Goal: Transaction & Acquisition: Purchase product/service

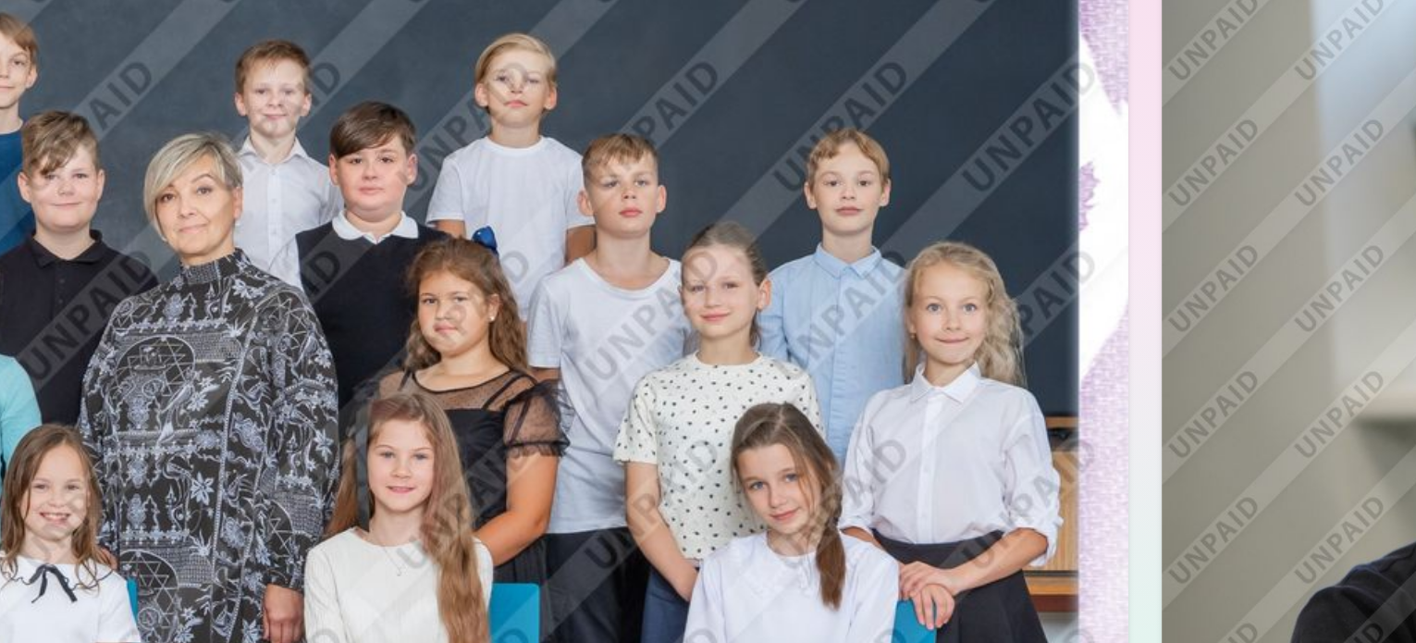
scroll to position [143, 0]
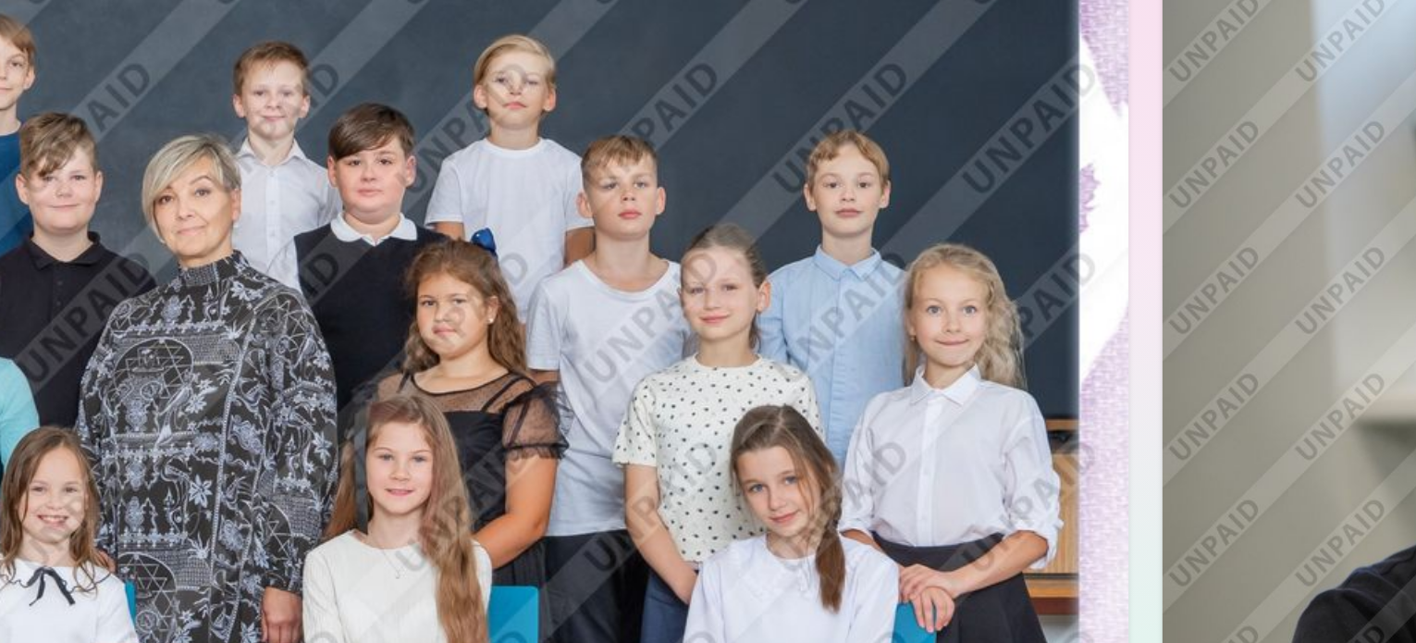
click at [815, 220] on img at bounding box center [498, 364] width 914 height 609
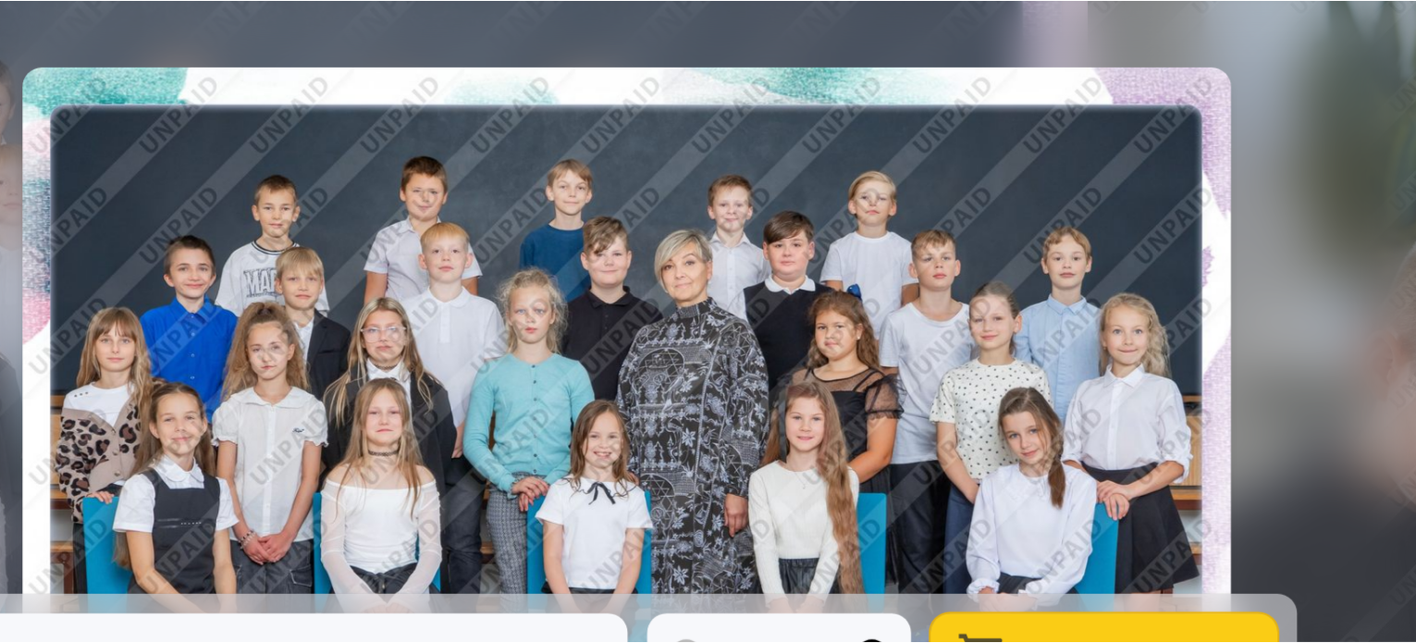
scroll to position [144, 0]
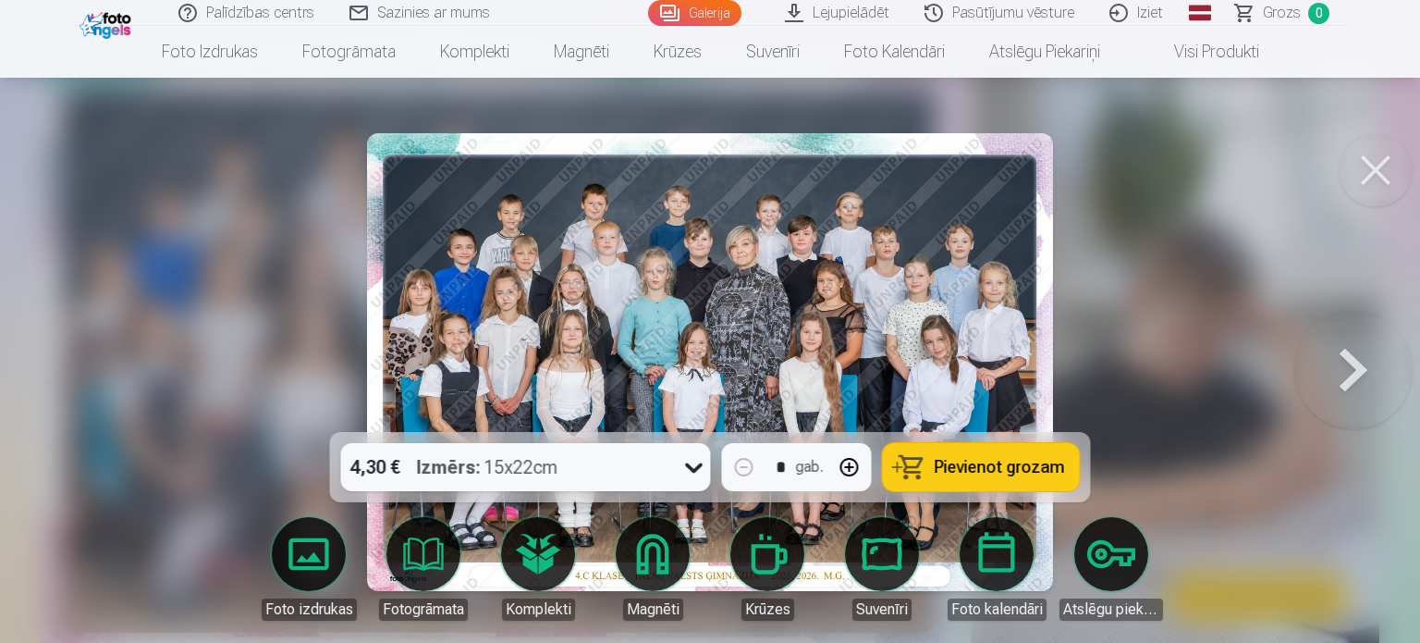
click at [815, 220] on img at bounding box center [710, 362] width 686 height 458
click at [1384, 162] on button at bounding box center [1376, 170] width 74 height 74
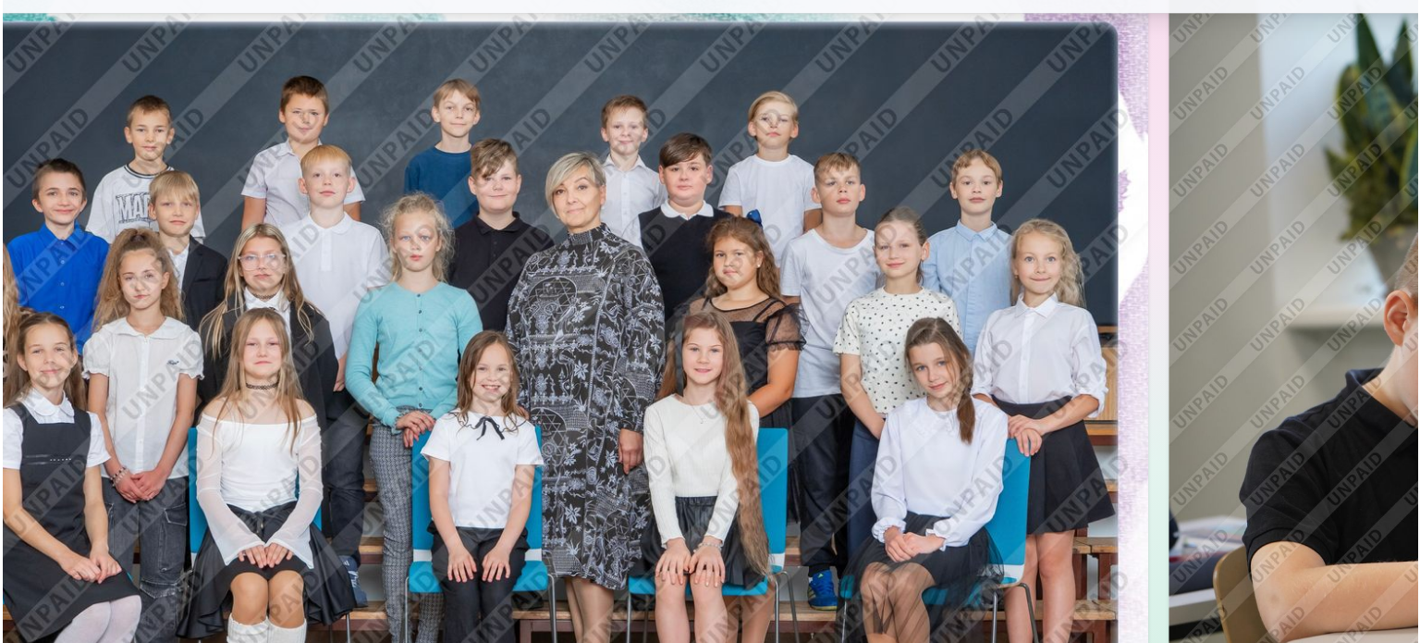
scroll to position [148, 0]
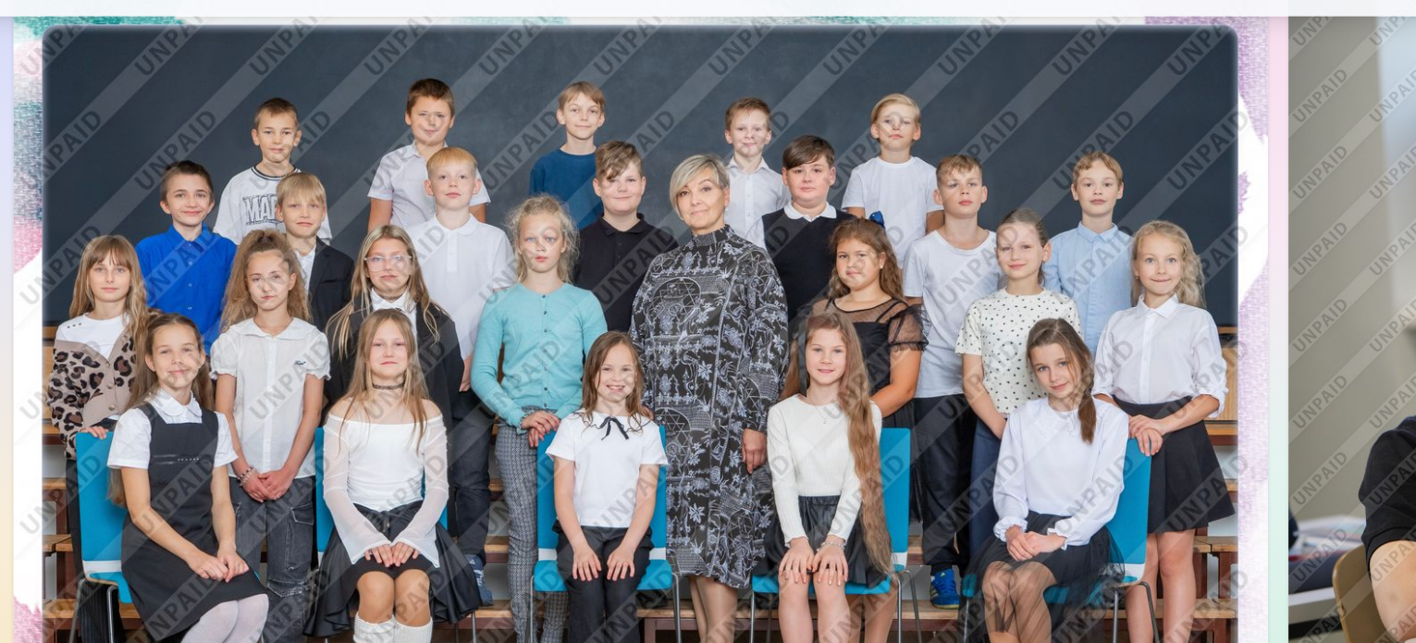
drag, startPoint x: 656, startPoint y: 426, endPoint x: 795, endPoint y: 137, distance: 320.9
click at [795, 137] on img at bounding box center [498, 359] width 914 height 609
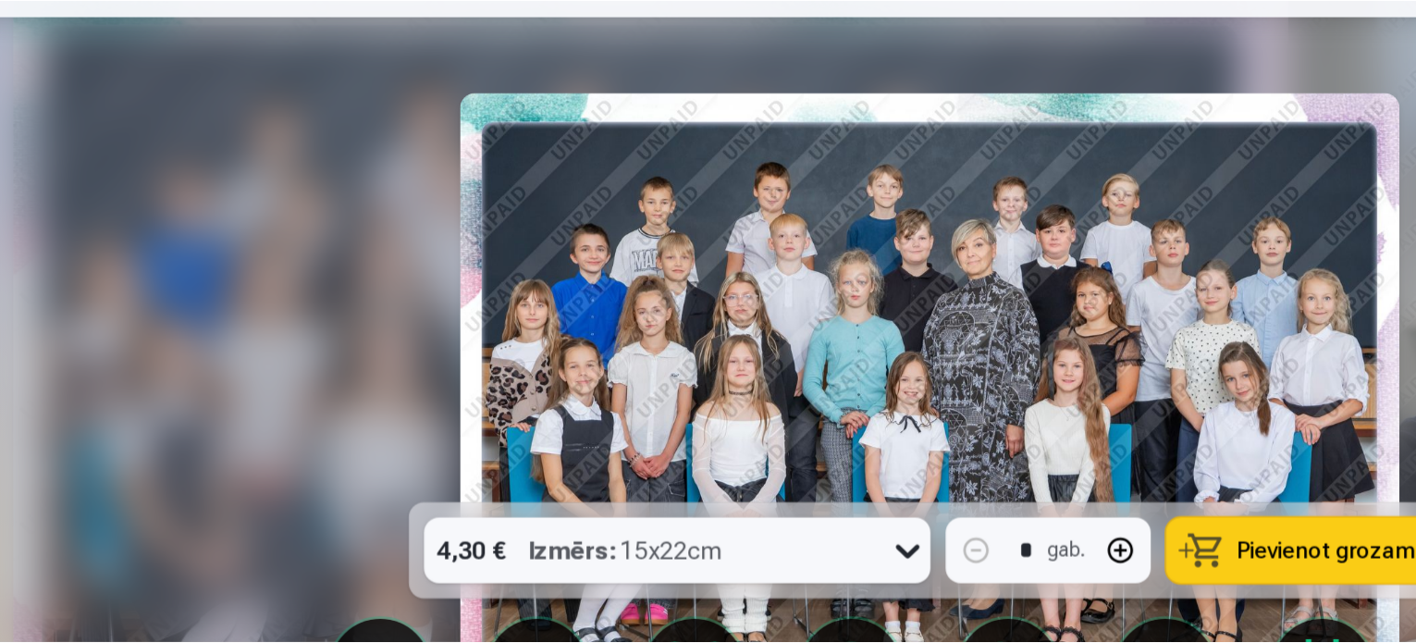
scroll to position [148, 0]
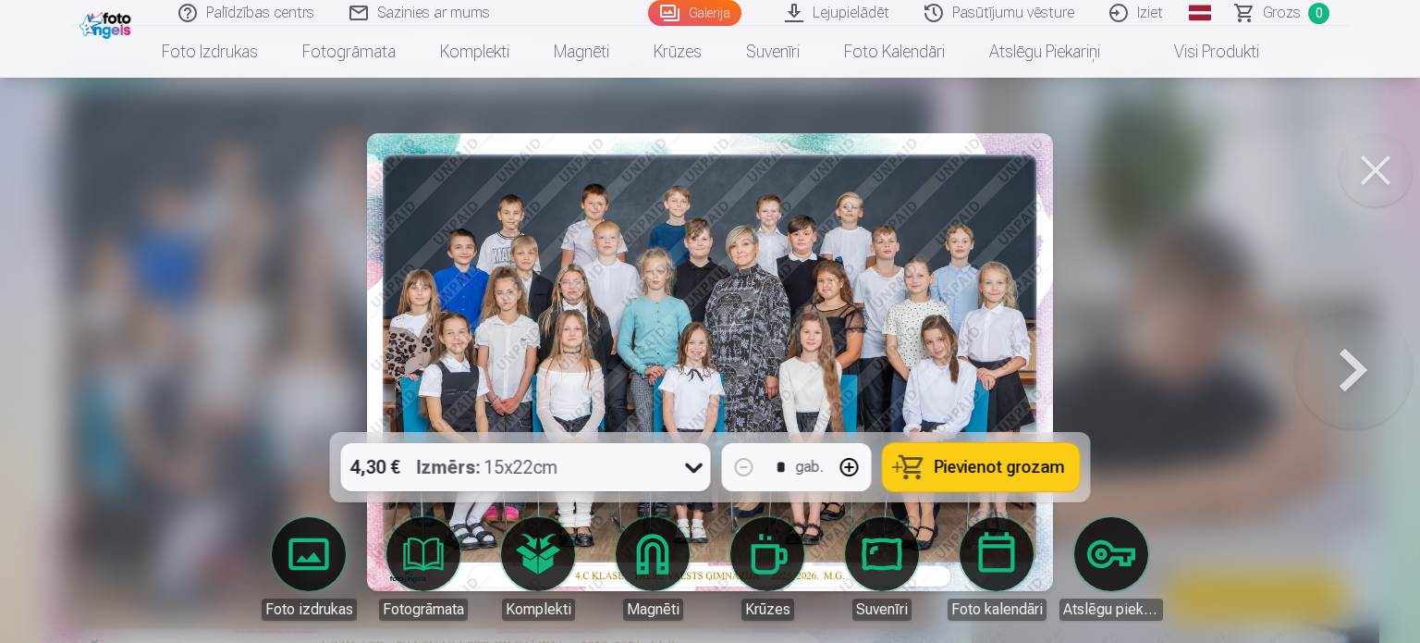
click at [1389, 177] on button at bounding box center [1376, 170] width 74 height 74
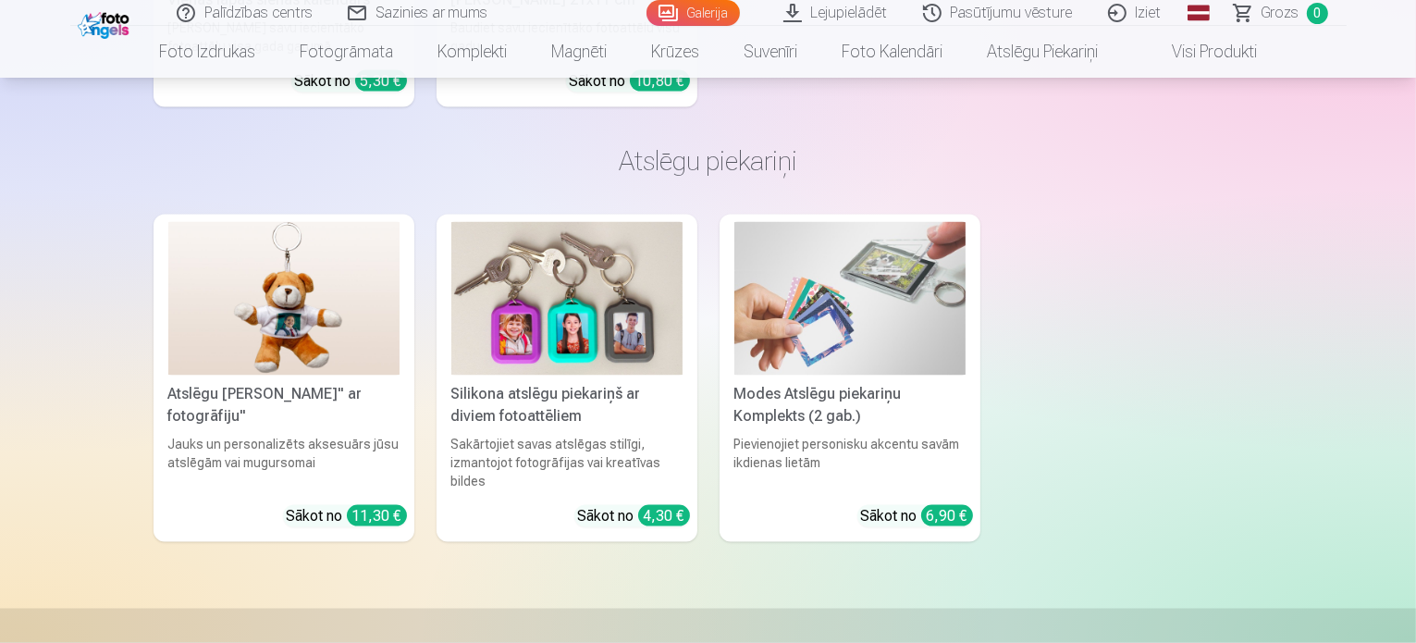
scroll to position [10060, 0]
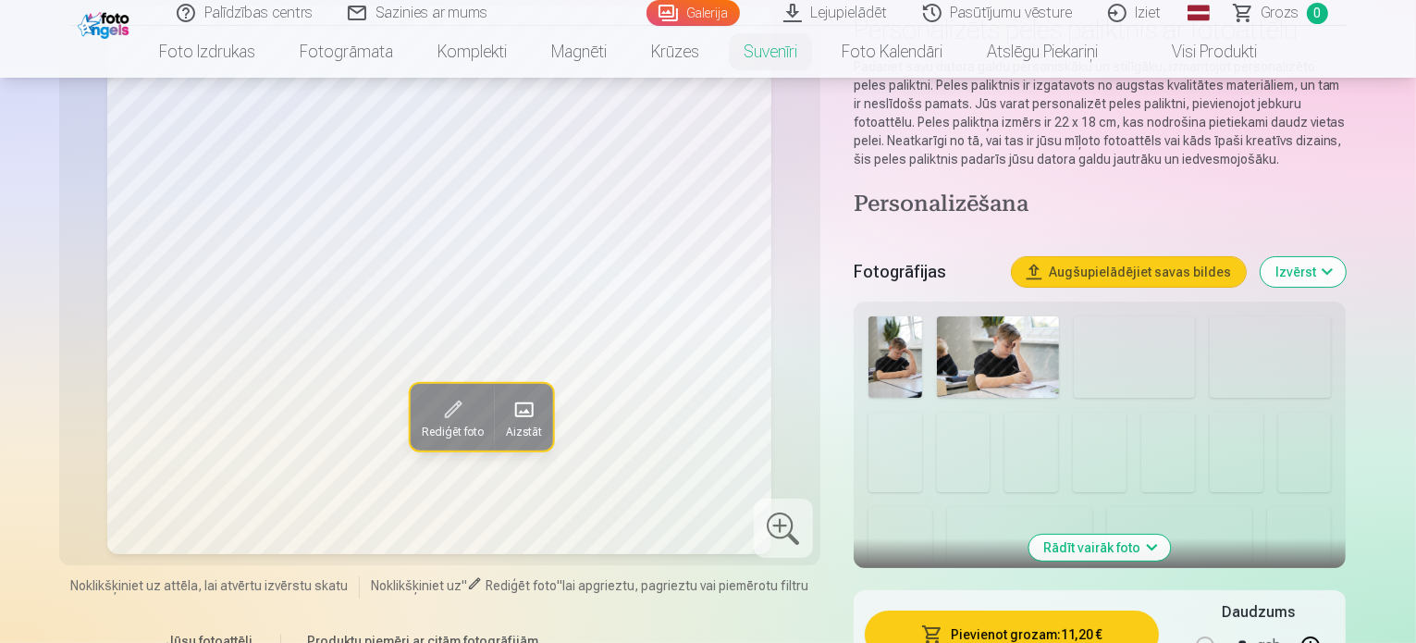
scroll to position [166, 0]
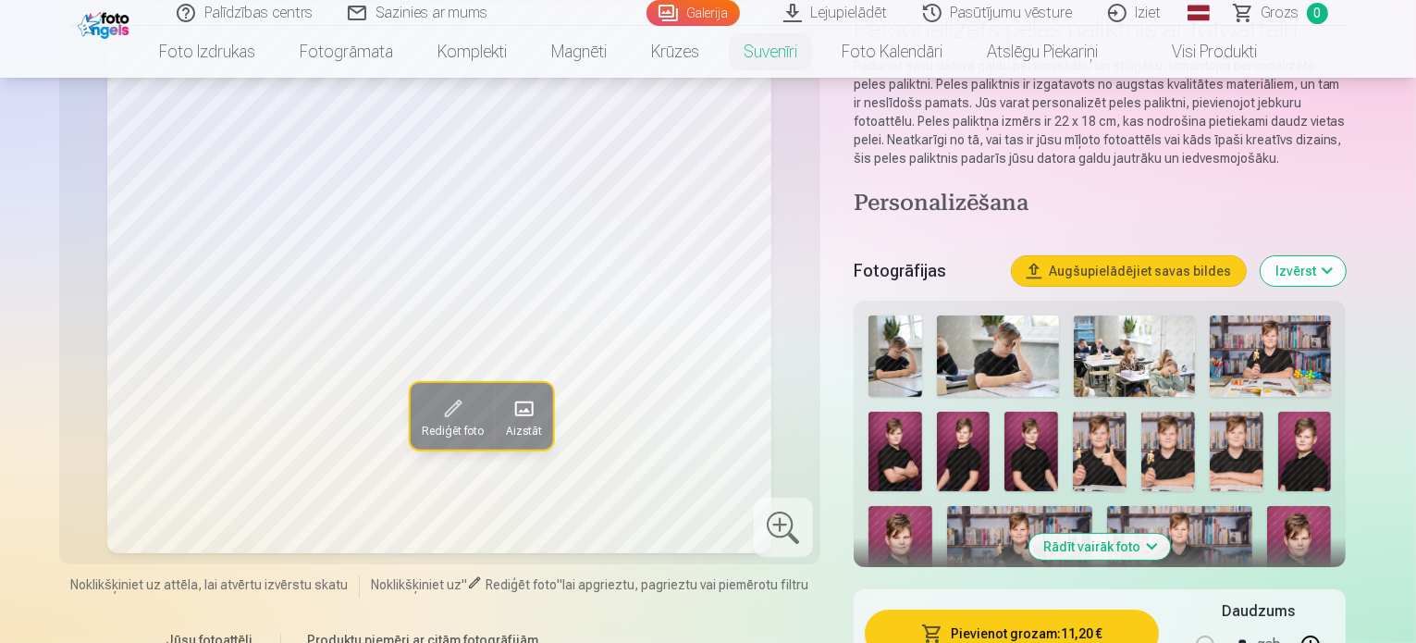
drag, startPoint x: 1167, startPoint y: 546, endPoint x: 1276, endPoint y: 506, distance: 116.4
click at [1276, 506] on div at bounding box center [1100, 503] width 478 height 391
click at [1043, 618] on img at bounding box center [1018, 655] width 49 height 74
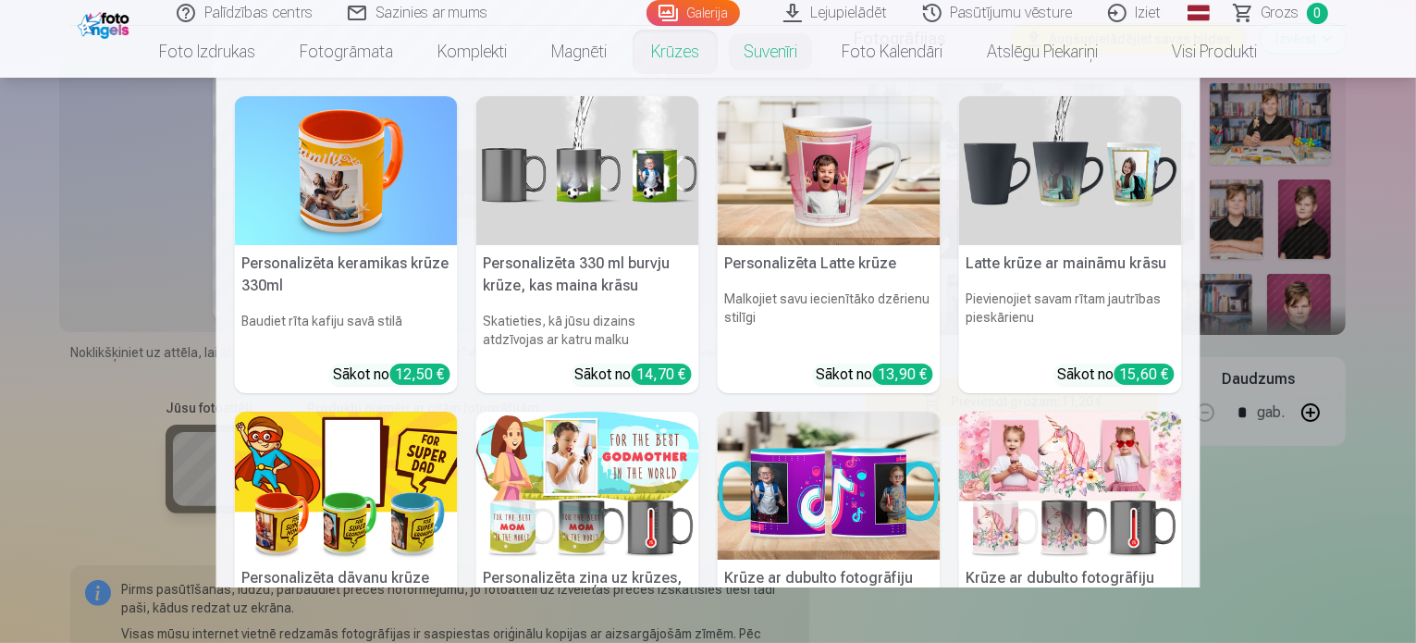
scroll to position [385, 0]
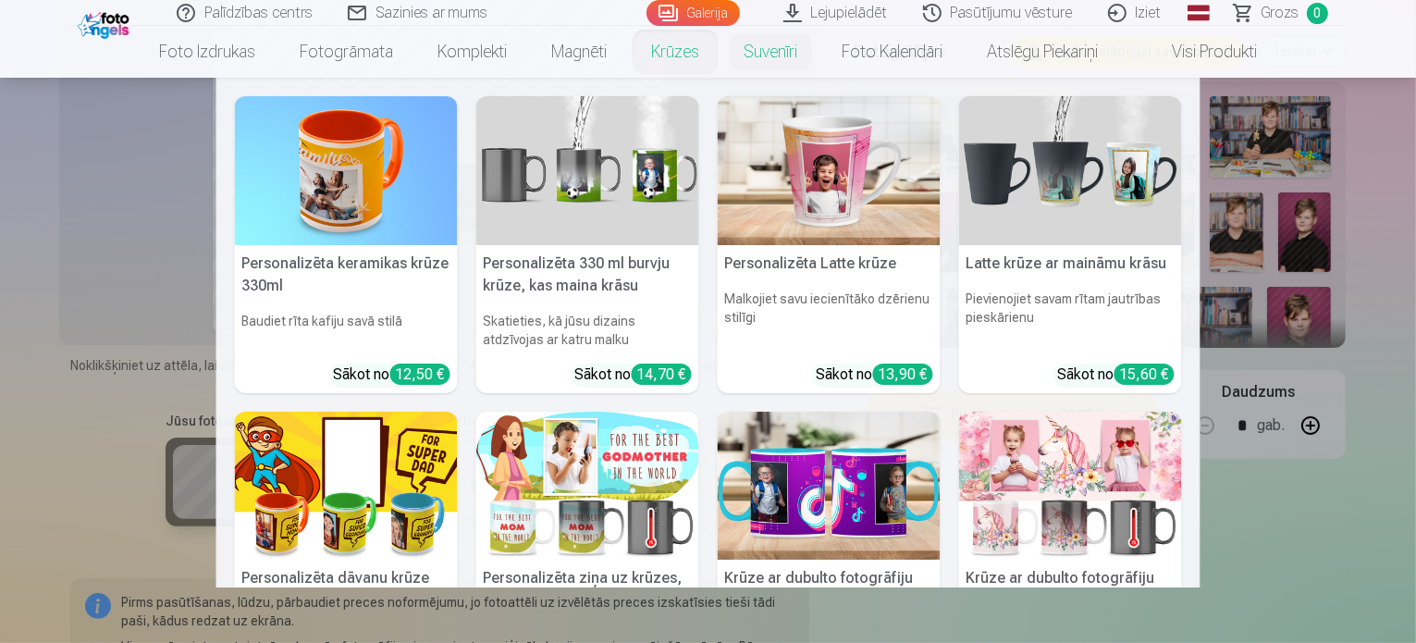
drag, startPoint x: 1269, startPoint y: 473, endPoint x: 1304, endPoint y: 506, distance: 47.1
drag, startPoint x: 1304, startPoint y: 506, endPoint x: 1315, endPoint y: 535, distance: 31.6
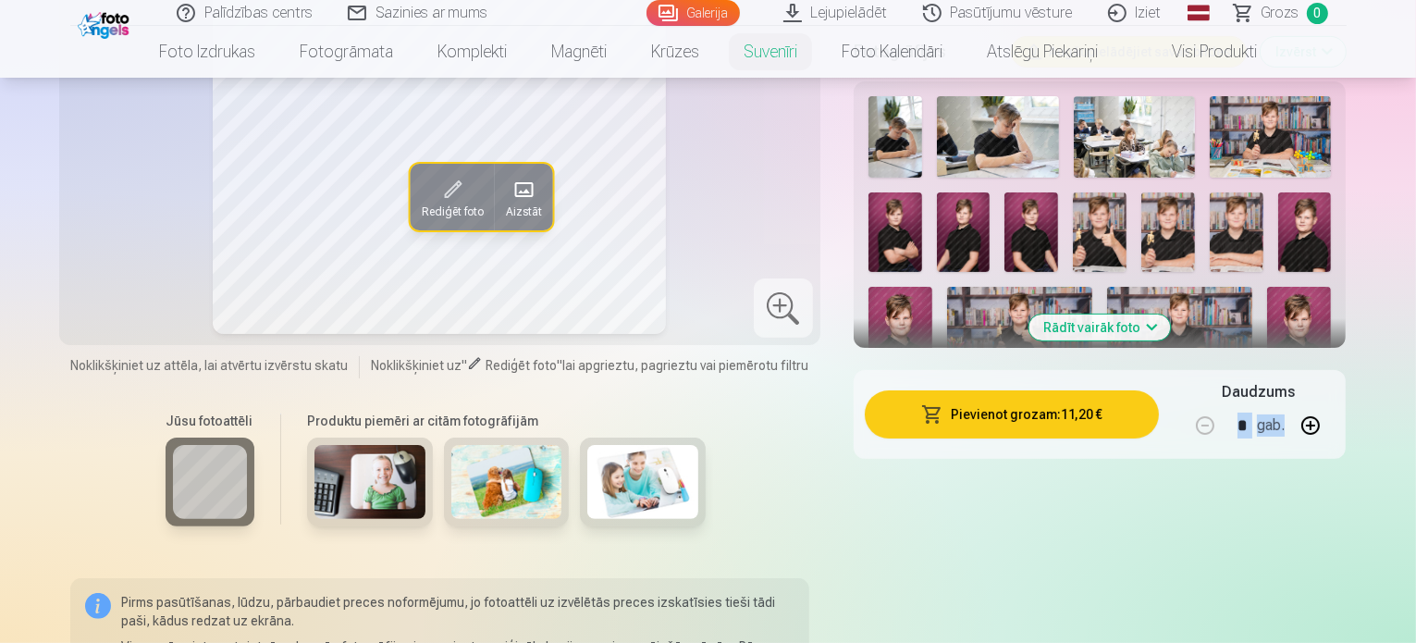
drag, startPoint x: 1315, startPoint y: 535, endPoint x: 1419, endPoint y: 546, distance: 105.0
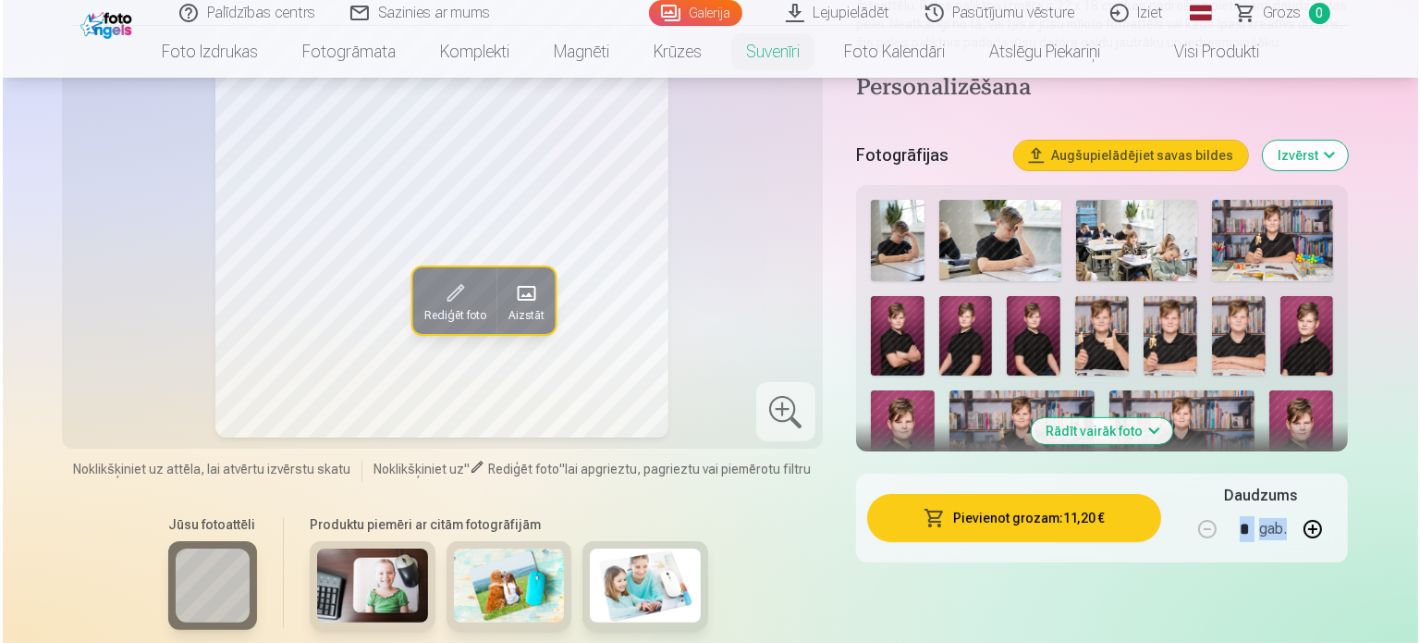
scroll to position [280, 0]
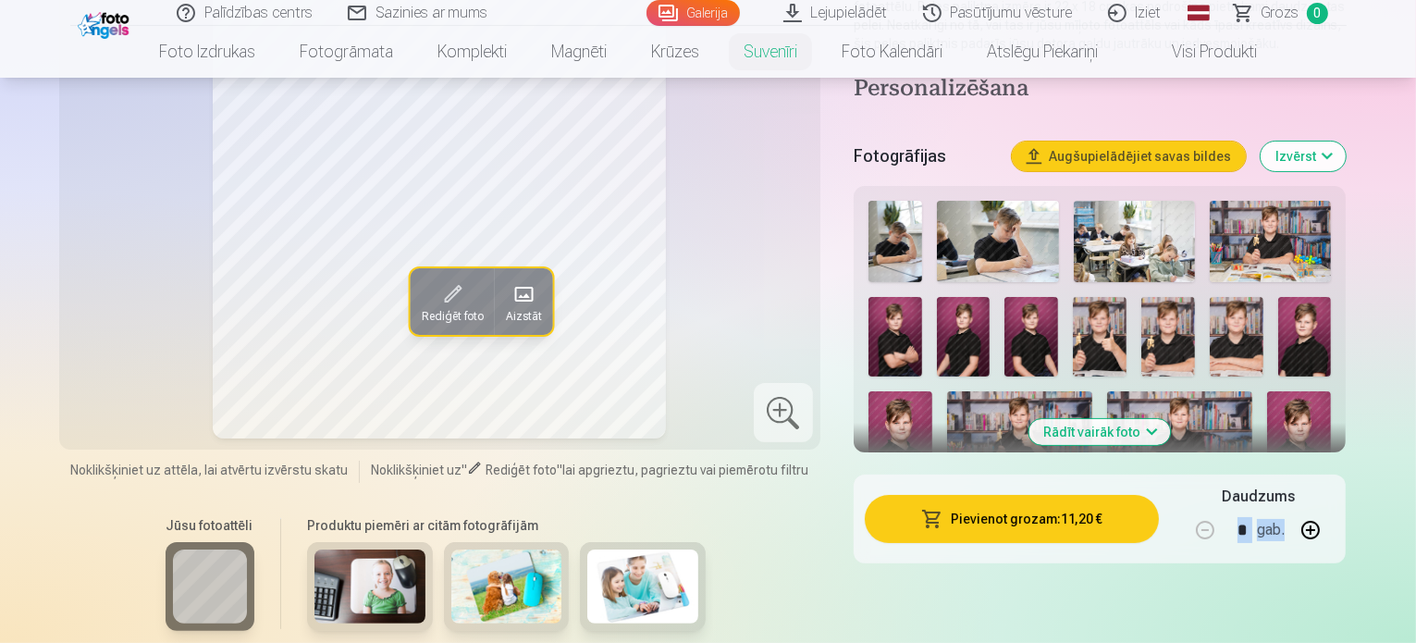
click at [1066, 516] on button "Pievienot grozam : 11,20 €" at bounding box center [1011, 519] width 295 height 48
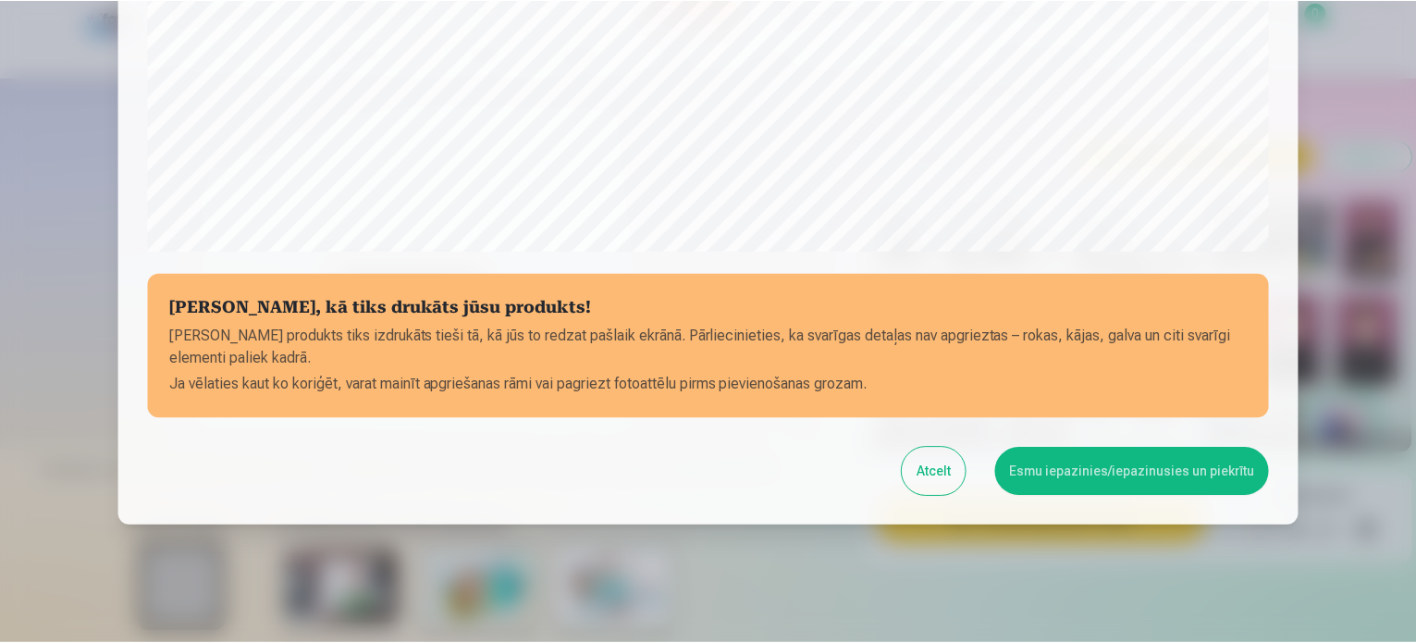
scroll to position [688, 0]
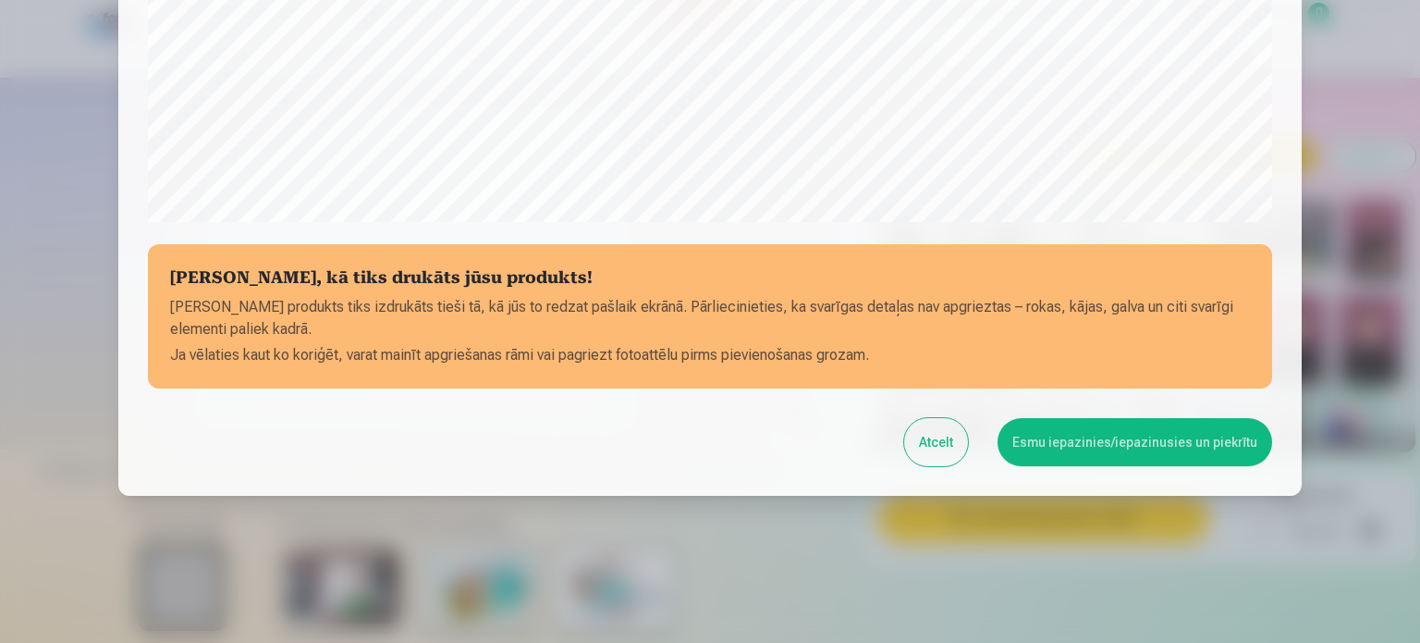
click at [1126, 452] on button "Esmu iepazinies/iepazinusies un piekrītu" at bounding box center [1135, 442] width 275 height 48
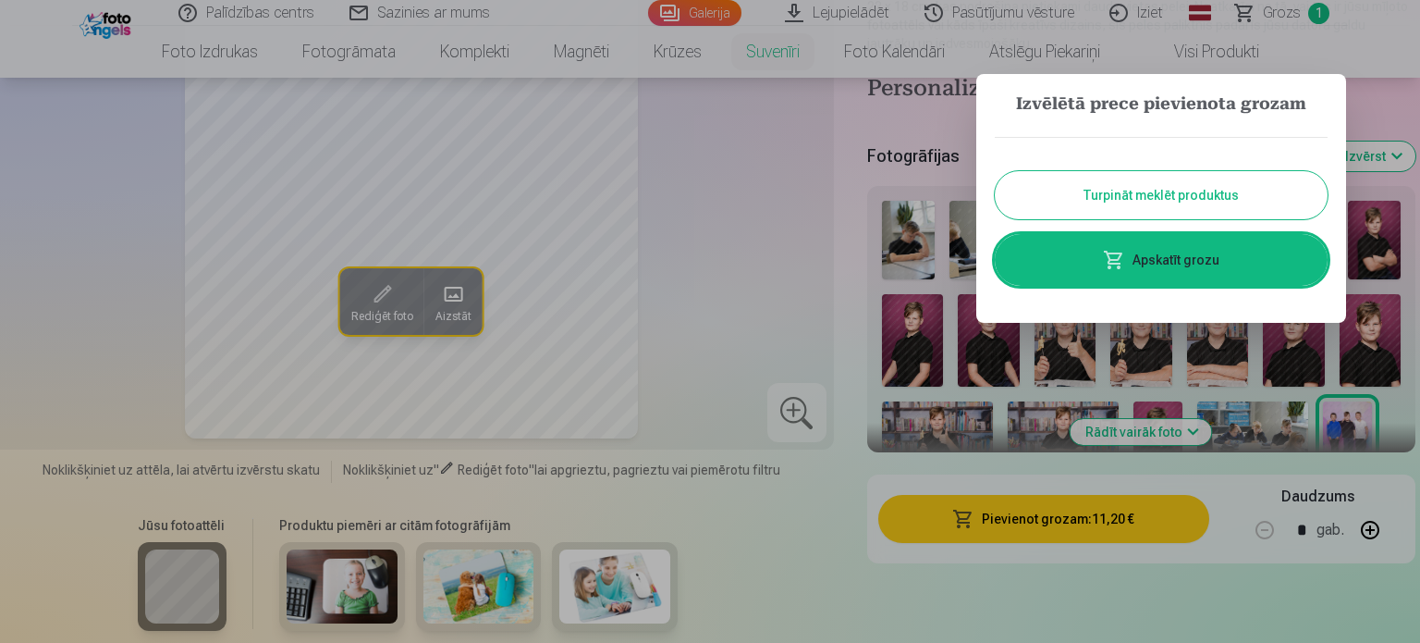
click at [1167, 198] on button "Turpināt meklēt produktus" at bounding box center [1161, 195] width 333 height 48
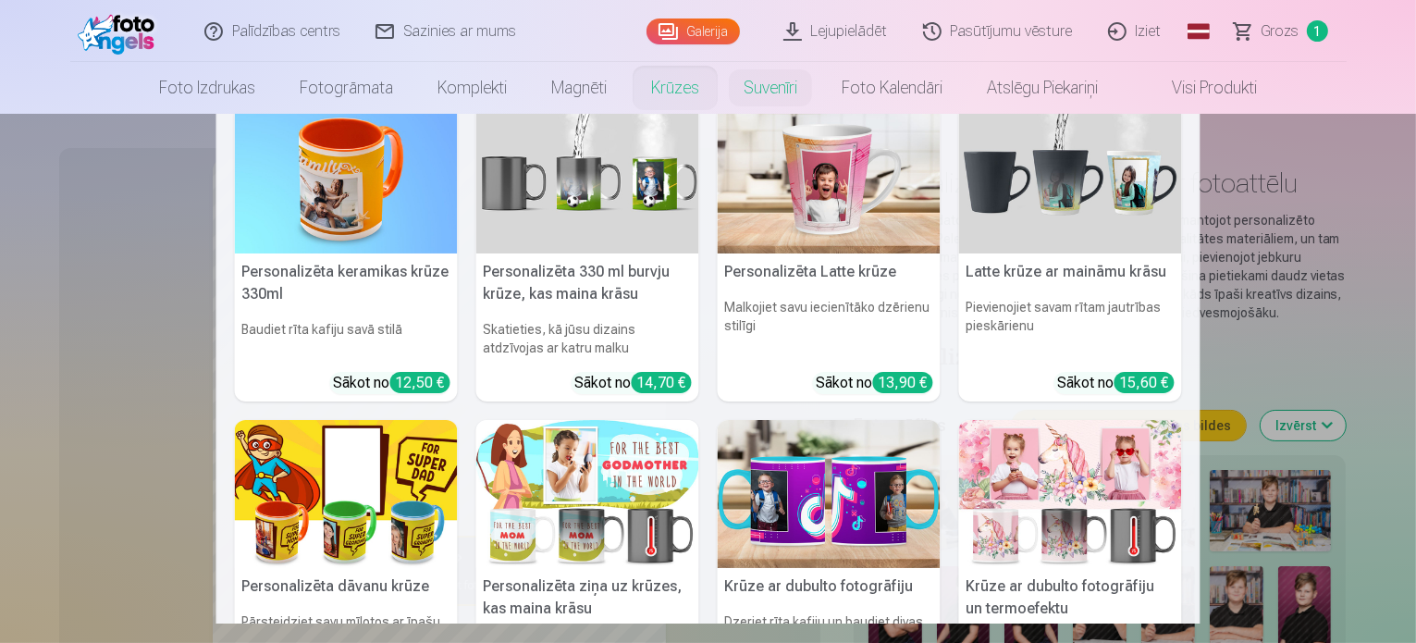
scroll to position [26, 0]
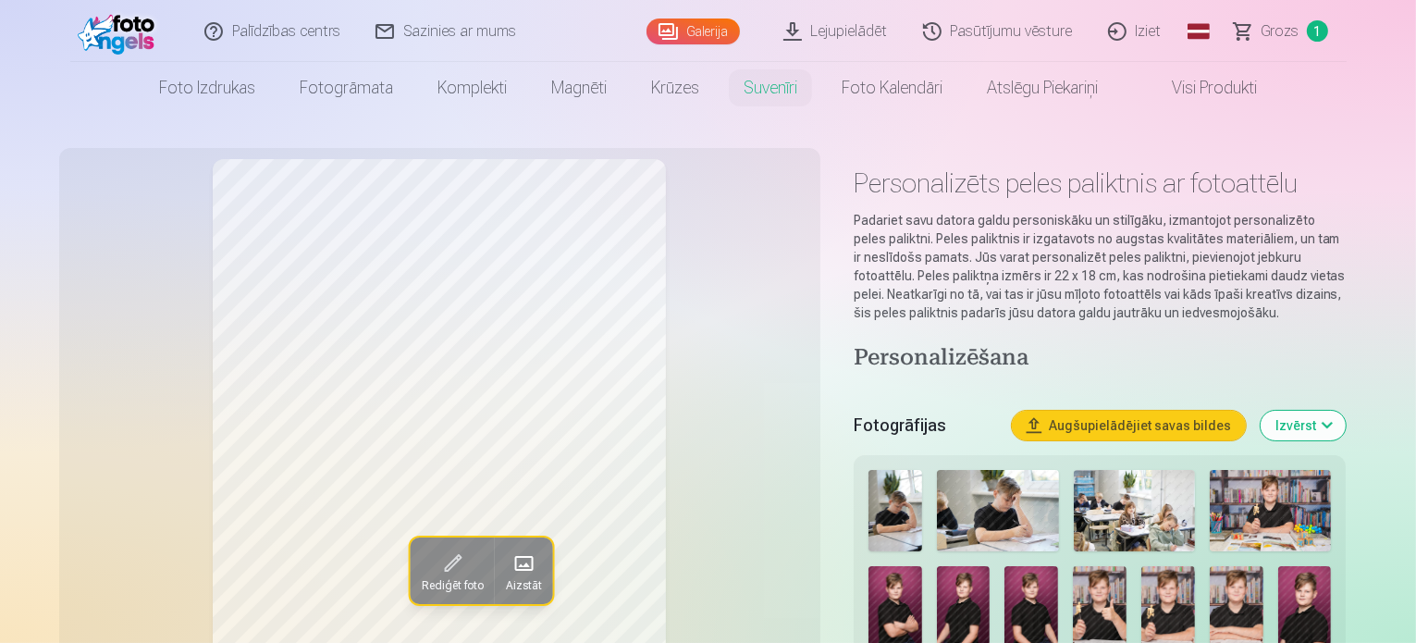
drag, startPoint x: 1205, startPoint y: 100, endPoint x: 463, endPoint y: 103, distance: 741.5
click at [463, 103] on link "Komplekti" at bounding box center [472, 88] width 114 height 52
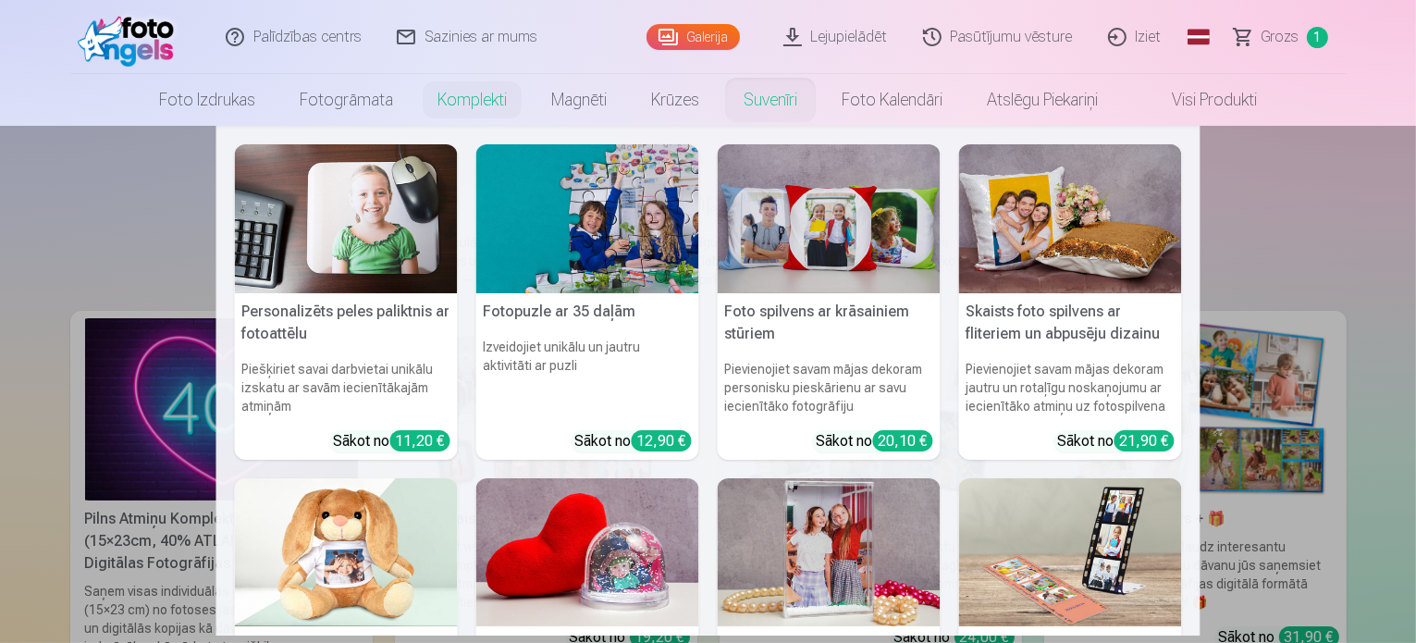
click at [777, 99] on link "Suvenīri" at bounding box center [770, 100] width 98 height 52
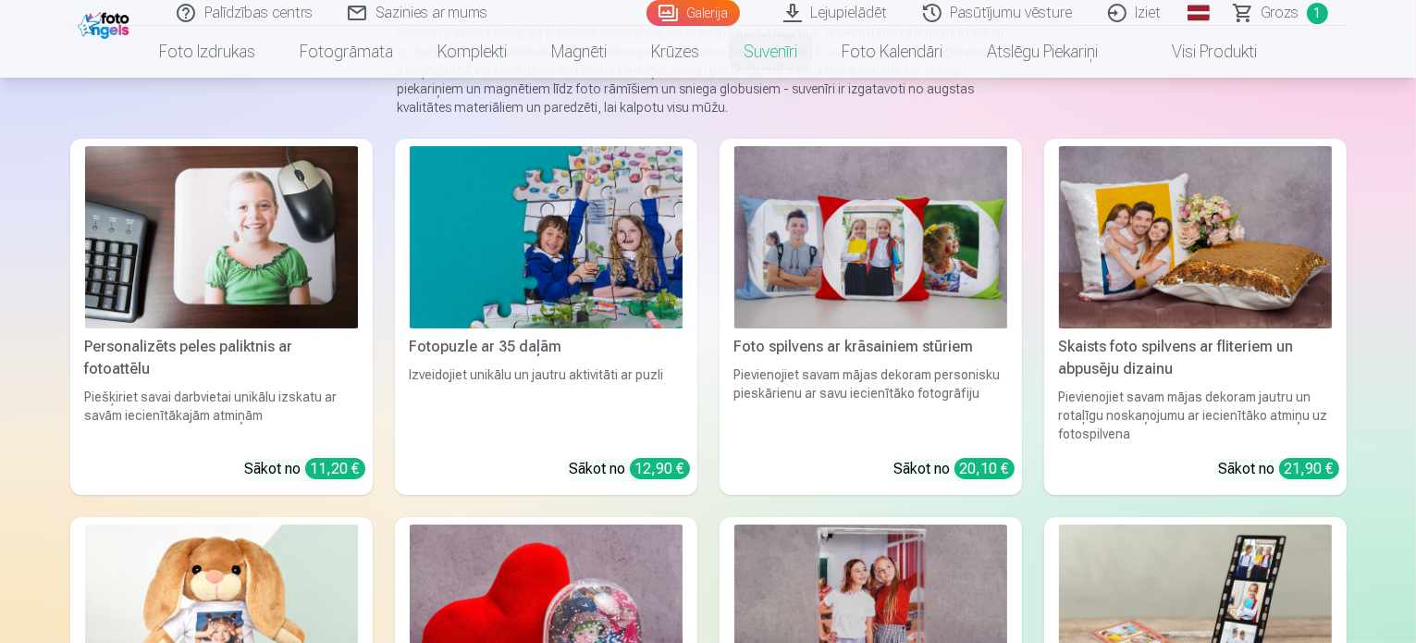
scroll to position [189, 0]
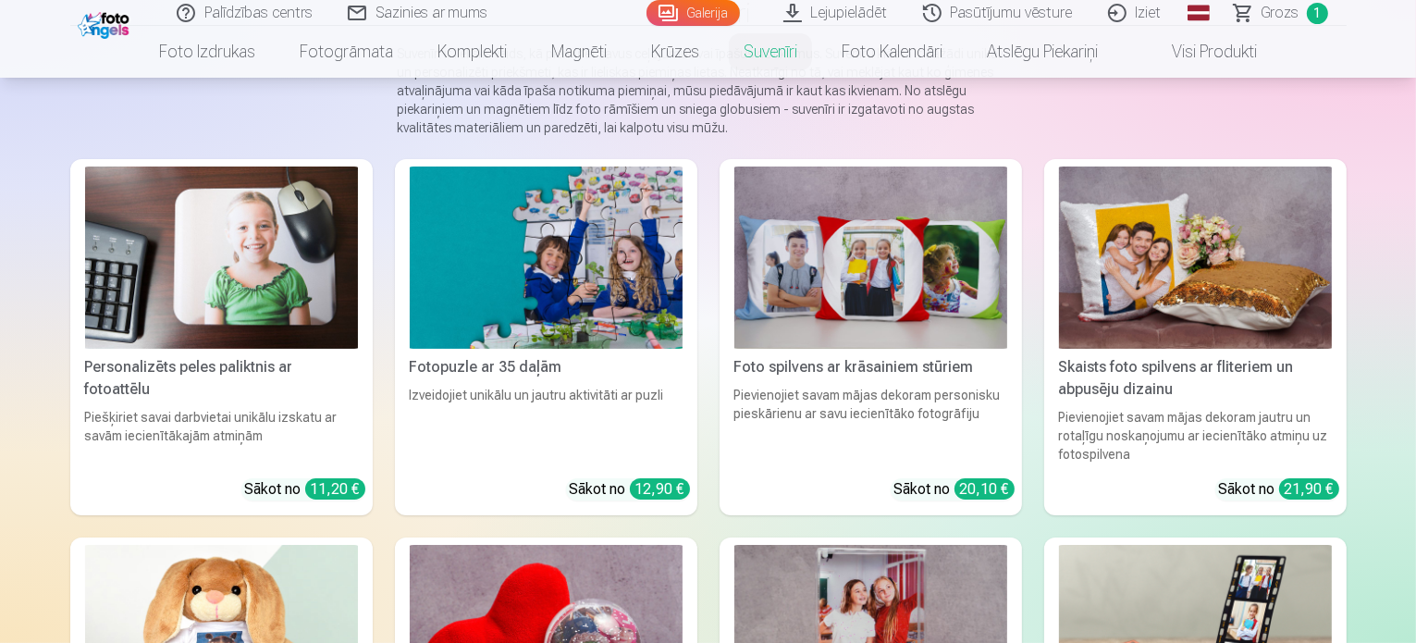
click at [607, 455] on div "Izveidojiet unikālu un jautru aktivitāti ar puzli" at bounding box center [546, 425] width 288 height 78
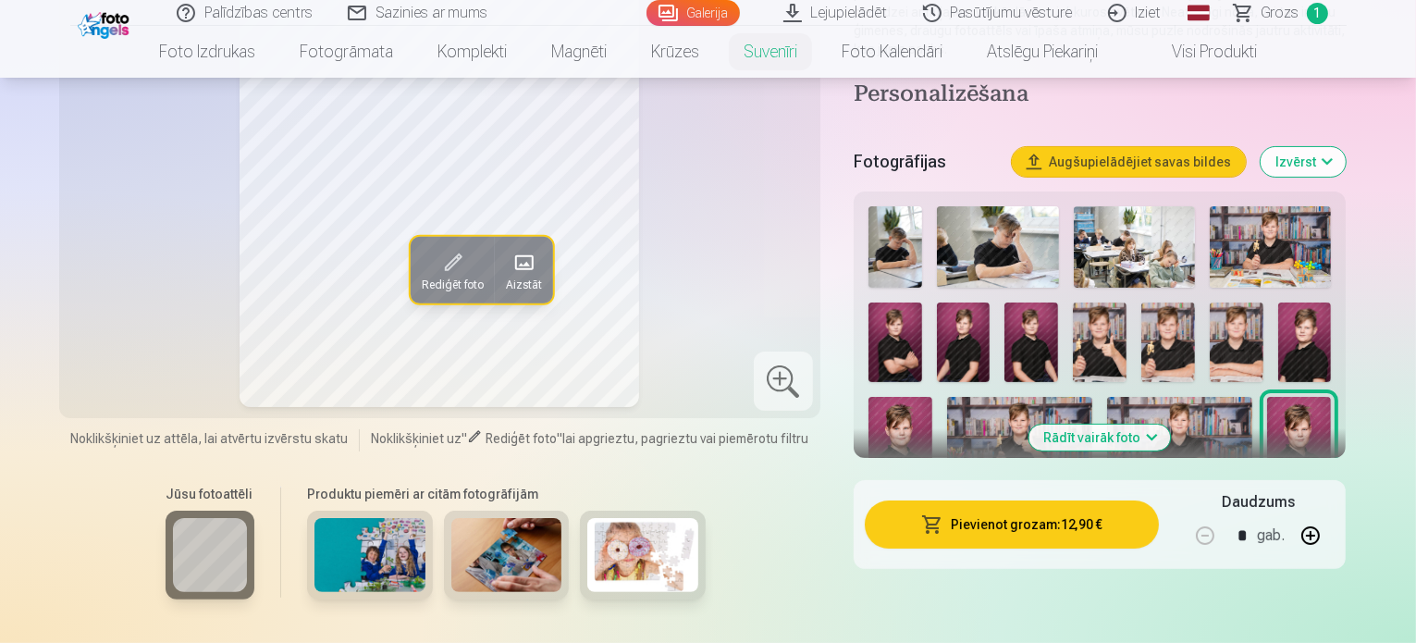
scroll to position [311, 0]
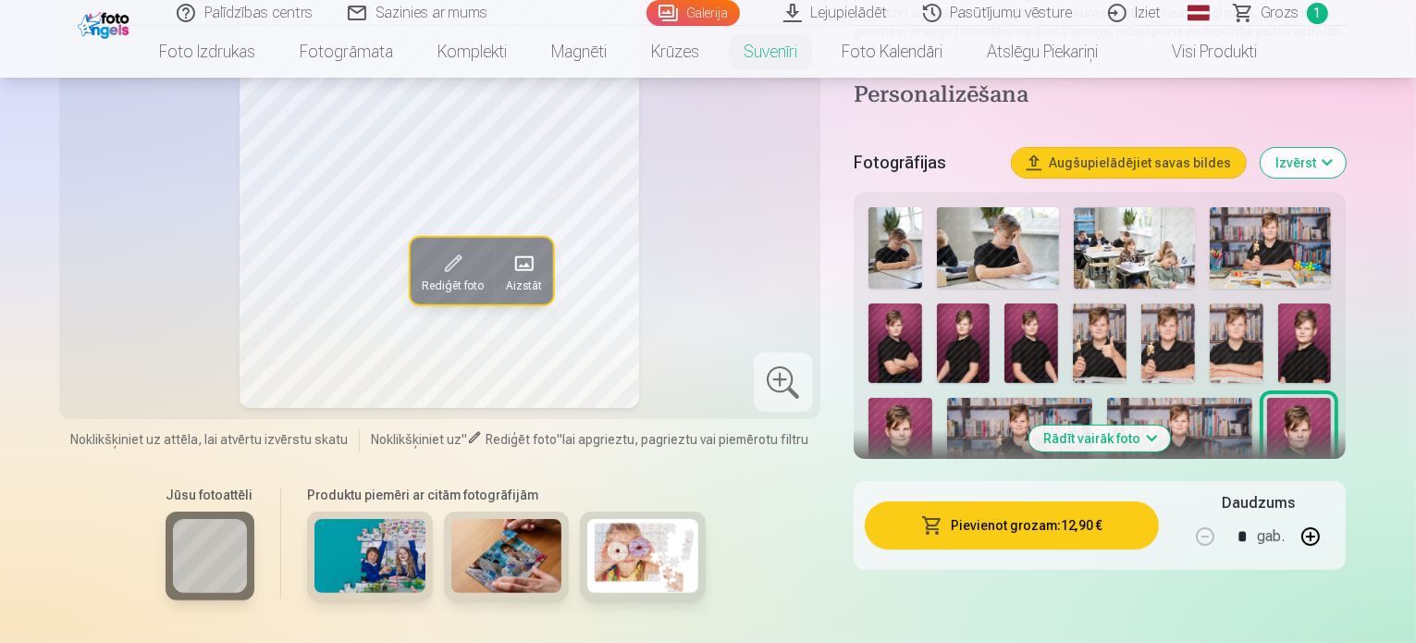
click at [950, 417] on img at bounding box center [1019, 446] width 145 height 96
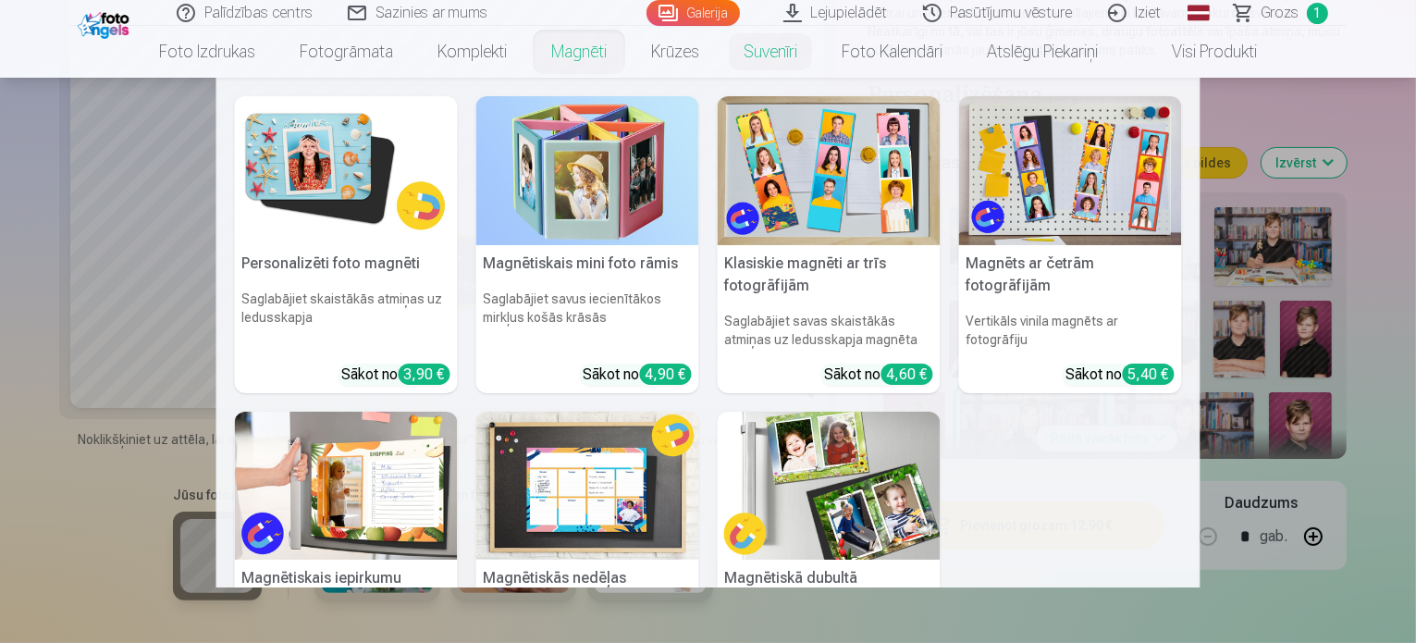
click at [570, 47] on link "Magnēti" at bounding box center [579, 52] width 100 height 52
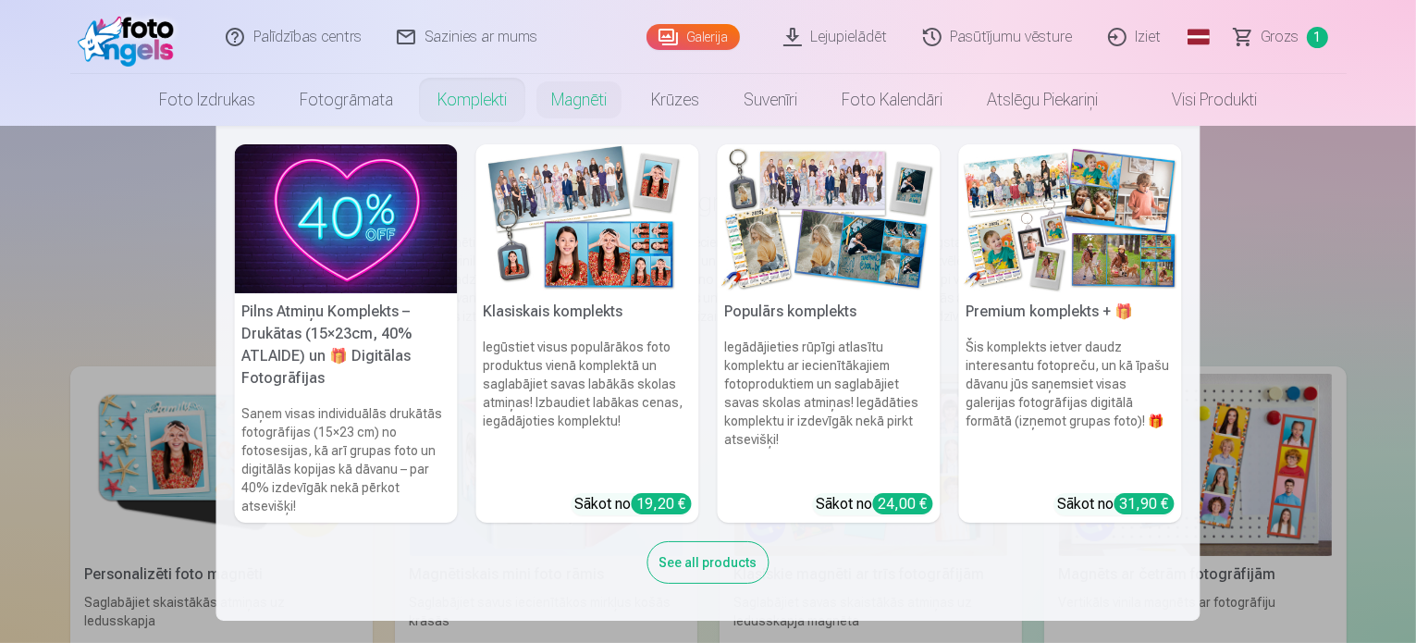
click at [460, 92] on link "Komplekti" at bounding box center [472, 100] width 114 height 52
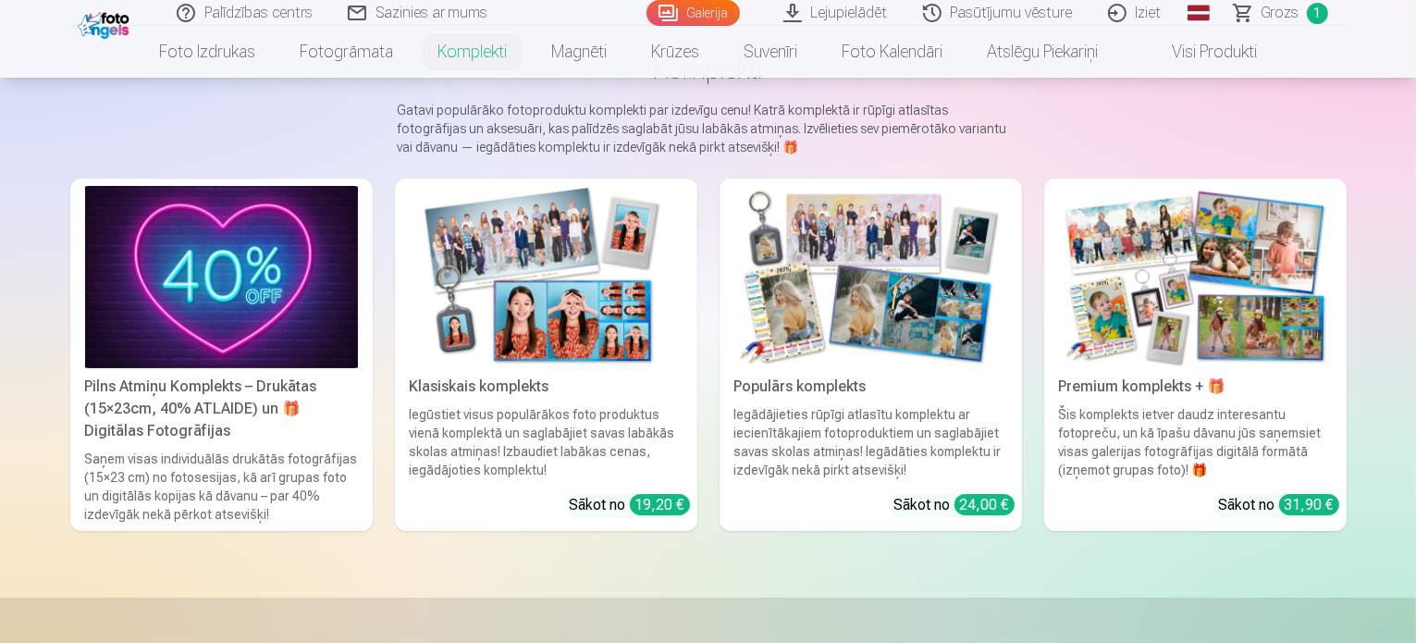
scroll to position [133, 0]
click at [507, 341] on img at bounding box center [546, 276] width 273 height 182
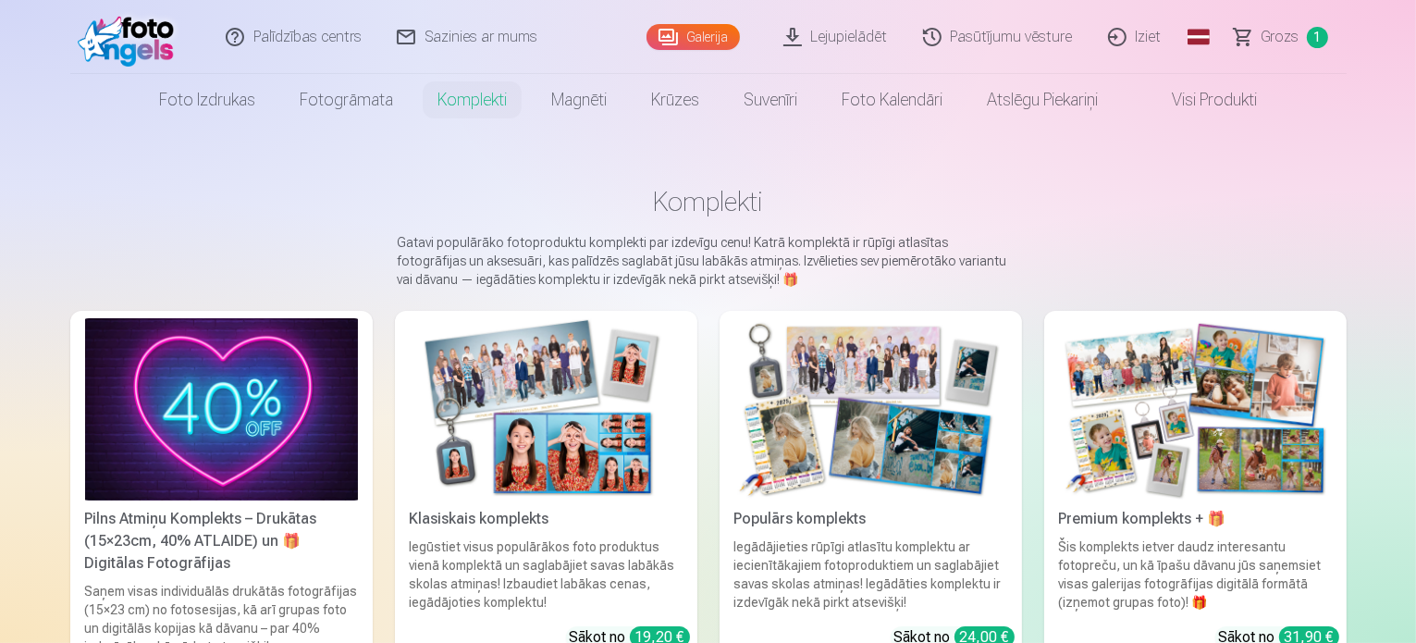
click at [105, 406] on img at bounding box center [221, 409] width 273 height 182
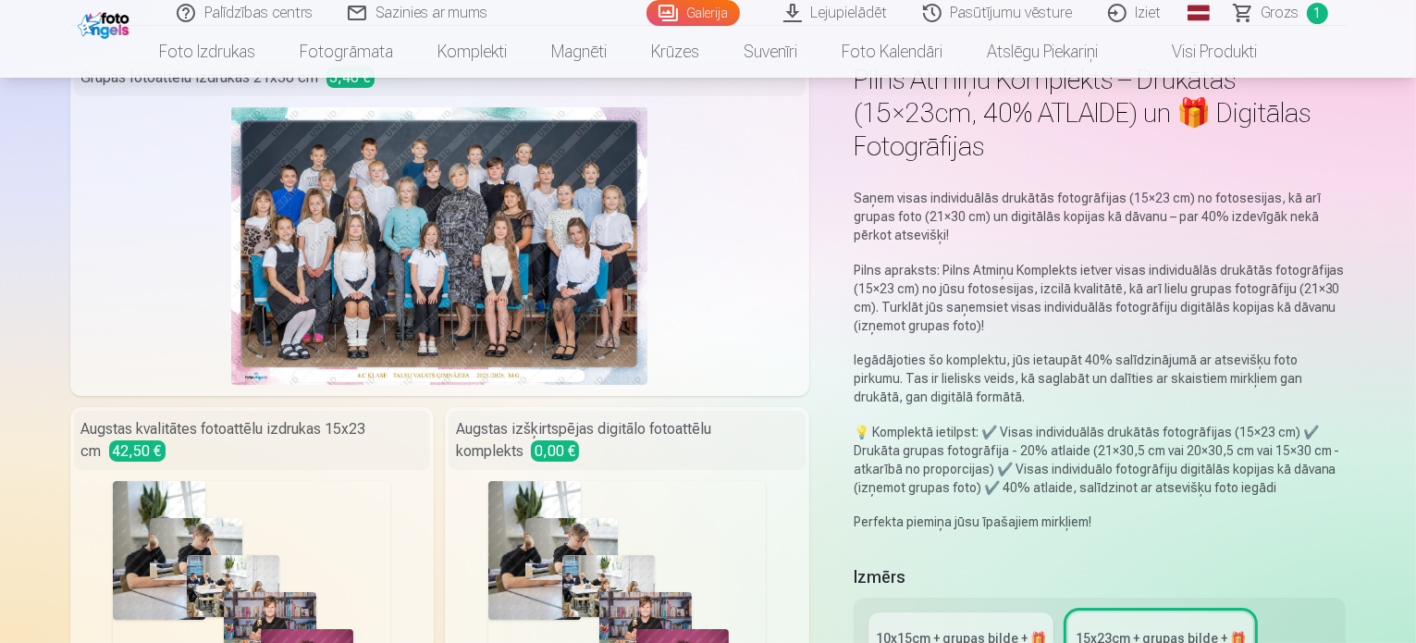
scroll to position [122, 0]
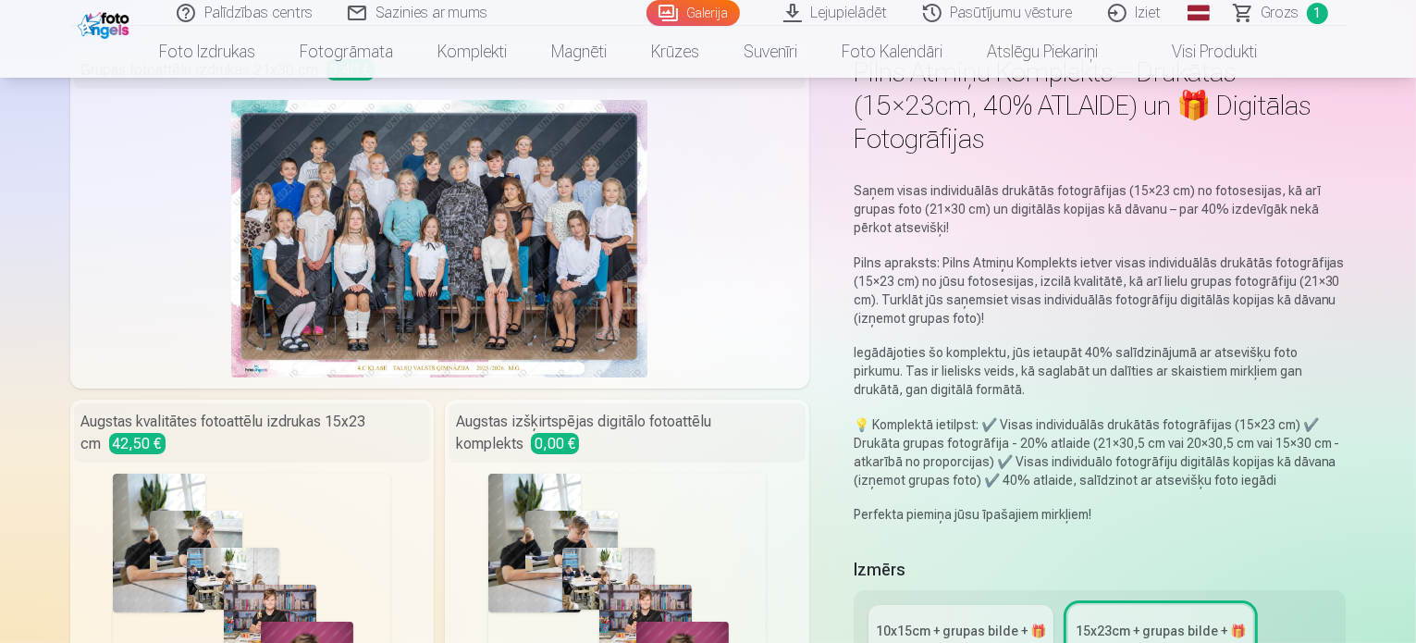
click at [940, 621] on div "10x15сm + grupas bilde + 🎁" at bounding box center [961, 630] width 170 height 18
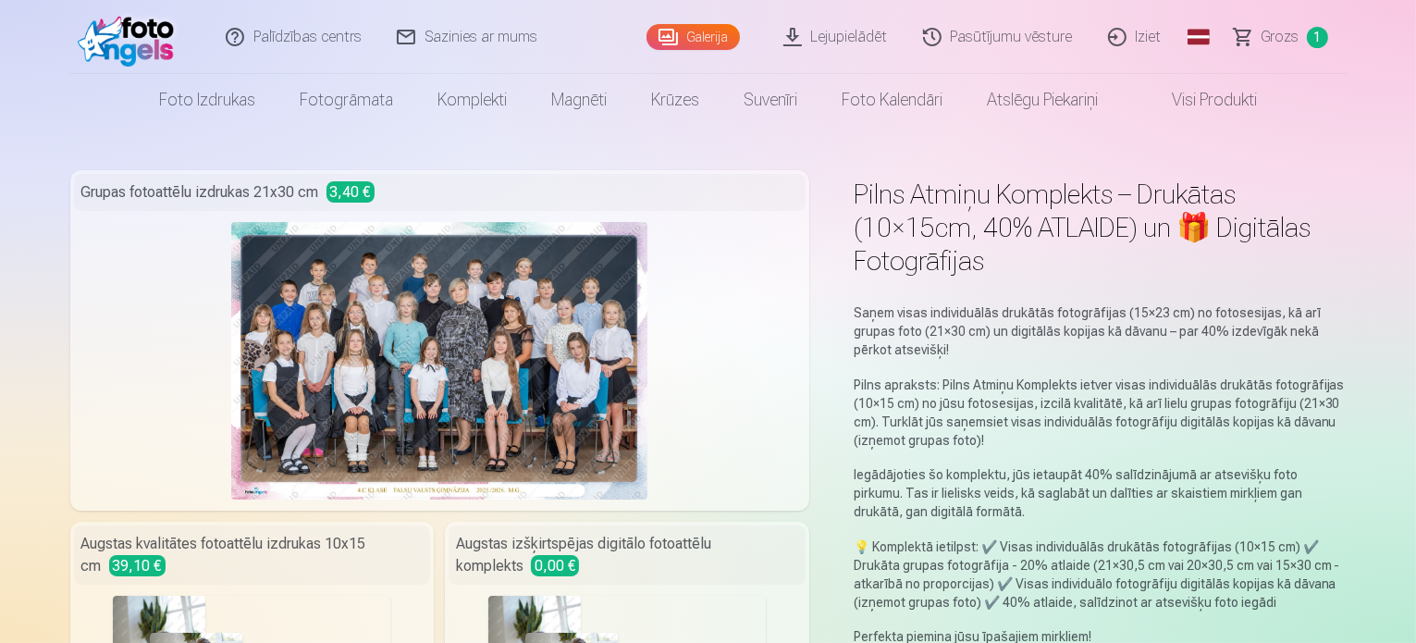
click at [1201, 95] on link "Visi produkti" at bounding box center [1199, 100] width 159 height 52
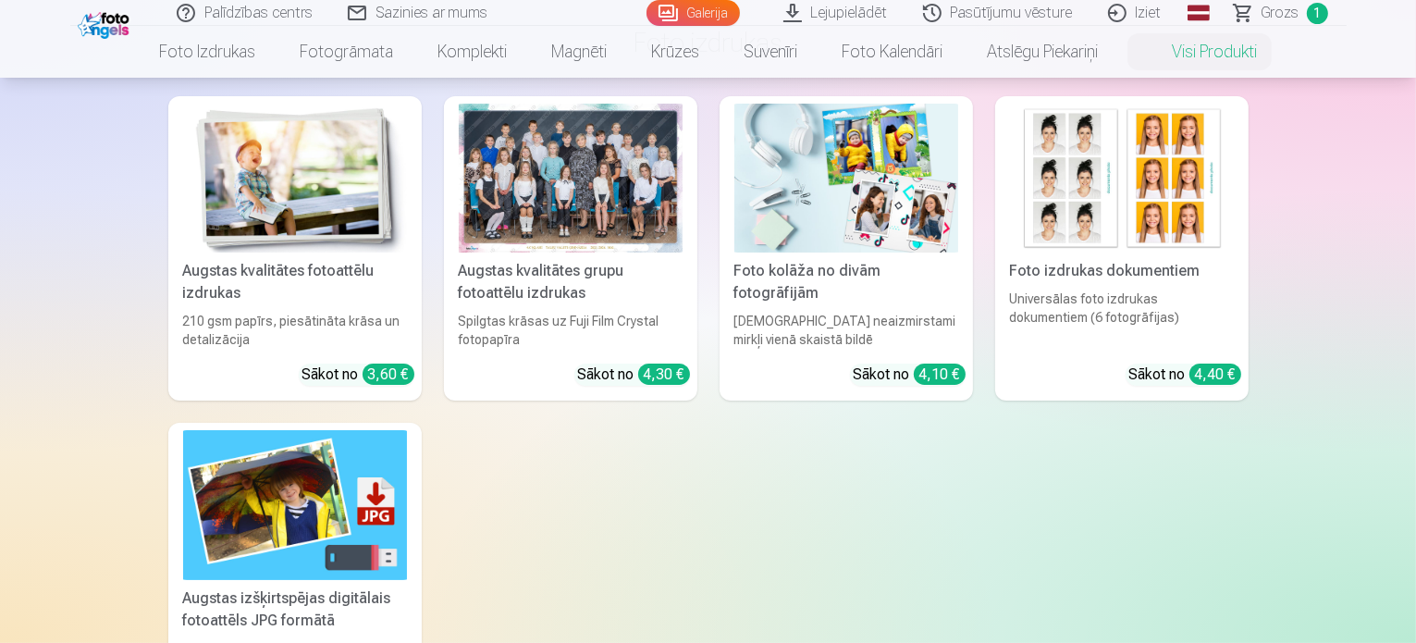
scroll to position [135, 0]
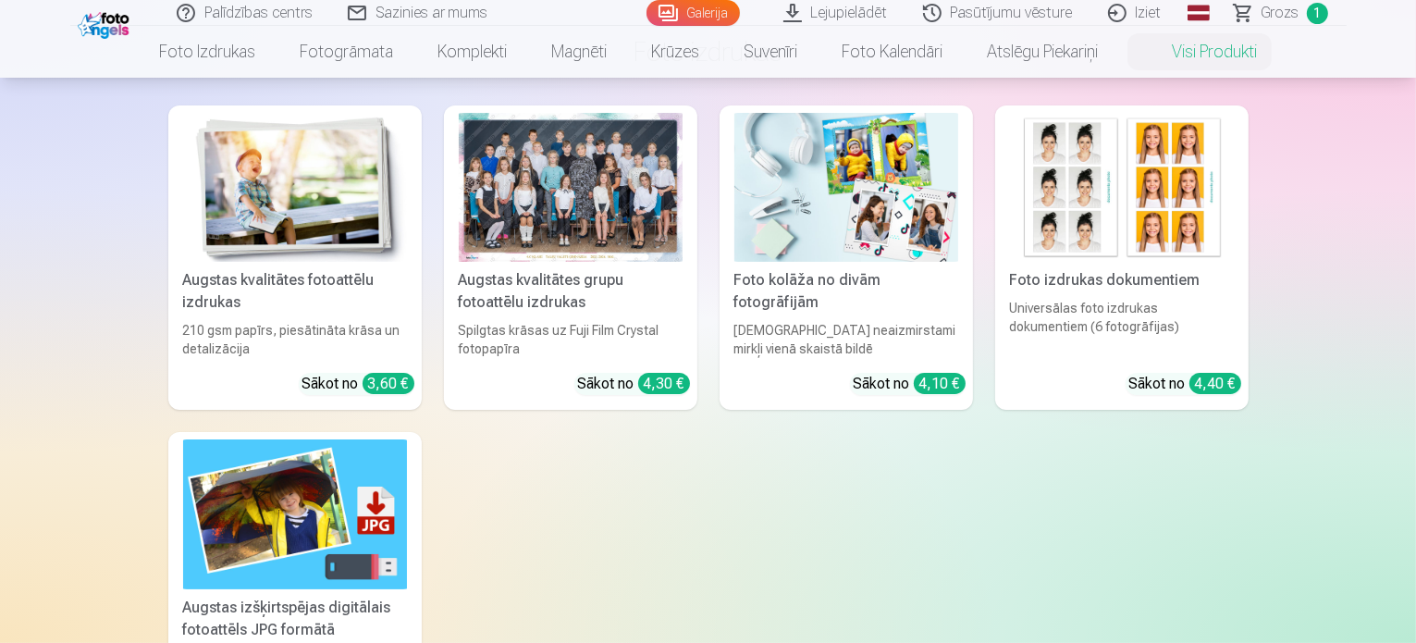
click at [872, 301] on div "Foto kolāža no divām fotogrāfijām" at bounding box center [846, 291] width 239 height 44
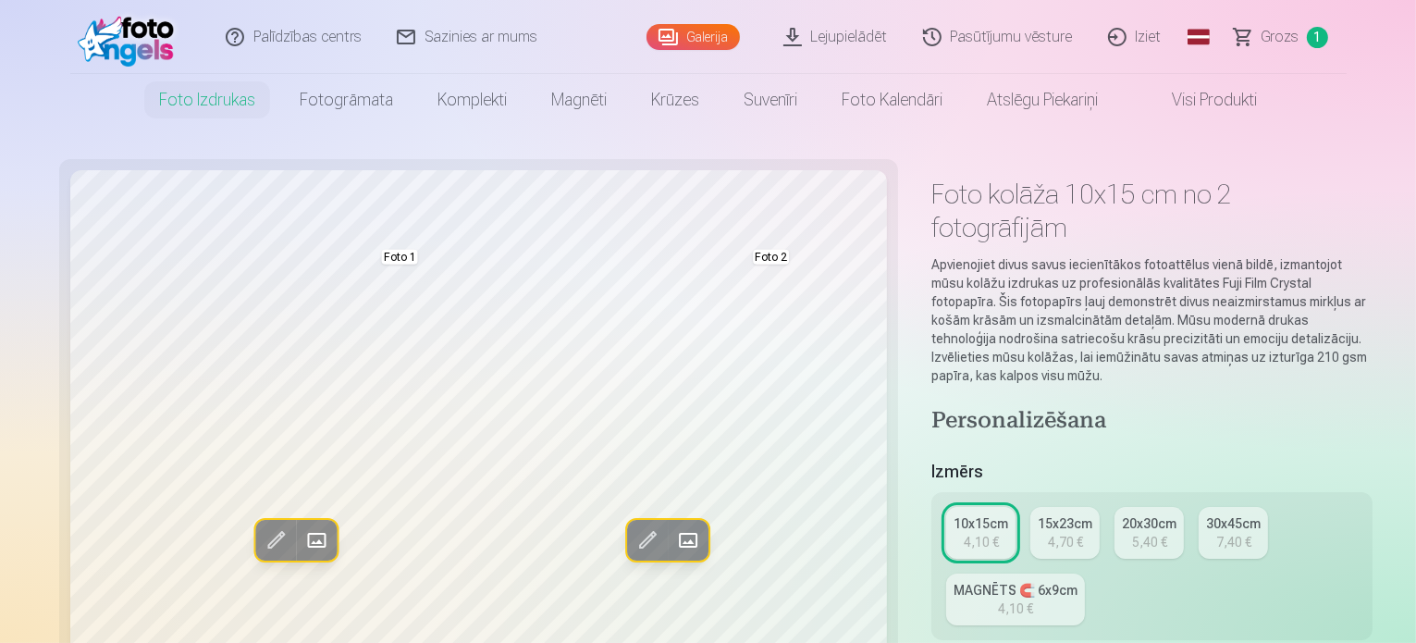
drag, startPoint x: 1162, startPoint y: 110, endPoint x: 1226, endPoint y: 87, distance: 67.9
drag, startPoint x: 1226, startPoint y: 87, endPoint x: 1243, endPoint y: 103, distance: 22.9
drag, startPoint x: 1242, startPoint y: 103, endPoint x: 979, endPoint y: 91, distance: 262.9
click at [979, 91] on link "Atslēgu piekariņi" at bounding box center [1041, 100] width 155 height 52
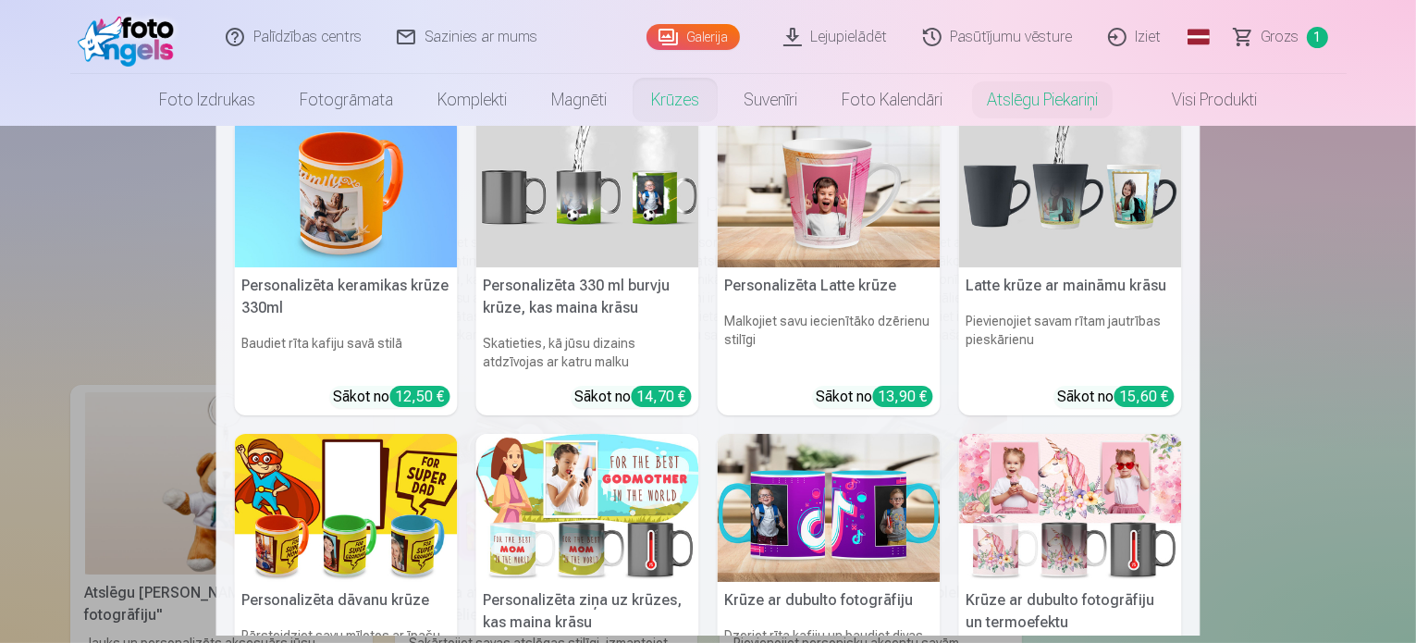
click at [663, 102] on link "Krūzes" at bounding box center [675, 100] width 92 height 52
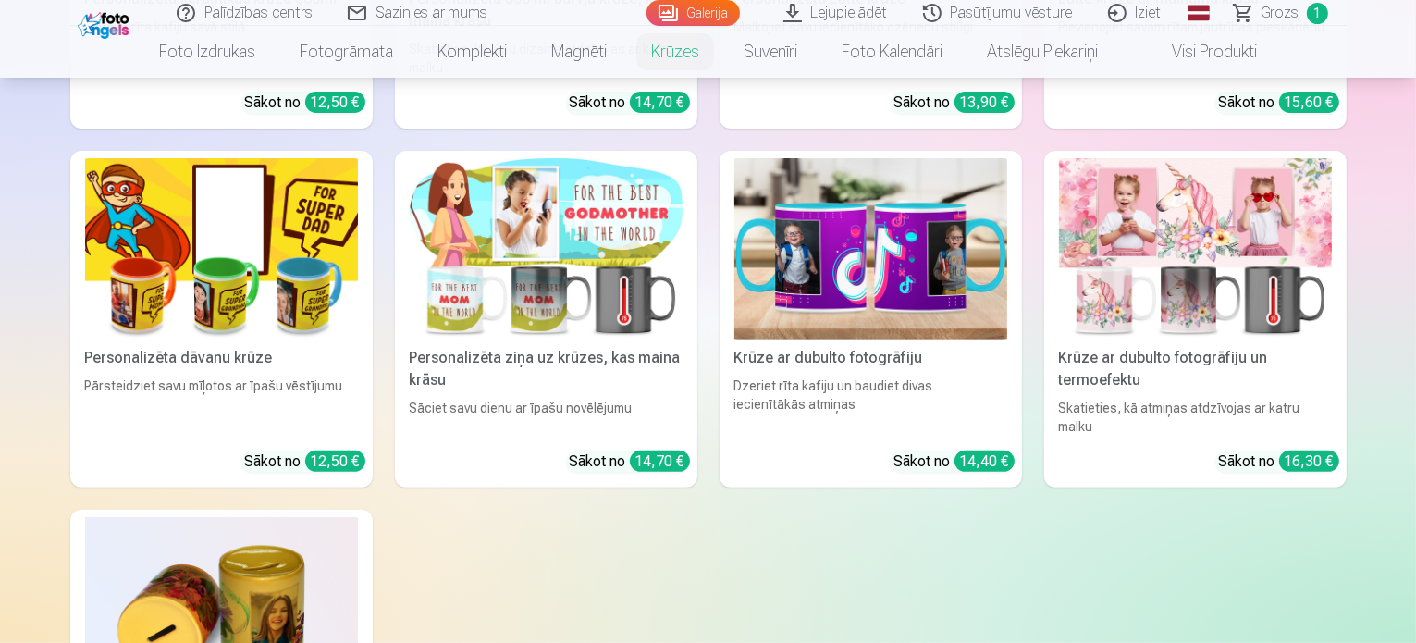
scroll to position [573, 0]
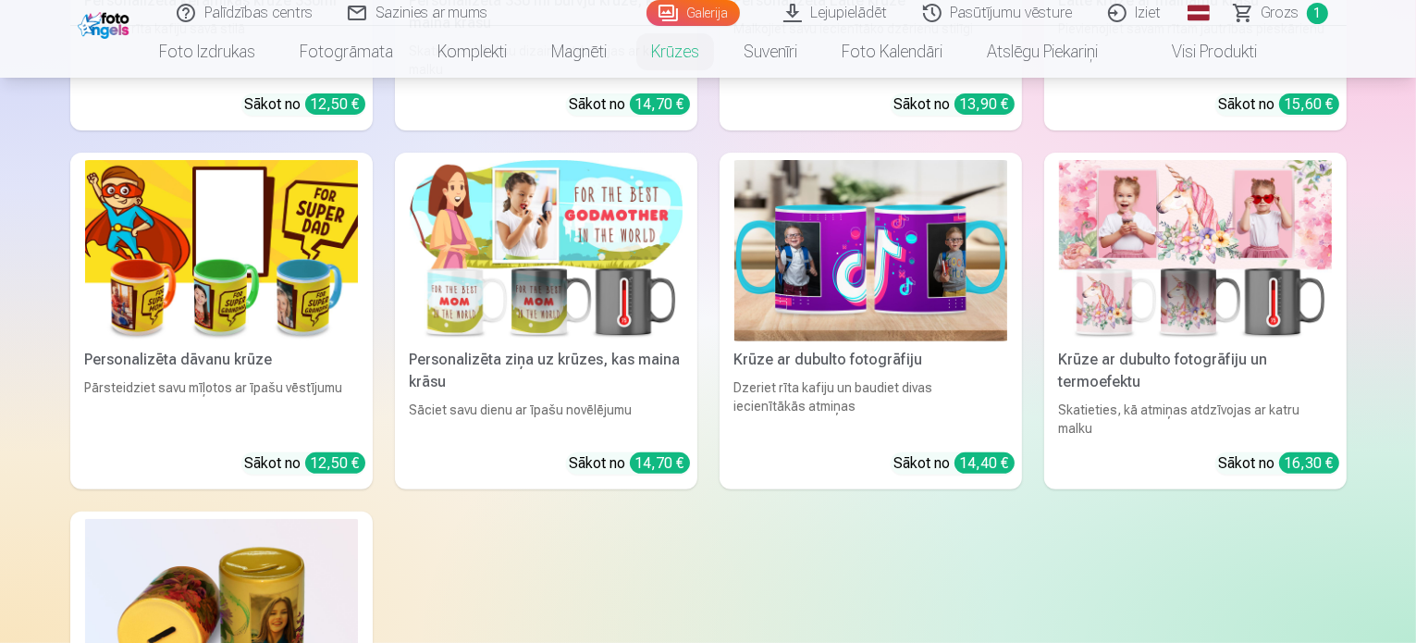
click at [271, 449] on link "Personalizēta dāvanu krūze Pārsteidziet savu mīļotos ar īpašu vēstījumu Sākot n…" at bounding box center [221, 321] width 302 height 337
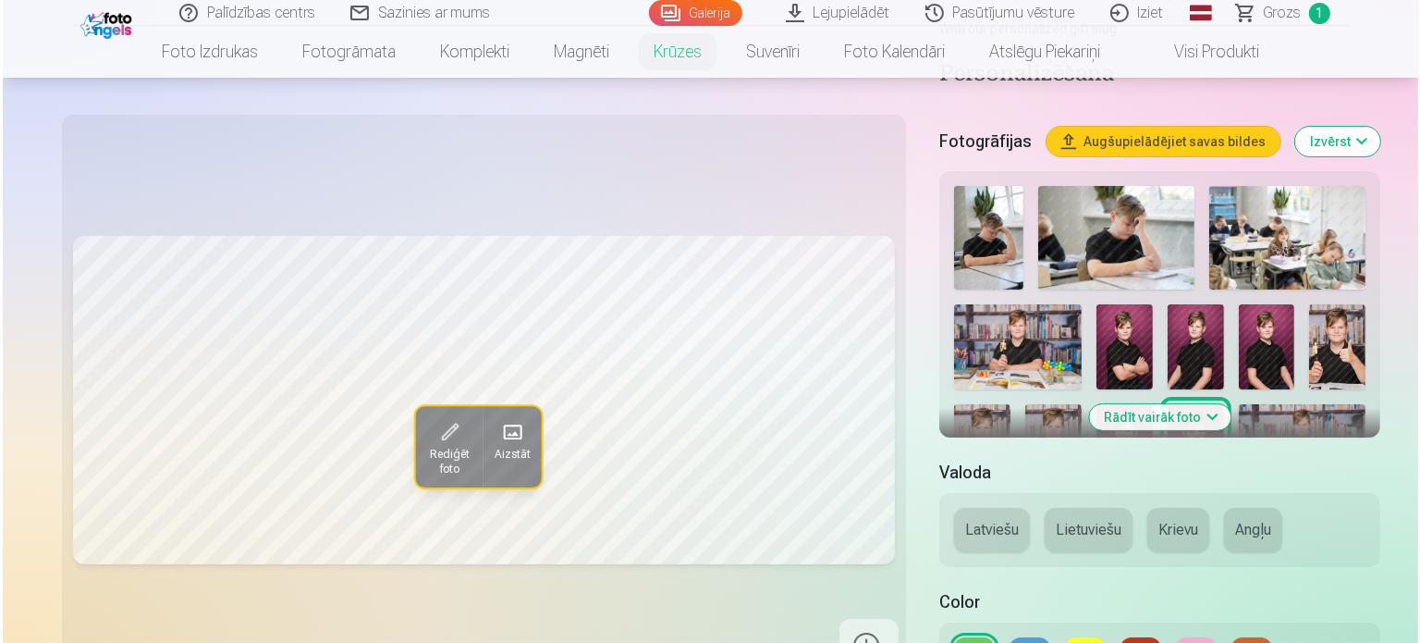
scroll to position [247, 0]
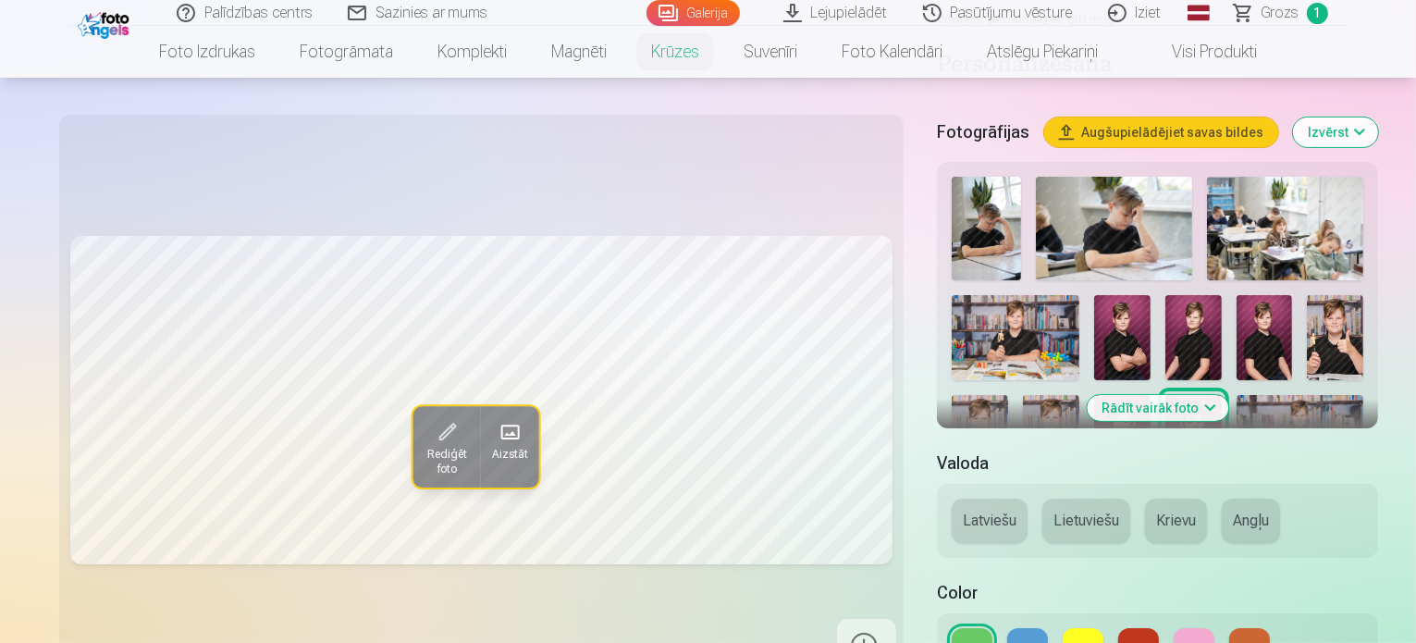
click at [1306, 304] on img at bounding box center [1334, 337] width 56 height 84
click at [423, 458] on span "Rediģēt foto" at bounding box center [445, 463] width 45 height 30
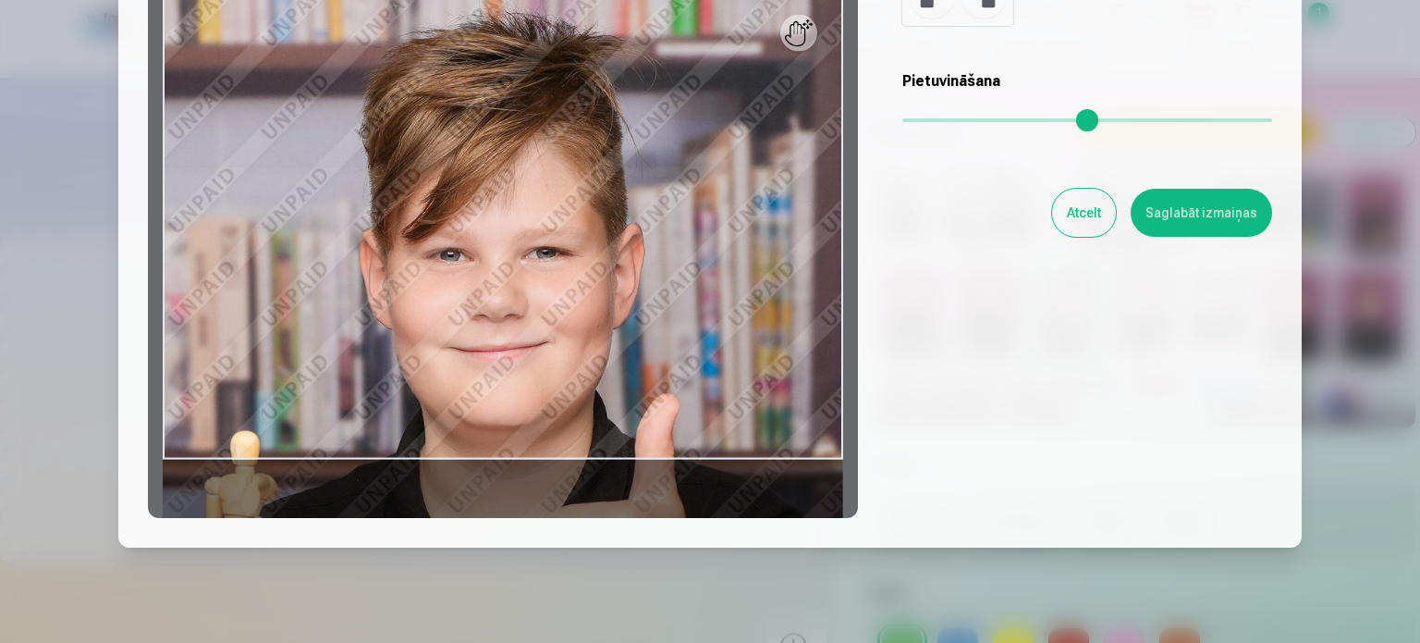
scroll to position [240, 0]
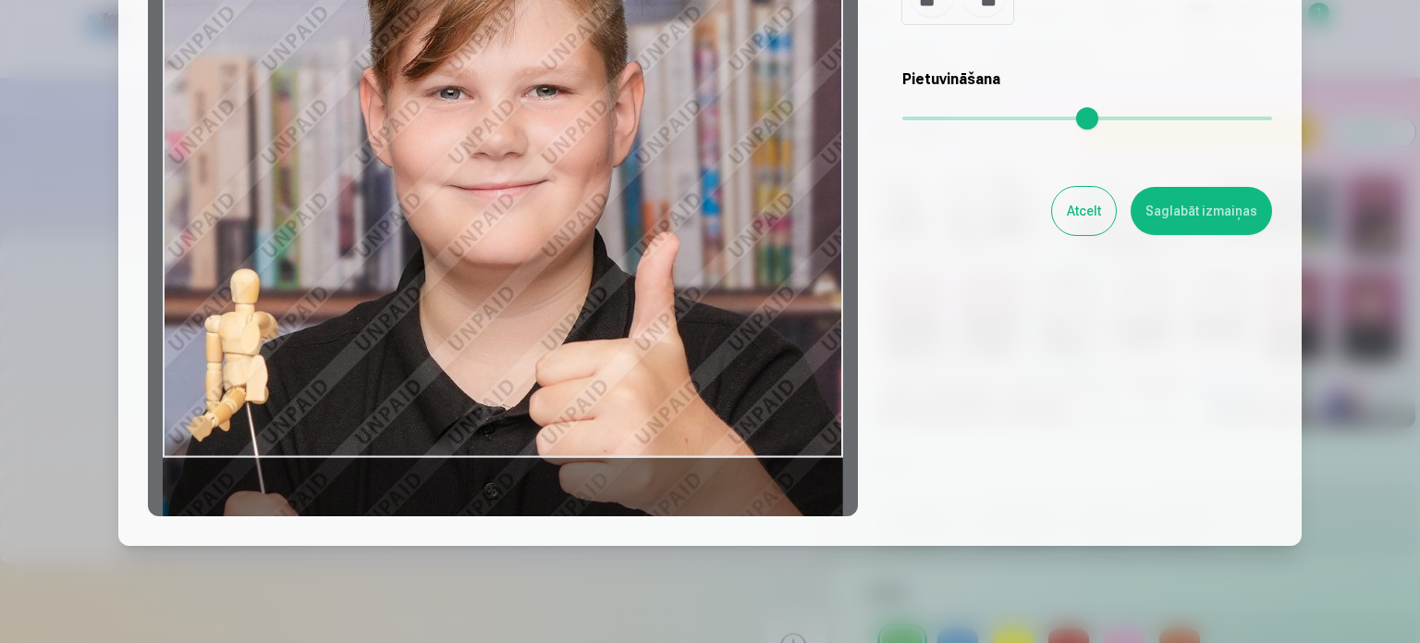
drag, startPoint x: 514, startPoint y: 433, endPoint x: 618, endPoint y: 273, distance: 190.6
click at [618, 273] on div at bounding box center [503, 225] width 710 height 581
drag, startPoint x: 1010, startPoint y: 277, endPoint x: 1005, endPoint y: 385, distance: 107.4
click at [1005, 385] on div "Rediģēt fotoattēlu [PERSON_NAME] vēlamo fotogrāfijas daļu, apgriez attēlu un/va…" at bounding box center [710, 171] width 1124 height 690
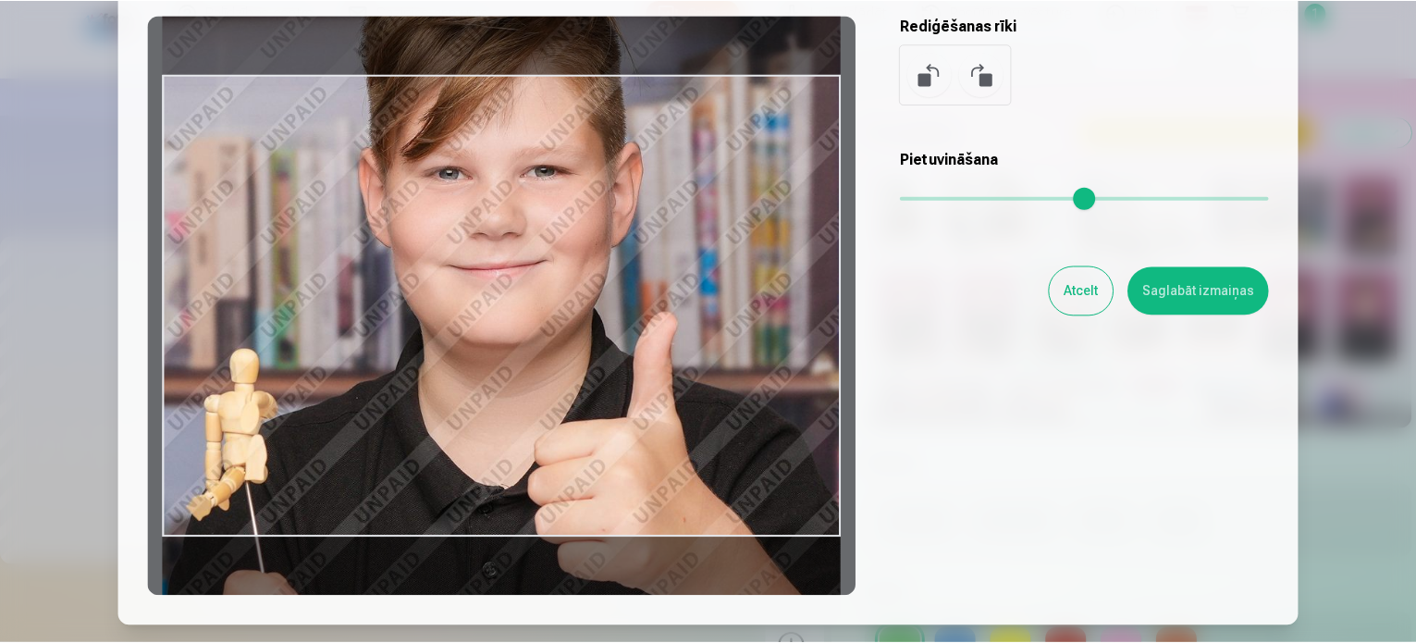
scroll to position [163, 0]
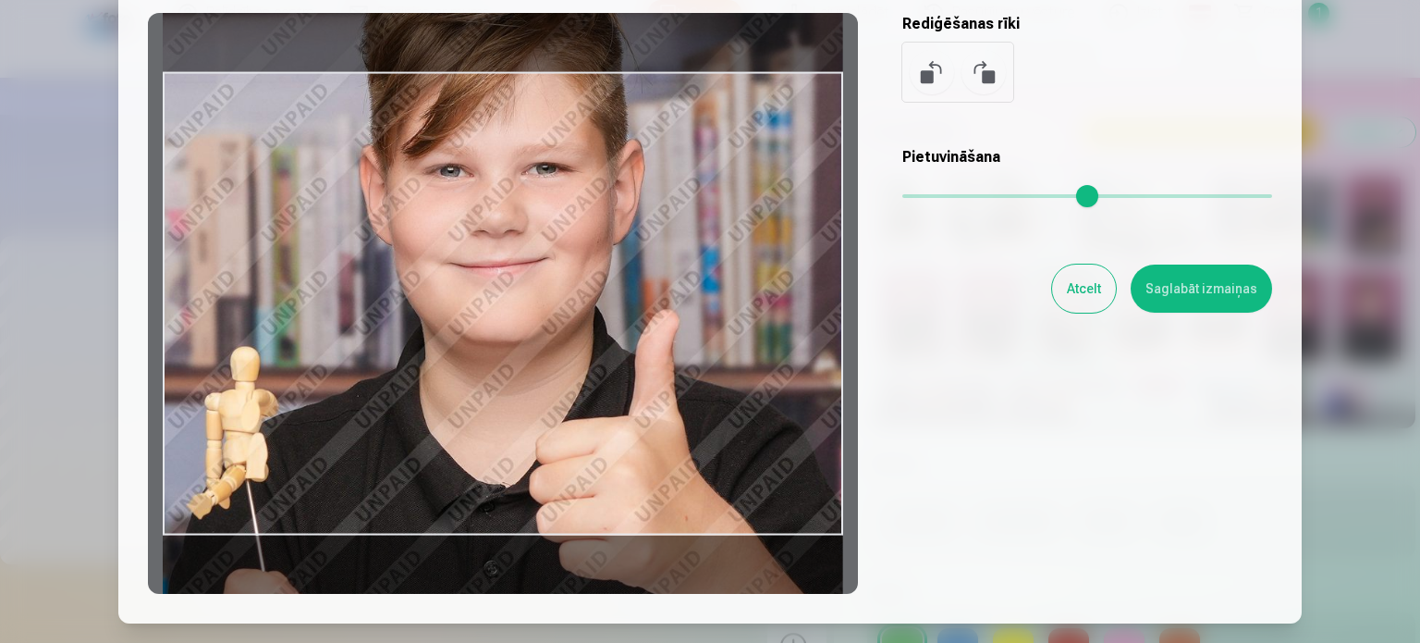
click at [1180, 285] on button "Saglabāt izmaiņas" at bounding box center [1201, 288] width 141 height 48
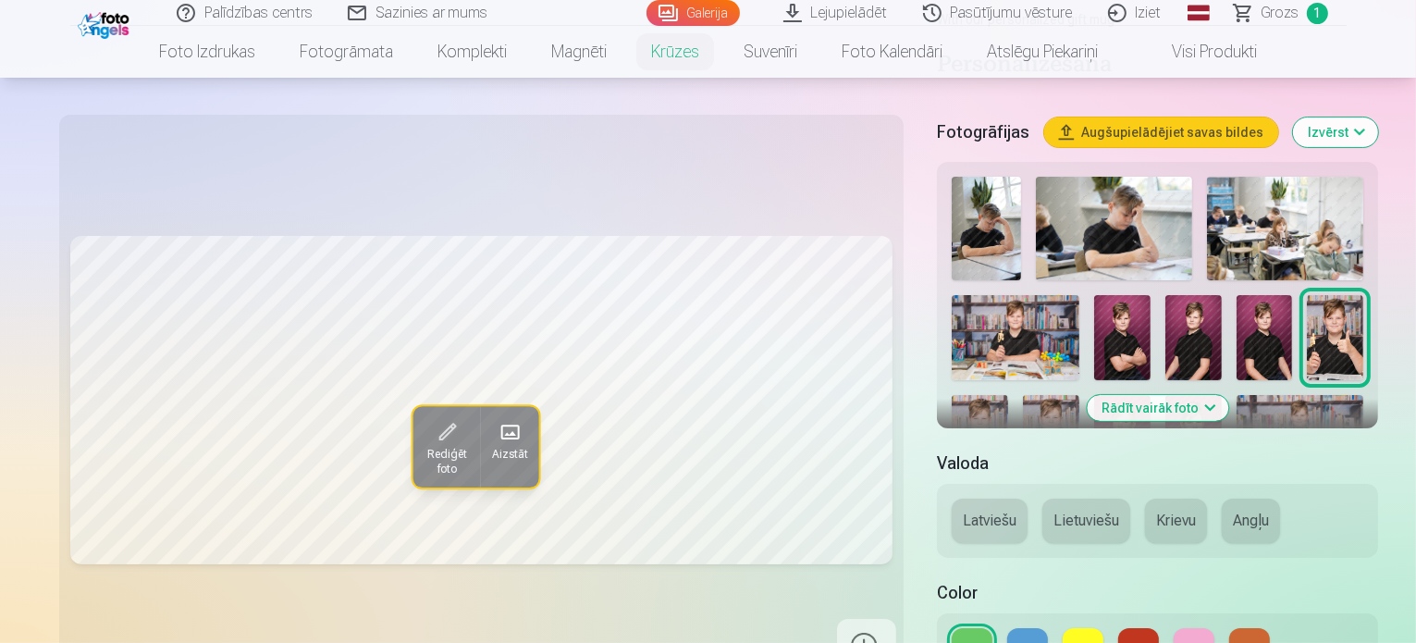
drag, startPoint x: 999, startPoint y: 326, endPoint x: 1135, endPoint y: 273, distance: 146.1
click at [1008, 395] on img at bounding box center [979, 437] width 56 height 84
click at [1150, 395] on img at bounding box center [1122, 437] width 56 height 84
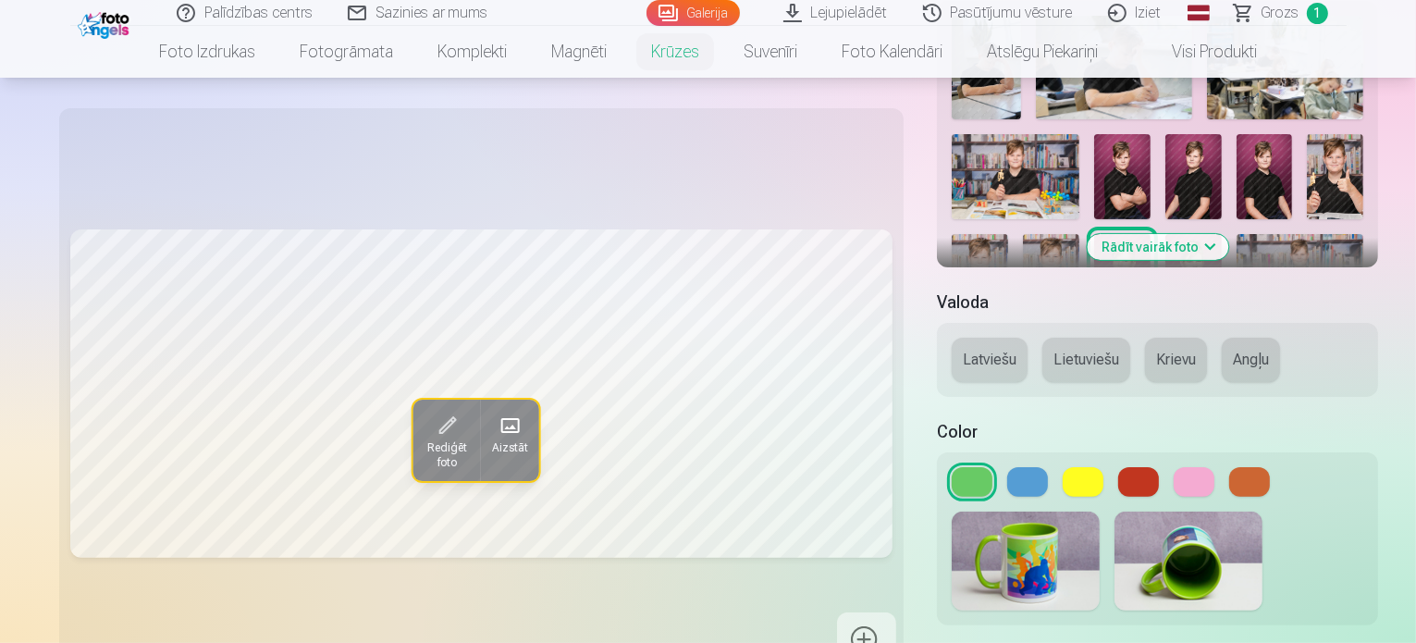
scroll to position [409, 0]
click at [1172, 247] on button "Rādīt vairāk foto" at bounding box center [1156, 246] width 141 height 26
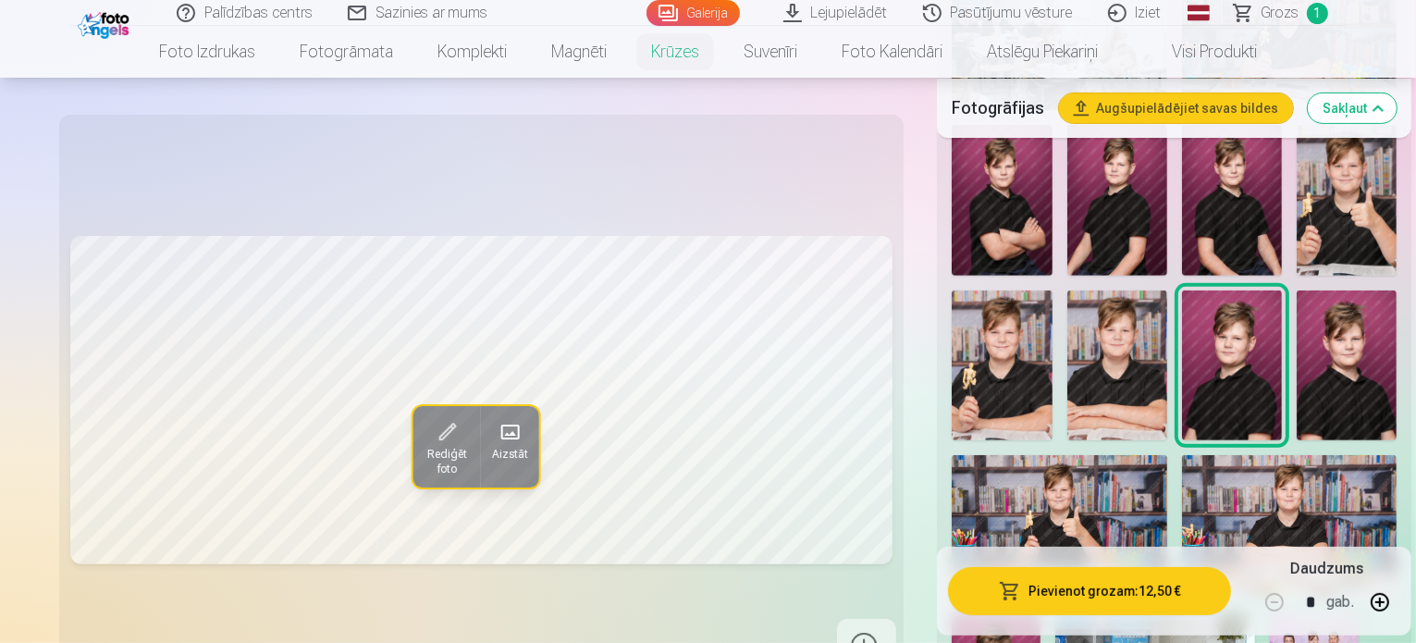
scroll to position [675, 0]
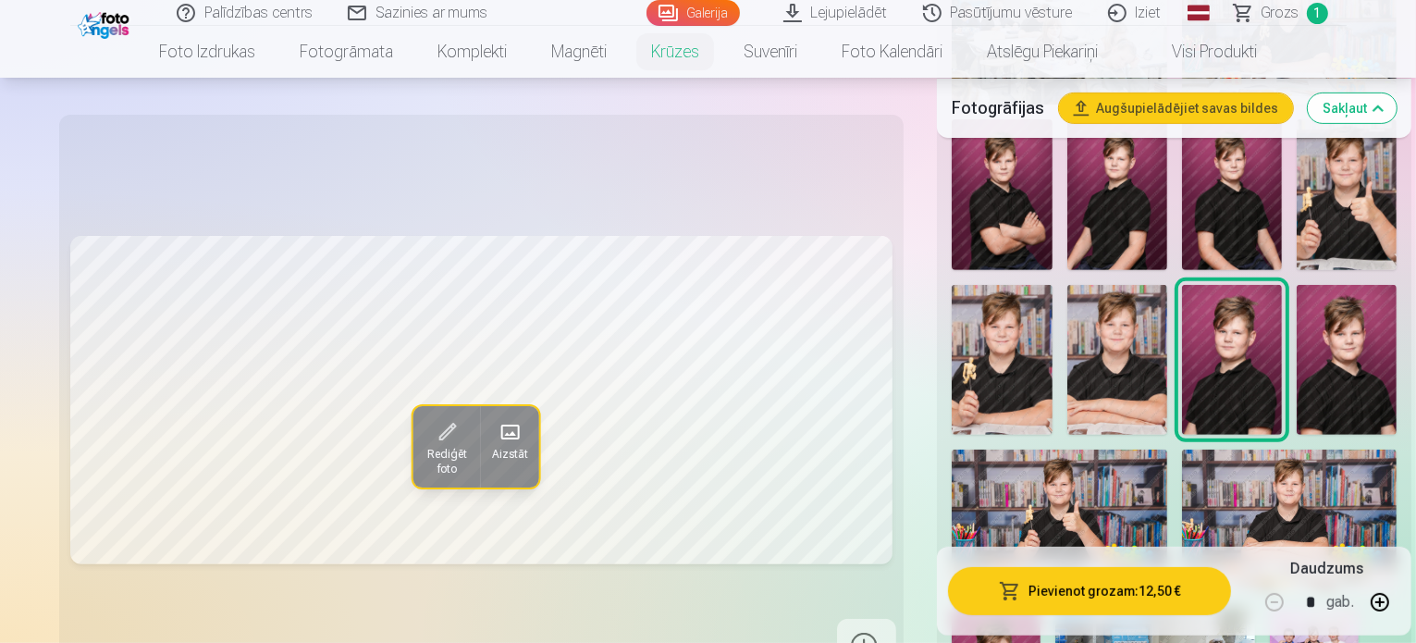
drag, startPoint x: 1164, startPoint y: 395, endPoint x: 1084, endPoint y: 421, distance: 84.5
click at [1084, 421] on div at bounding box center [1174, 245] width 460 height 1008
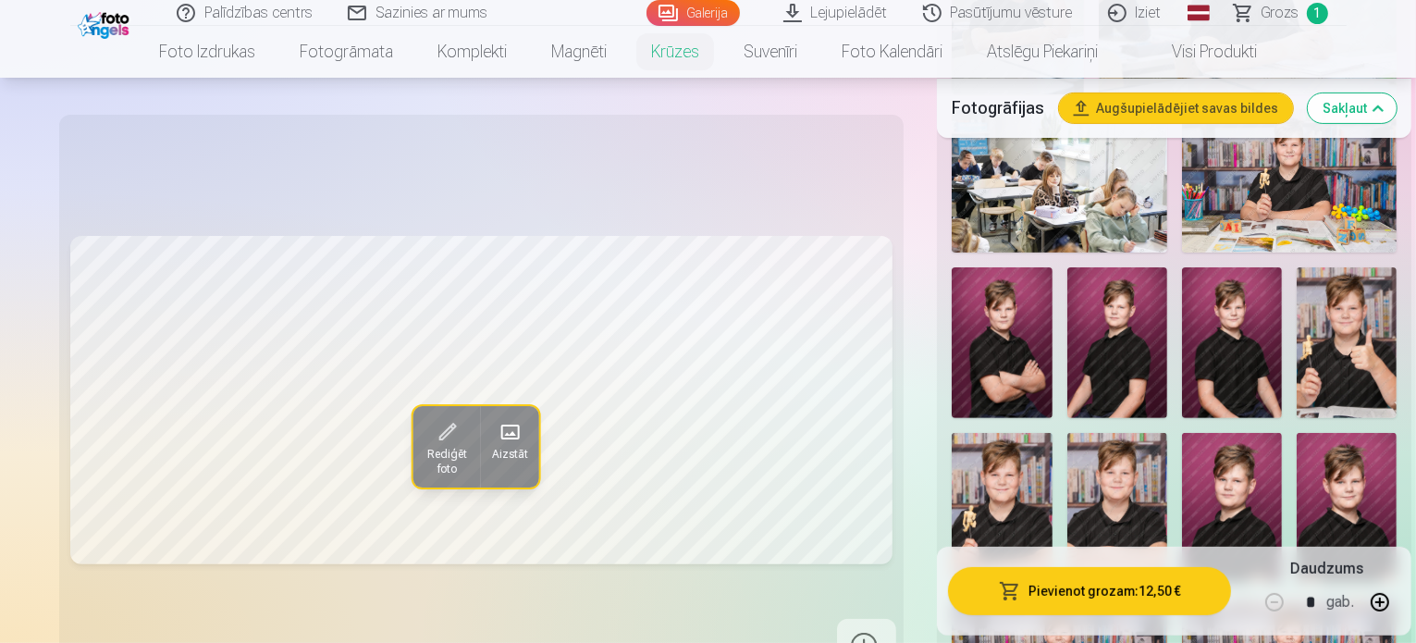
scroll to position [526, 0]
click at [1254, 434] on img at bounding box center [1232, 509] width 100 height 150
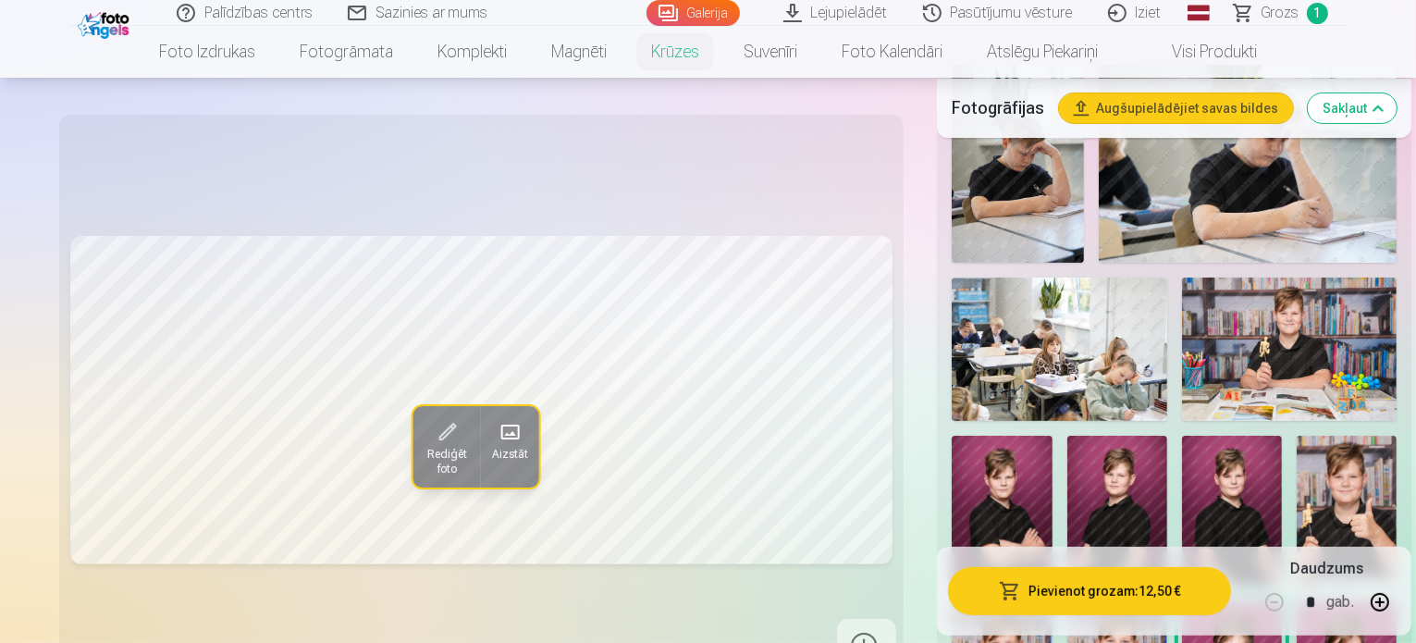
scroll to position [315, 0]
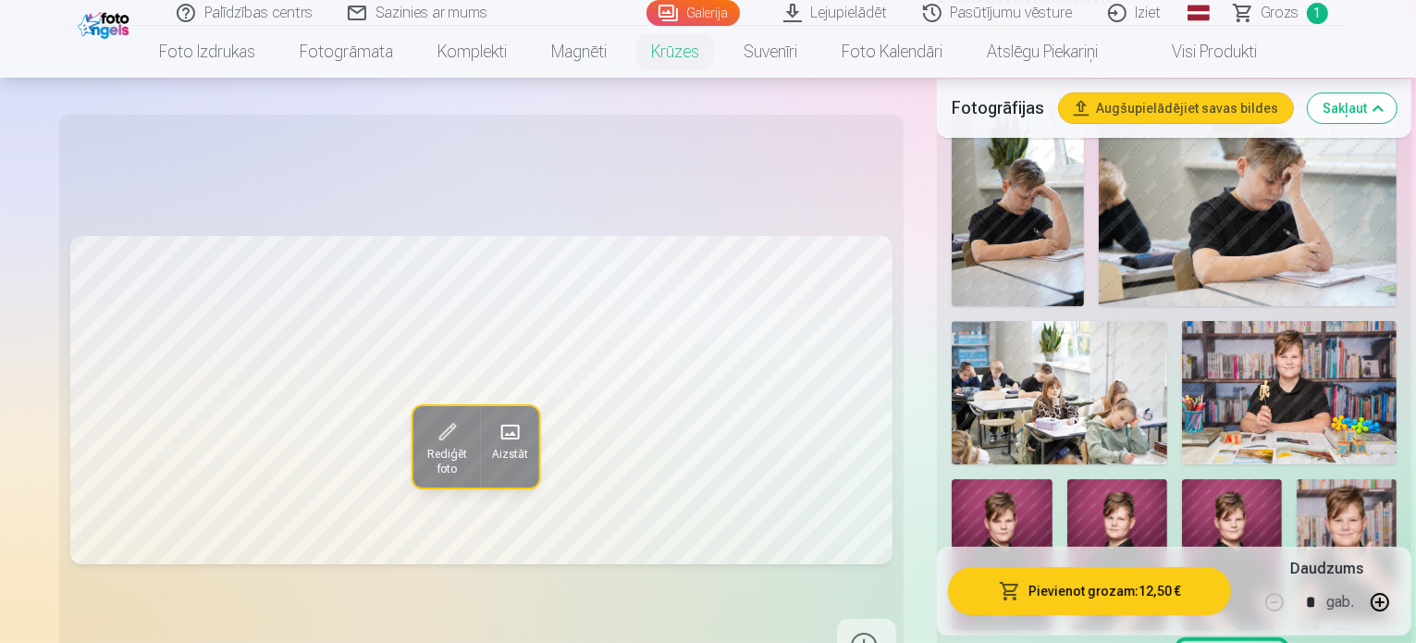
click at [1167, 479] on img at bounding box center [1117, 554] width 100 height 150
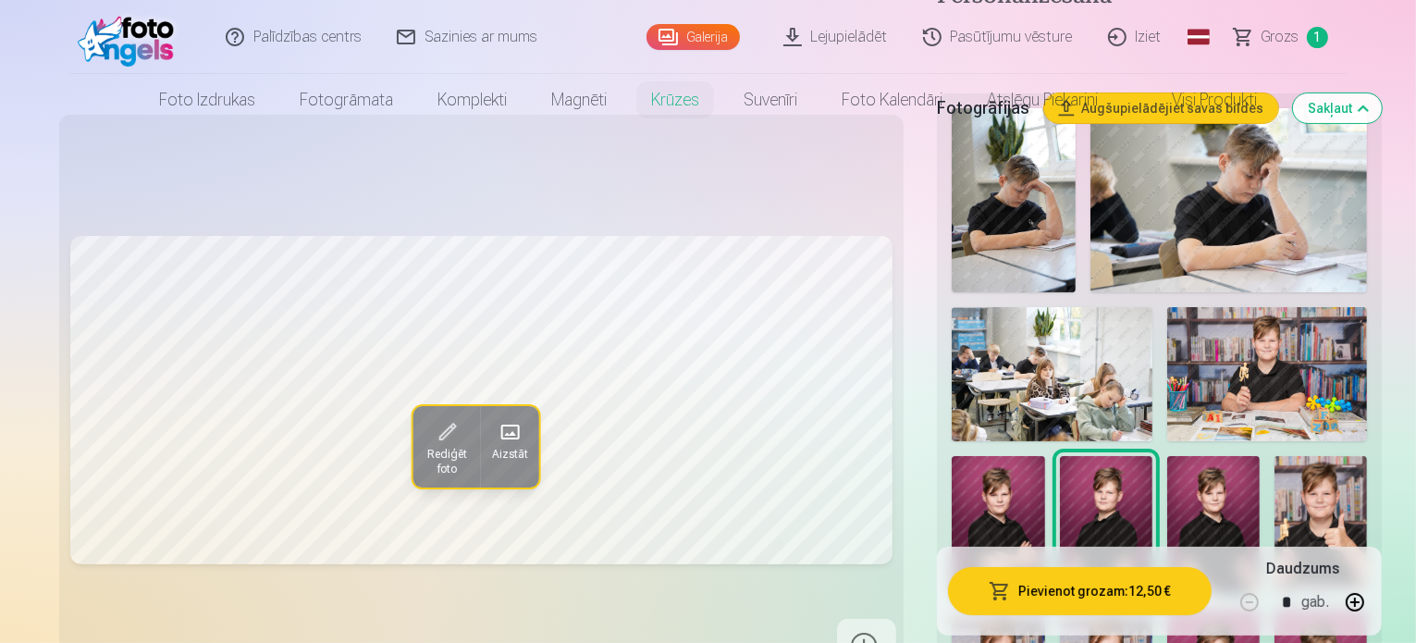
scroll to position [0, 0]
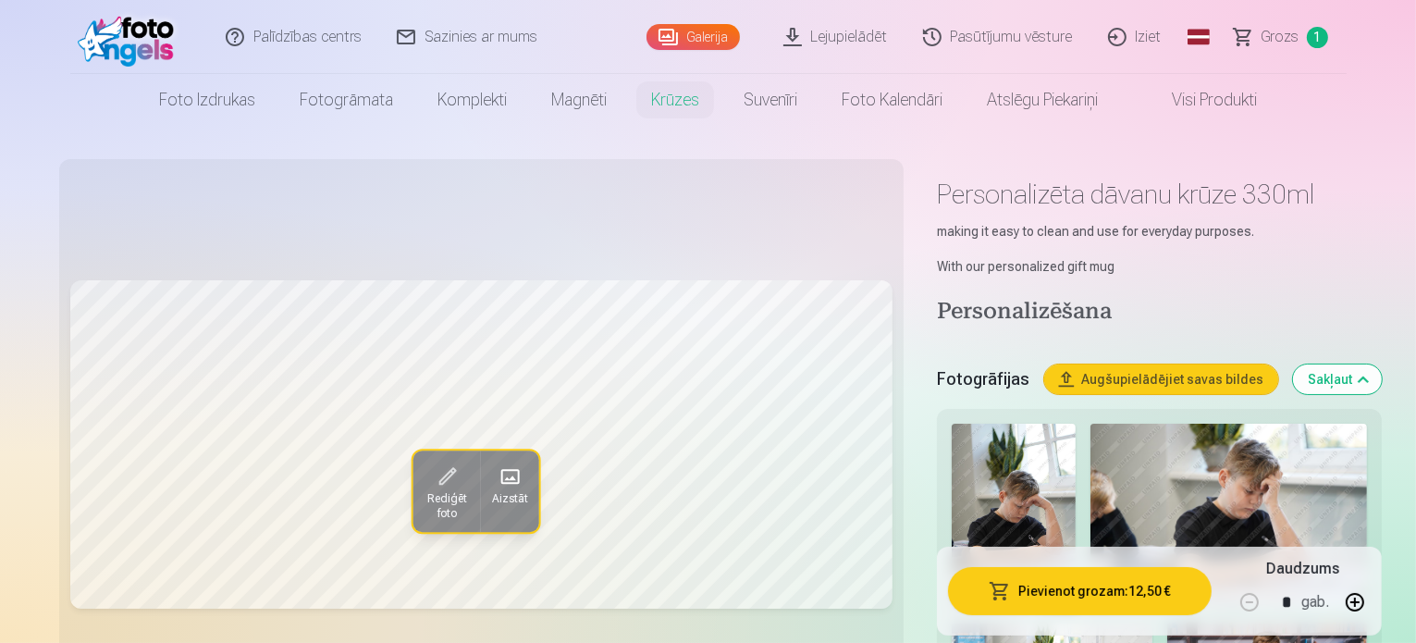
click at [423, 517] on span "Rediģēt foto" at bounding box center [445, 507] width 45 height 30
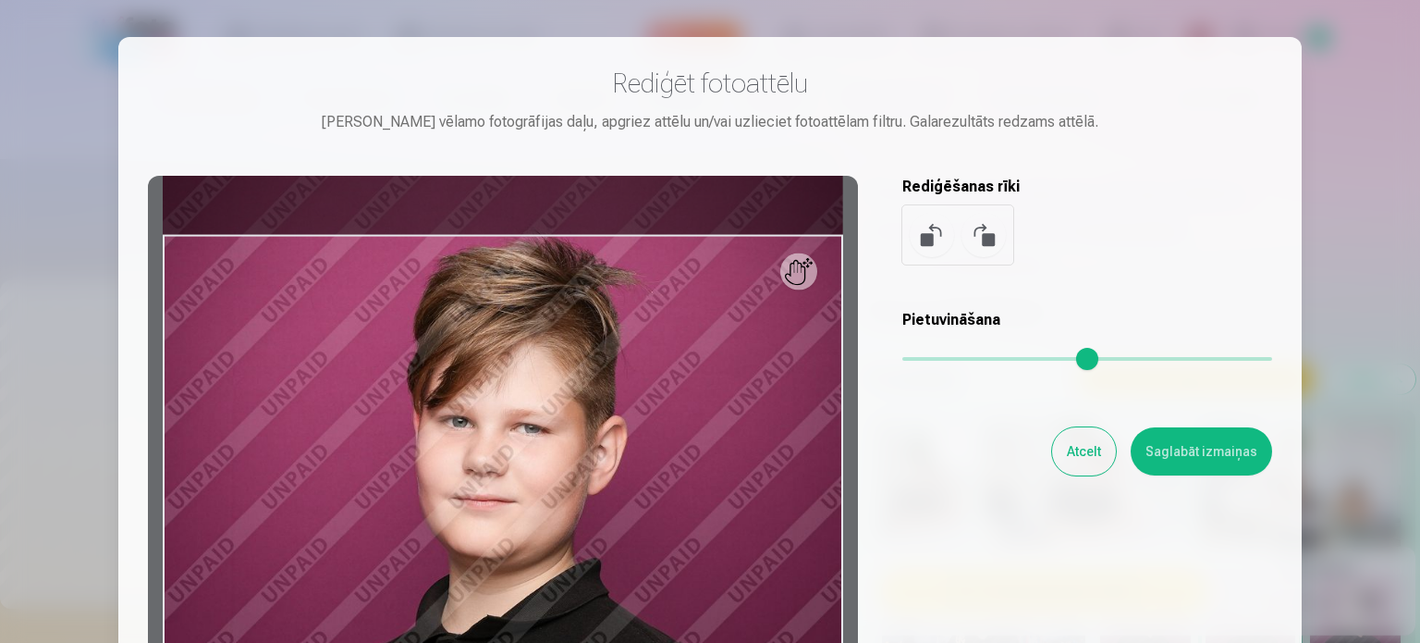
click at [928, 247] on button at bounding box center [932, 235] width 44 height 44
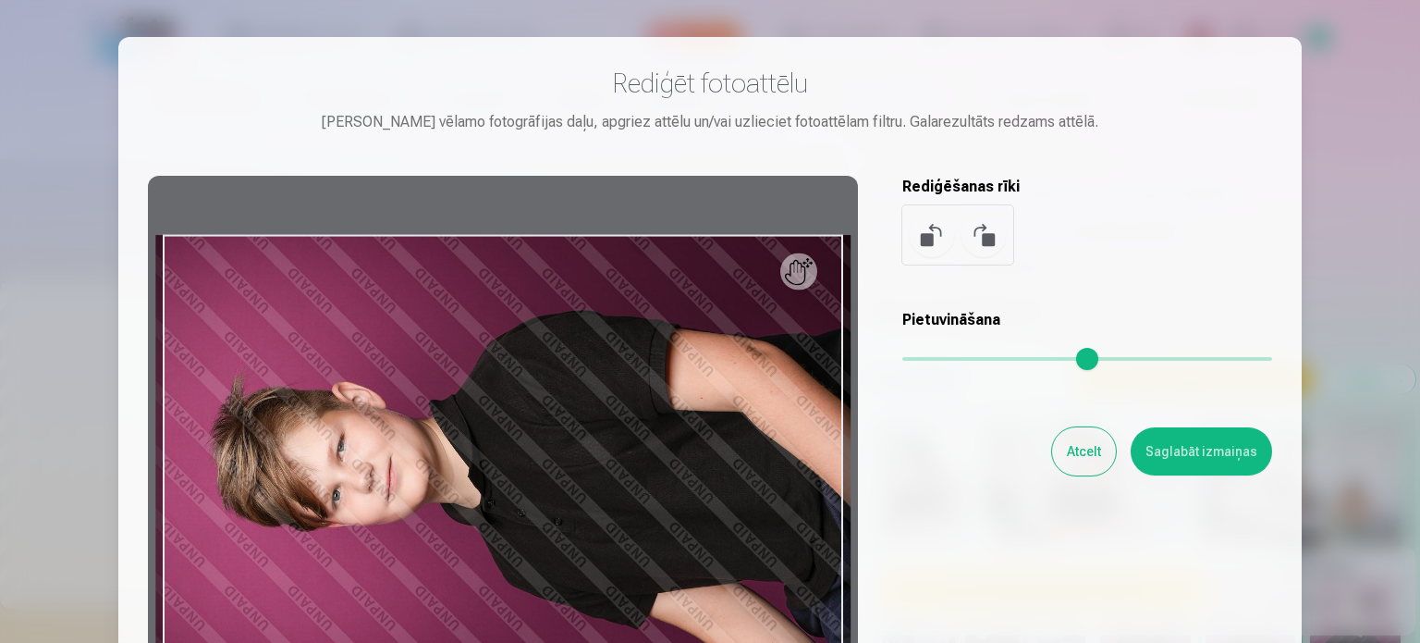
drag, startPoint x: 1188, startPoint y: 458, endPoint x: 1228, endPoint y: 458, distance: 39.8
click at [1228, 458] on button "Saglabāt izmaiņas" at bounding box center [1201, 451] width 141 height 48
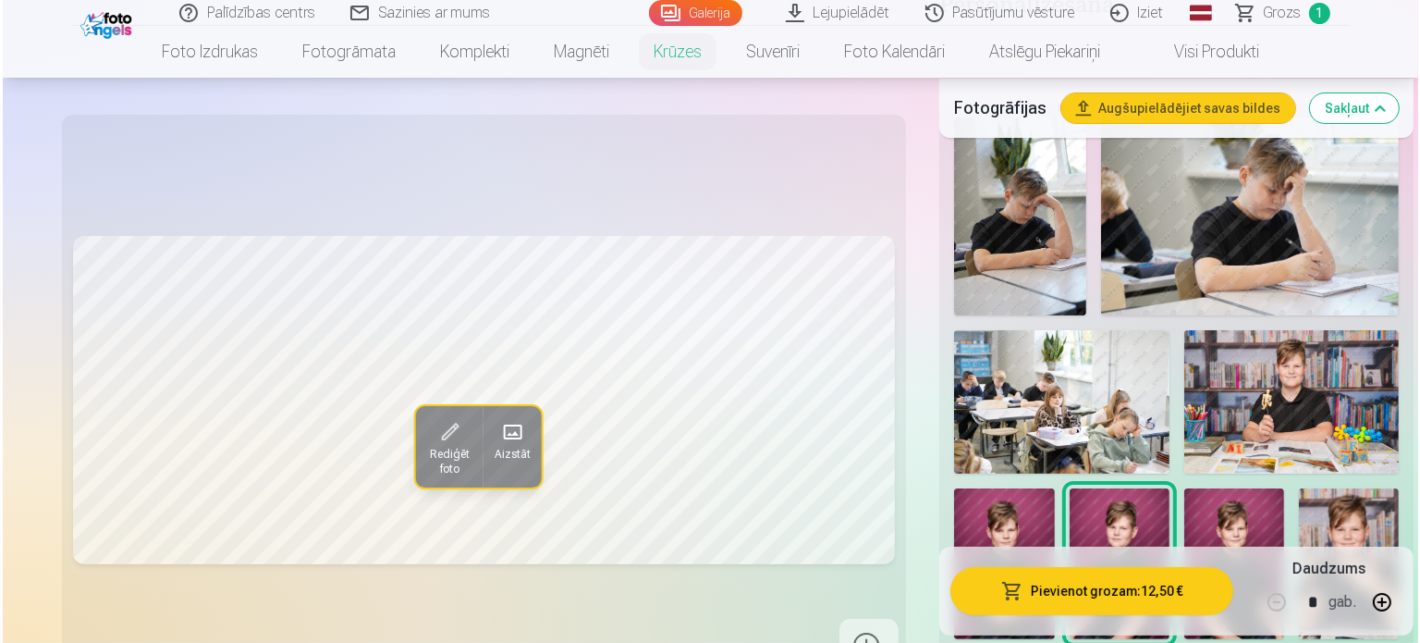
scroll to position [305, 0]
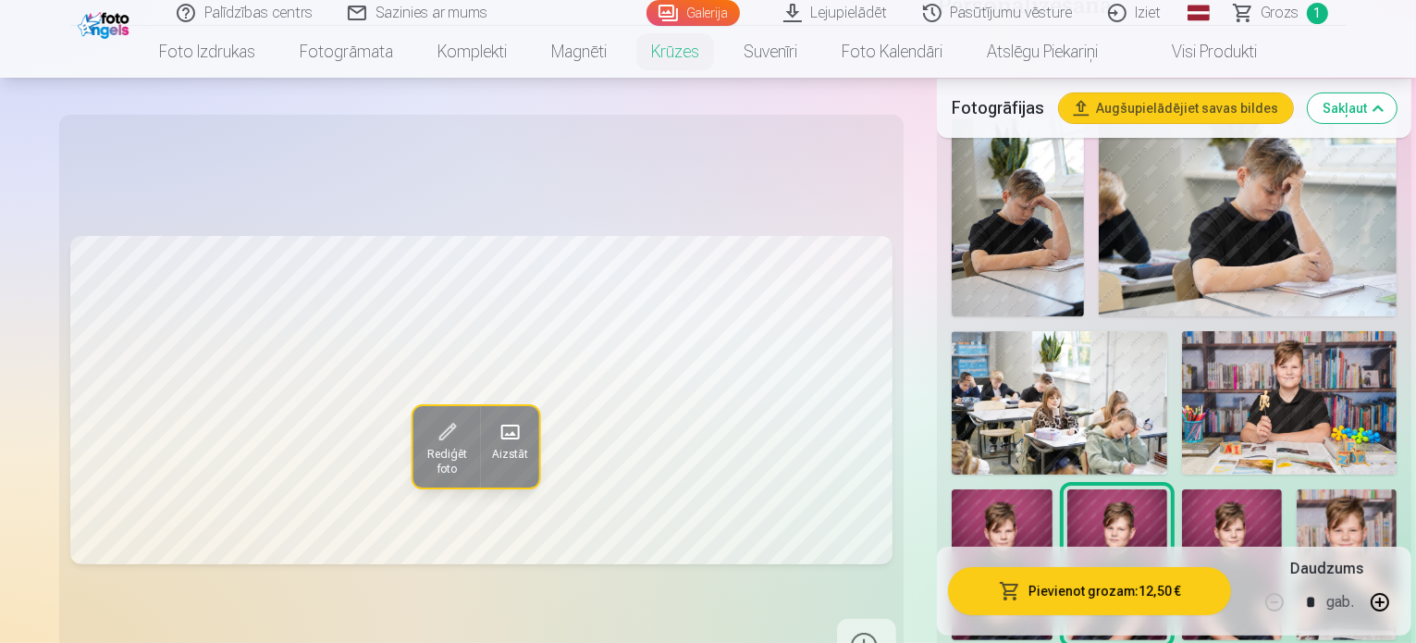
click at [1296, 489] on img at bounding box center [1346, 564] width 100 height 150
click at [423, 460] on span "Rediģēt foto" at bounding box center [445, 463] width 45 height 30
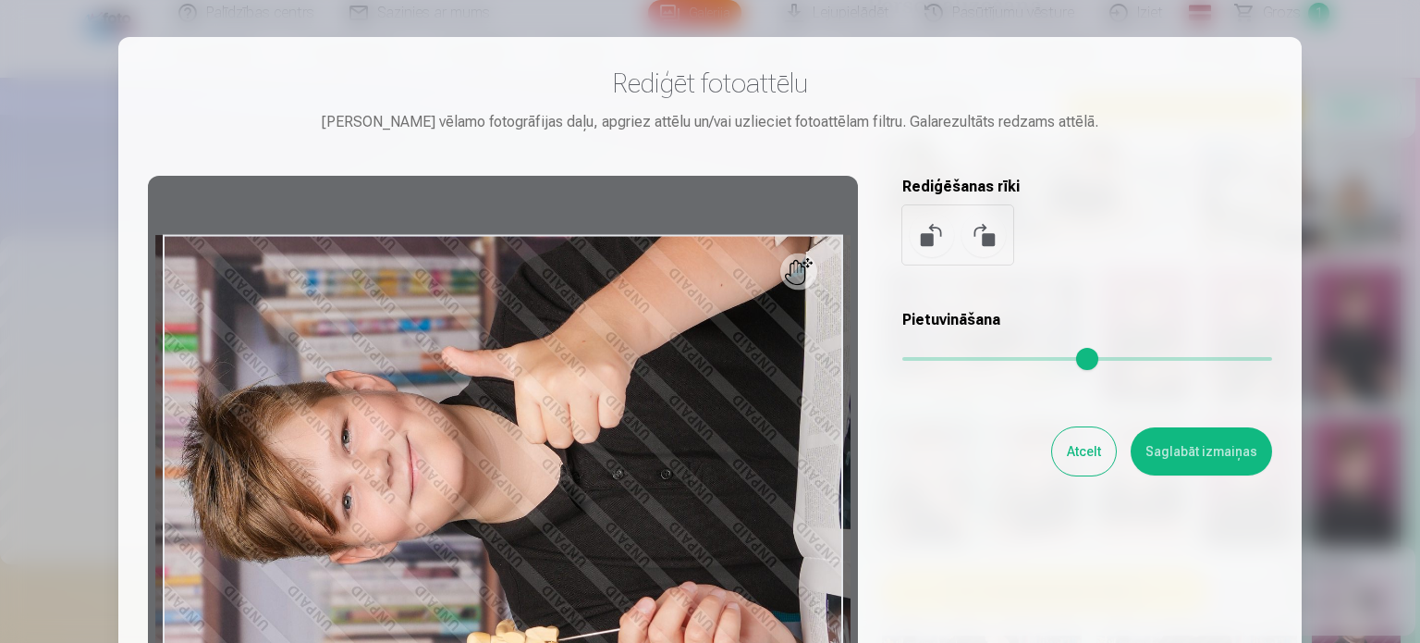
drag, startPoint x: 995, startPoint y: 241, endPoint x: 964, endPoint y: 225, distance: 34.8
click at [964, 225] on button at bounding box center [984, 235] width 44 height 44
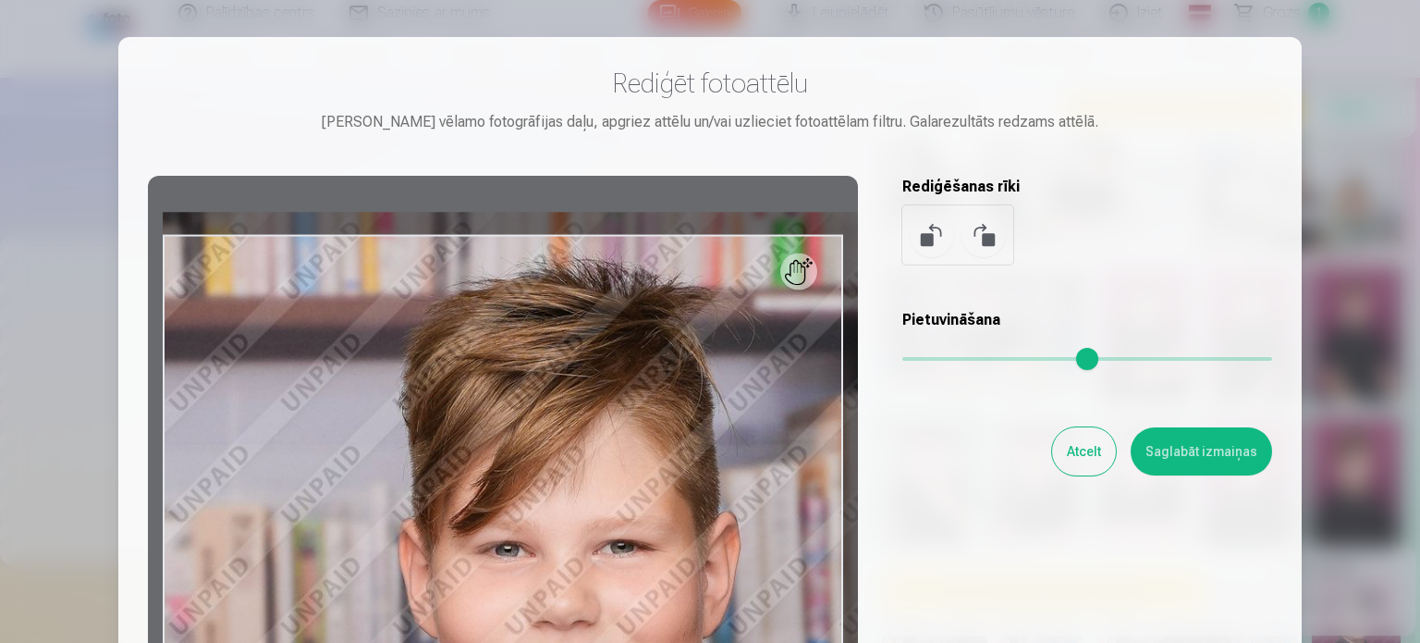
type input "*"
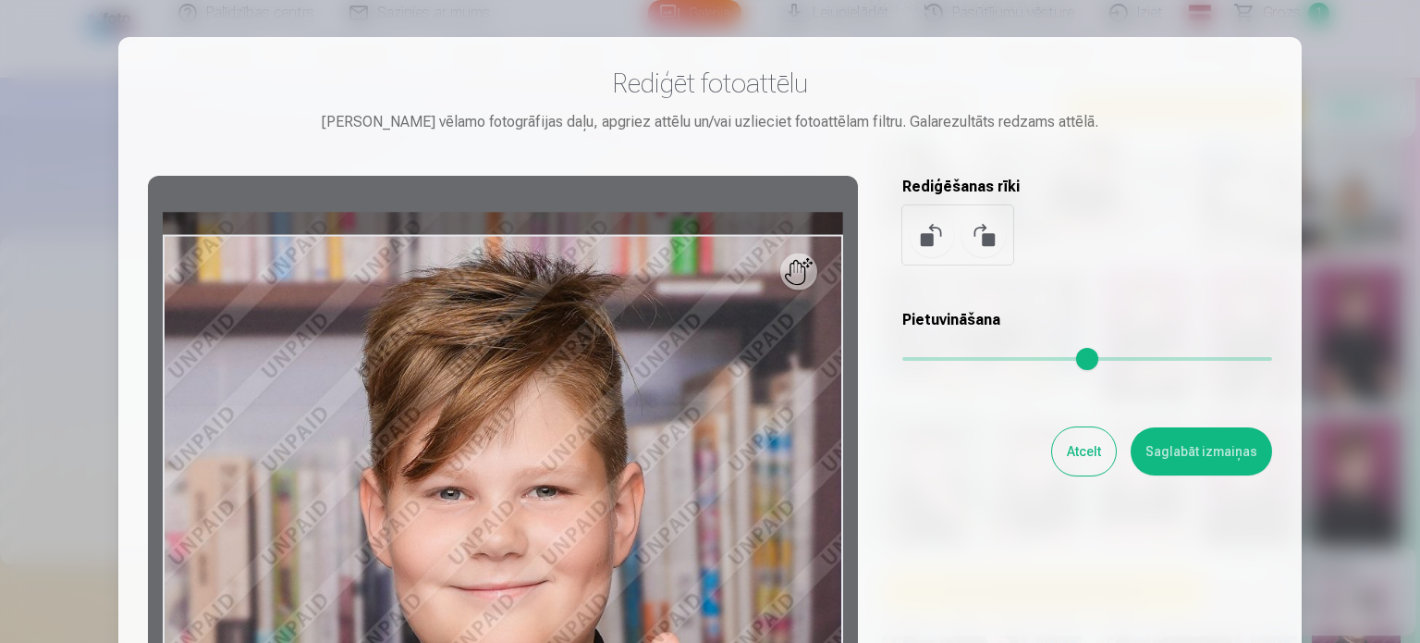
drag, startPoint x: 911, startPoint y: 352, endPoint x: 782, endPoint y: 361, distance: 128.8
click at [902, 361] on input "range" at bounding box center [1087, 359] width 370 height 4
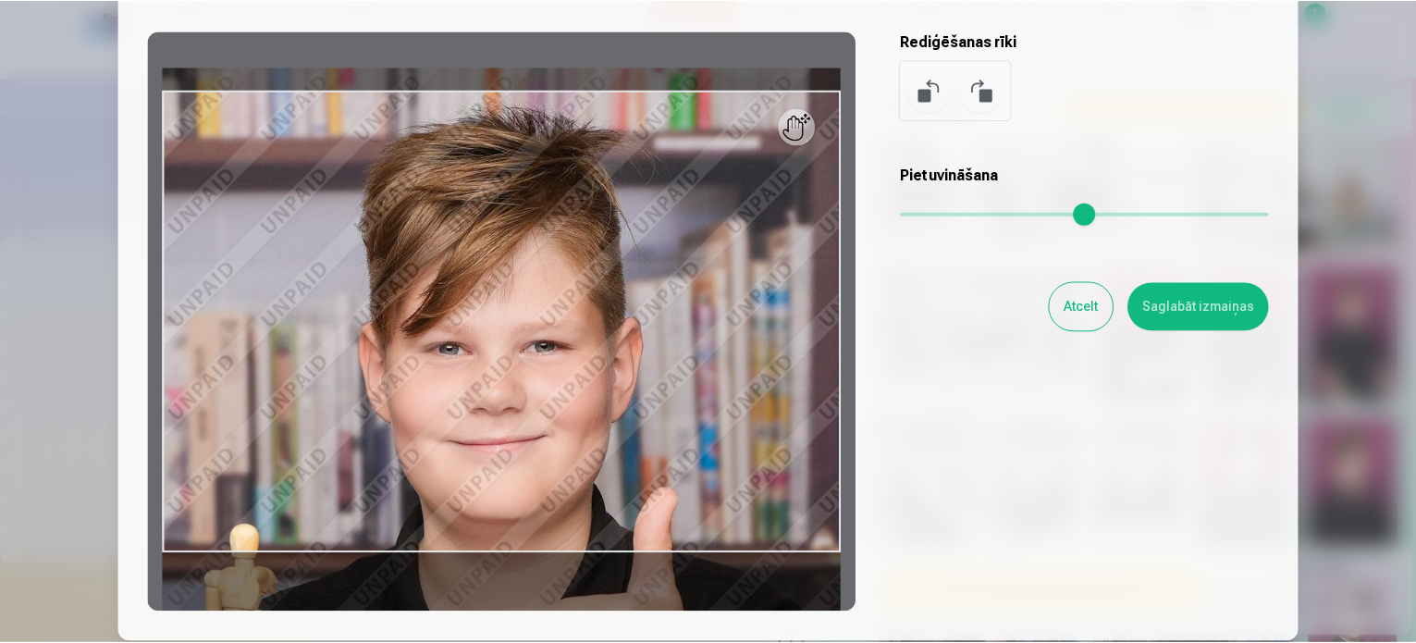
scroll to position [141, 0]
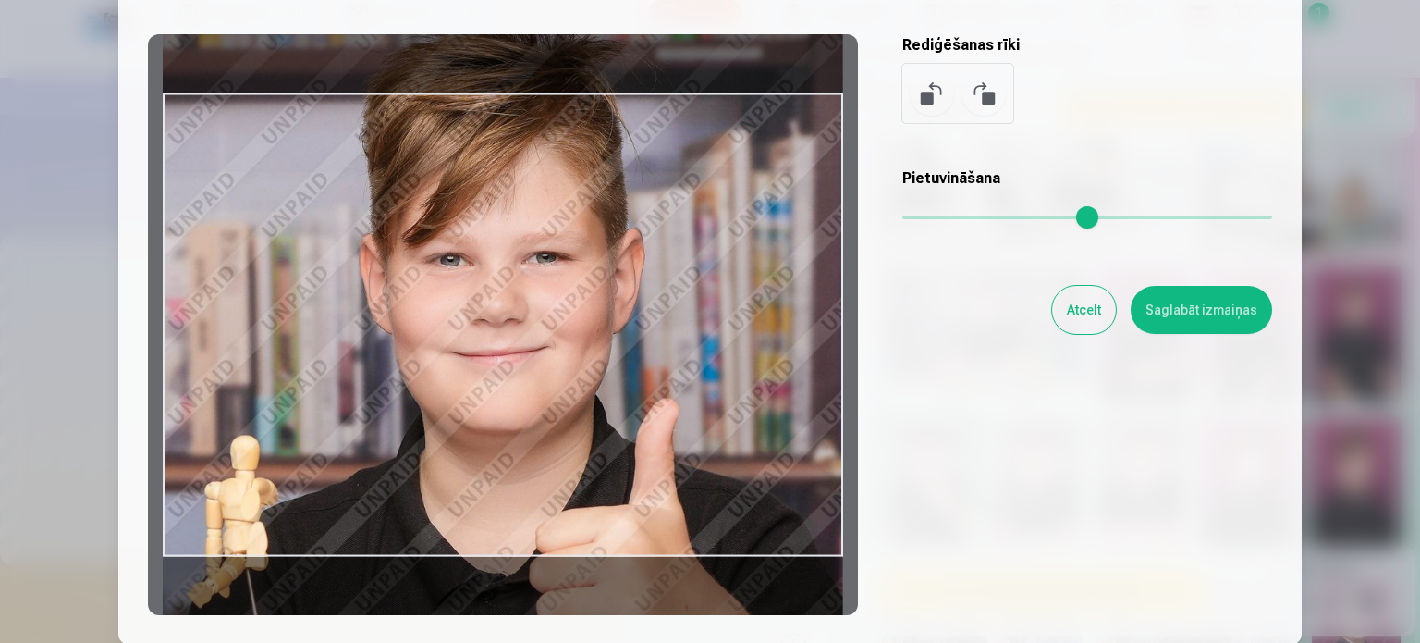
drag, startPoint x: 611, startPoint y: 344, endPoint x: 669, endPoint y: 251, distance: 109.3
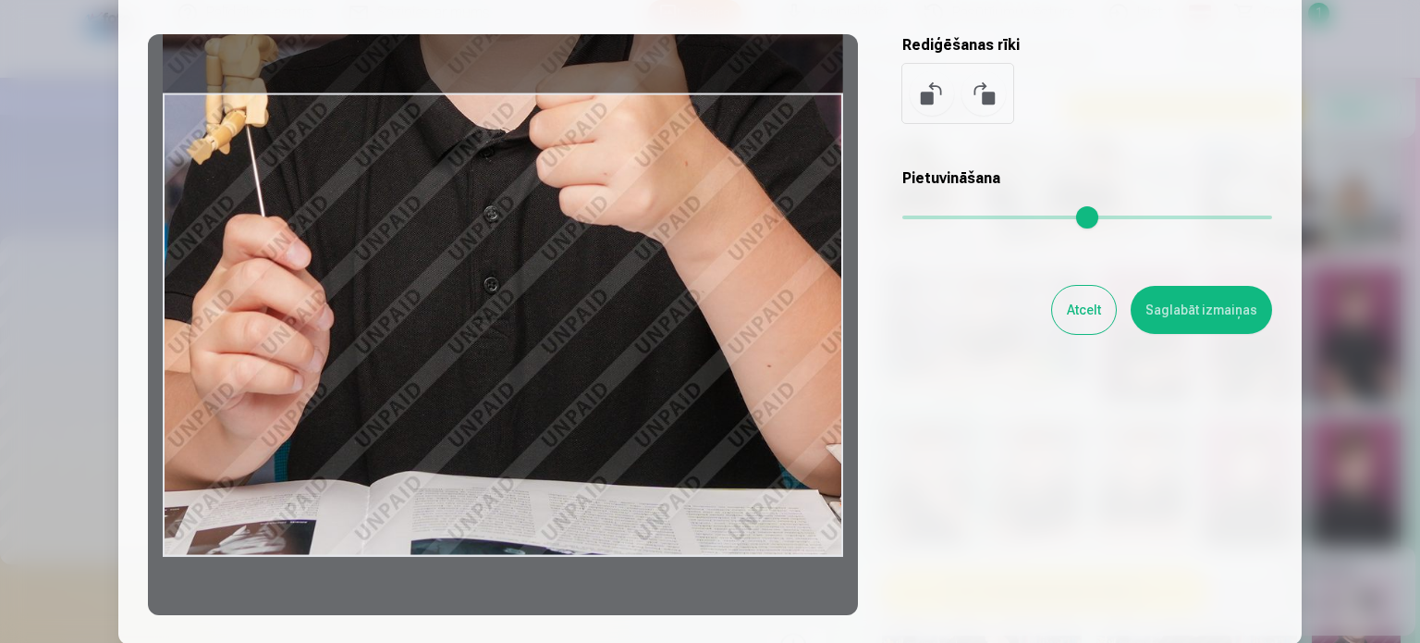
drag, startPoint x: 669, startPoint y: 251, endPoint x: 782, endPoint y: -55, distance: 326.2
click at [782, 0] on html "Palīdzības centrs Sazinies ar mums Galerija Lejupielādēt Pasūtījumu vēsture Izi…" at bounding box center [710, 16] width 1420 height 643
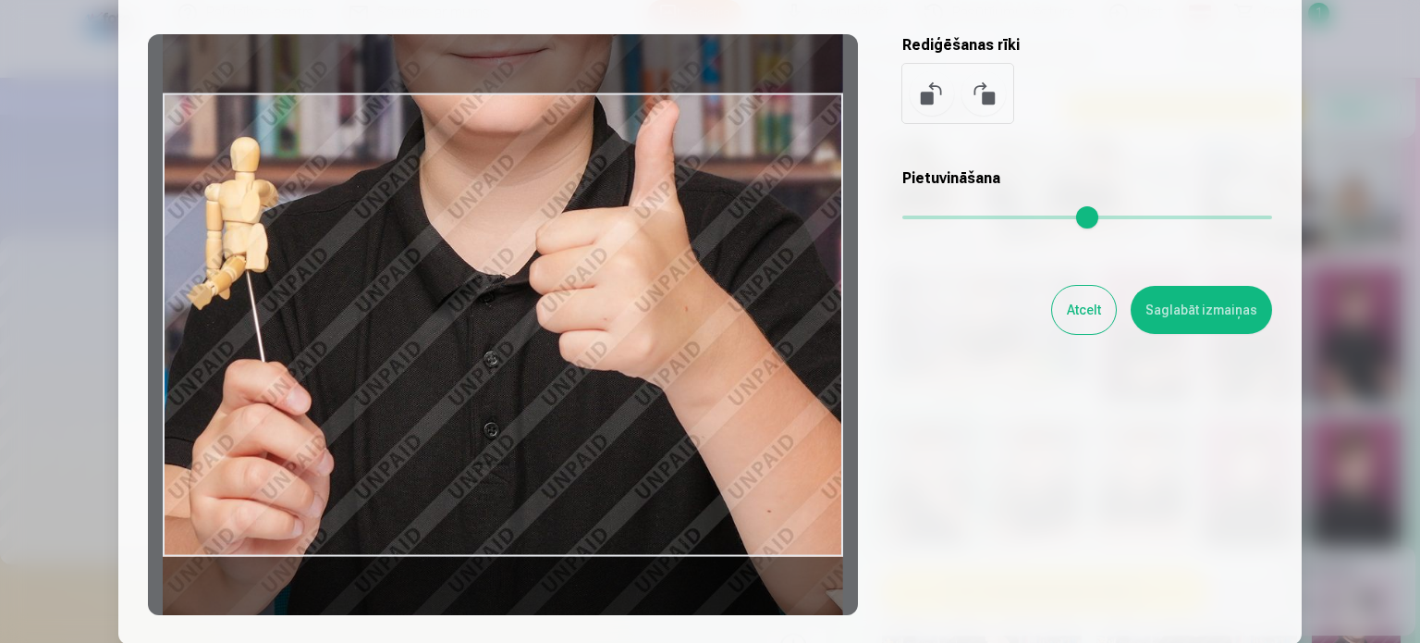
drag, startPoint x: 610, startPoint y: 206, endPoint x: 602, endPoint y: 424, distance: 218.4
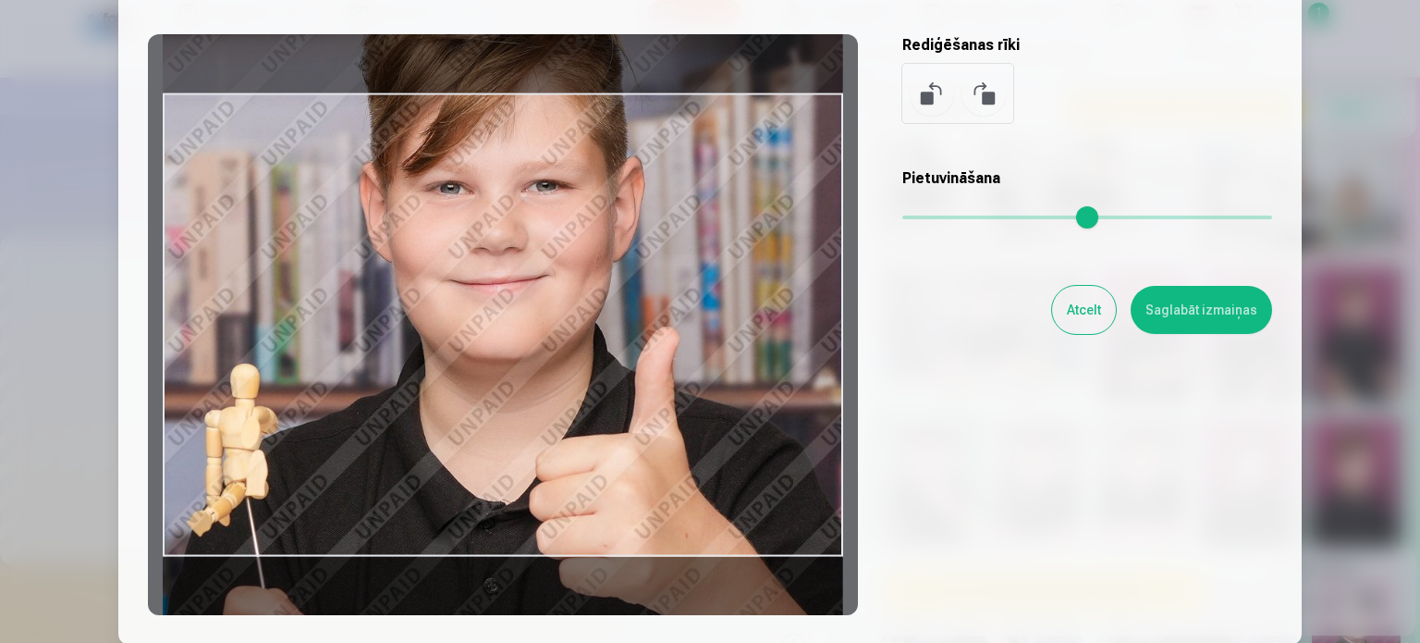
drag, startPoint x: 602, startPoint y: 424, endPoint x: 585, endPoint y: 632, distance: 208.7
click at [585, 632] on div "Rediģēt fotoattēlu [PERSON_NAME] vēlamo fotogrāfijas daļu, apgriez attēlu un/va…" at bounding box center [709, 270] width 1183 height 749
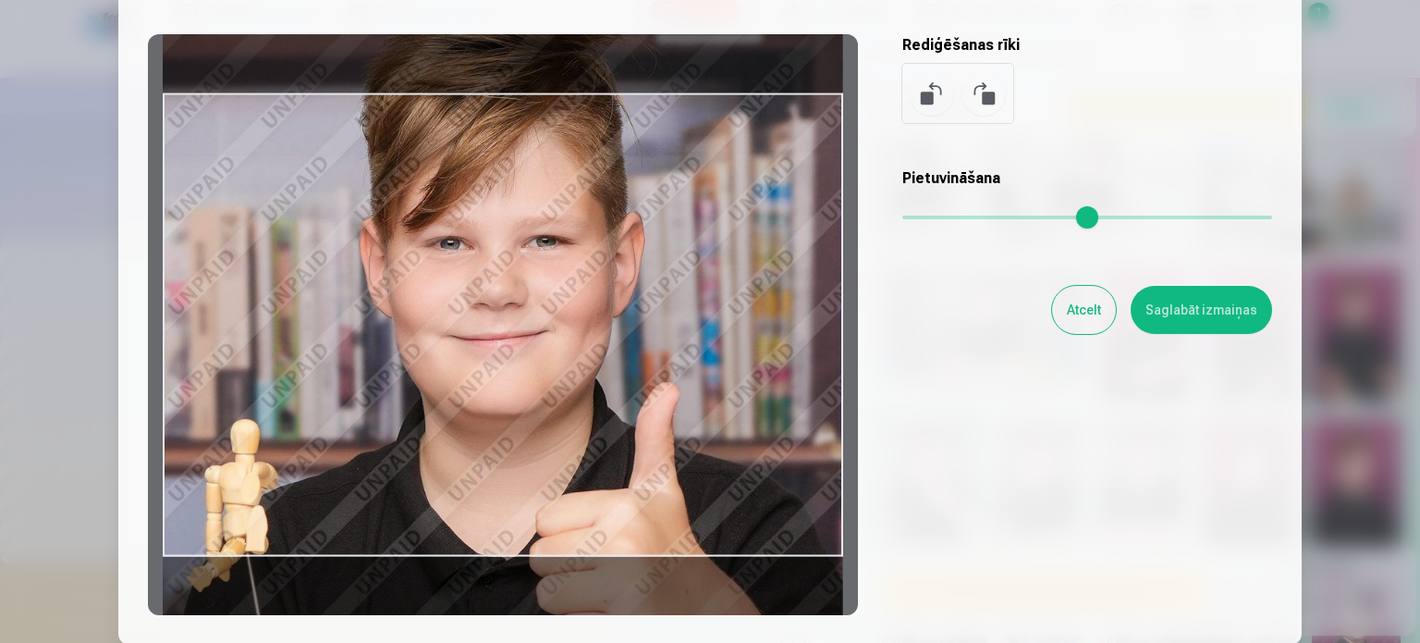
click at [1232, 326] on button "Saglabāt izmaiņas" at bounding box center [1201, 310] width 141 height 48
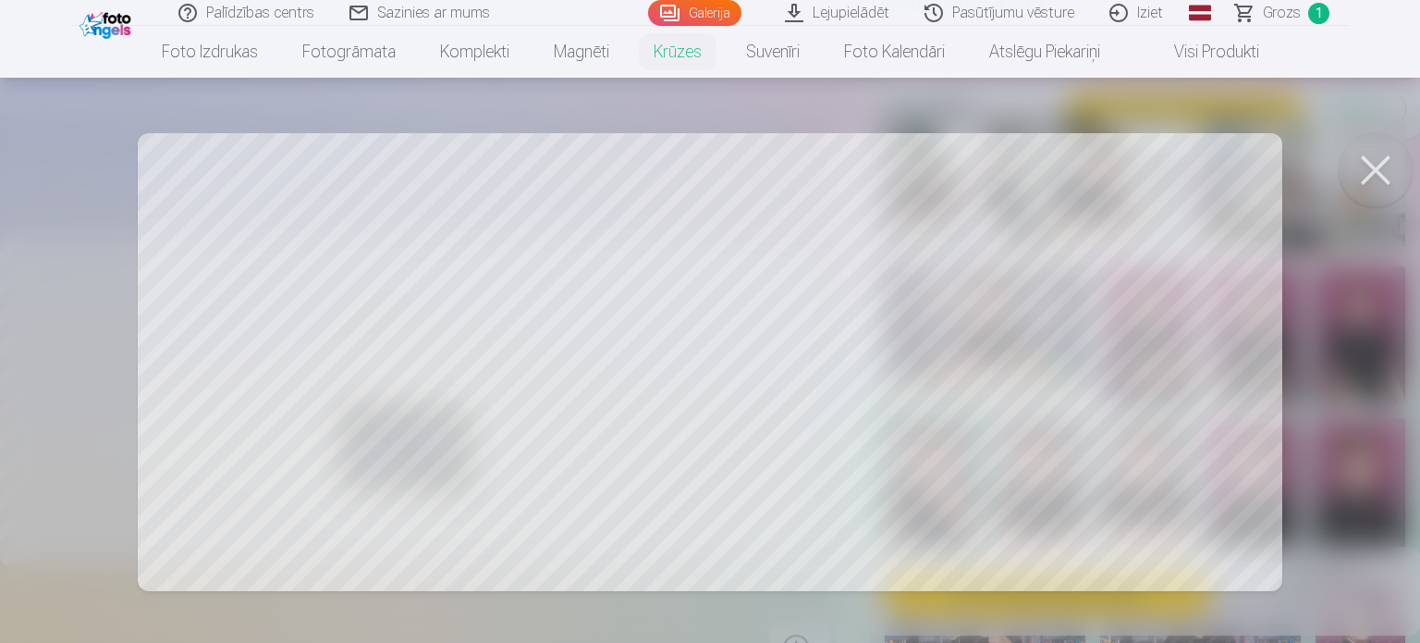
click at [1397, 153] on button at bounding box center [1376, 170] width 74 height 74
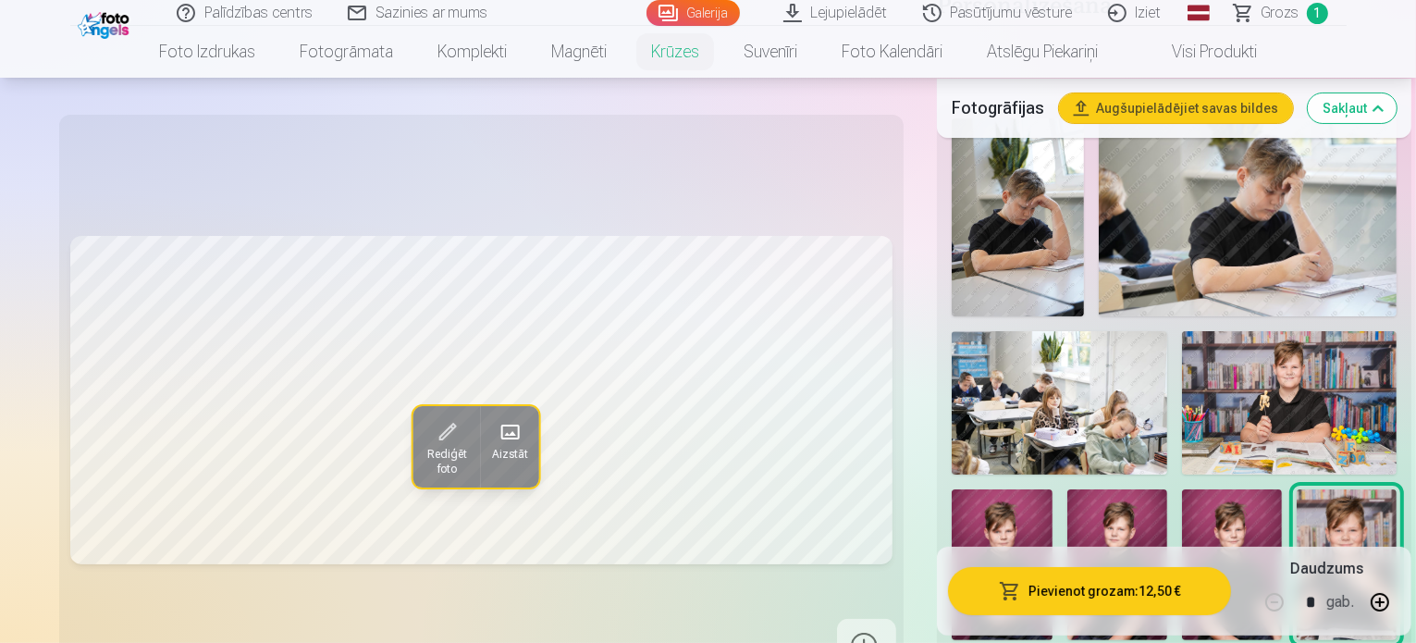
scroll to position [0, 0]
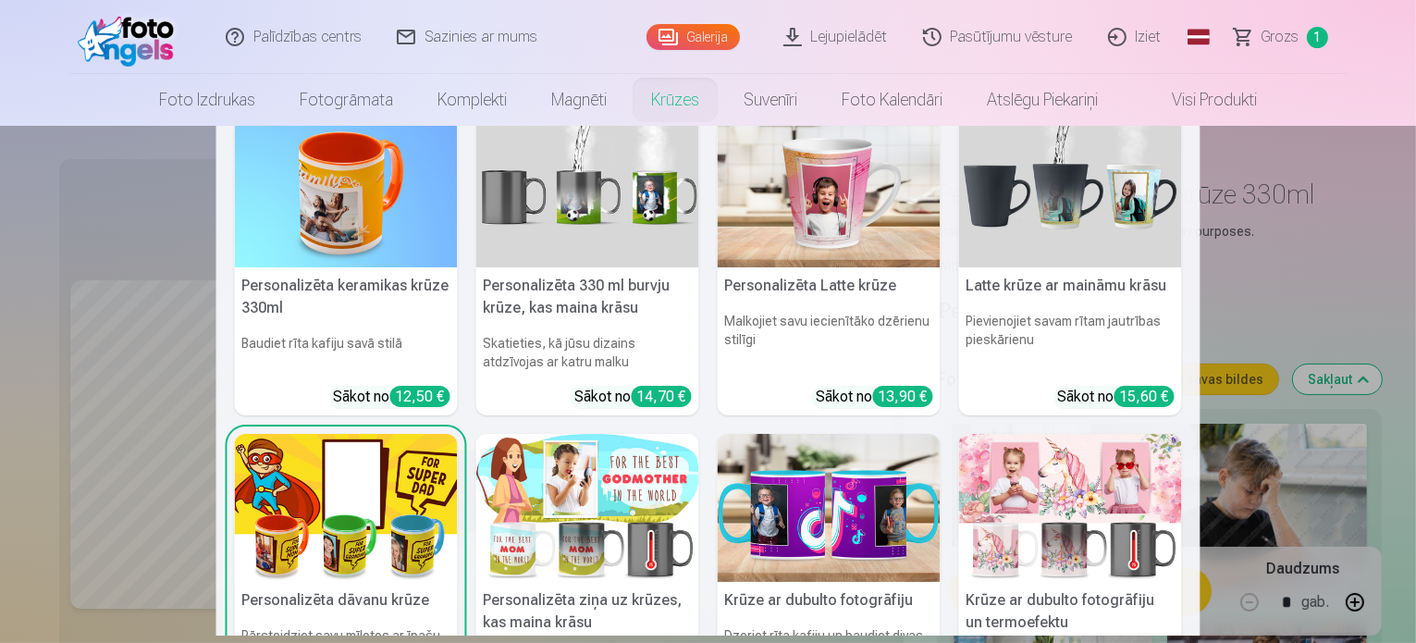
click at [329, 541] on img at bounding box center [346, 508] width 223 height 149
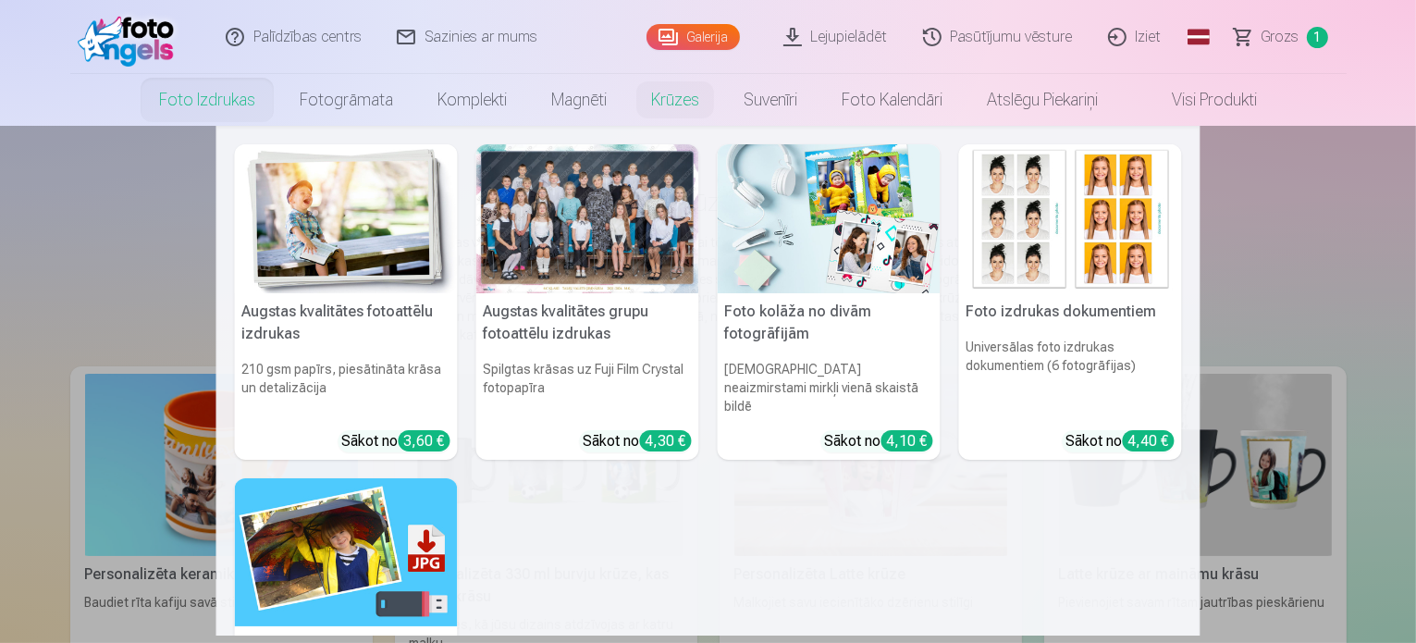
click at [129, 243] on nav "Augstas kvalitātes fotoattēlu izdrukas 210 gsm papīrs, piesātināta krāsa un det…" at bounding box center [708, 380] width 1416 height 509
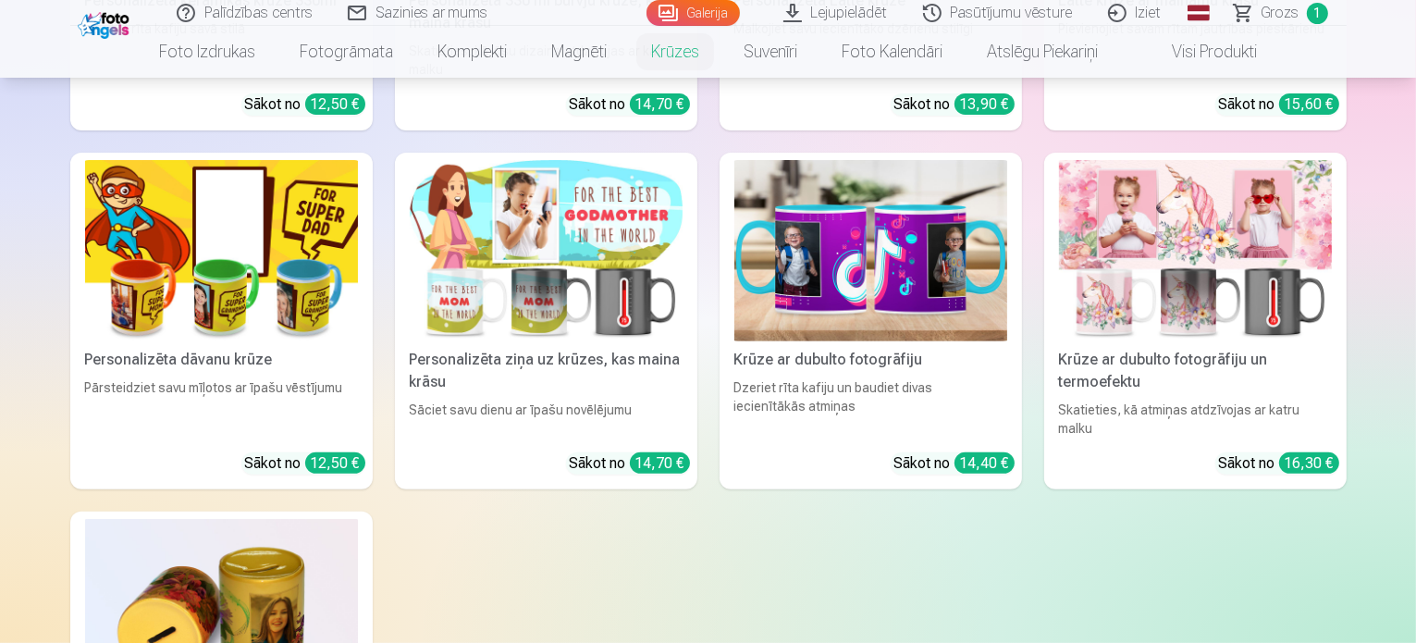
scroll to position [584, 0]
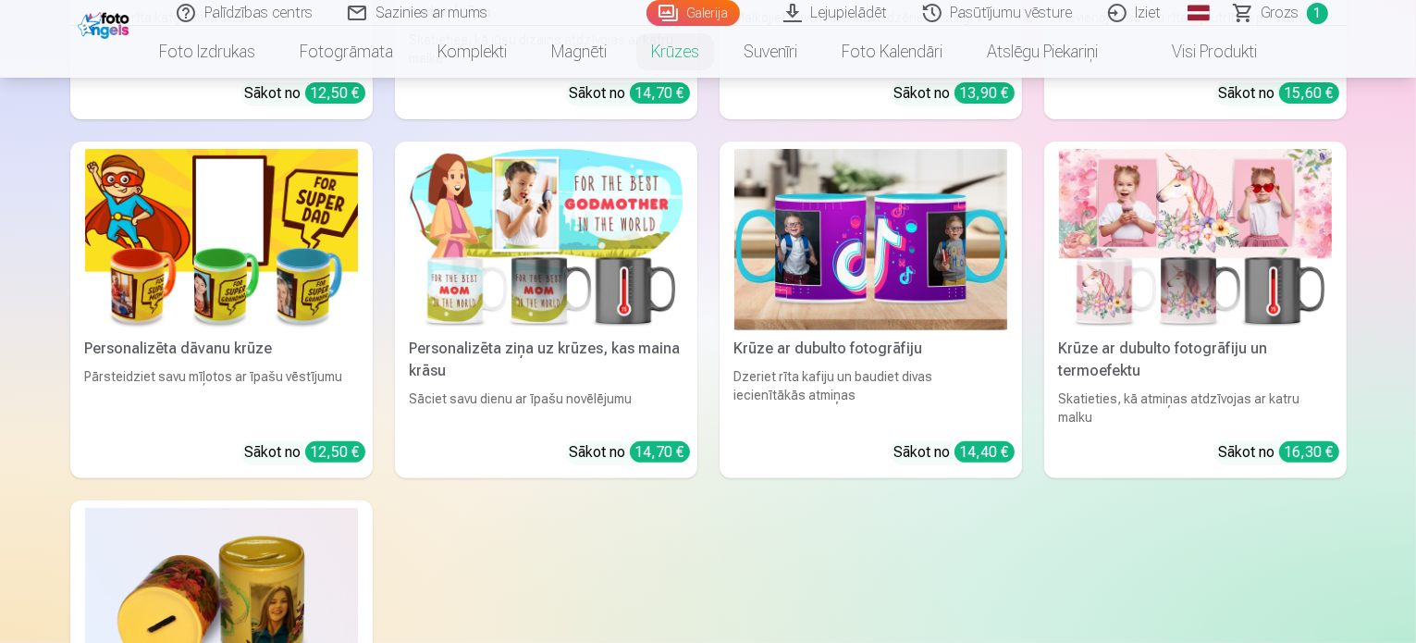
click at [673, 236] on img at bounding box center [546, 240] width 273 height 182
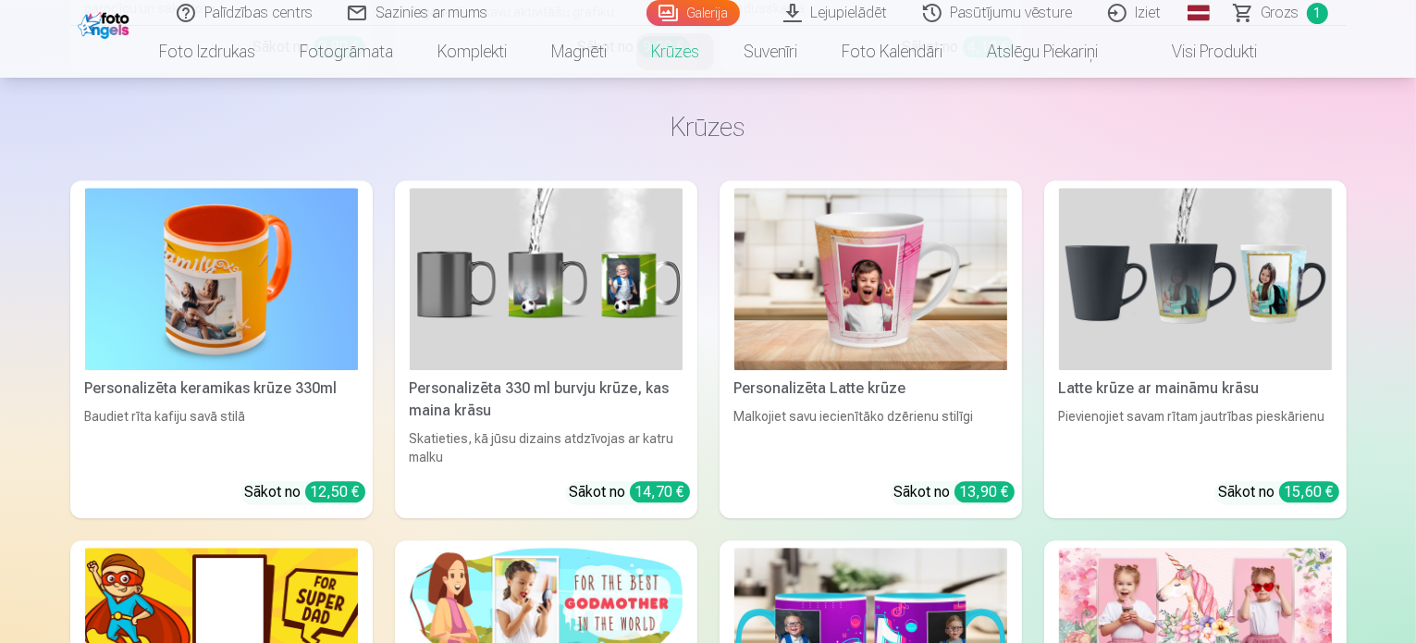
scroll to position [4822, 0]
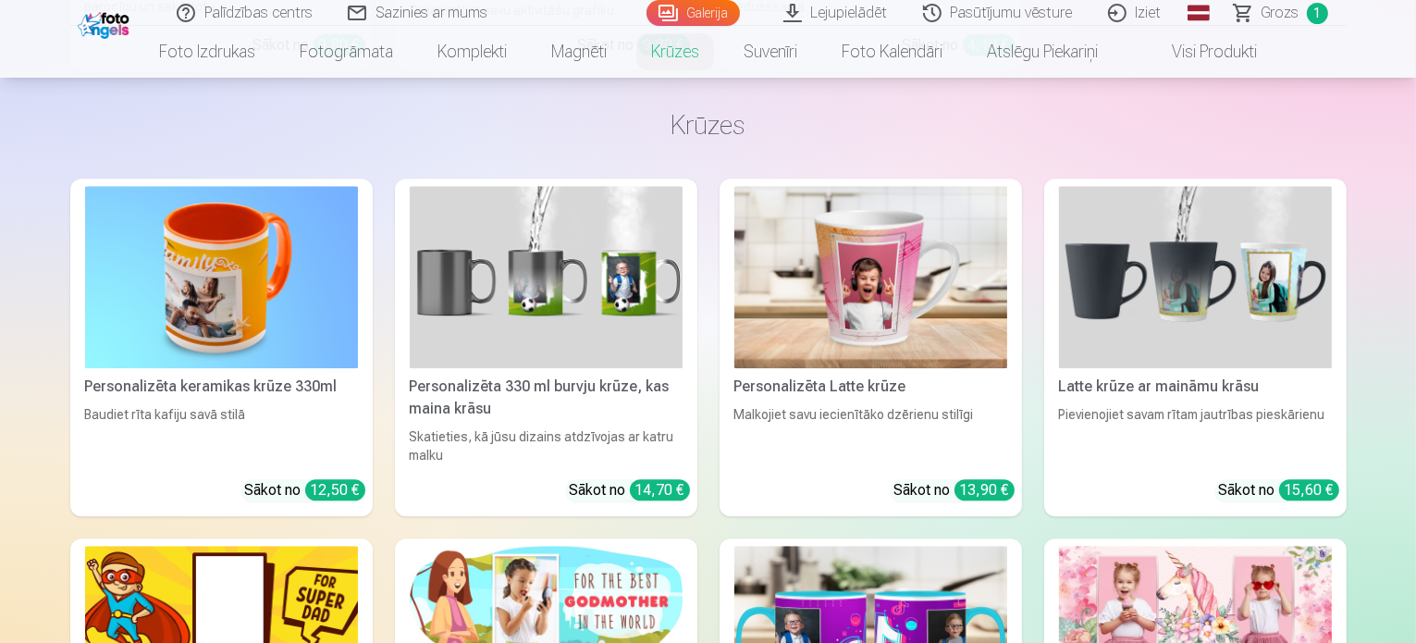
click at [507, 546] on img at bounding box center [546, 637] width 273 height 182
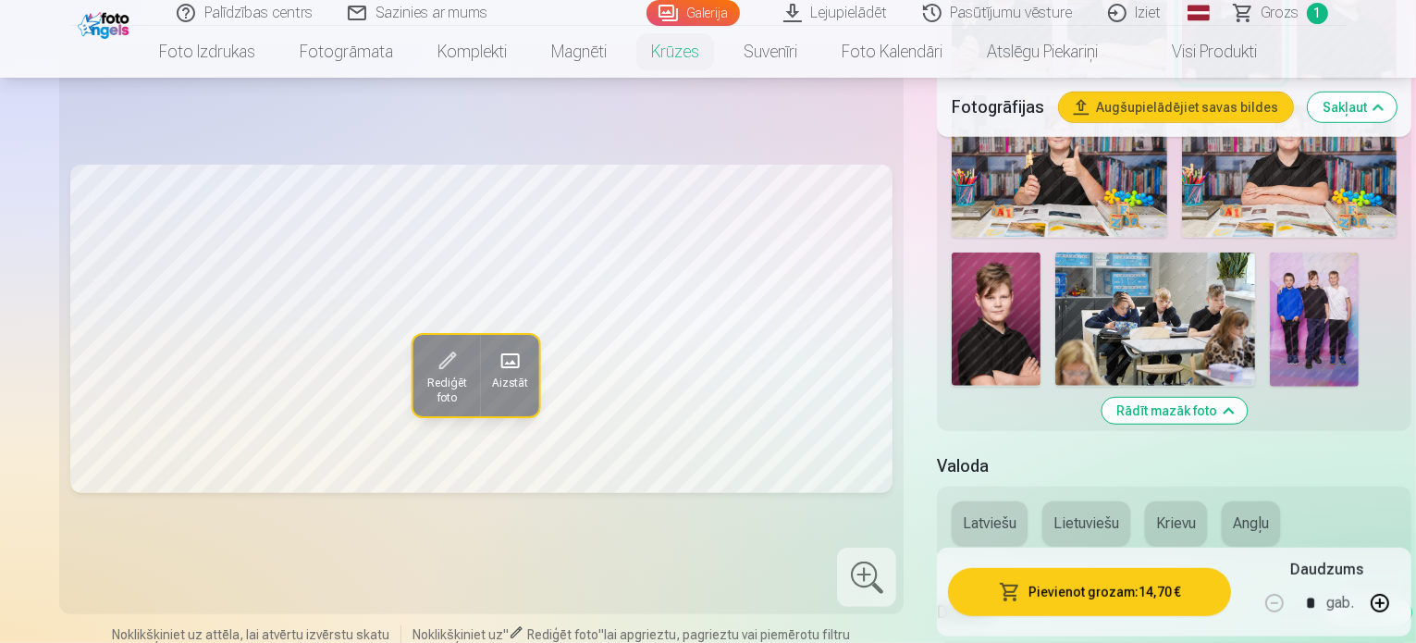
scroll to position [1252, 0]
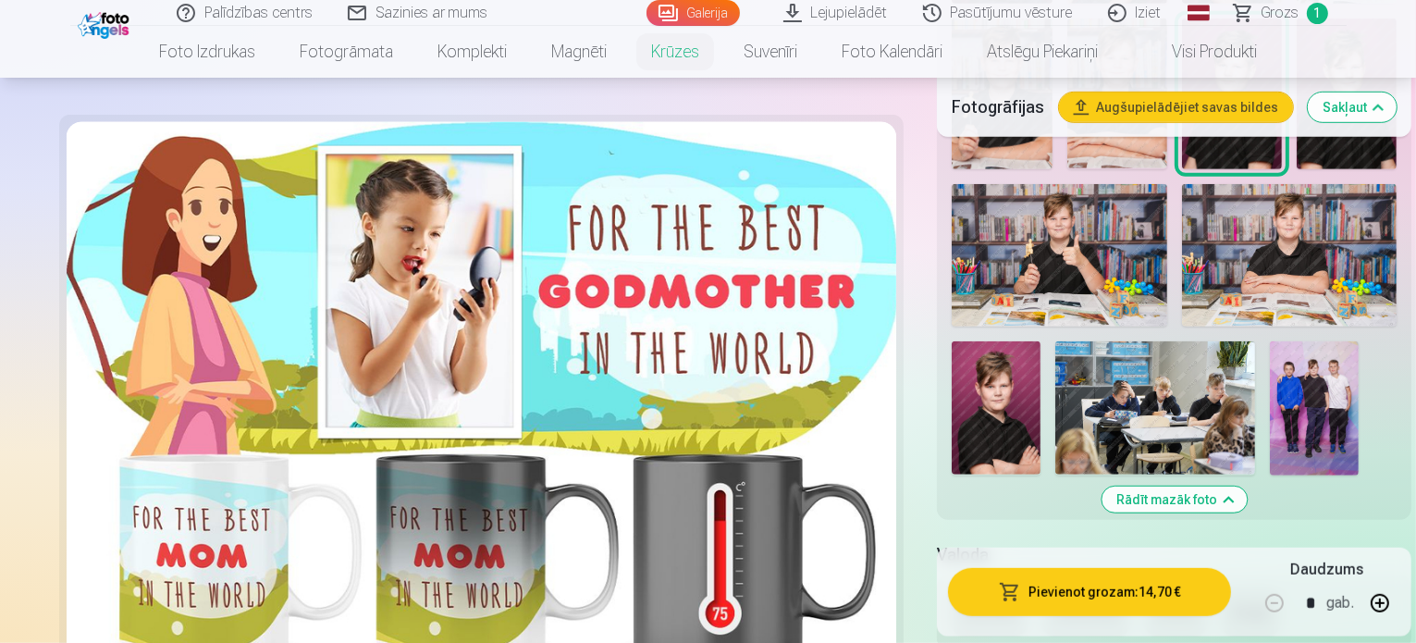
scroll to position [1086, 0]
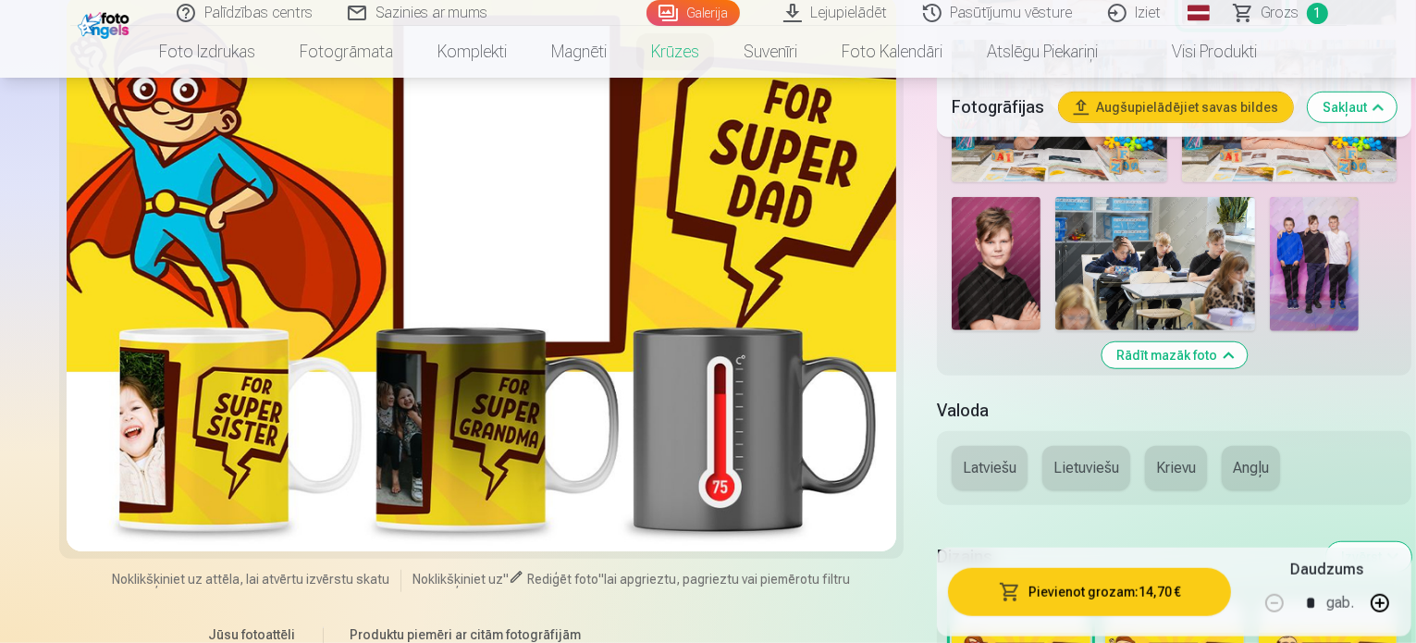
scroll to position [1242, 0]
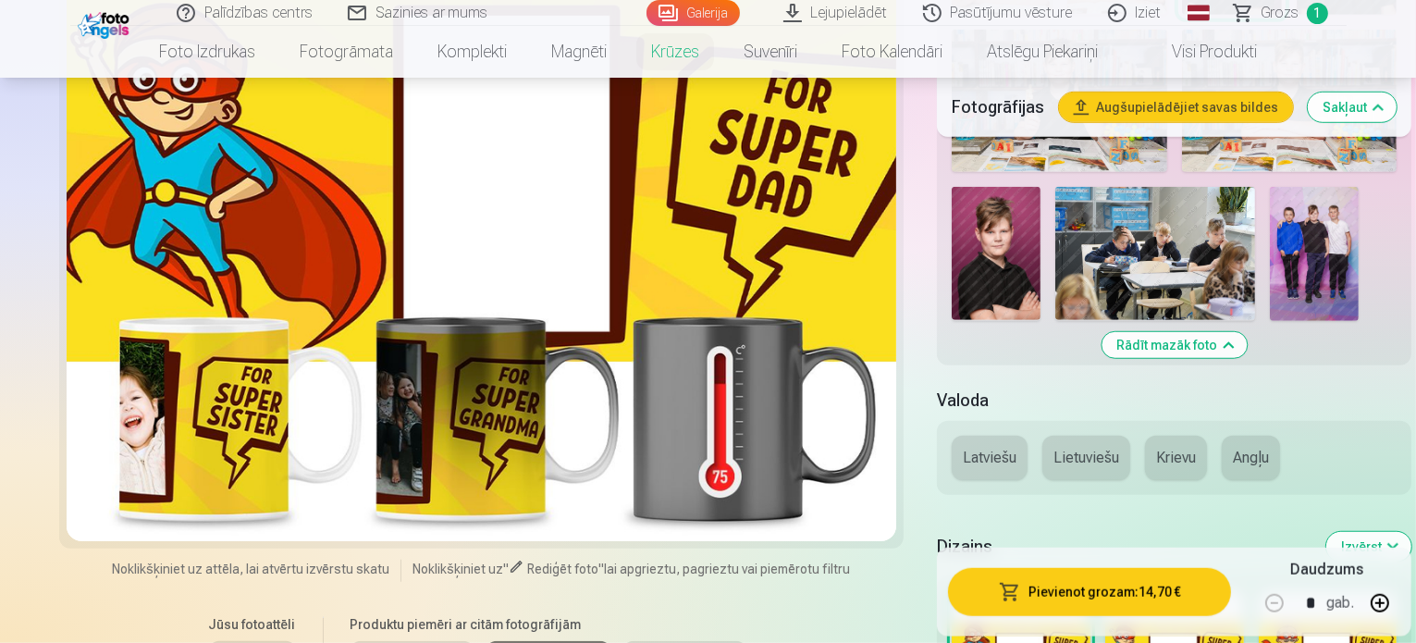
click at [1141, 591] on div at bounding box center [1174, 650] width 139 height 118
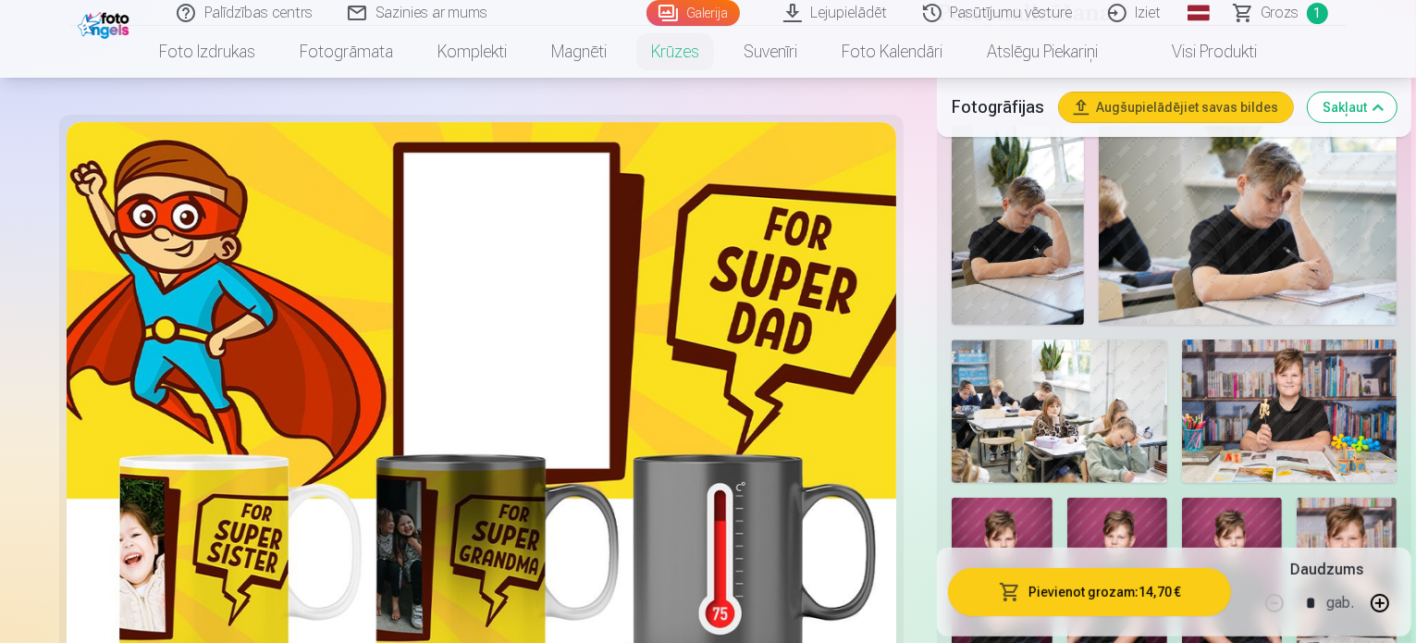
scroll to position [444, 0]
drag, startPoint x: 914, startPoint y: 391, endPoint x: 911, endPoint y: 450, distance: 59.2
drag, startPoint x: 911, startPoint y: 450, endPoint x: 910, endPoint y: 430, distance: 20.4
click at [1296, 497] on img at bounding box center [1346, 572] width 100 height 150
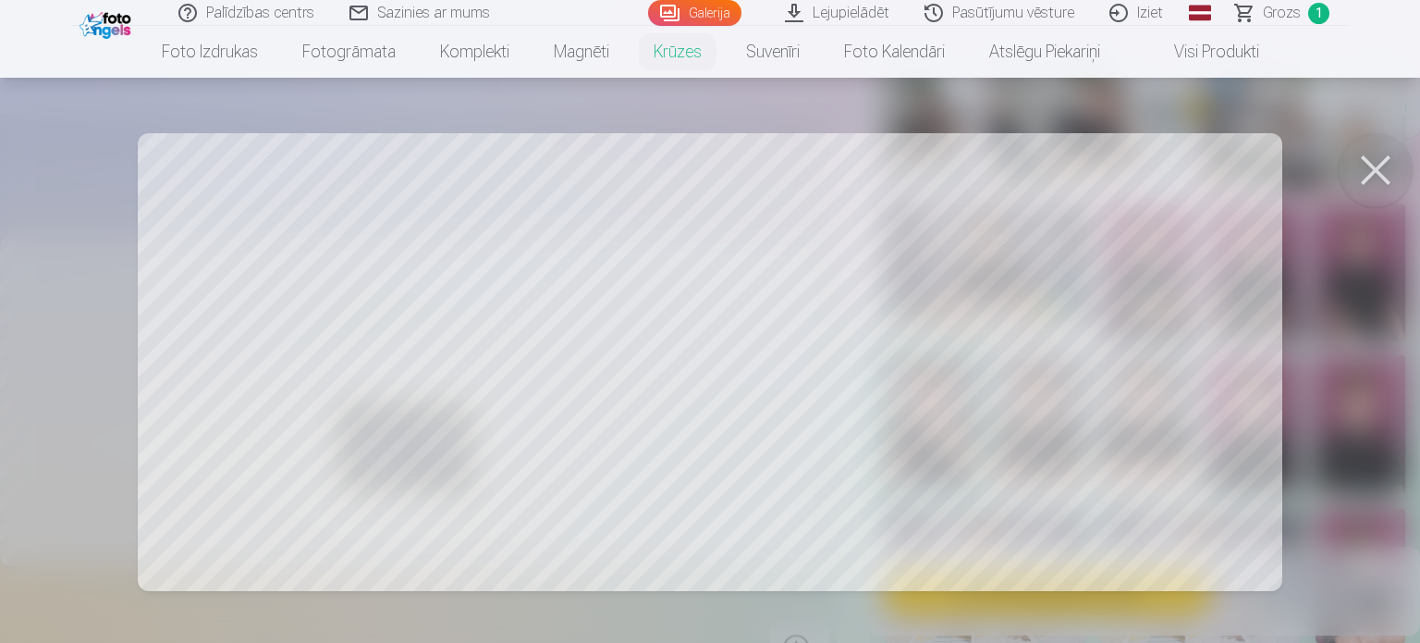
click at [1378, 171] on button at bounding box center [1376, 170] width 74 height 74
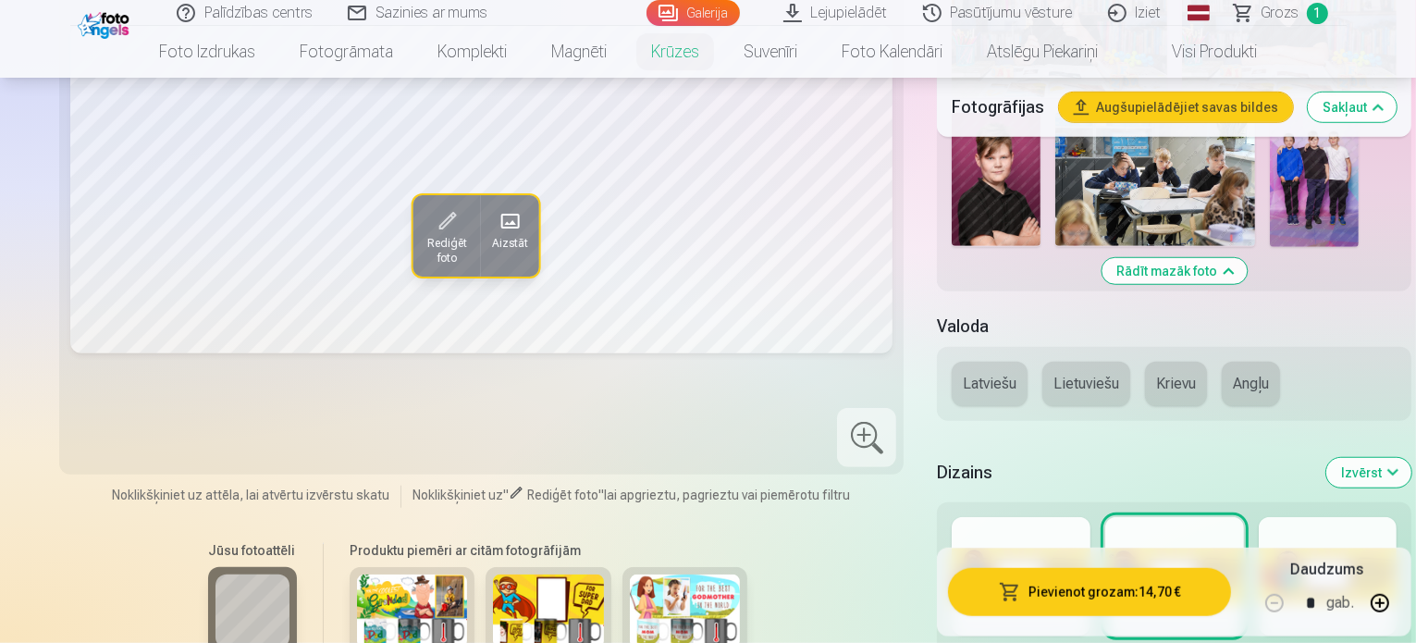
scroll to position [1320, 0]
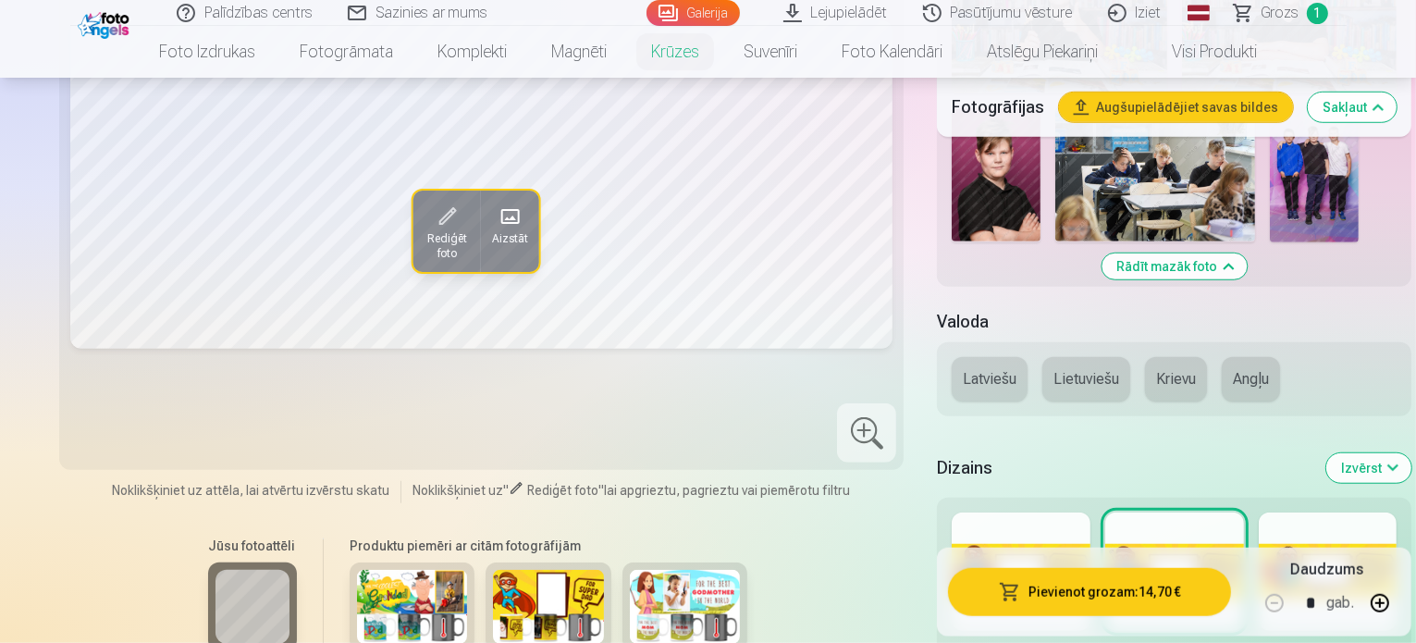
click at [493, 570] on img at bounding box center [548, 607] width 111 height 74
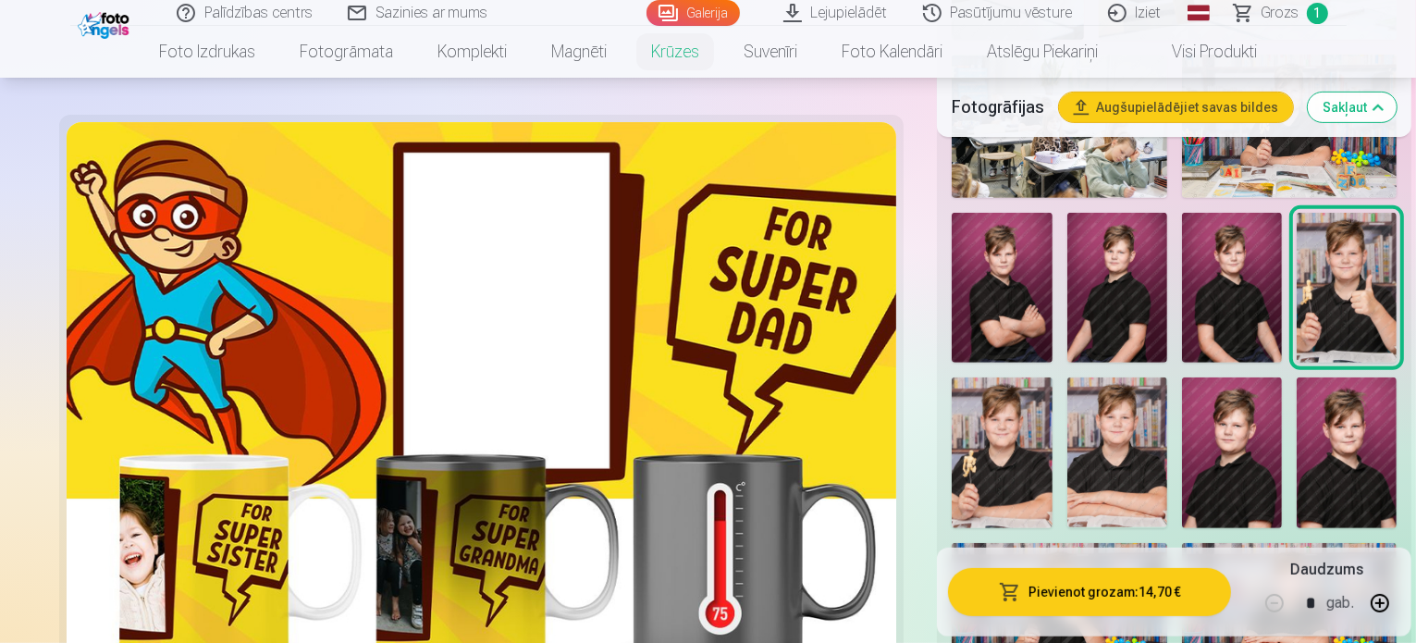
scroll to position [739, 0]
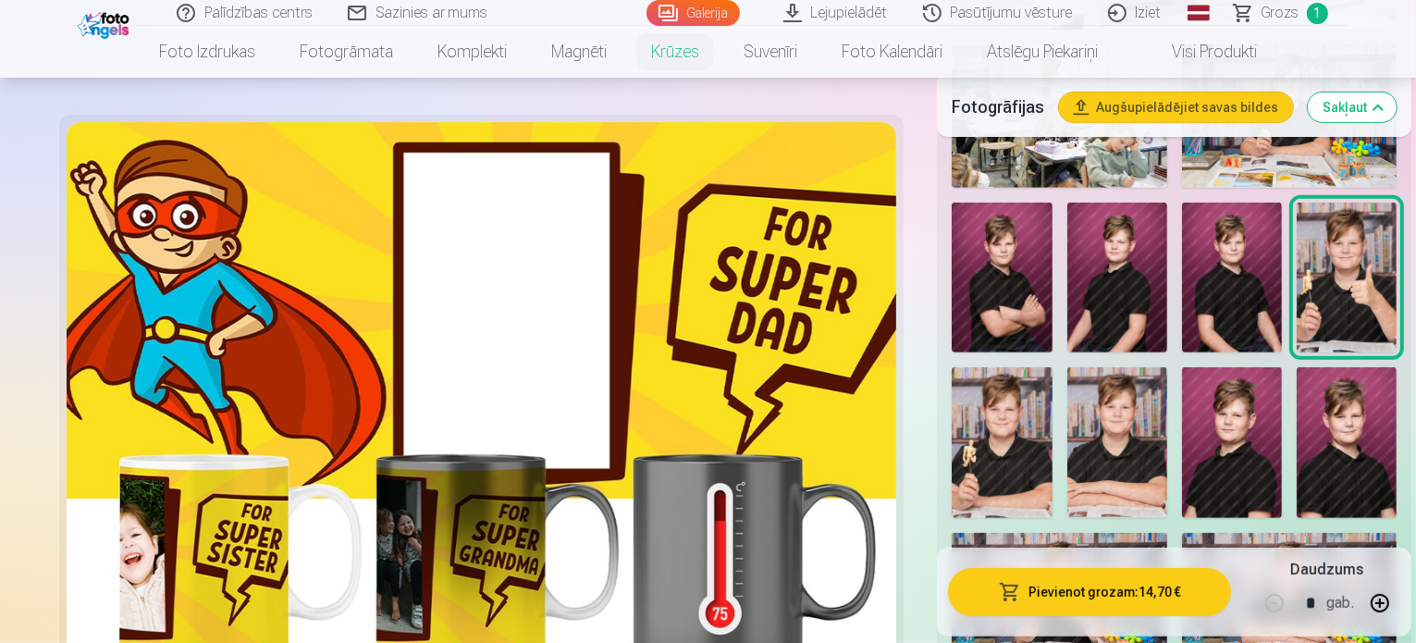
click at [997, 533] on img at bounding box center [1058, 604] width 215 height 143
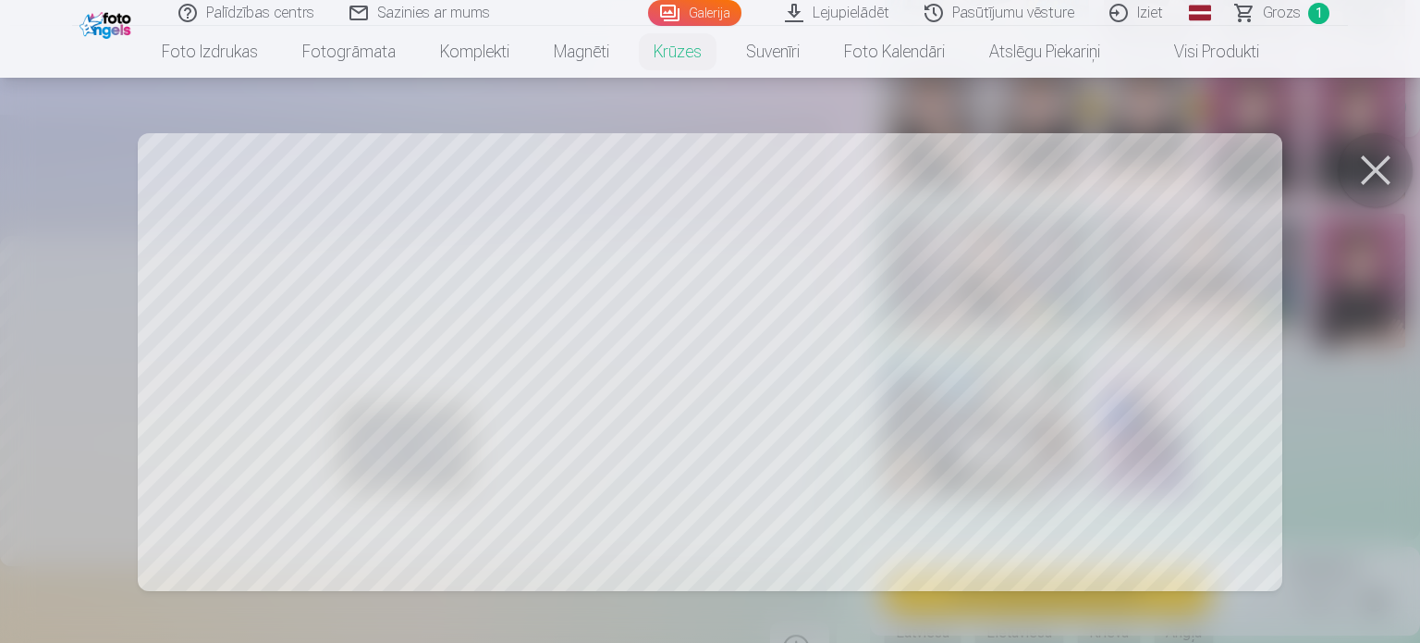
drag, startPoint x: 1383, startPoint y: 184, endPoint x: 1372, endPoint y: 156, distance: 29.9
click at [1372, 156] on button at bounding box center [1376, 170] width 74 height 74
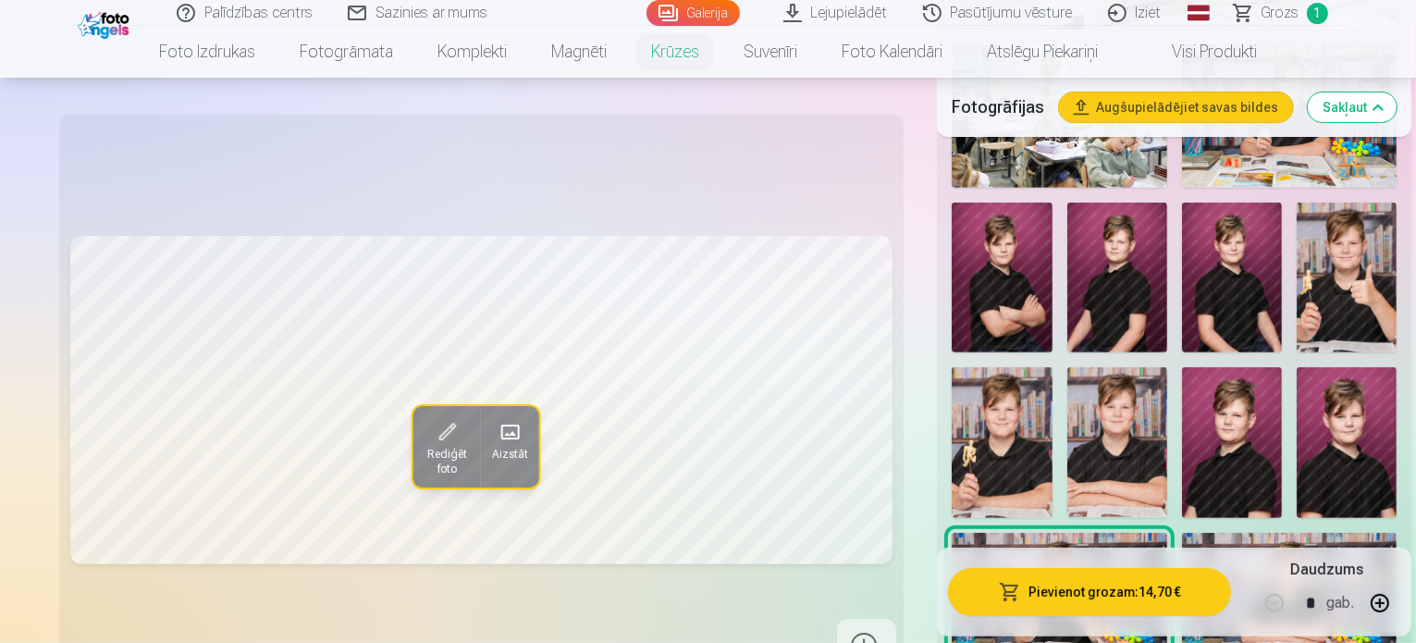
click at [423, 450] on span "Rediģēt foto" at bounding box center [445, 463] width 45 height 30
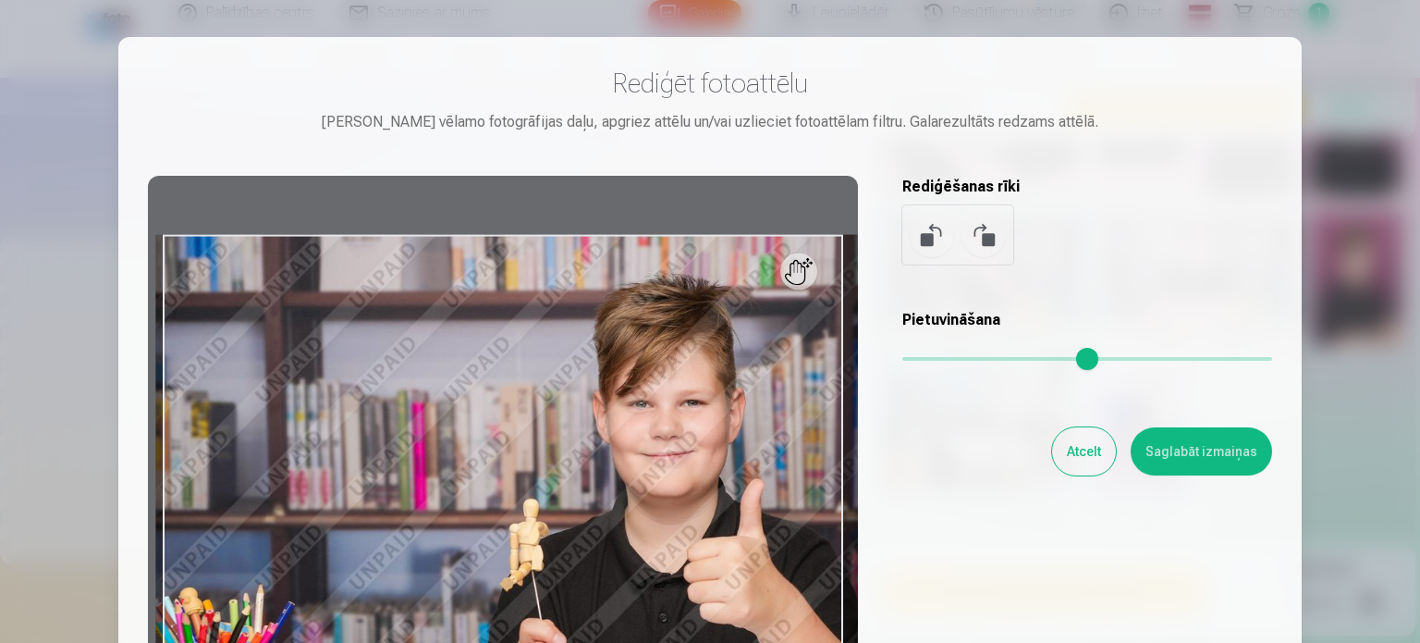
drag, startPoint x: 914, startPoint y: 350, endPoint x: 944, endPoint y: 360, distance: 31.0
click at [944, 360] on input "range" at bounding box center [1087, 359] width 370 height 4
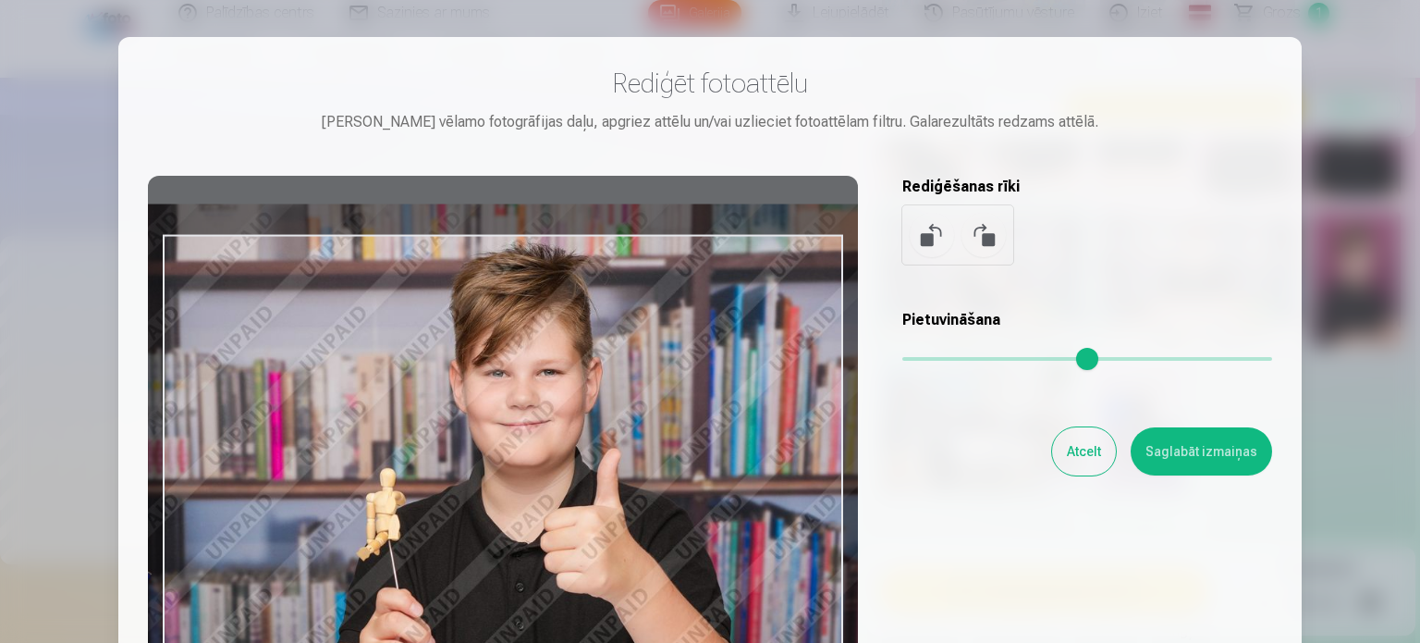
type input "***"
drag, startPoint x: 632, startPoint y: 402, endPoint x: 489, endPoint y: 372, distance: 146.5
click at [489, 372] on div at bounding box center [503, 466] width 710 height 581
click at [1195, 452] on button "Saglabāt izmaiņas" at bounding box center [1201, 451] width 141 height 48
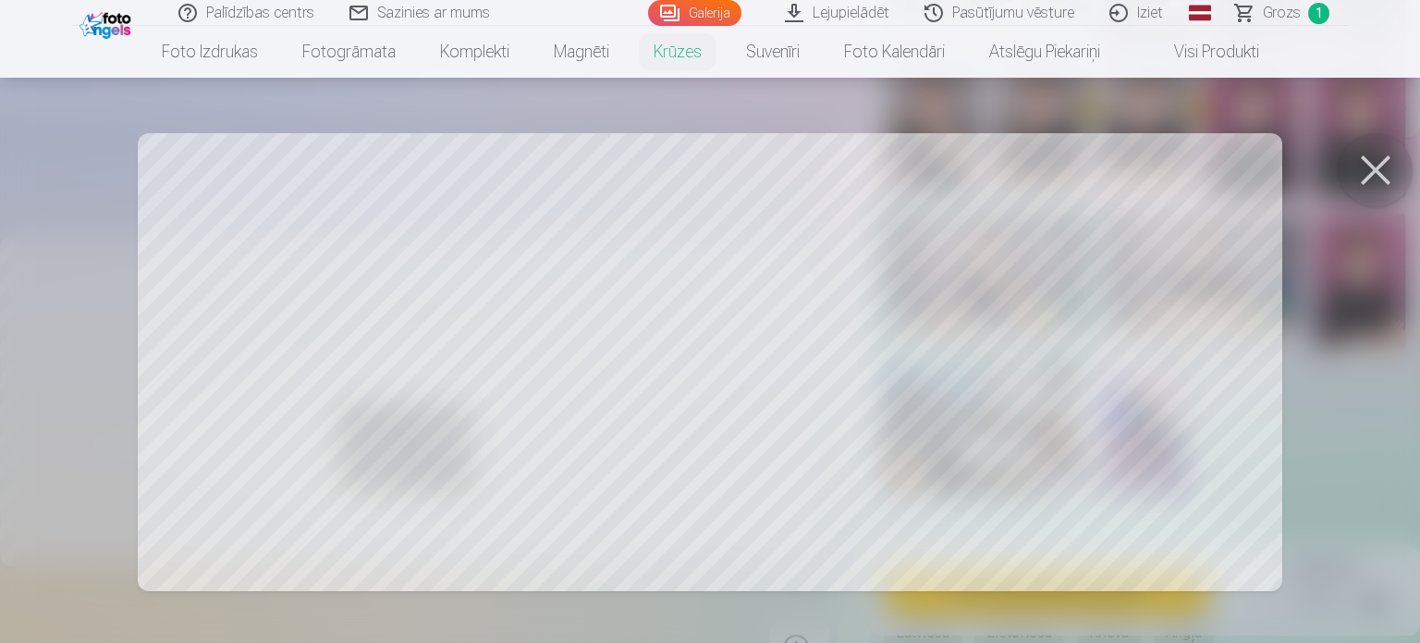
click at [1392, 172] on button at bounding box center [1376, 170] width 74 height 74
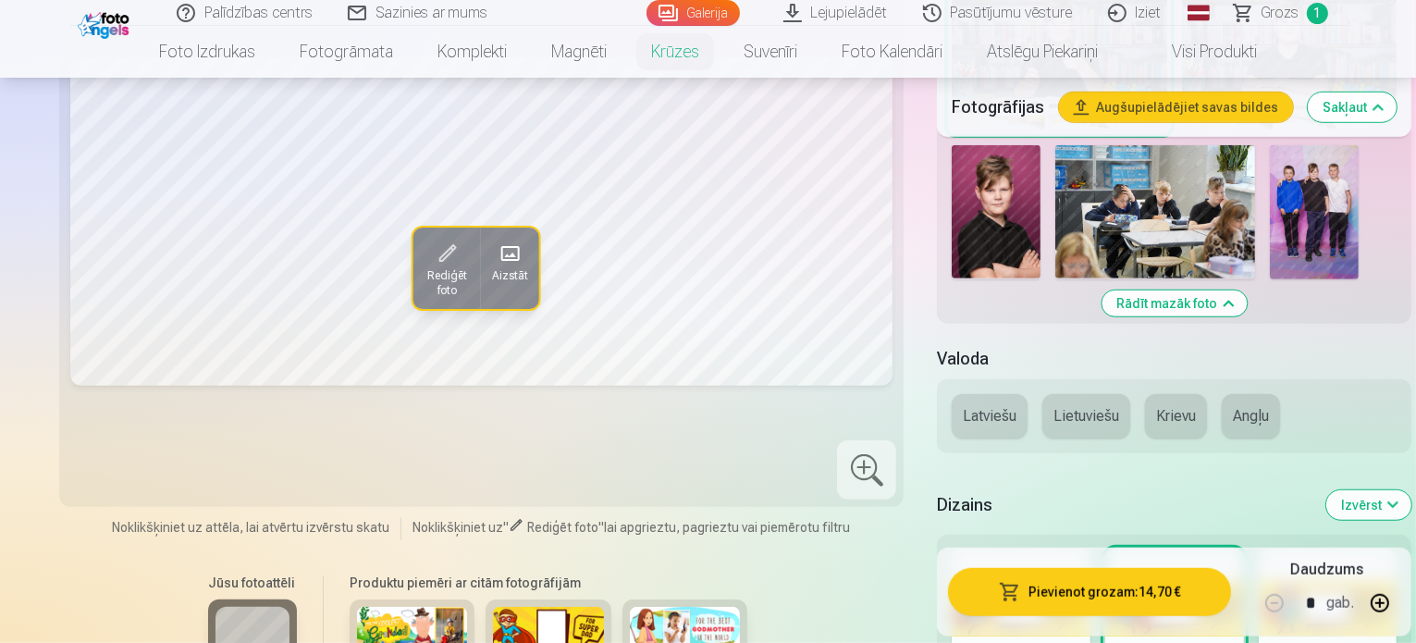
scroll to position [1283, 0]
click at [357, 607] on img at bounding box center [412, 644] width 111 height 74
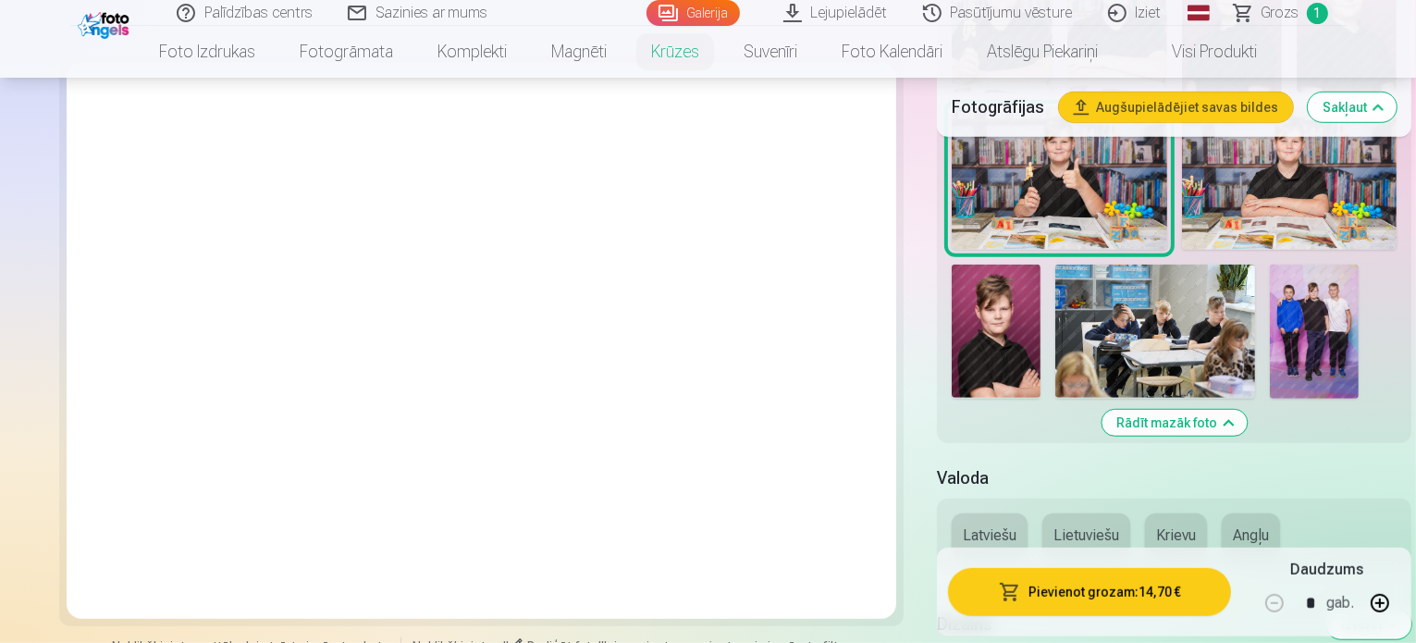
scroll to position [1165, 0]
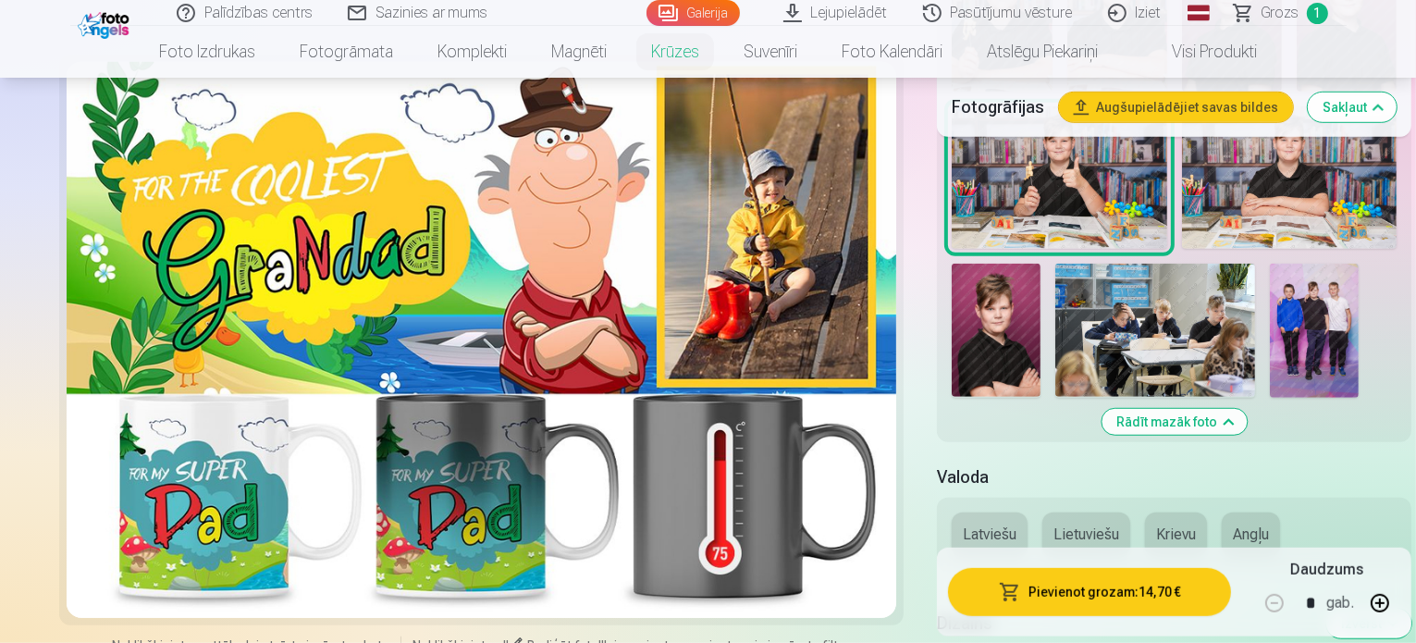
drag, startPoint x: 577, startPoint y: 450, endPoint x: 547, endPoint y: 554, distance: 107.7
drag, startPoint x: 547, startPoint y: 554, endPoint x: 459, endPoint y: 517, distance: 96.2
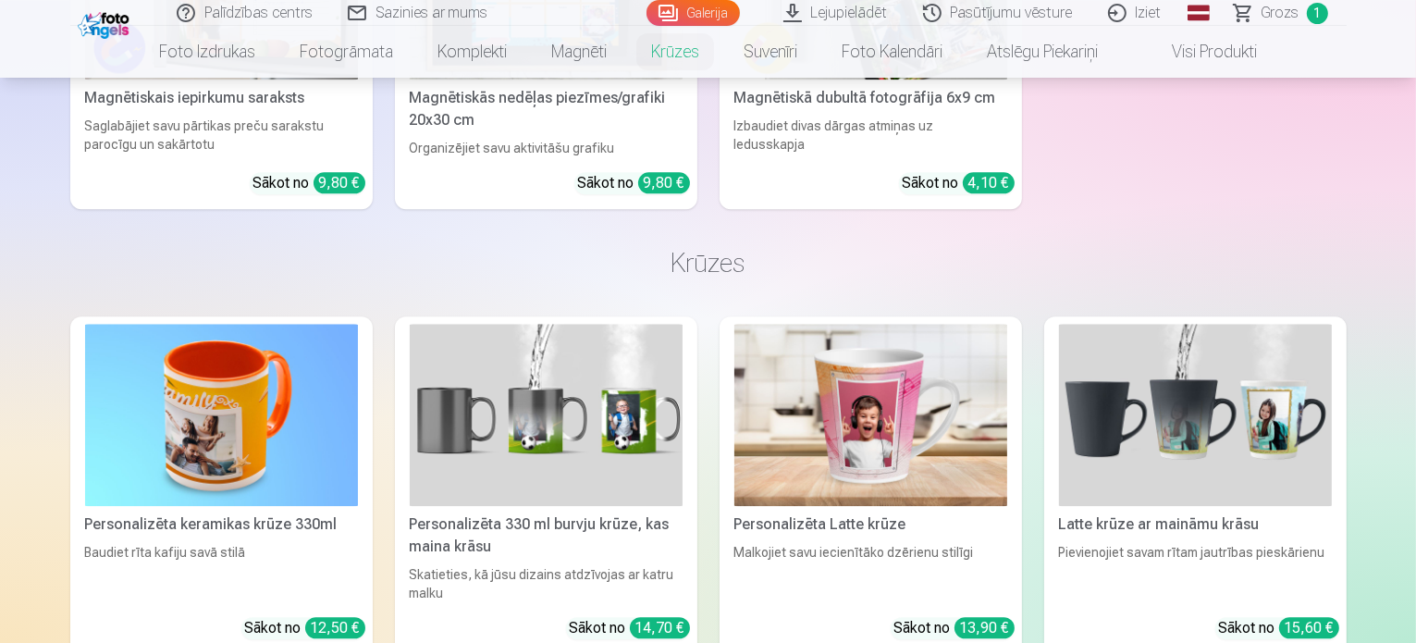
scroll to position [4685, 0]
click at [497, 323] on img at bounding box center [546, 414] width 273 height 182
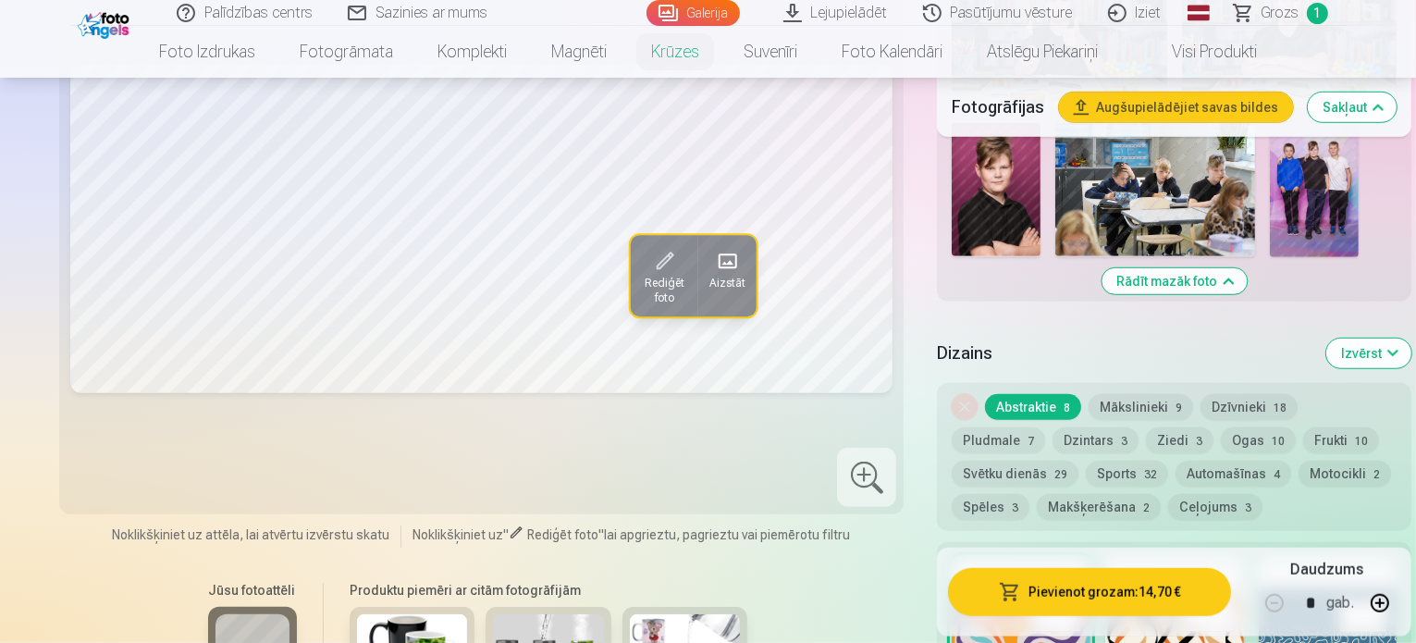
scroll to position [1243, 0]
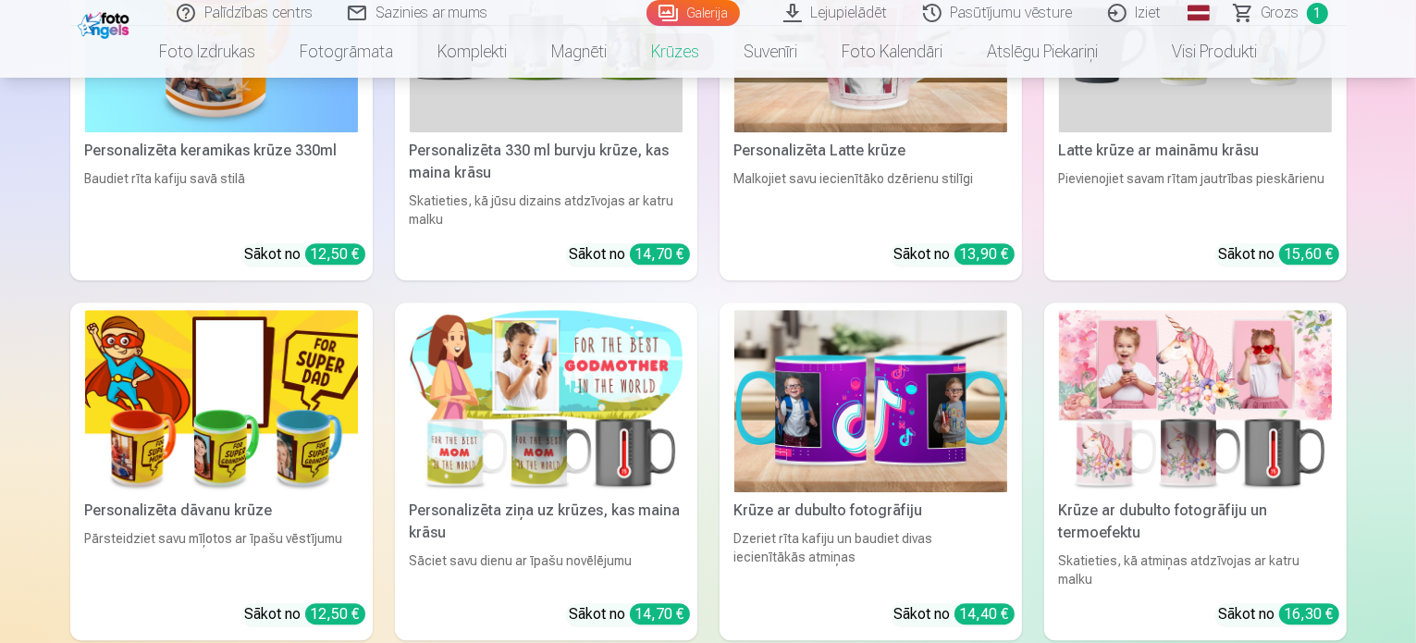
scroll to position [5058, 0]
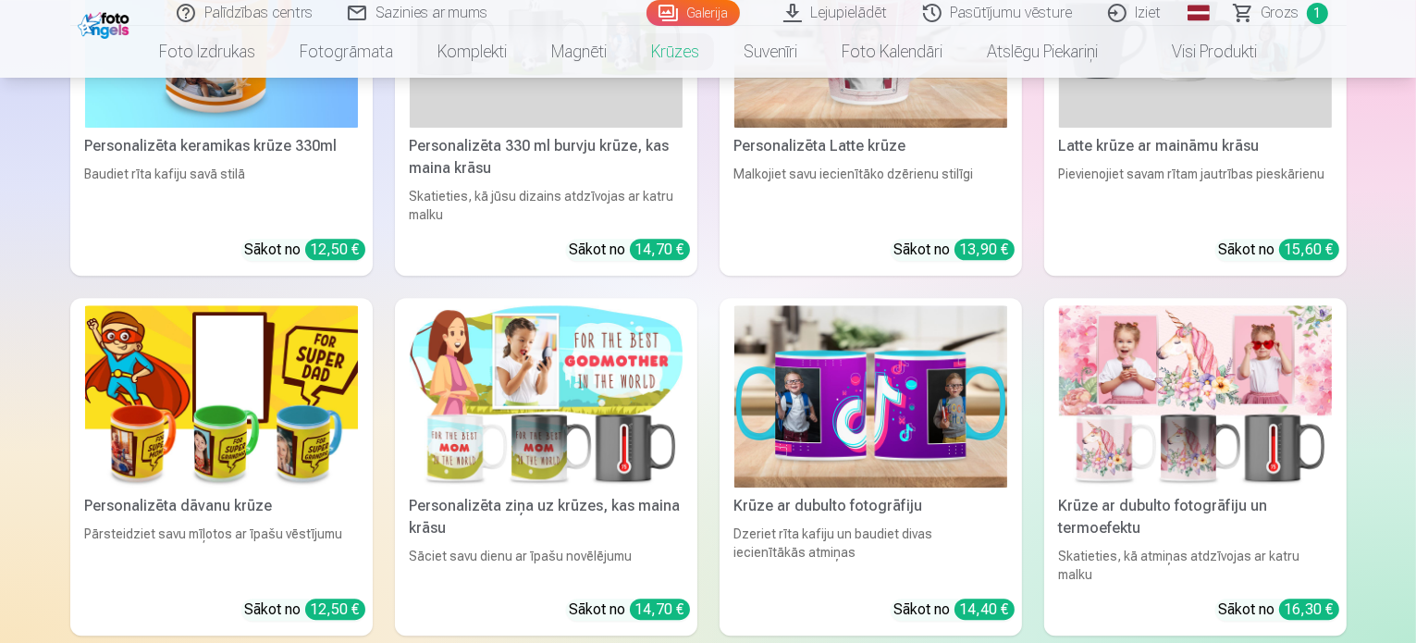
click at [891, 305] on img at bounding box center [870, 396] width 273 height 182
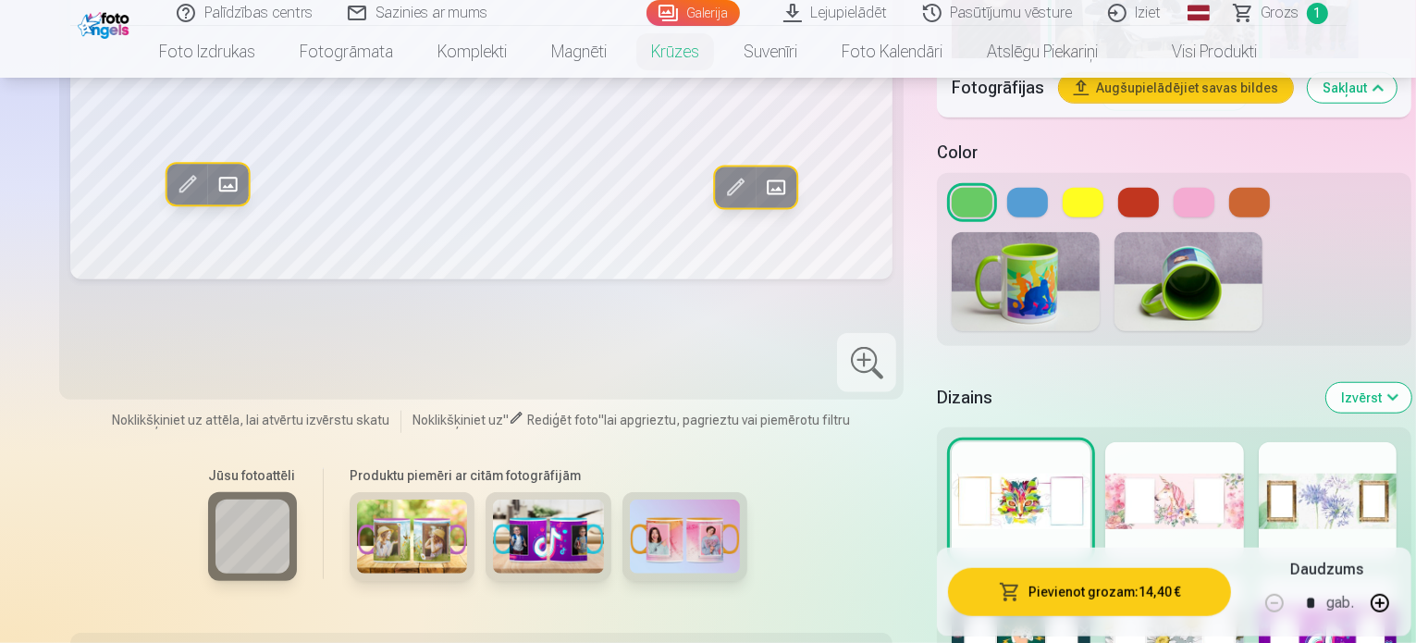
scroll to position [1420, 0]
click at [493, 499] on img at bounding box center [548, 536] width 111 height 74
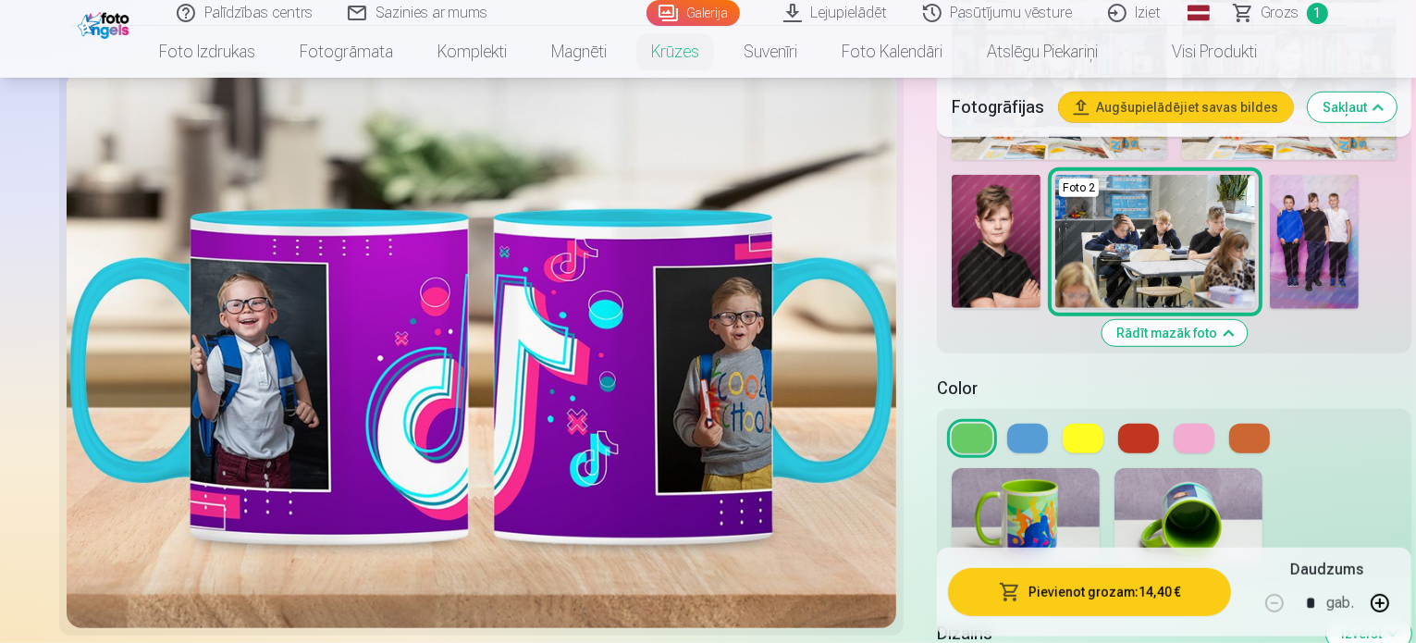
scroll to position [1187, 0]
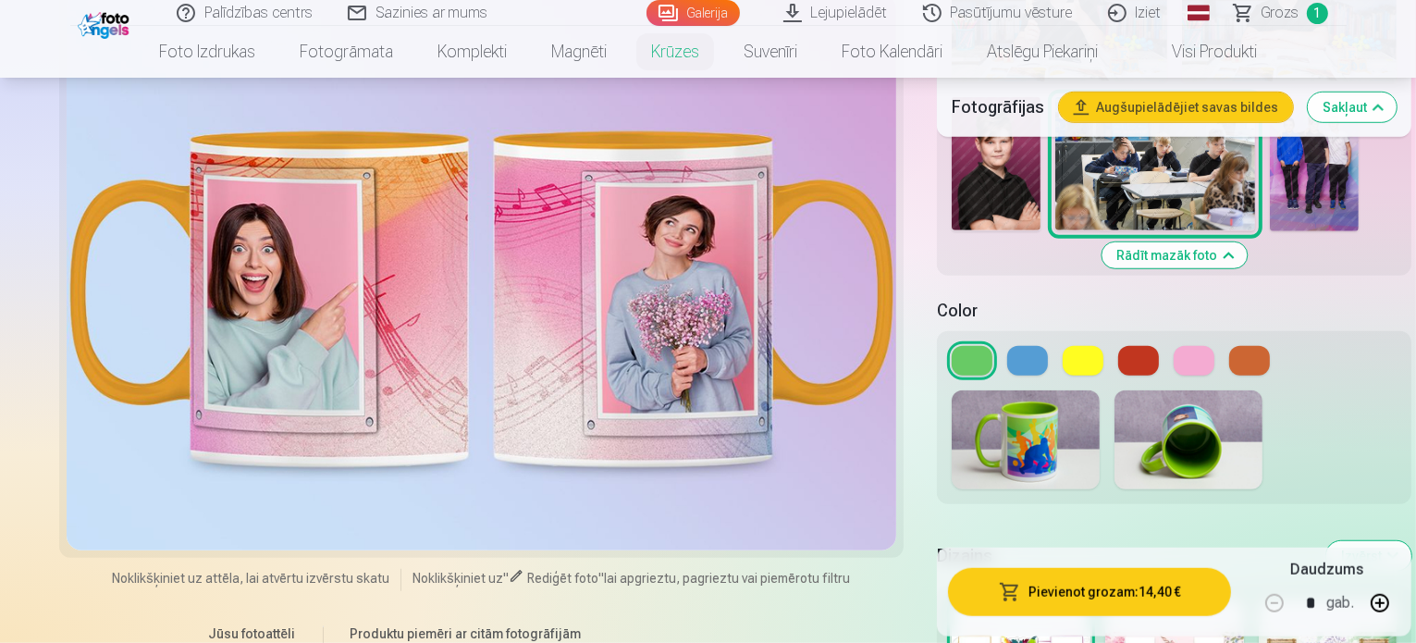
scroll to position [1268, 0]
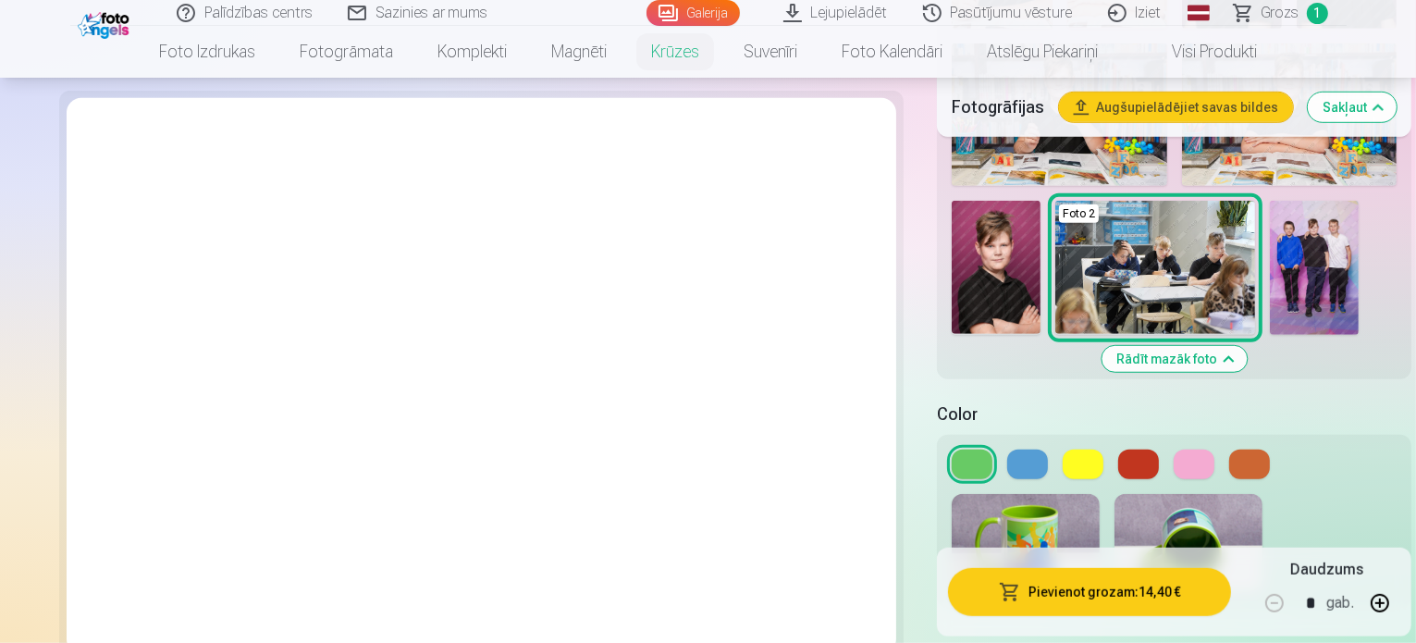
scroll to position [1161, 0]
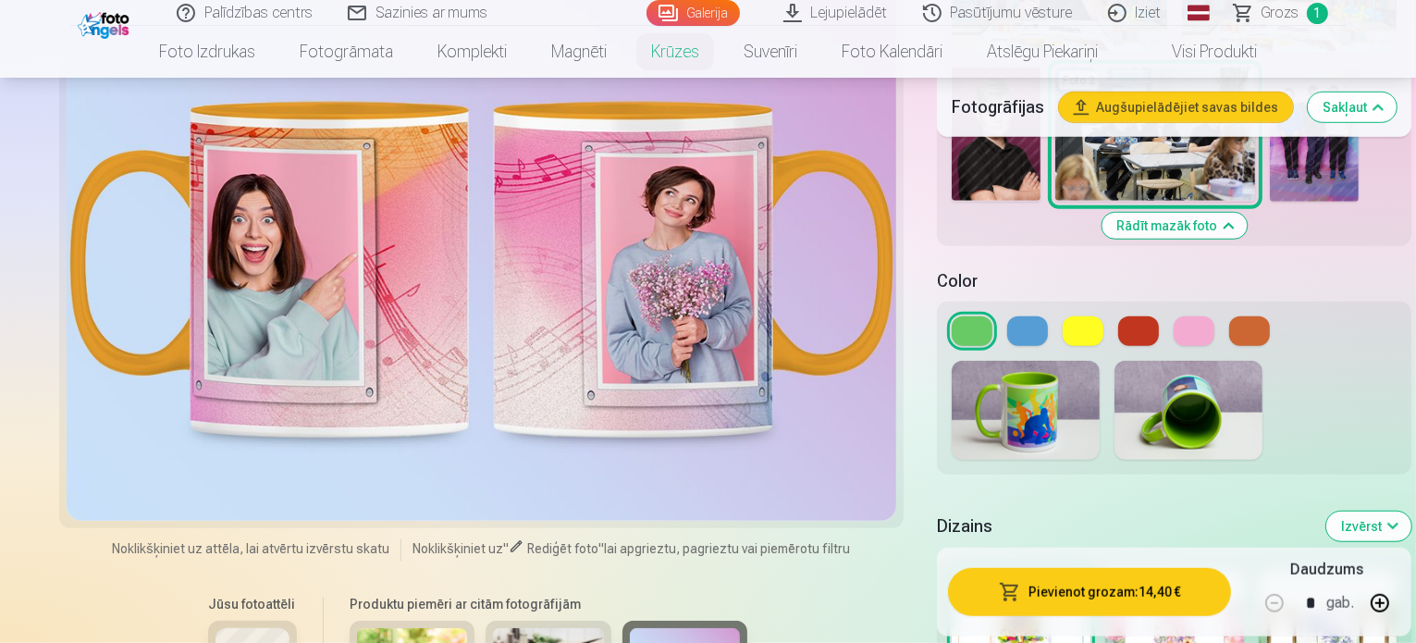
scroll to position [1294, 0]
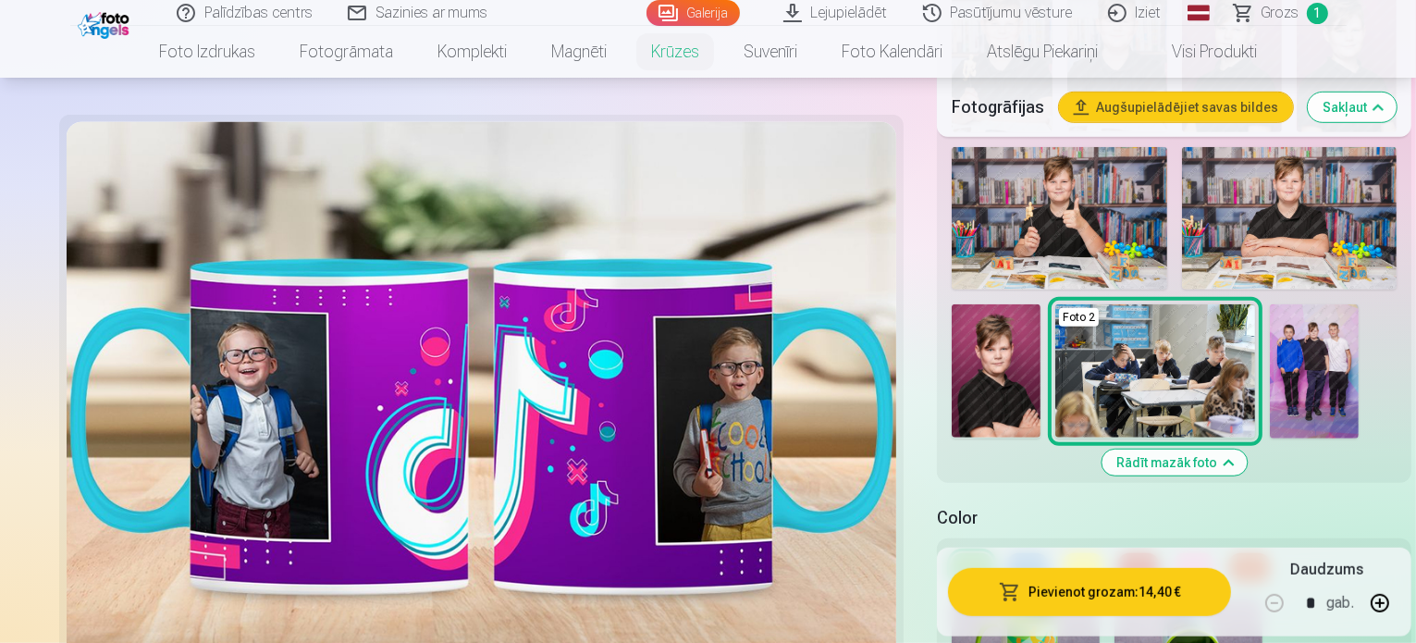
scroll to position [1054, 0]
click at [1118, 553] on button at bounding box center [1138, 568] width 41 height 30
click at [1128, 582] on div at bounding box center [1174, 646] width 474 height 129
click at [1128, 597] on img at bounding box center [1188, 646] width 148 height 99
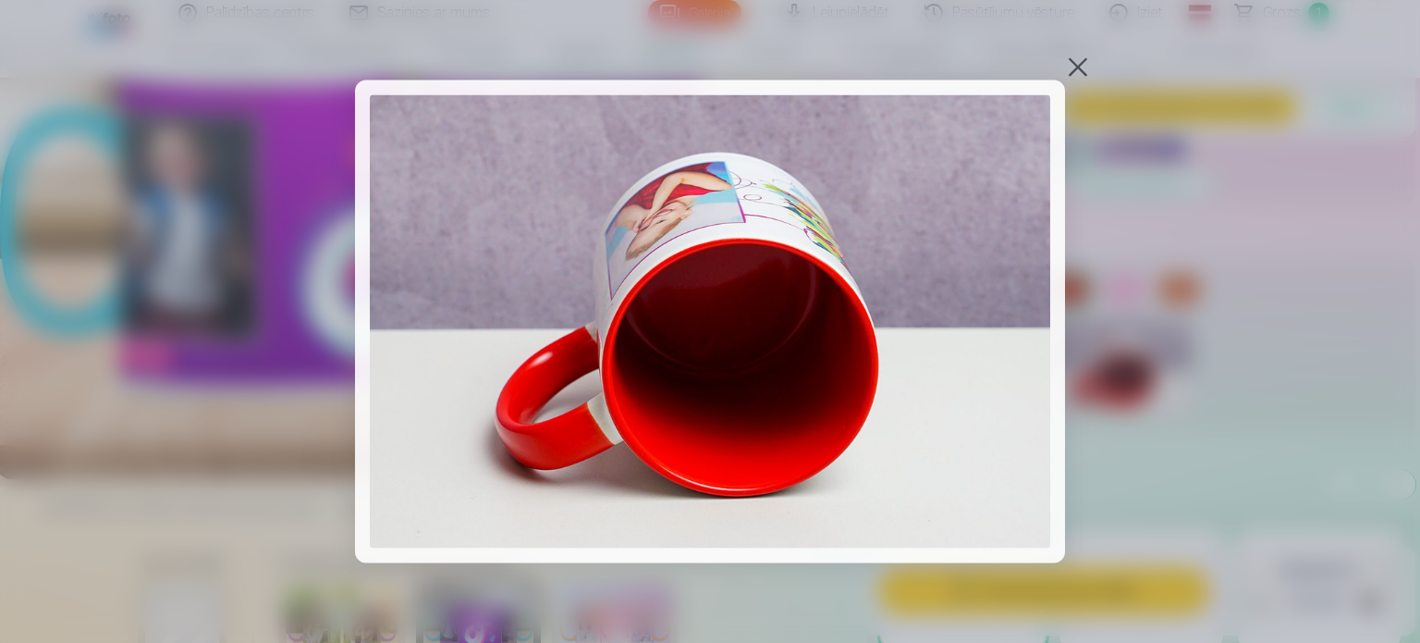
click at [1070, 69] on div at bounding box center [1078, 67] width 26 height 26
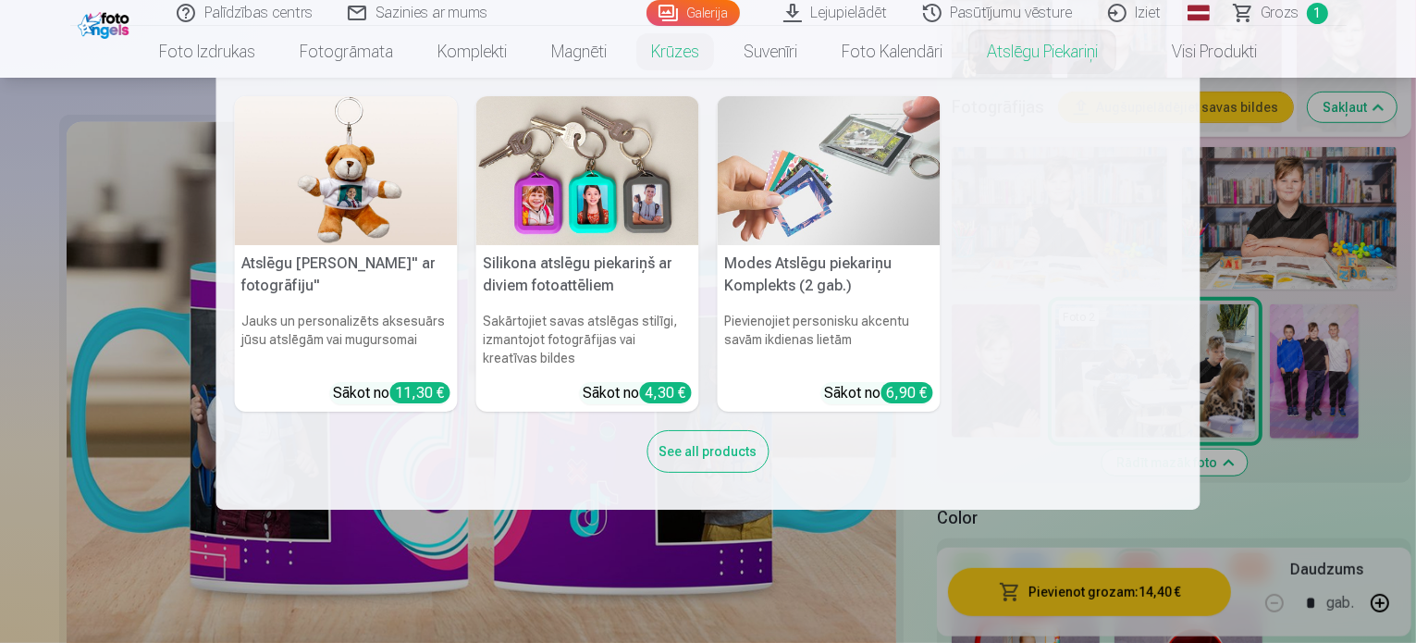
drag, startPoint x: 1217, startPoint y: 218, endPoint x: 1290, endPoint y: 249, distance: 79.2
click at [1290, 249] on nav "Atslēgu piekariņš Lācītis" ar fotogrāfiju" Jauks un personalizēts aksesuārs jūs…" at bounding box center [708, 294] width 1416 height 432
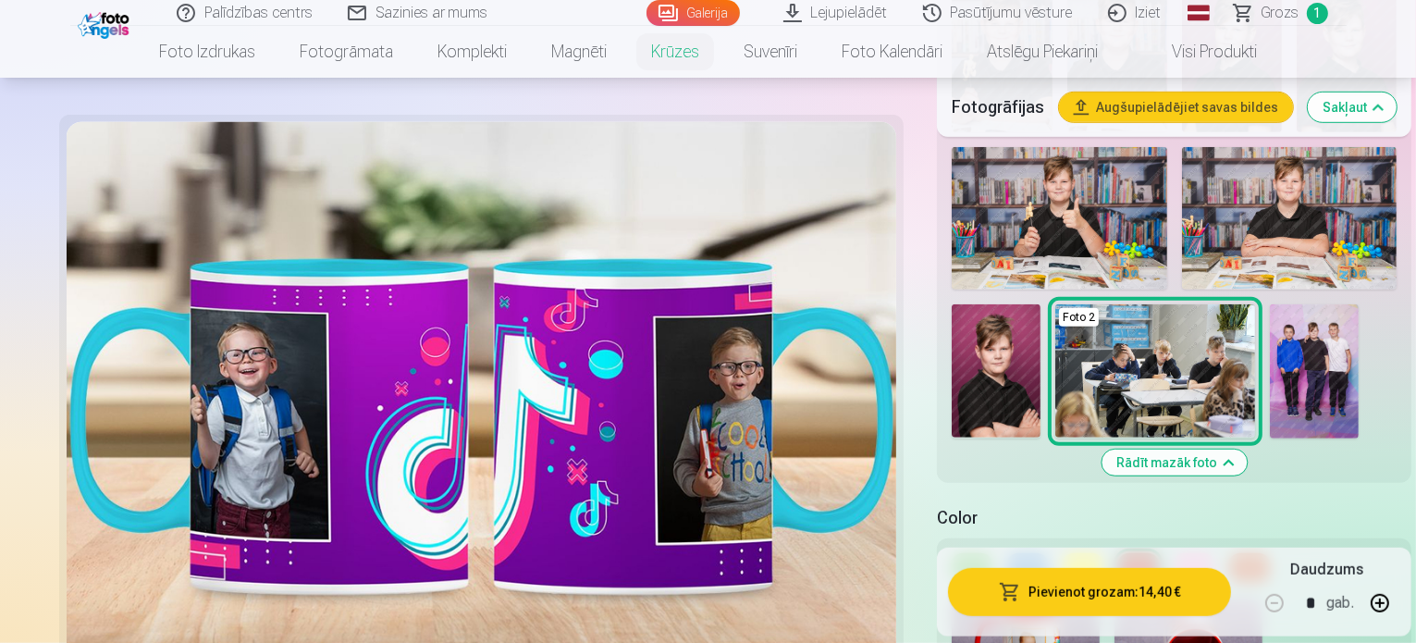
click at [1118, 553] on button at bounding box center [1138, 568] width 41 height 30
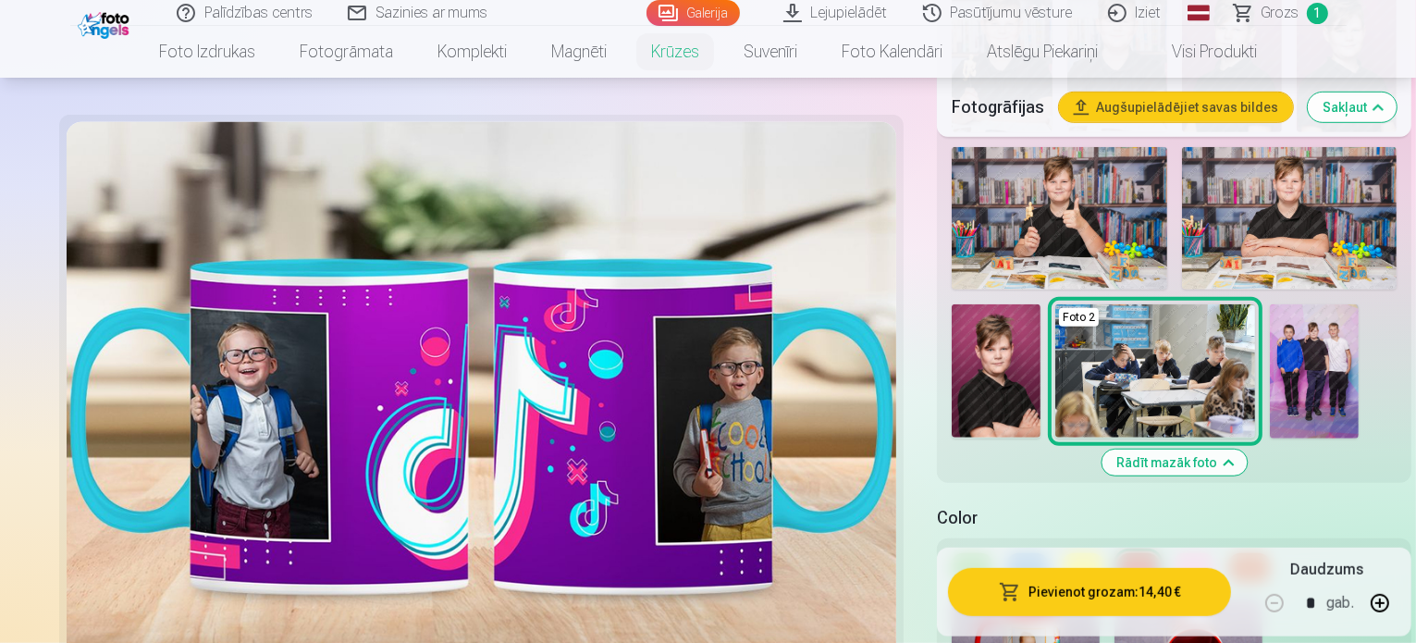
click at [951, 597] on img at bounding box center [1025, 646] width 148 height 99
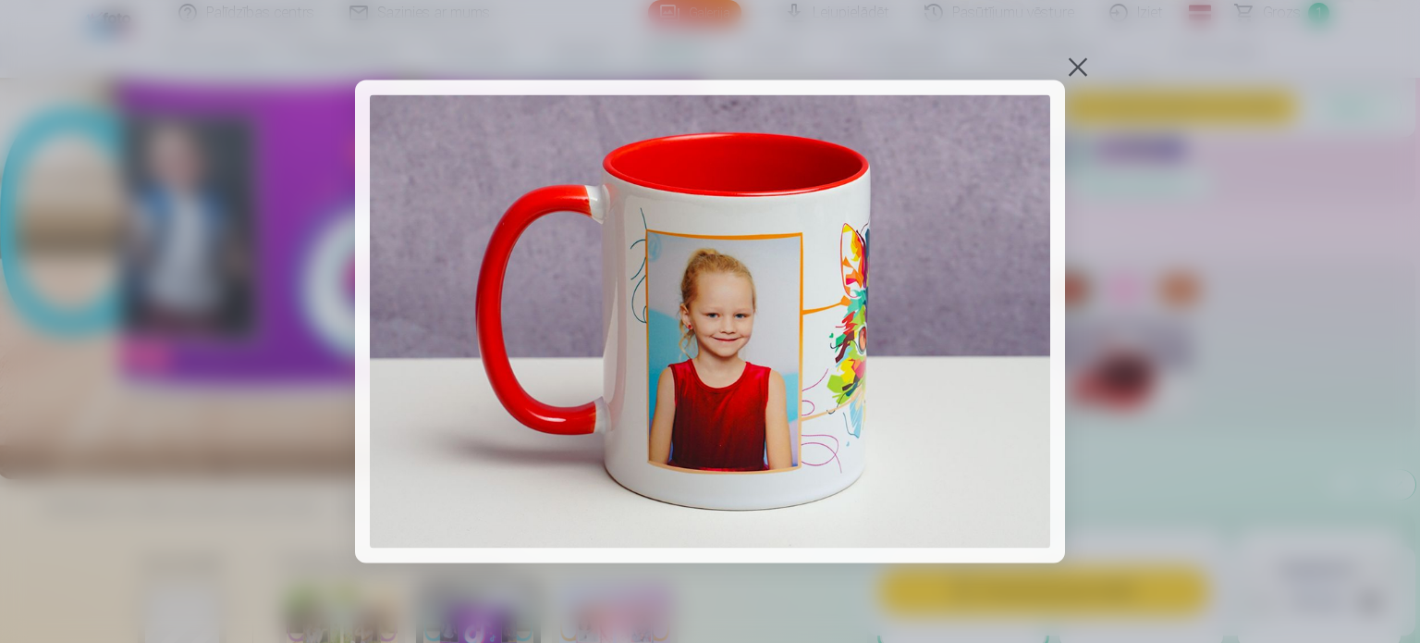
click at [1069, 65] on div at bounding box center [1078, 67] width 26 height 26
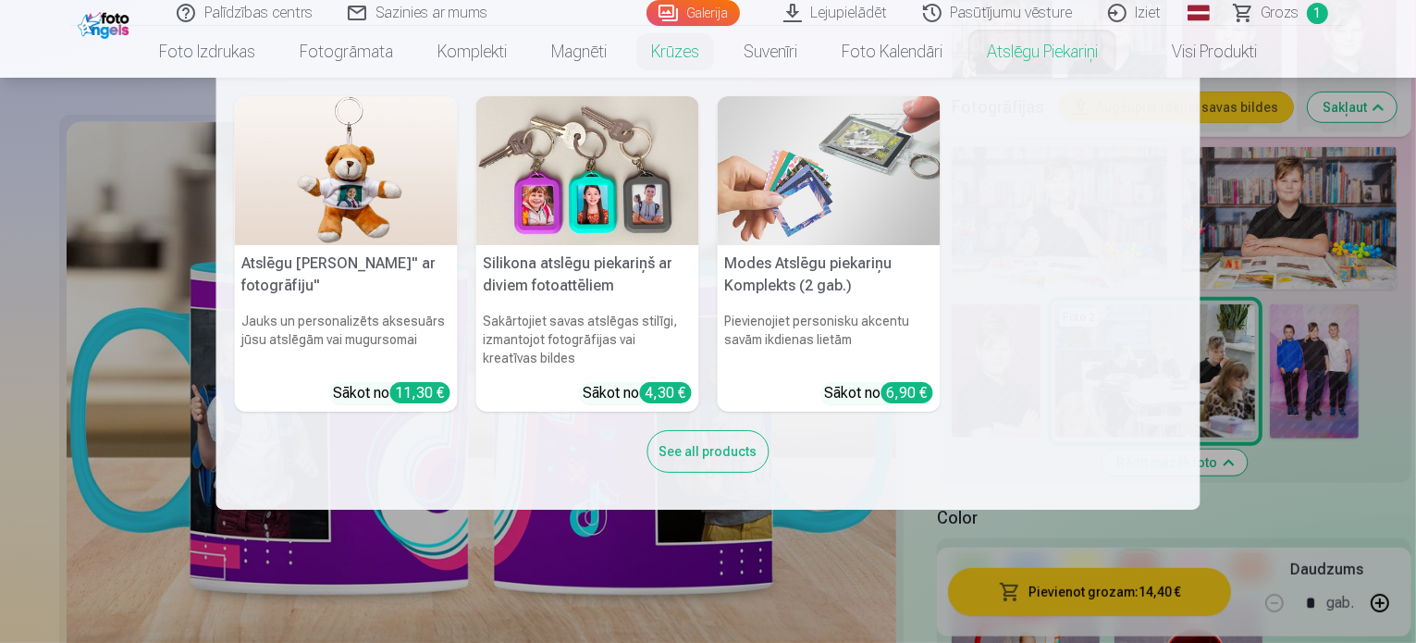
click at [1313, 232] on nav "Atslēgu piekariņš Lācītis" ar fotogrāfiju" Jauks un personalizēts aksesuārs jūs…" at bounding box center [708, 294] width 1416 height 432
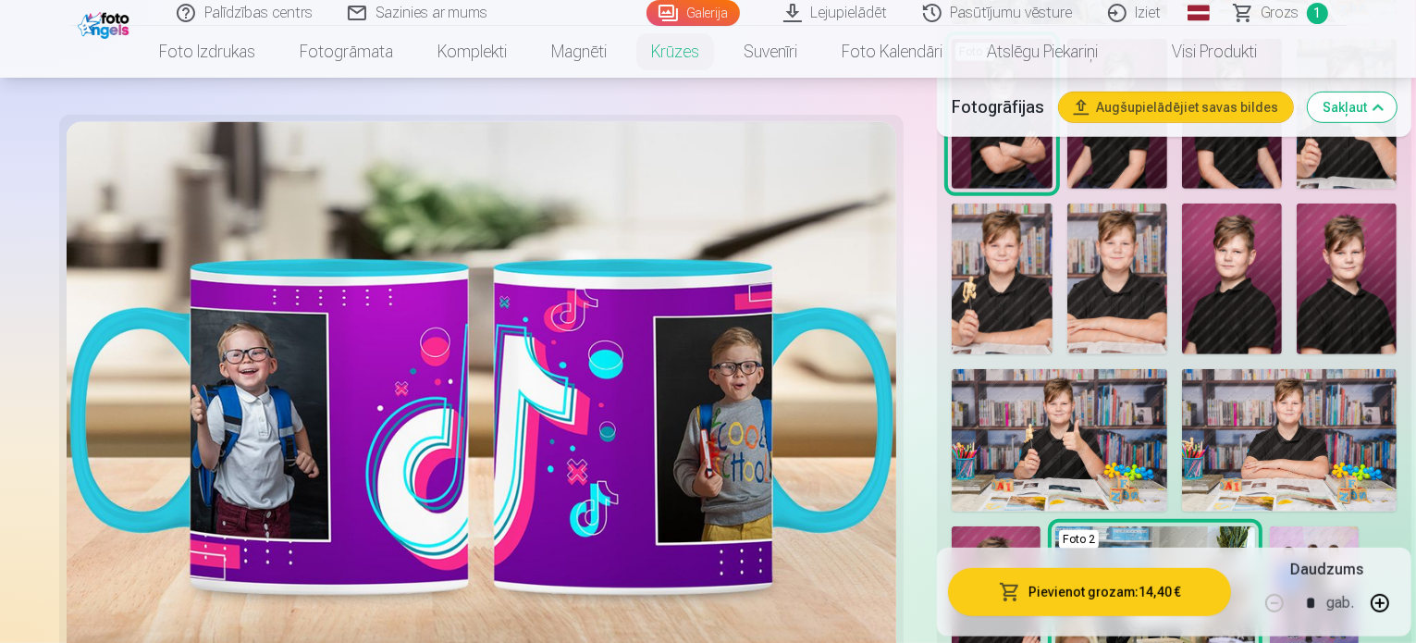
scroll to position [823, 0]
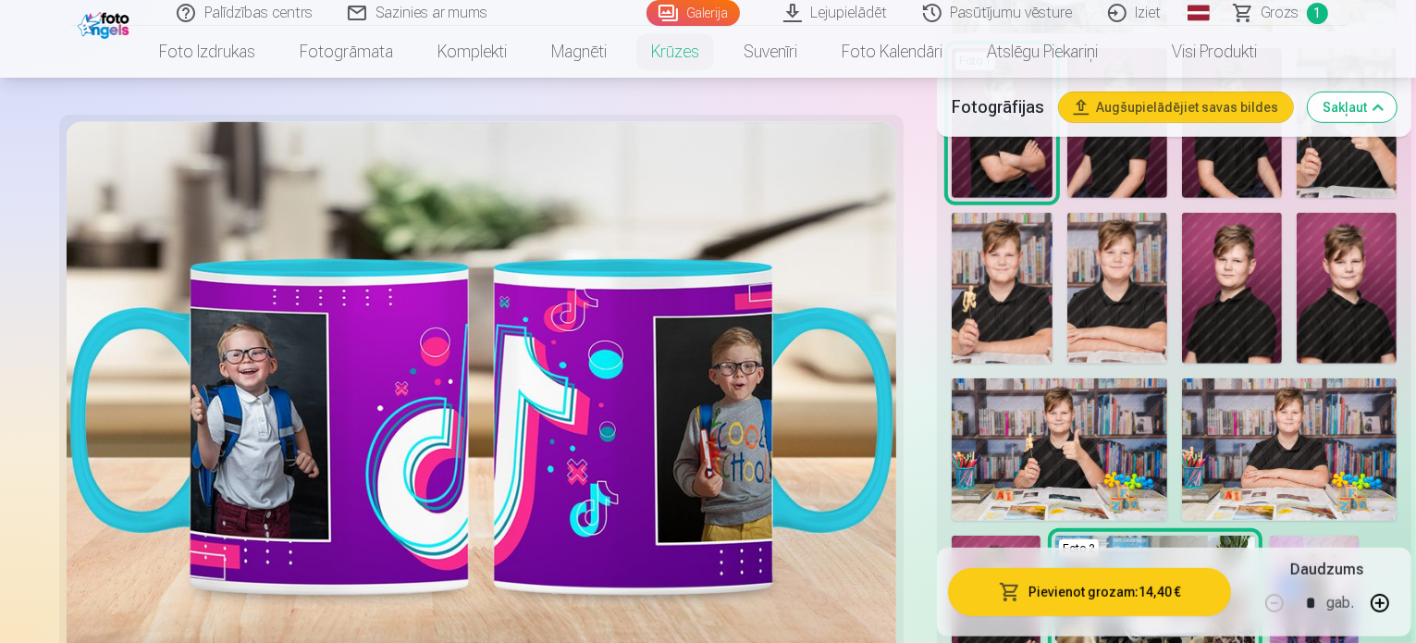
click at [1218, 378] on img at bounding box center [1289, 449] width 215 height 143
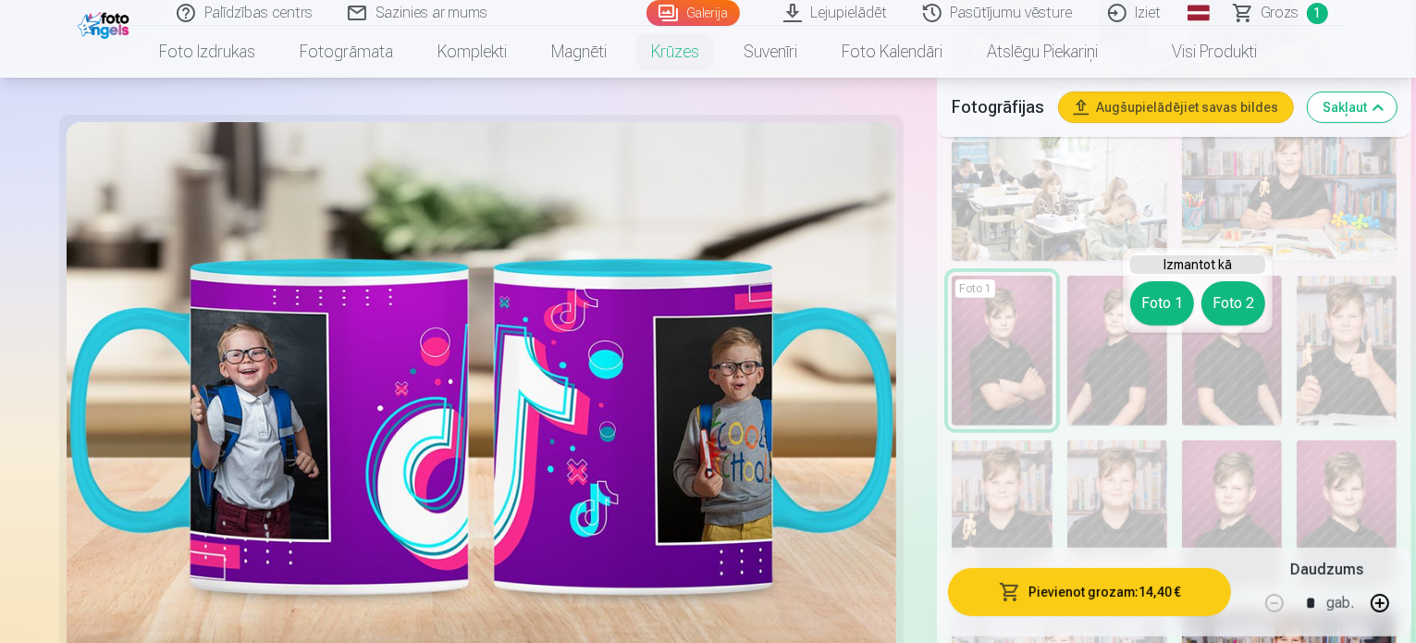
scroll to position [562, 0]
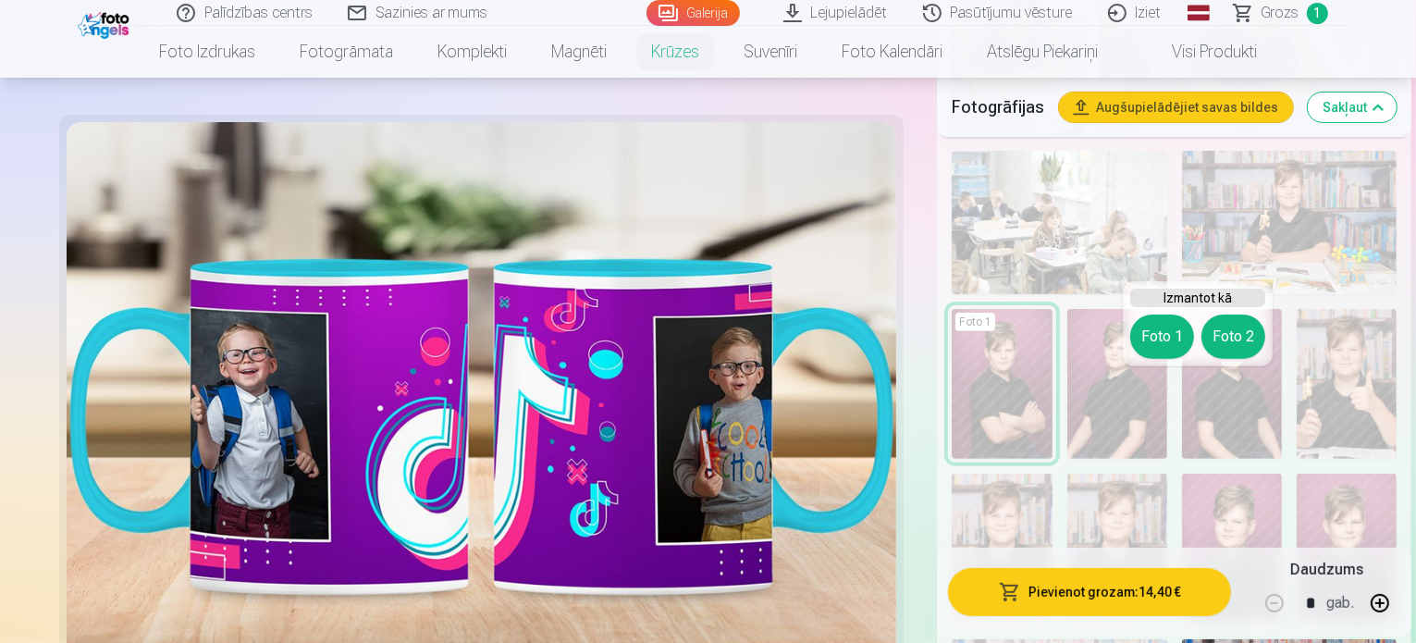
click at [1234, 342] on button "Foto 2" at bounding box center [1233, 336] width 64 height 44
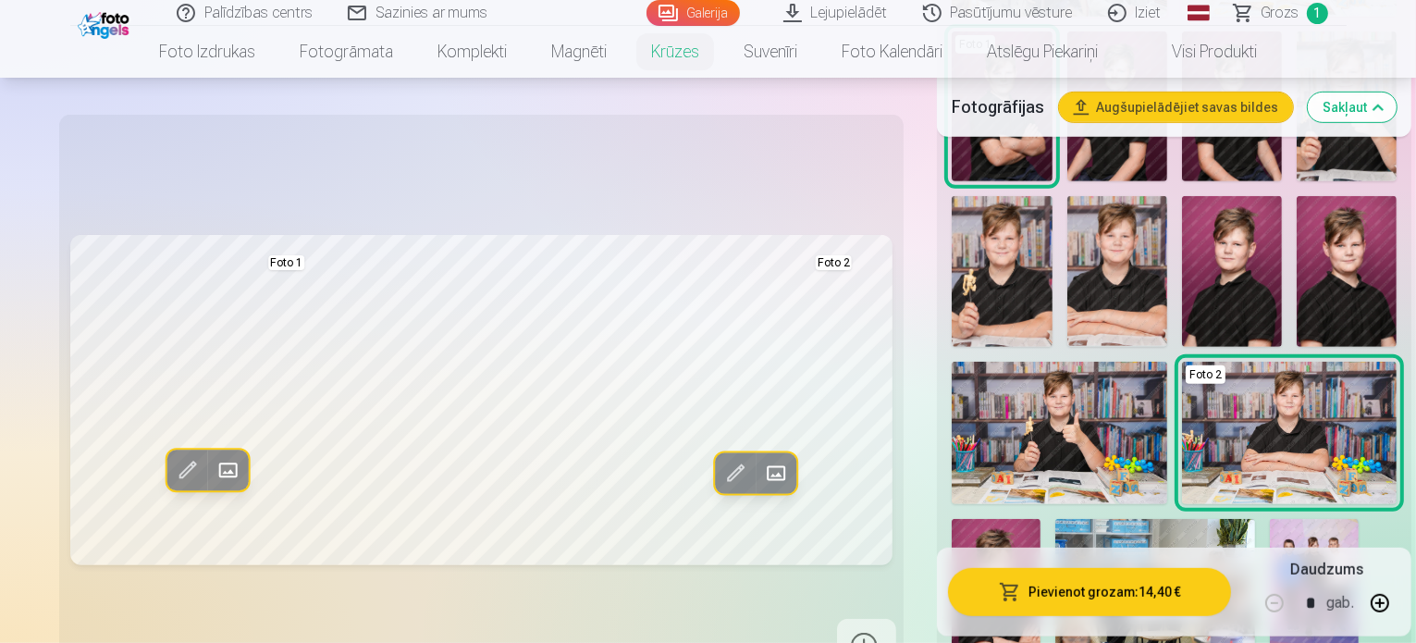
scroll to position [840, 0]
click at [1269, 519] on img at bounding box center [1313, 585] width 89 height 133
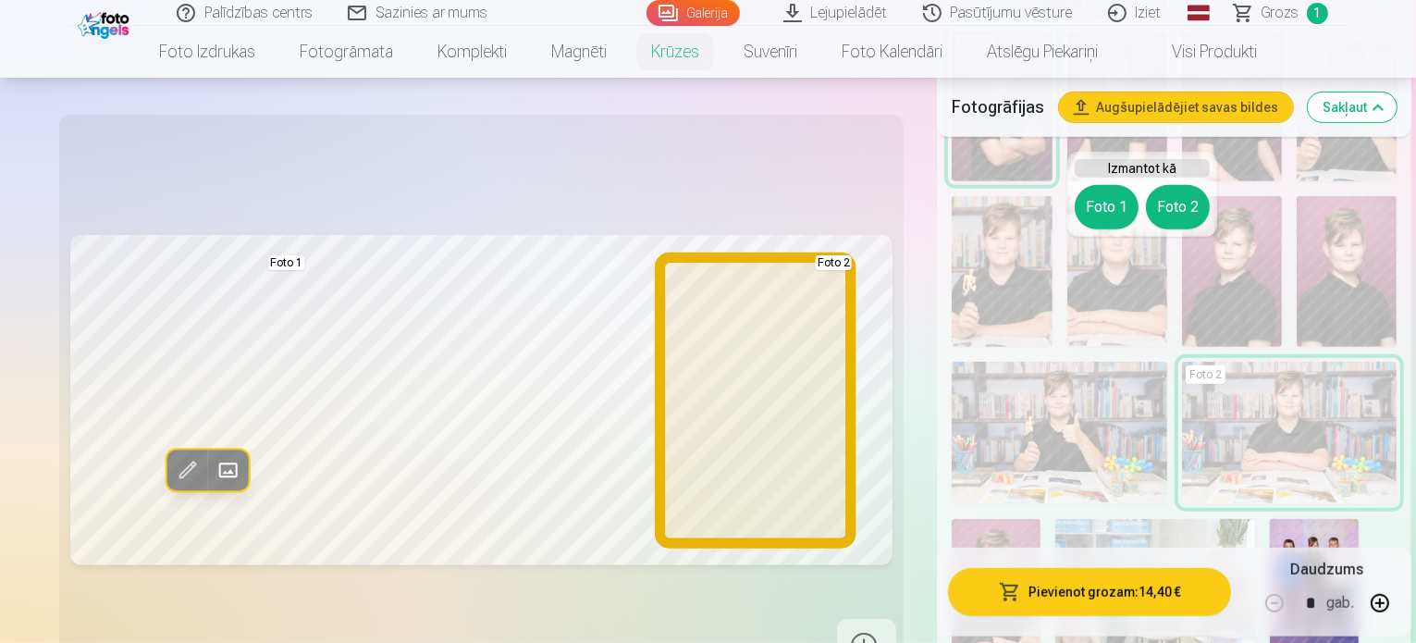
click at [1198, 202] on button "Foto 2" at bounding box center [1178, 207] width 64 height 44
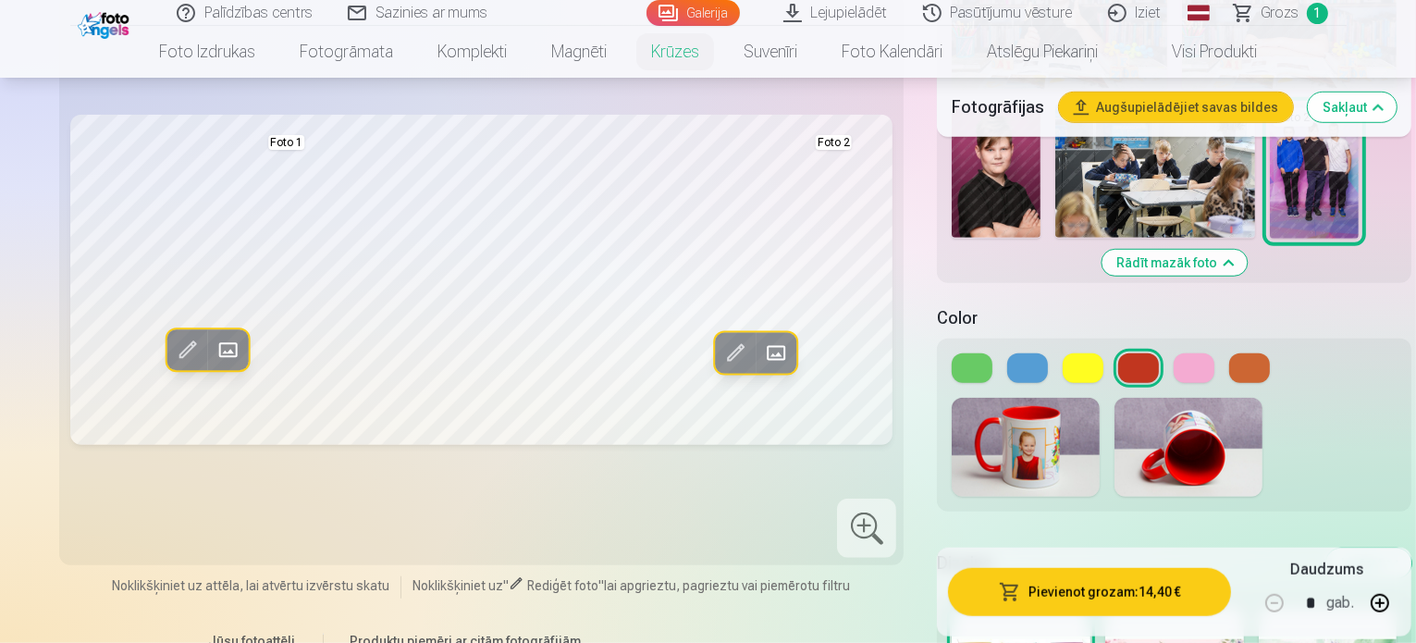
scroll to position [1253, 0]
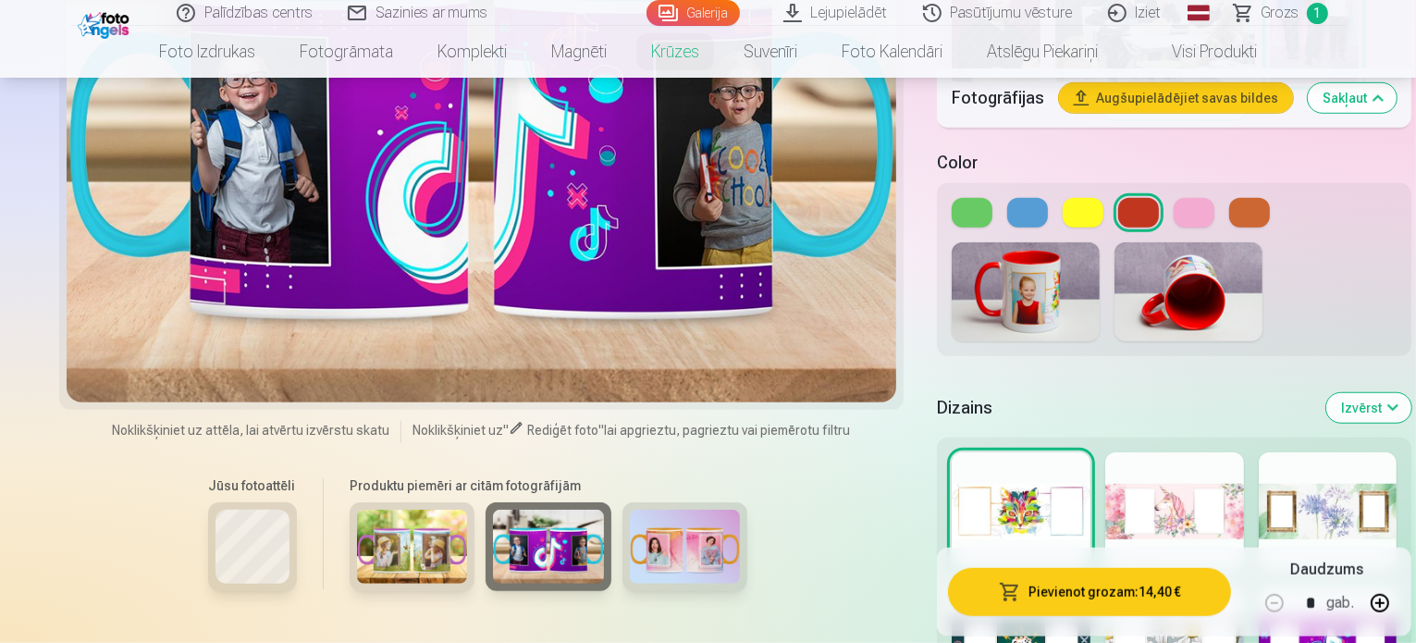
scroll to position [1415, 0]
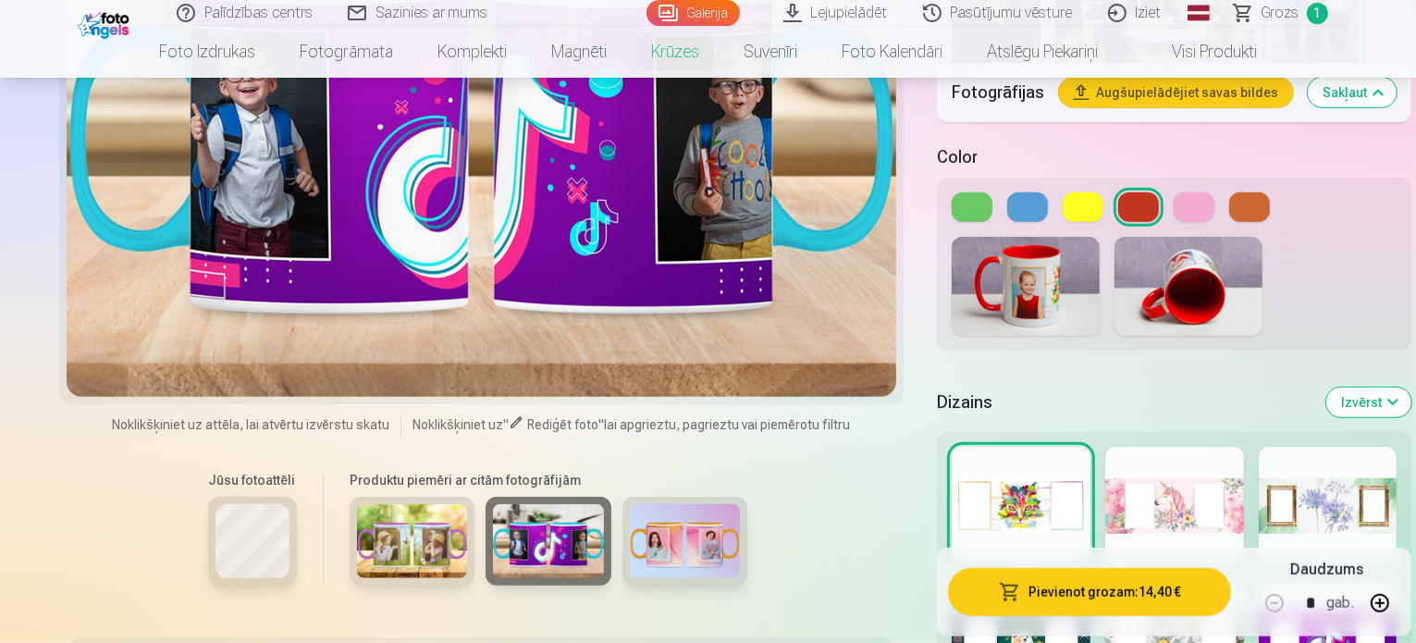
click at [999, 580] on div at bounding box center [1020, 639] width 139 height 118
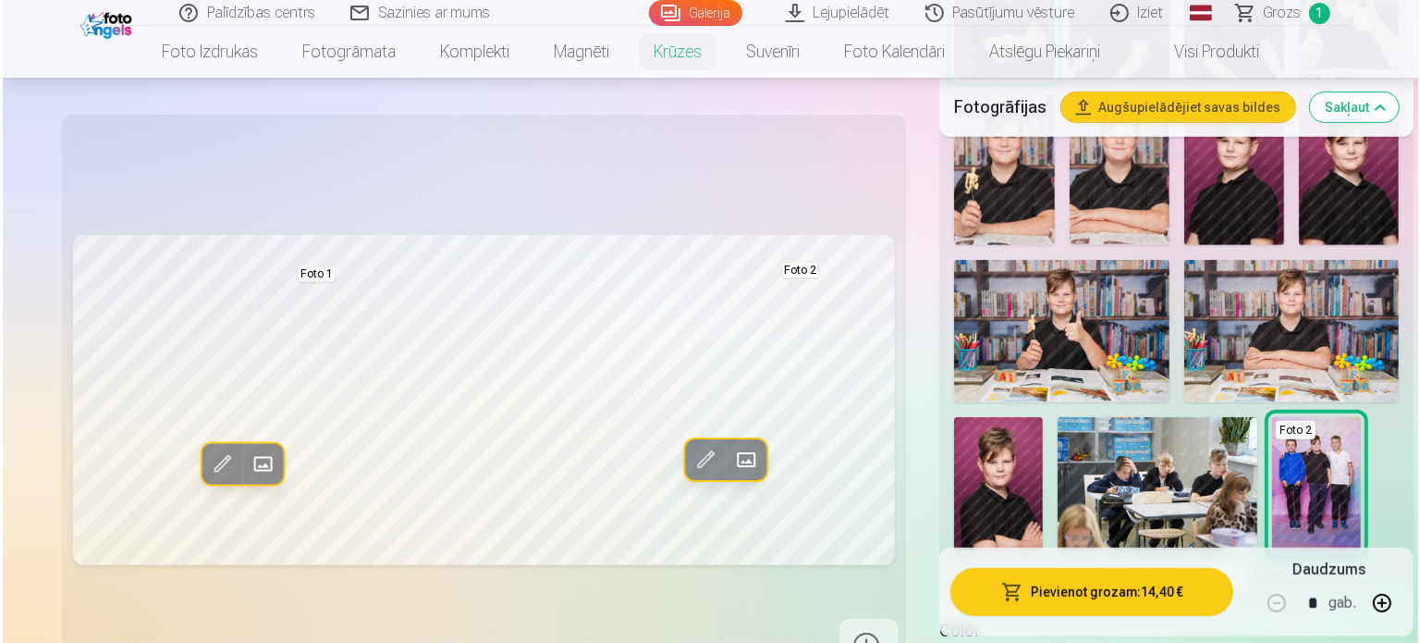
scroll to position [939, 0]
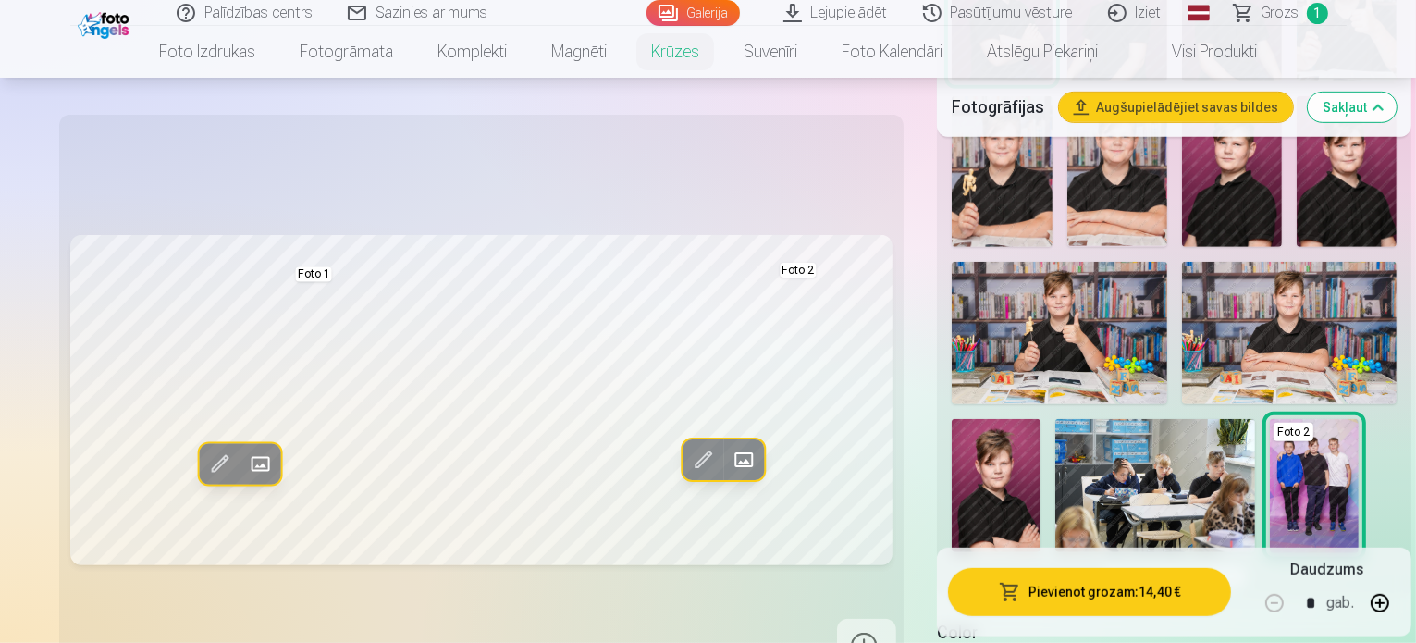
click at [1026, 582] on button "Pievienot grozam : 14,40 €" at bounding box center [1089, 591] width 283 height 48
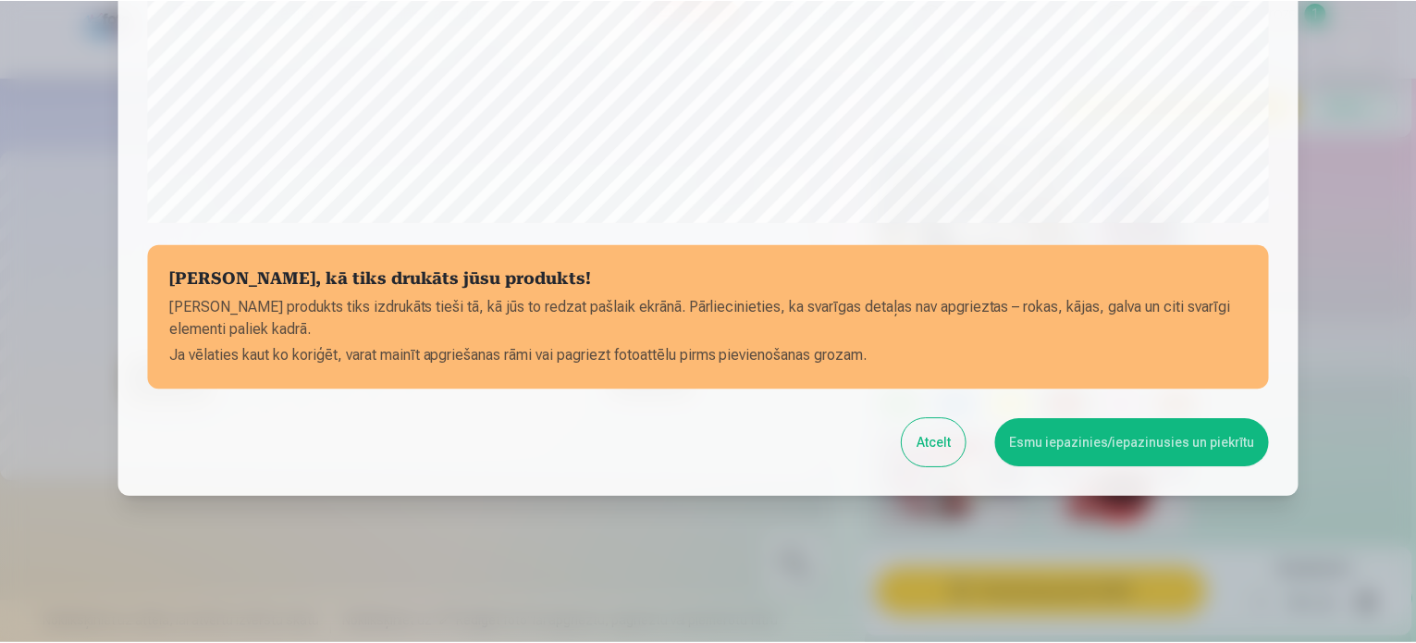
scroll to position [688, 0]
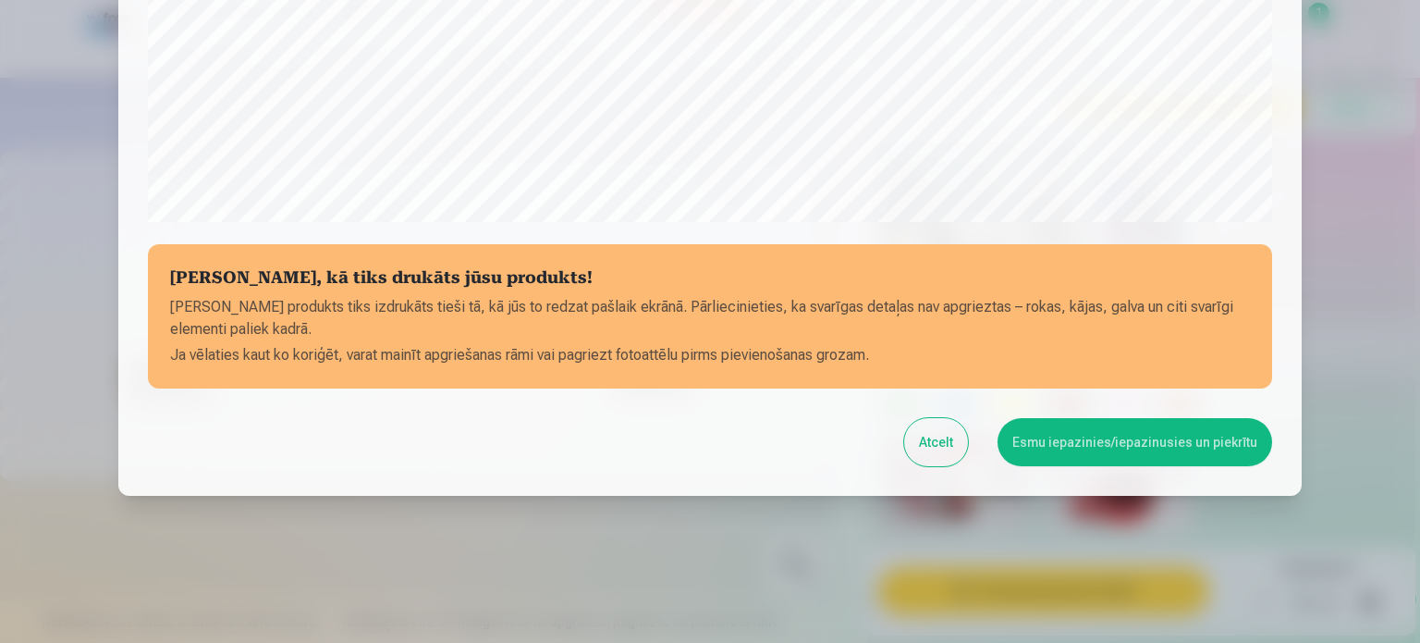
click at [1081, 443] on button "Esmu iepazinies/iepazinusies un piekrītu" at bounding box center [1135, 442] width 275 height 48
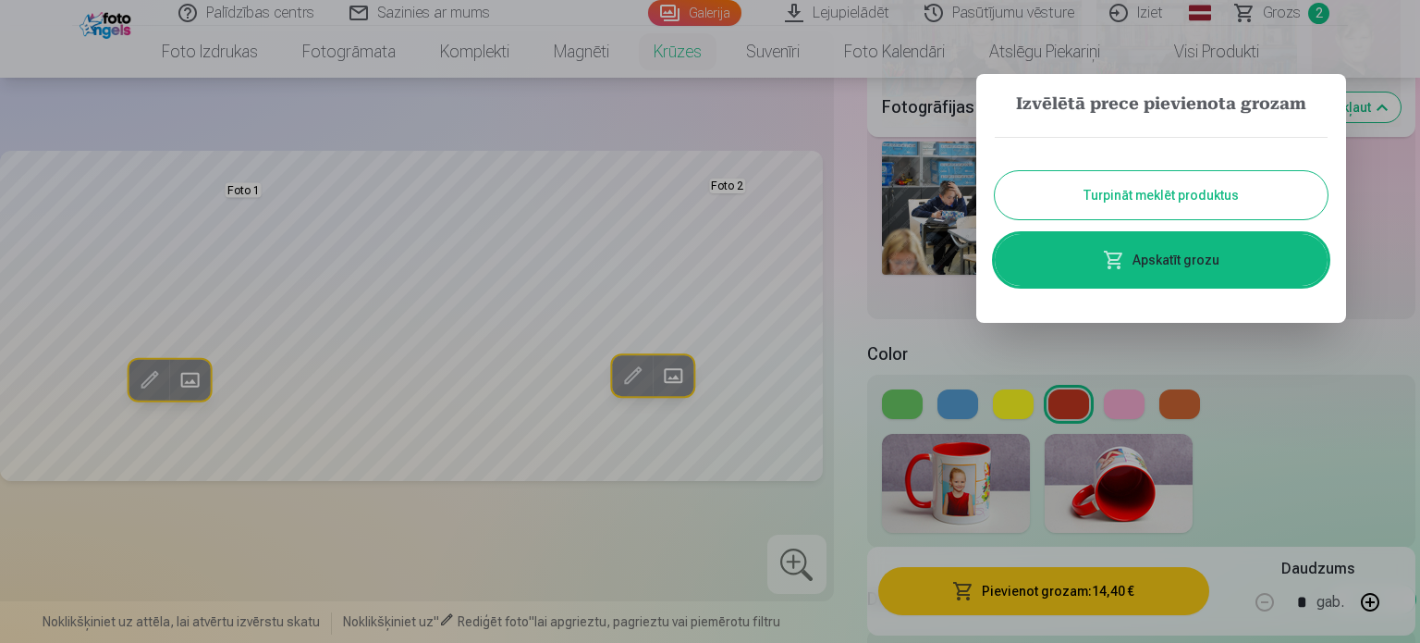
click at [938, 365] on div at bounding box center [710, 321] width 1420 height 643
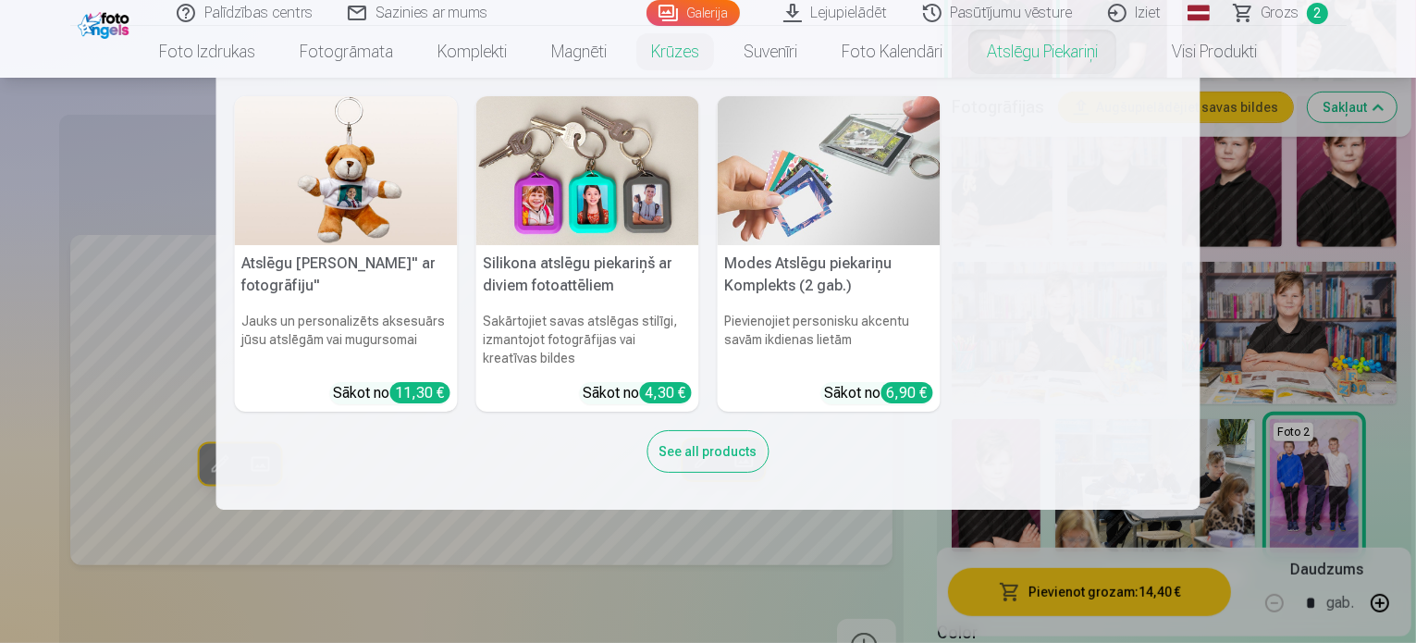
click at [1076, 56] on link "Atslēgu piekariņi" at bounding box center [1041, 52] width 155 height 52
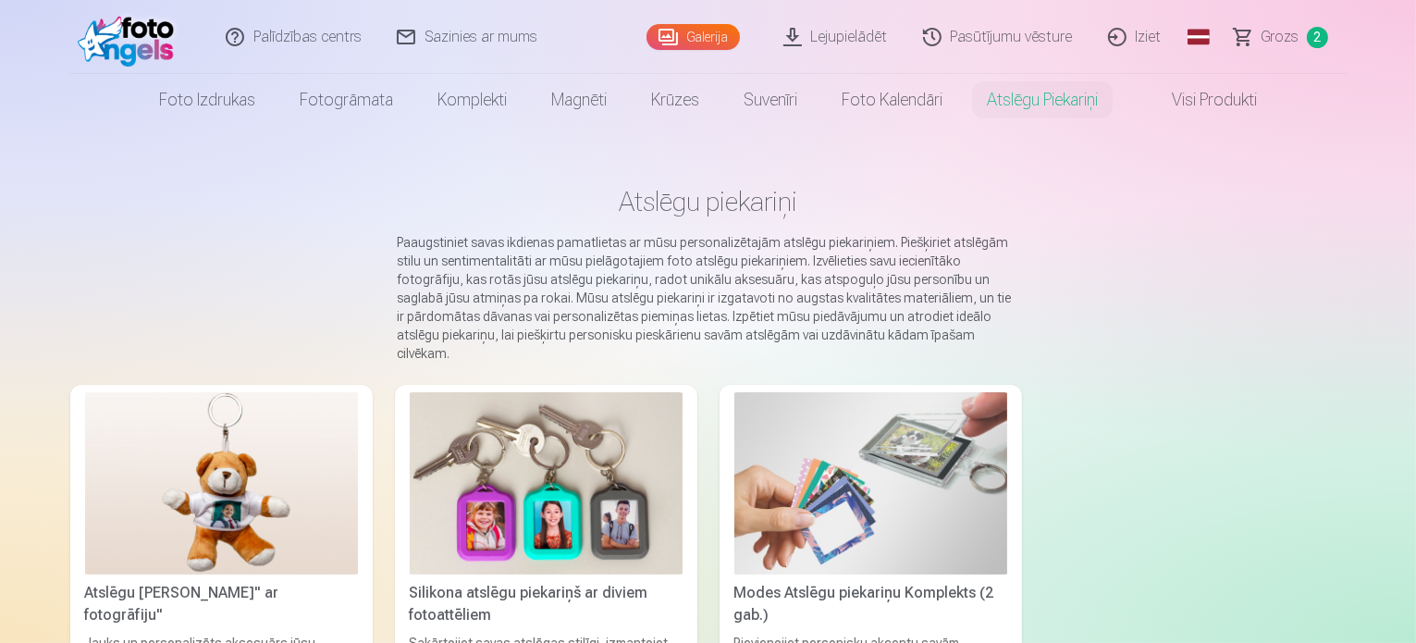
click at [138, 469] on img at bounding box center [221, 483] width 273 height 182
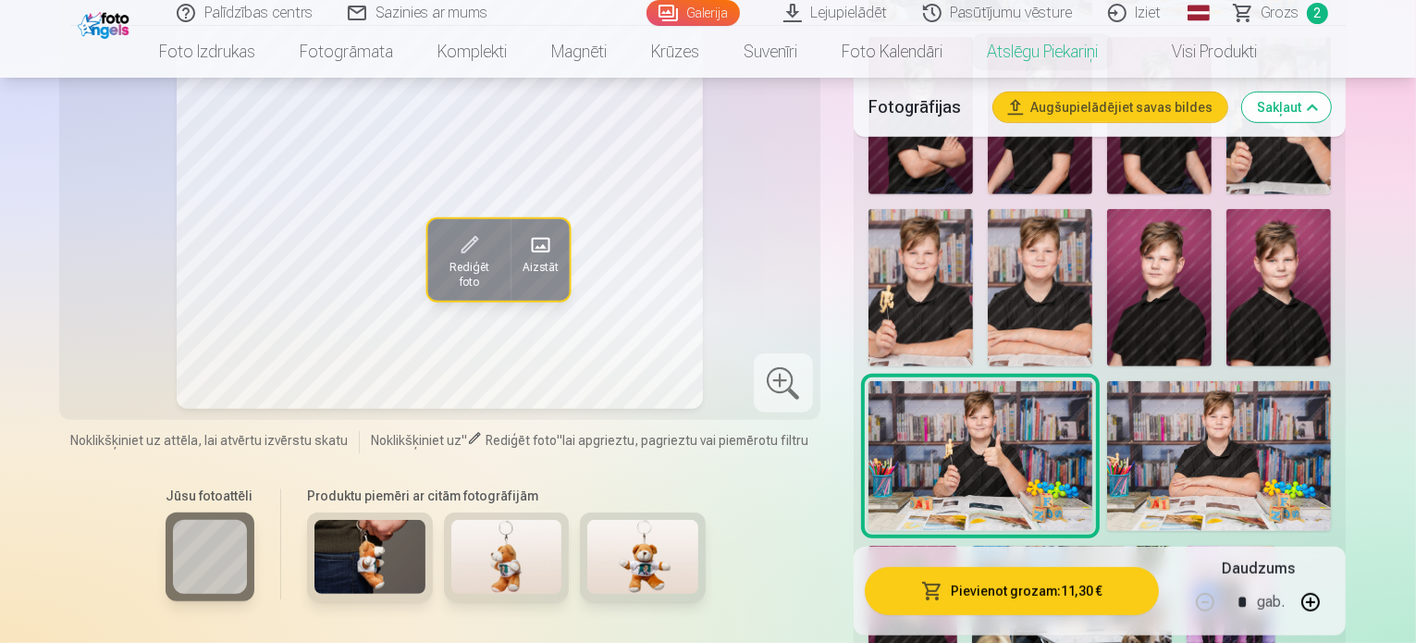
scroll to position [905, 0]
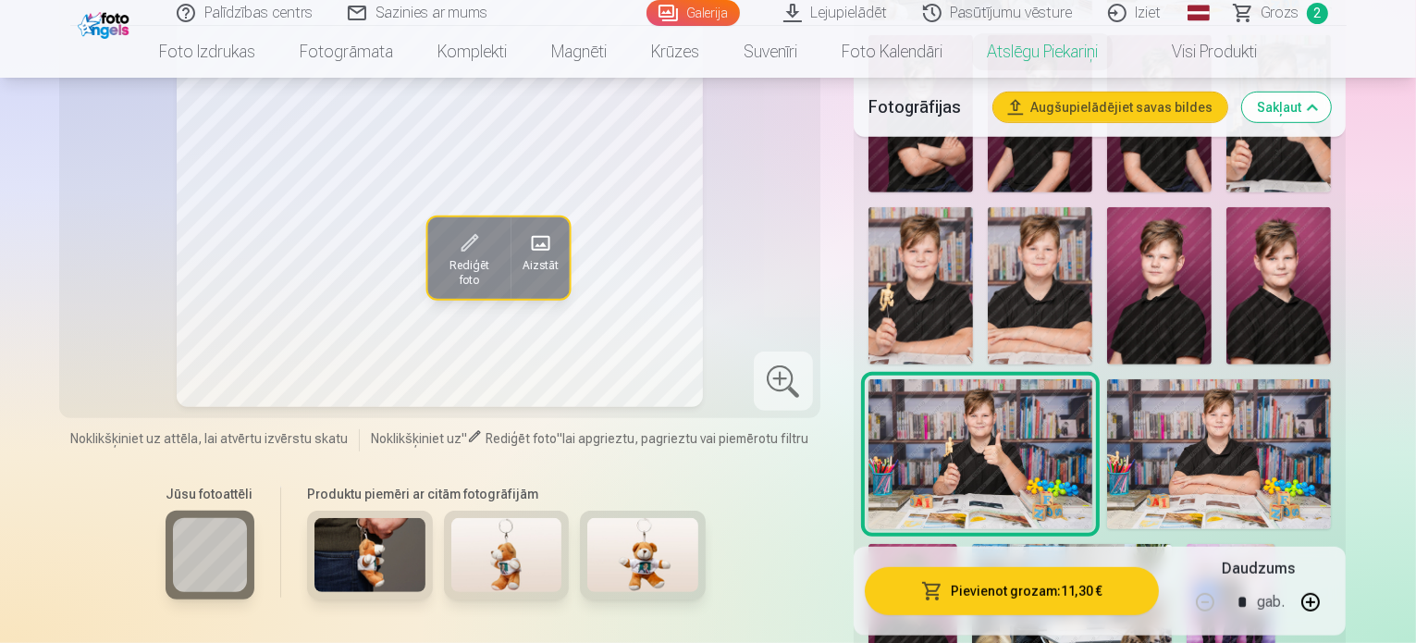
click at [1186, 544] on img at bounding box center [1230, 610] width 89 height 133
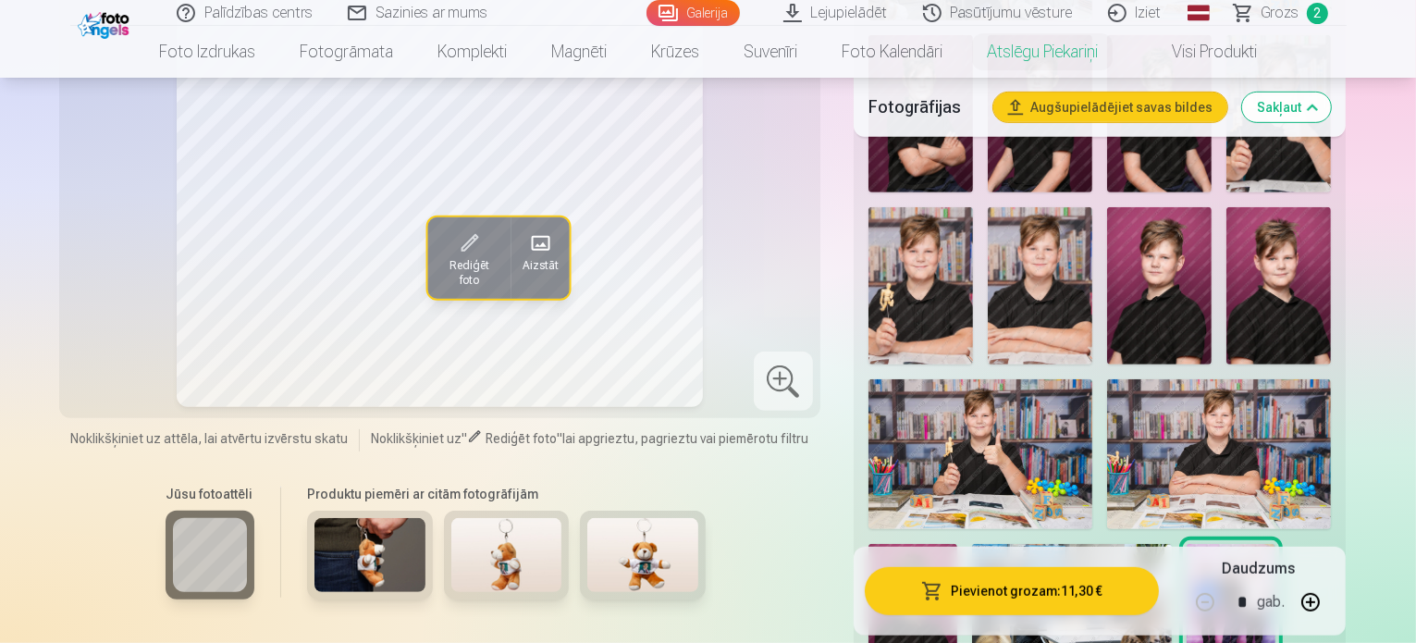
click at [467, 518] on img at bounding box center [506, 555] width 111 height 74
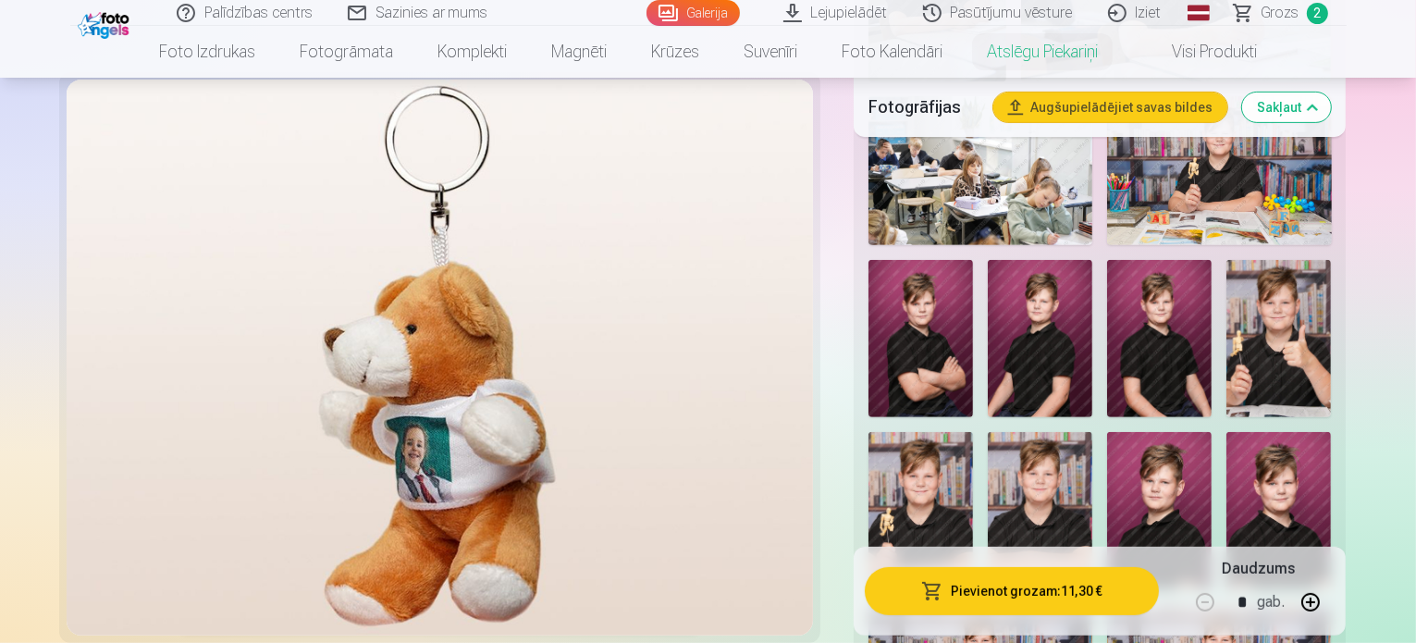
scroll to position [681, 0]
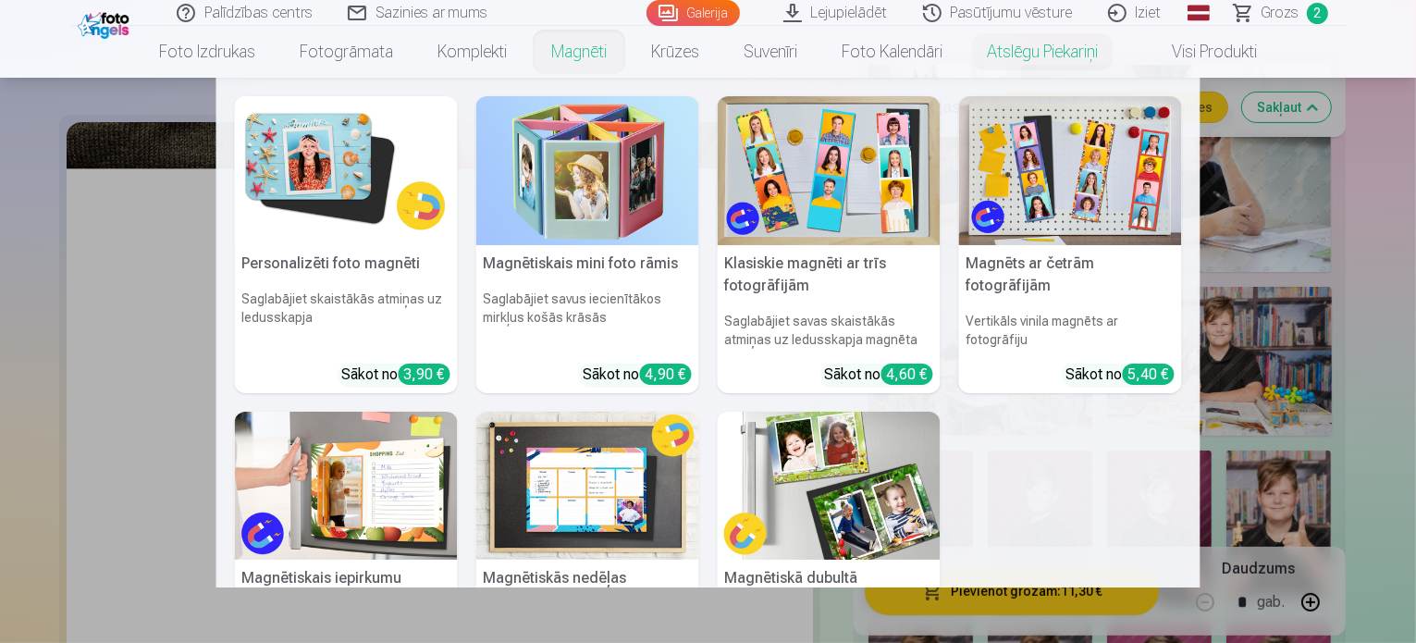
scroll to position [489, 0]
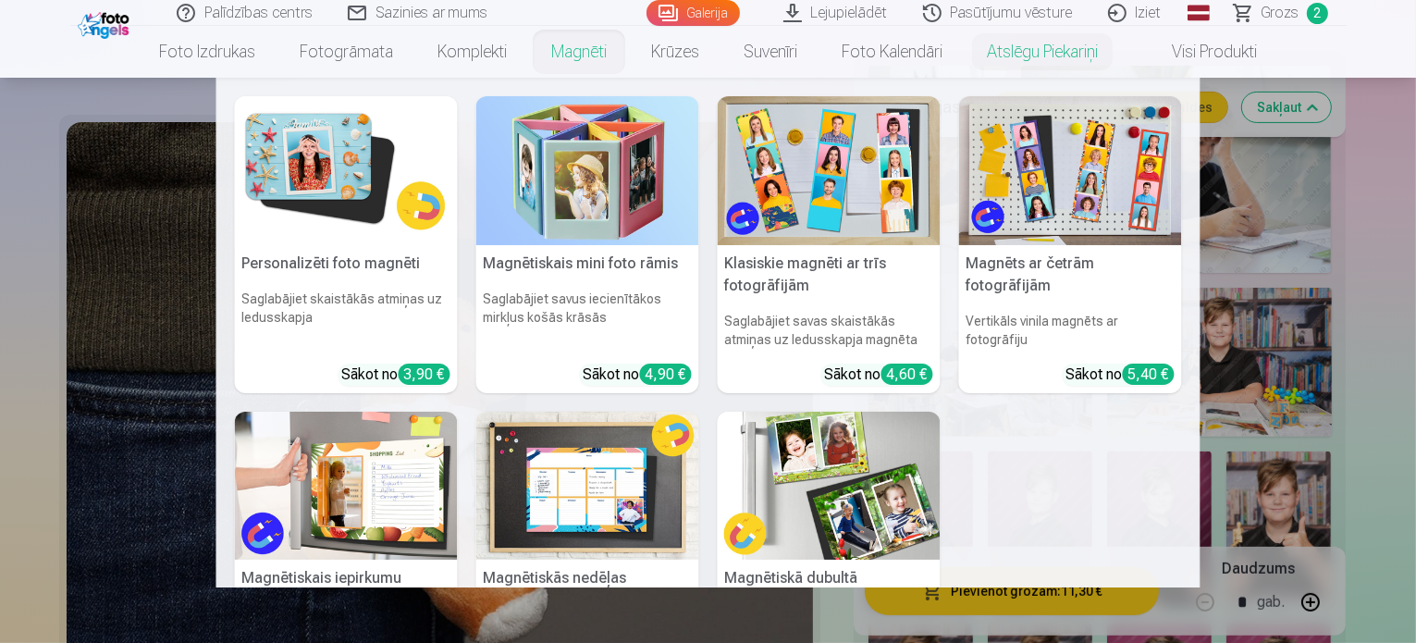
click at [104, 269] on nav "Personalizēti foto magnēti Saglabājiet skaistākās atmiņas uz ledusskapja Sākot …" at bounding box center [708, 332] width 1416 height 509
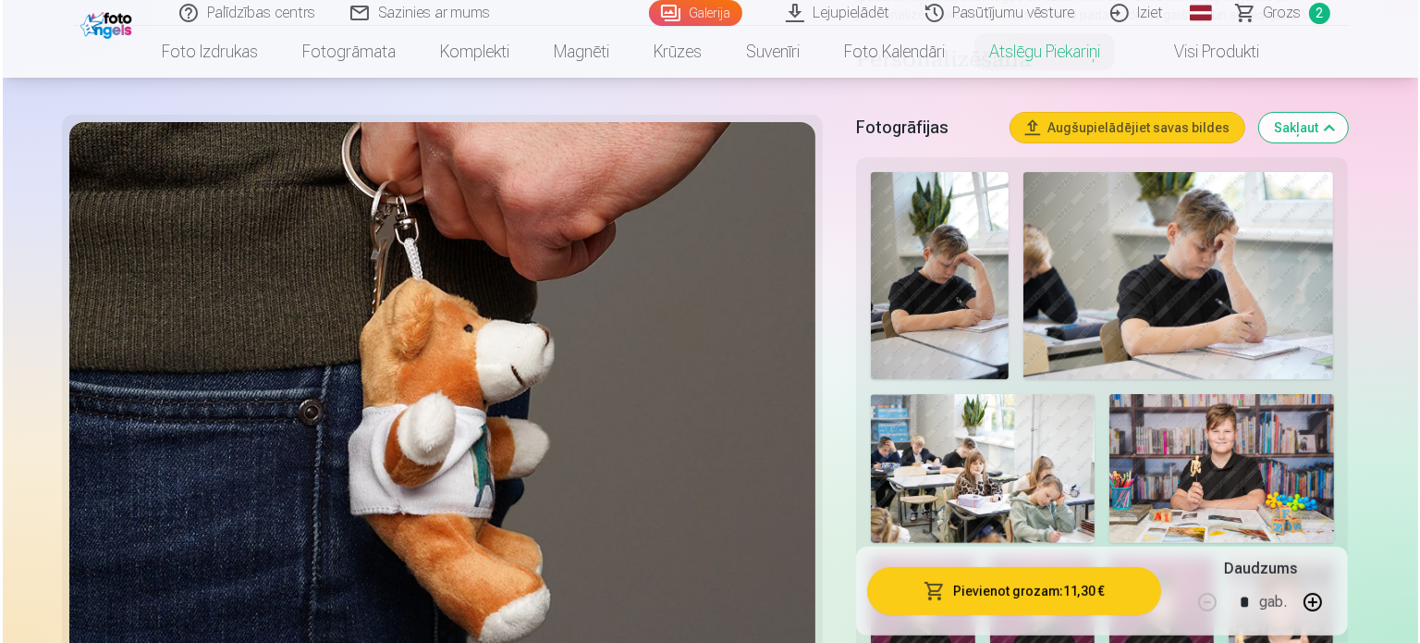
scroll to position [382, 0]
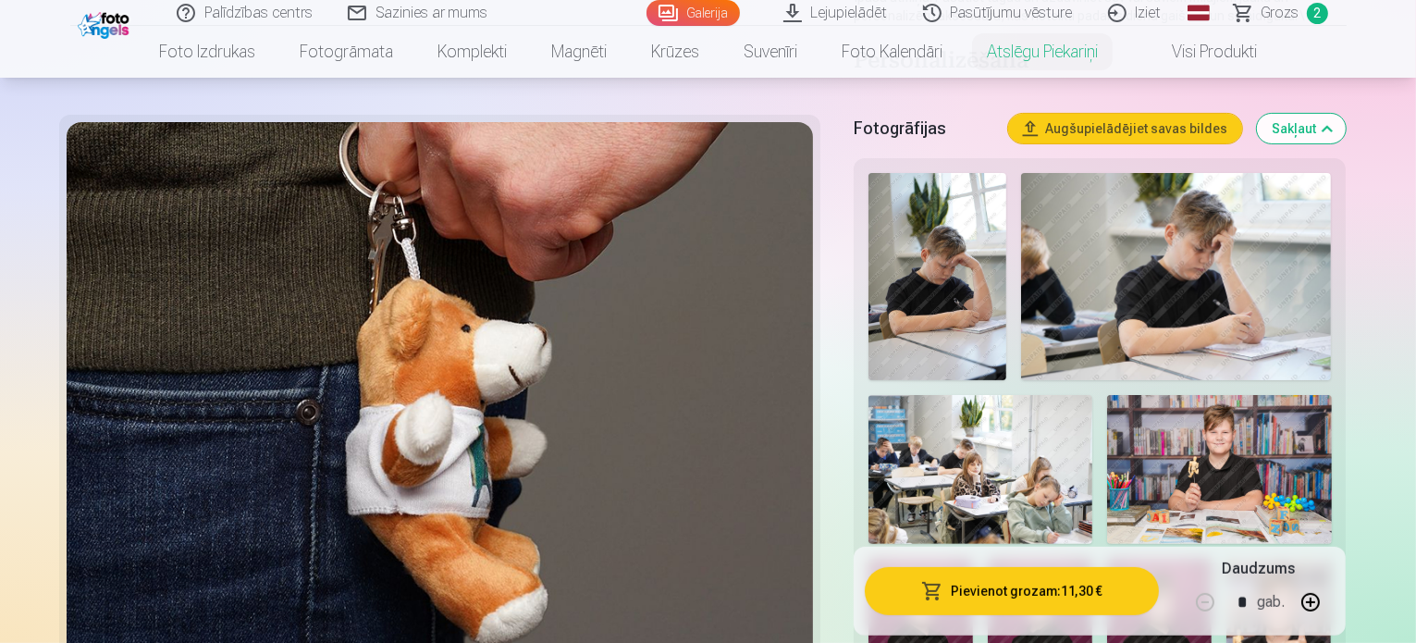
click at [1020, 592] on button "Pievienot grozam : 11,30 €" at bounding box center [1011, 591] width 295 height 48
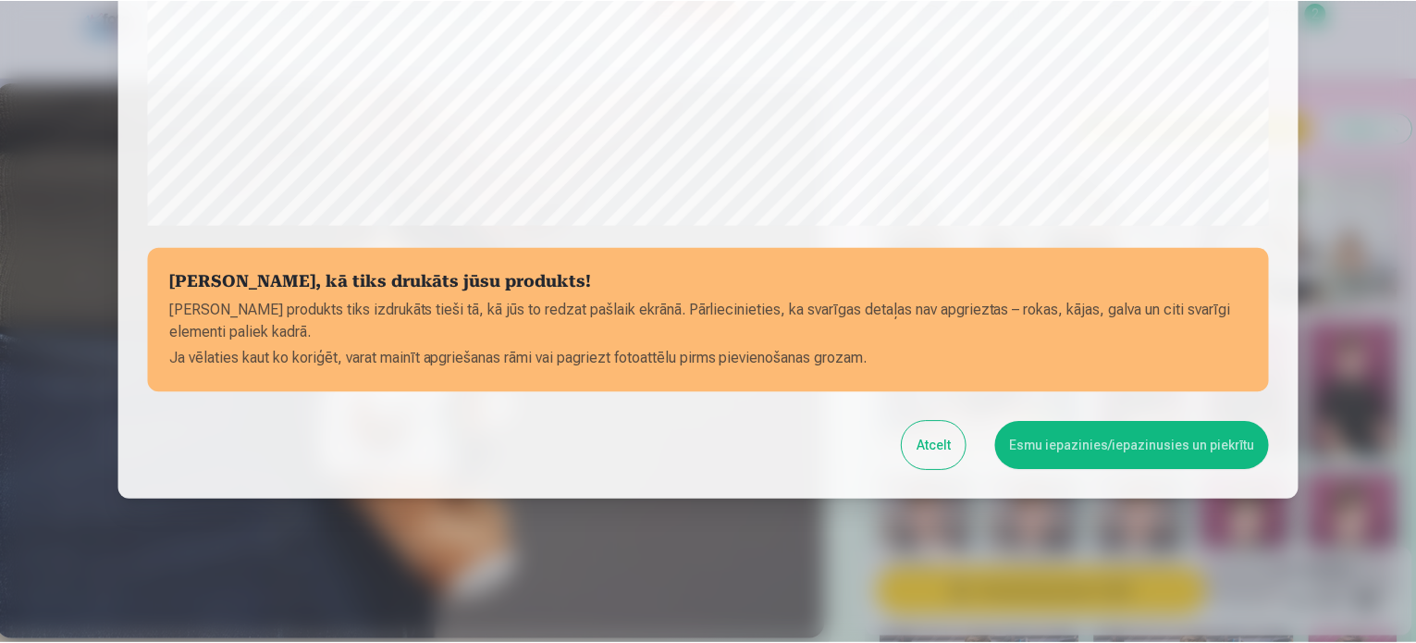
scroll to position [688, 0]
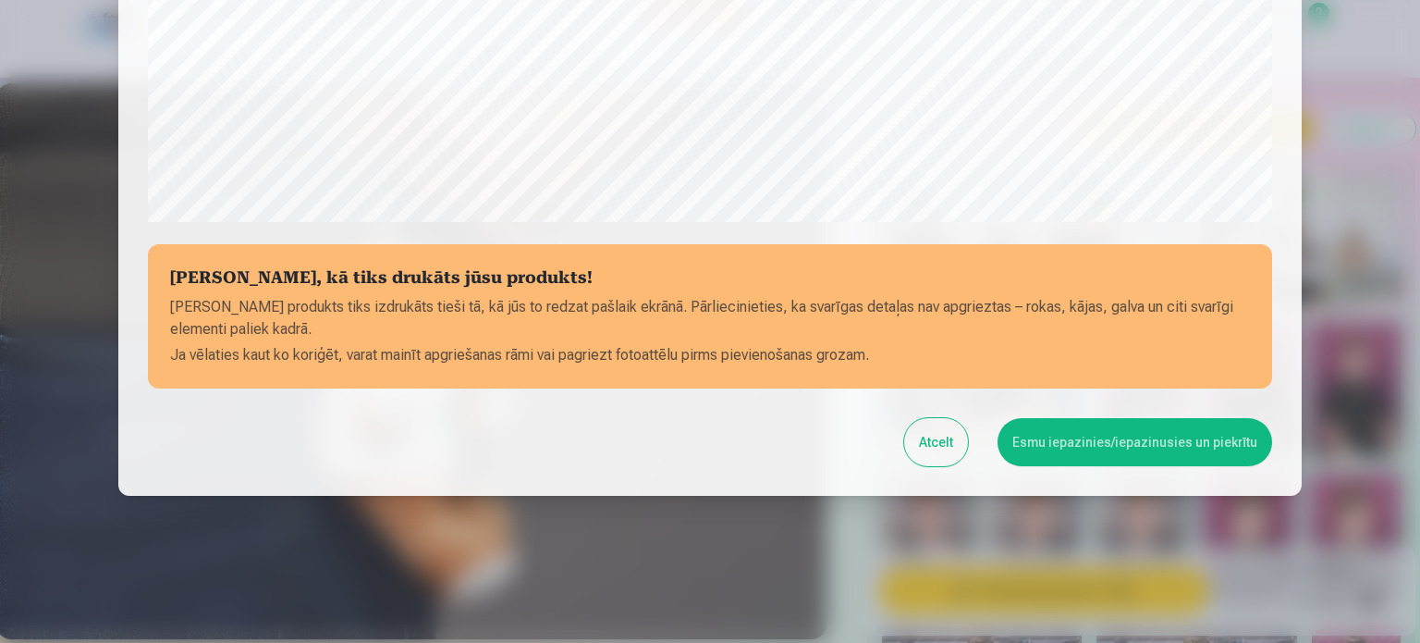
click at [1036, 433] on button "Esmu iepazinies/iepazinusies un piekrītu" at bounding box center [1135, 442] width 275 height 48
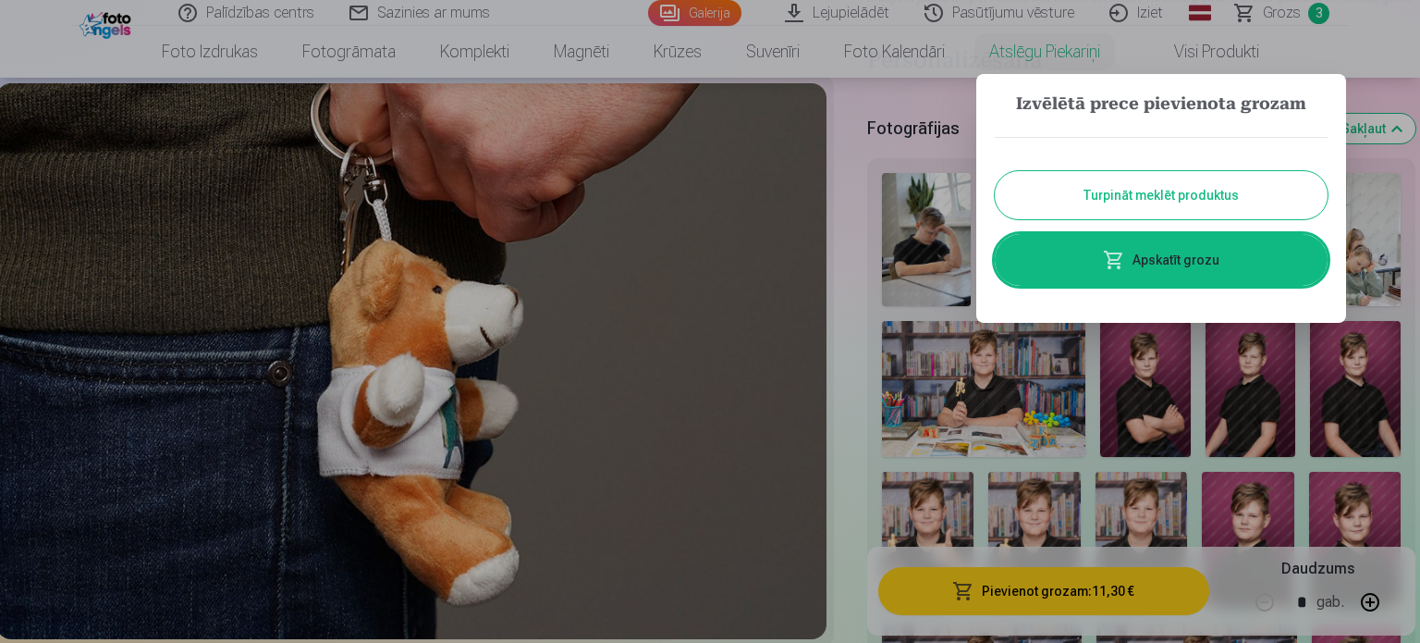
click at [1079, 269] on link "Apskatīt grozu" at bounding box center [1161, 260] width 333 height 52
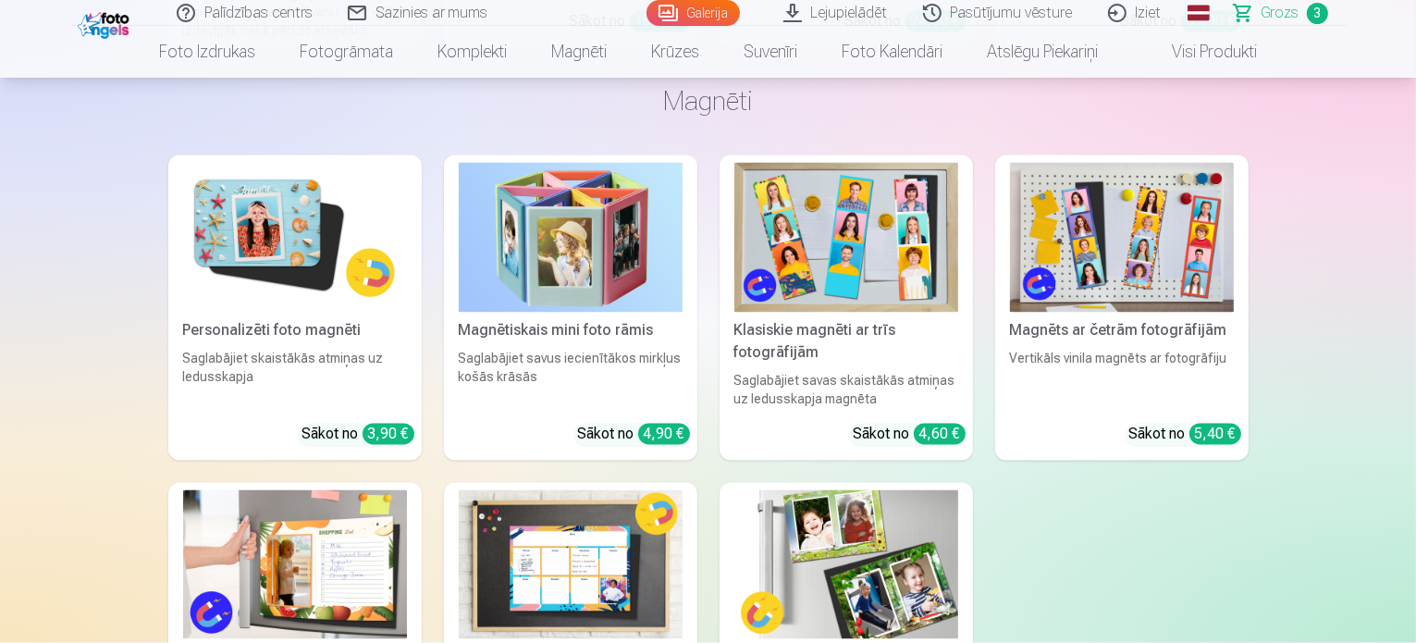
scroll to position [3532, 0]
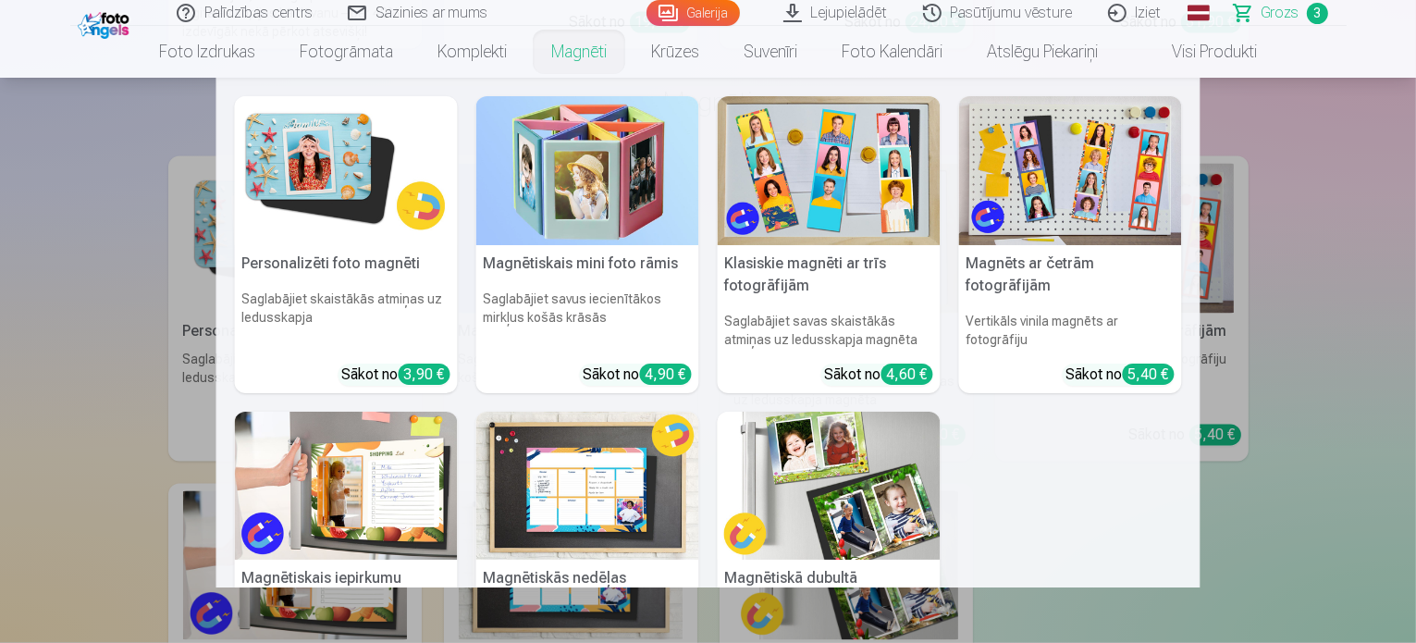
click at [600, 55] on link "Magnēti" at bounding box center [579, 52] width 100 height 52
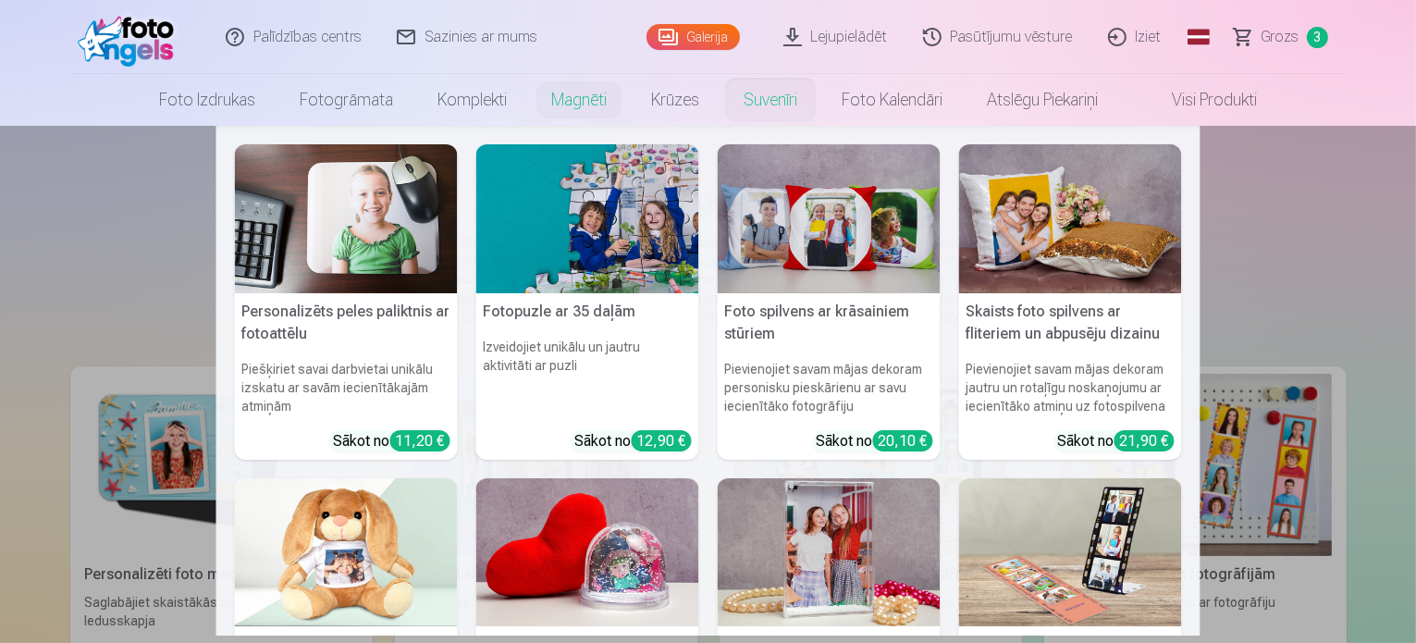
click at [1343, 202] on nav "Personalizēts peles paliktnis ar fotoattēlu Piešķiriet savai darbvietai unikālu…" at bounding box center [708, 380] width 1416 height 509
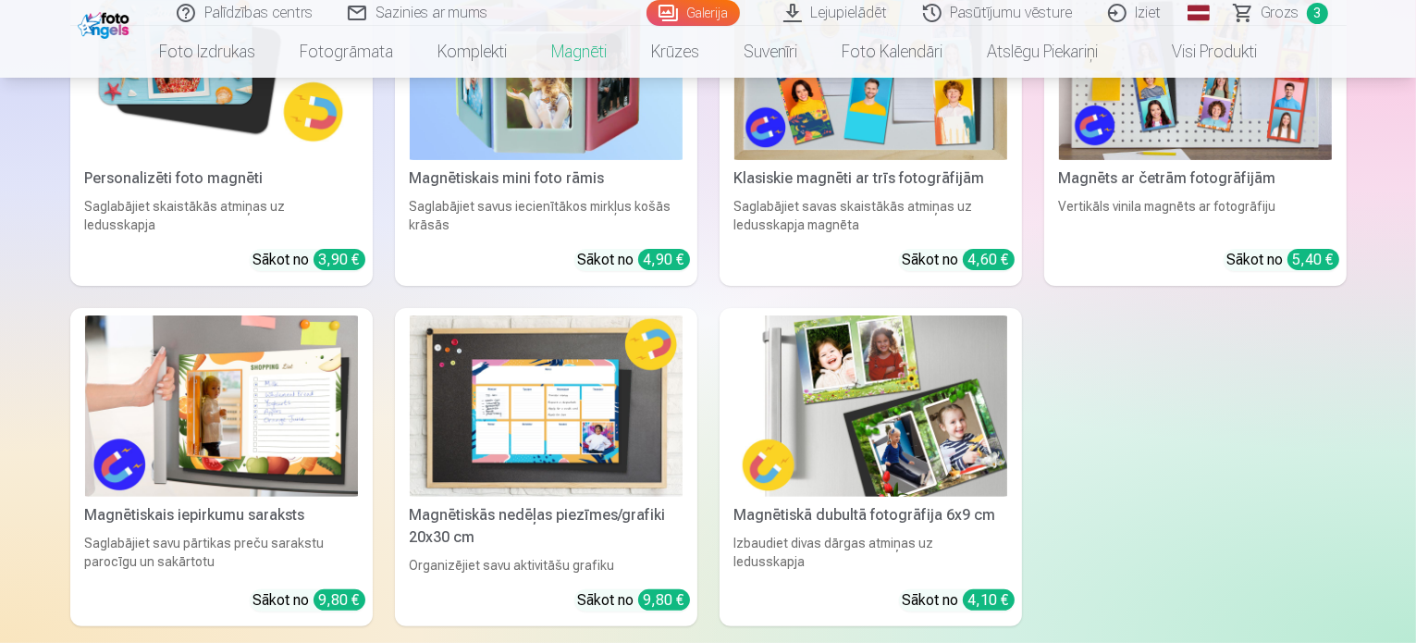
scroll to position [410, 0]
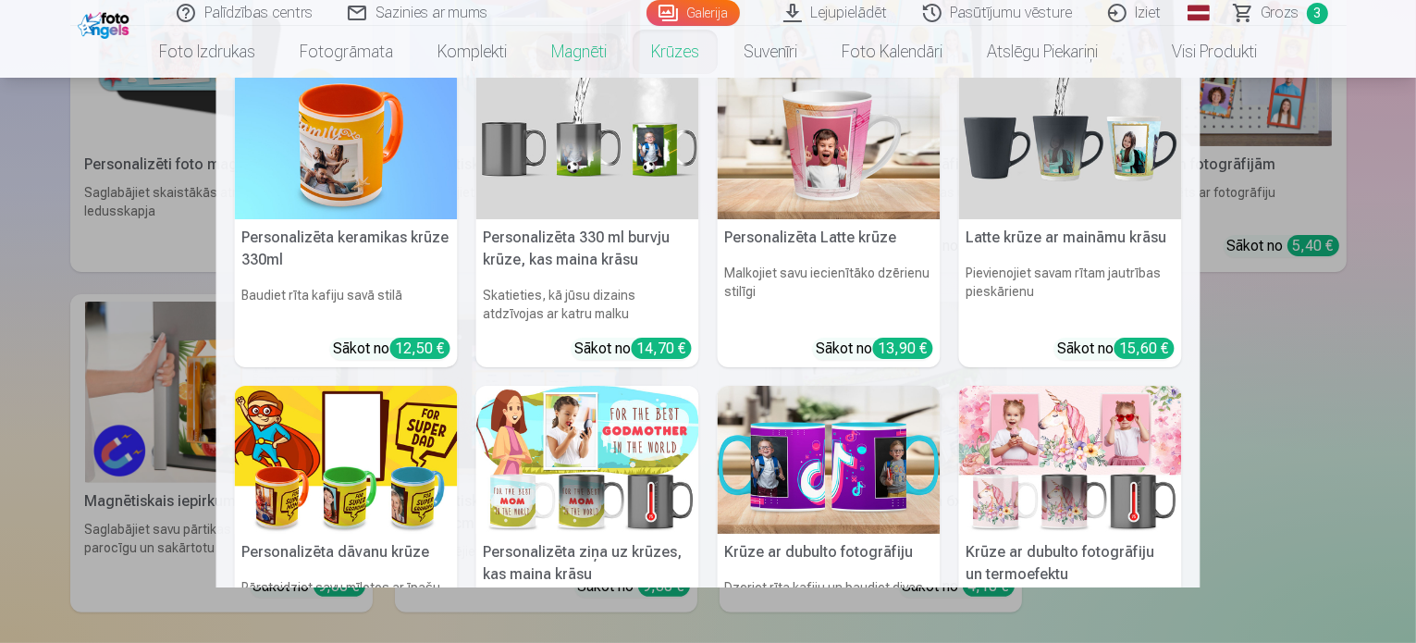
click at [689, 51] on link "Krūzes" at bounding box center [675, 52] width 92 height 52
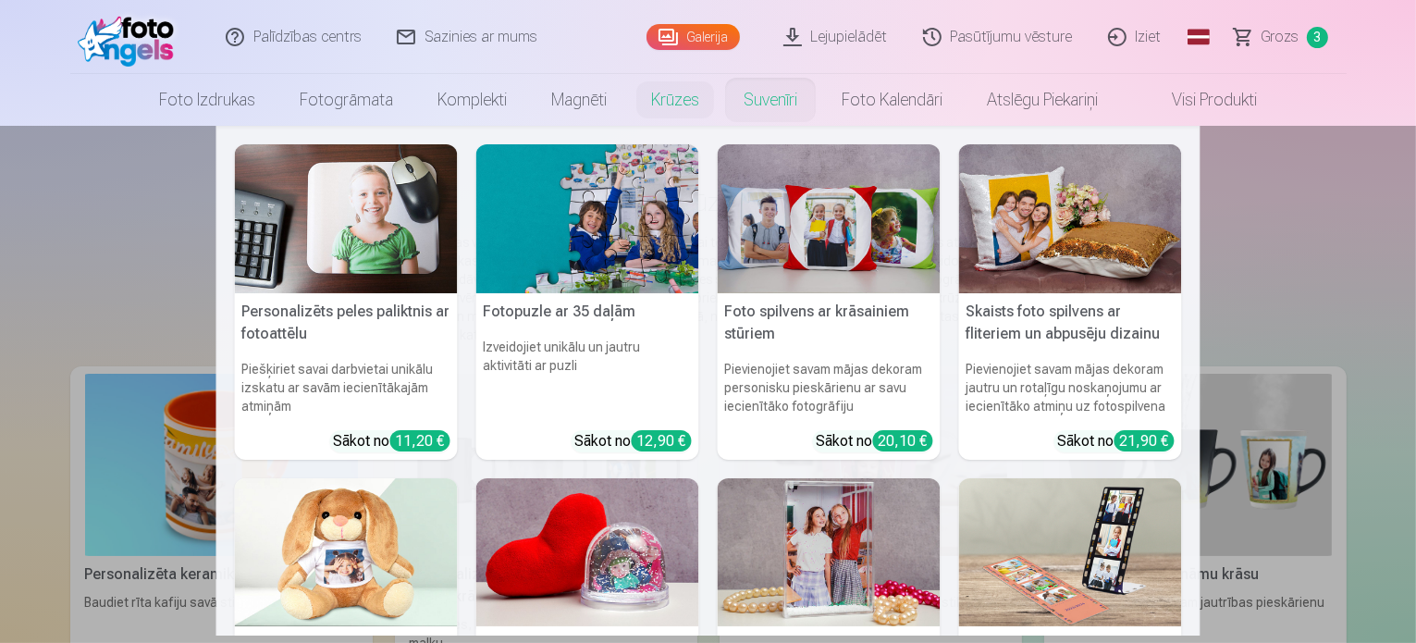
click at [767, 106] on link "Suvenīri" at bounding box center [770, 100] width 98 height 52
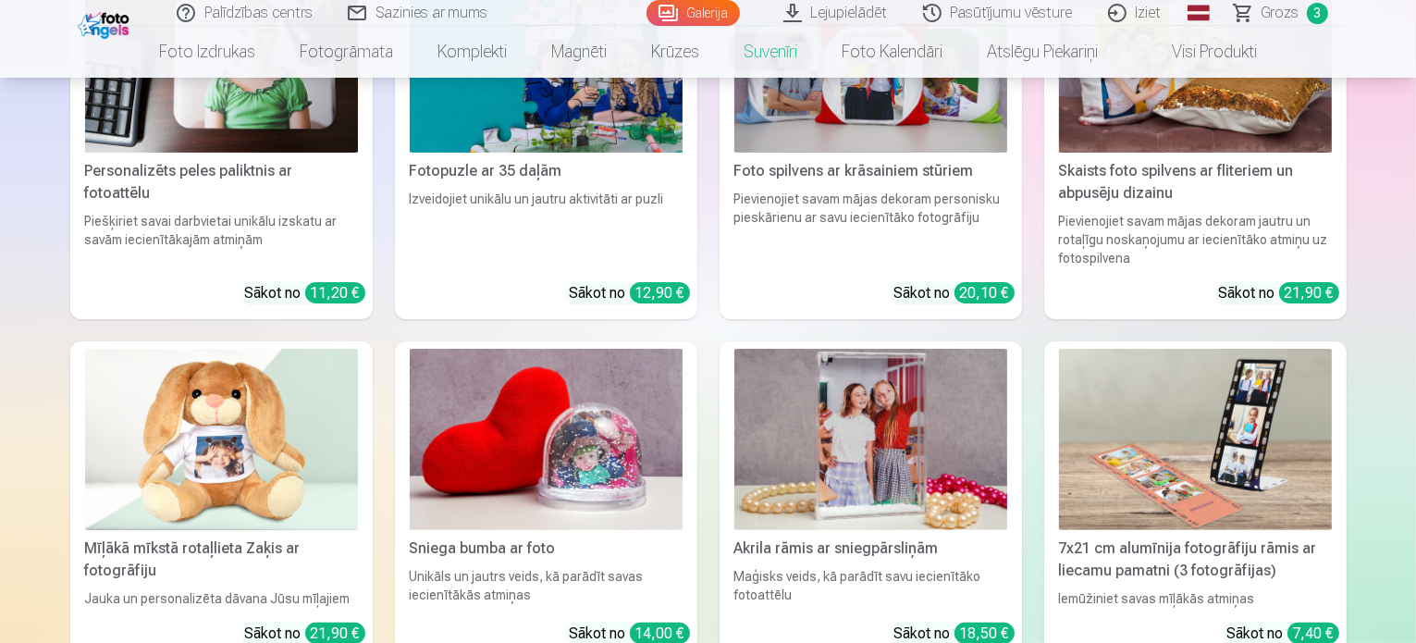
scroll to position [384, 0]
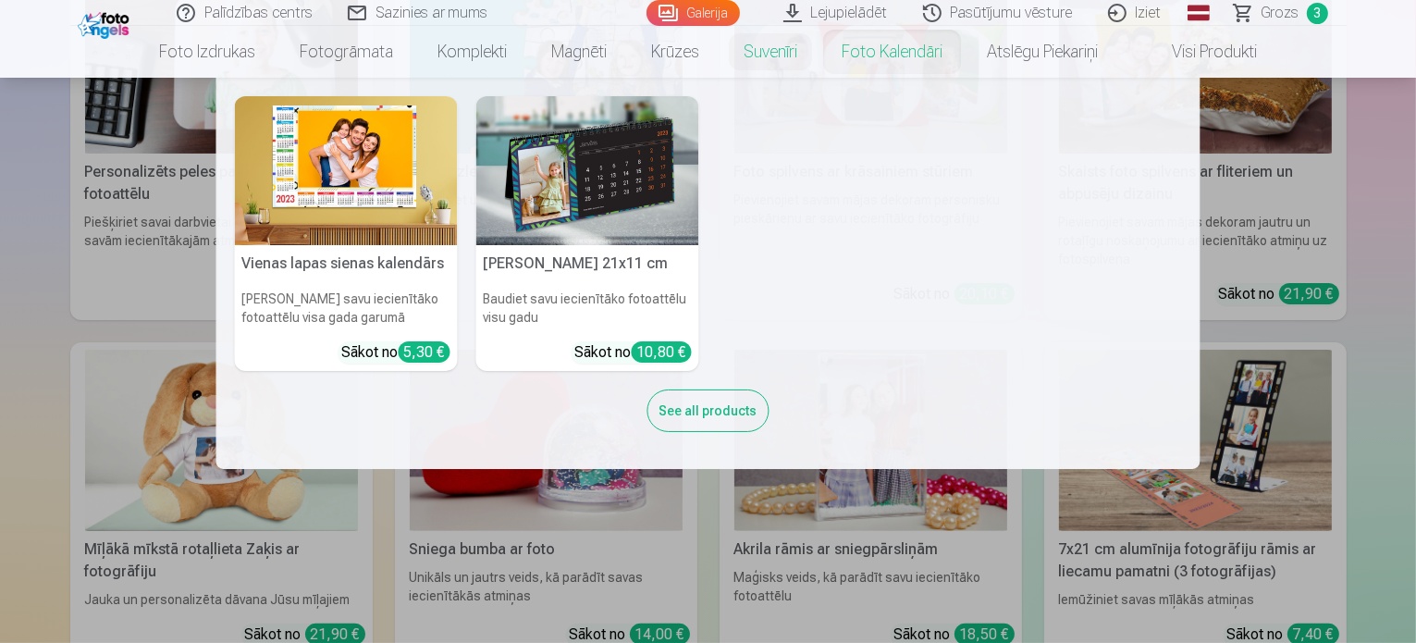
click at [857, 52] on link "Foto kalendāri" at bounding box center [891, 52] width 145 height 52
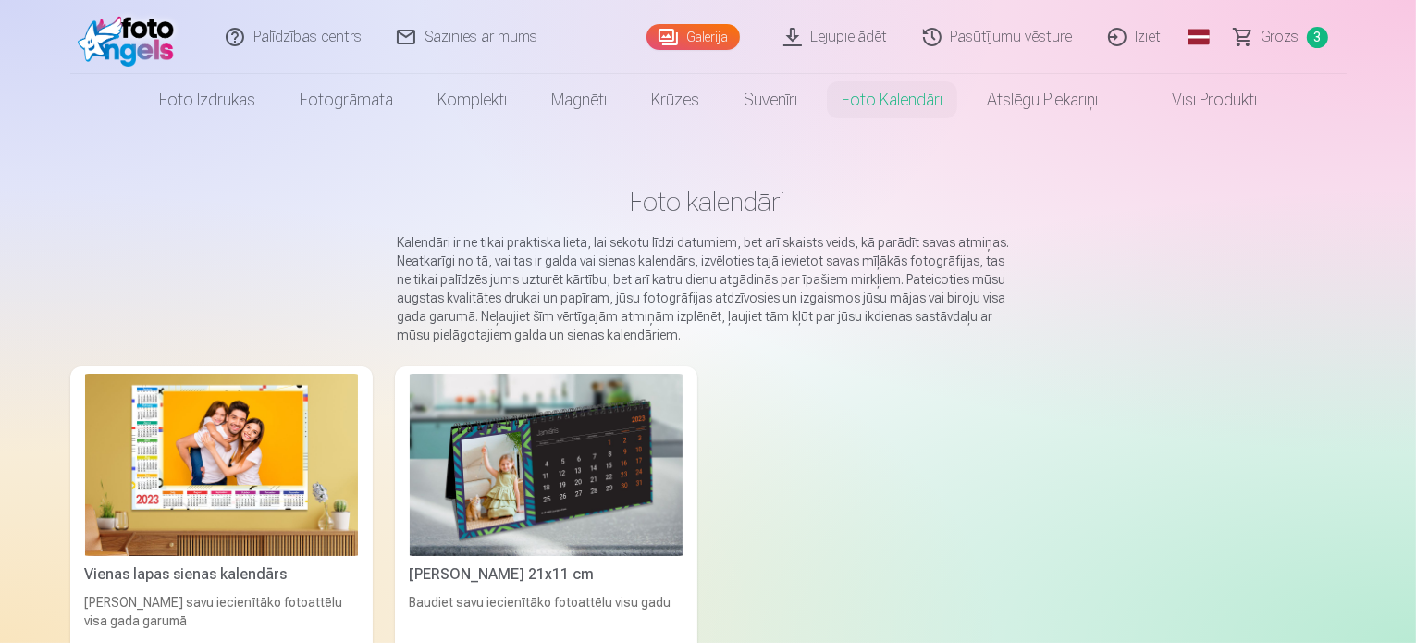
click at [525, 547] on img at bounding box center [546, 465] width 273 height 182
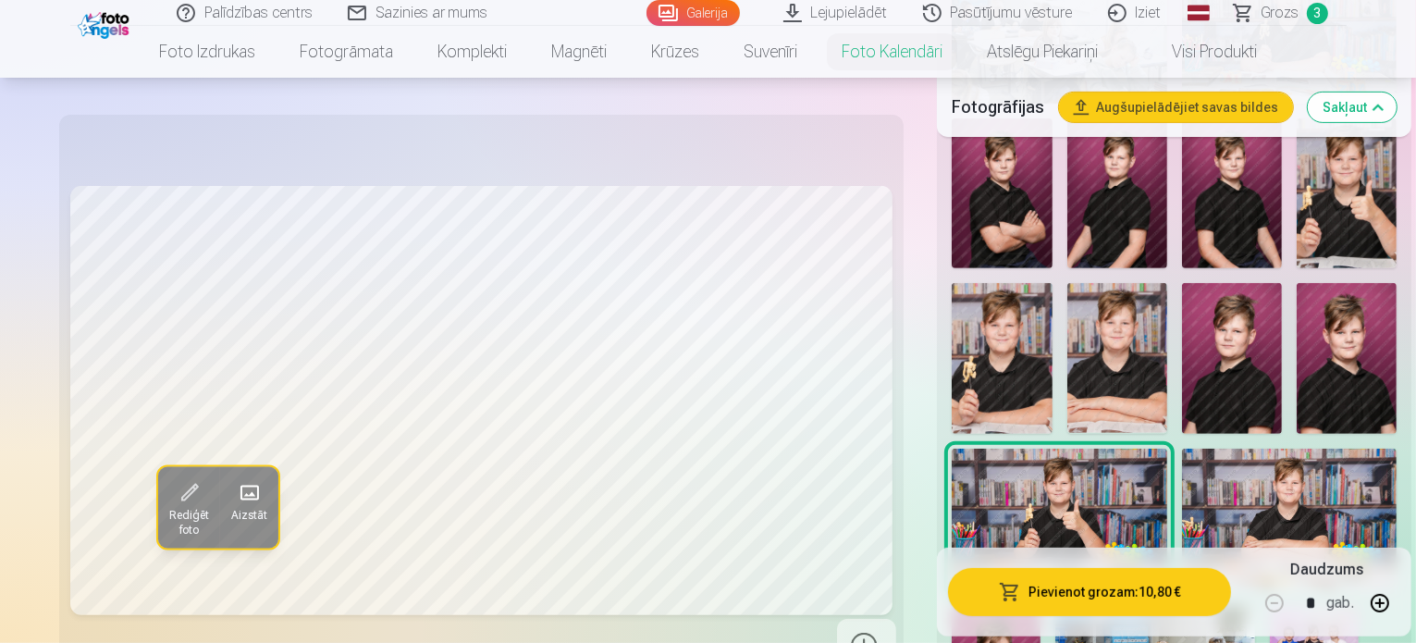
scroll to position [736, 0]
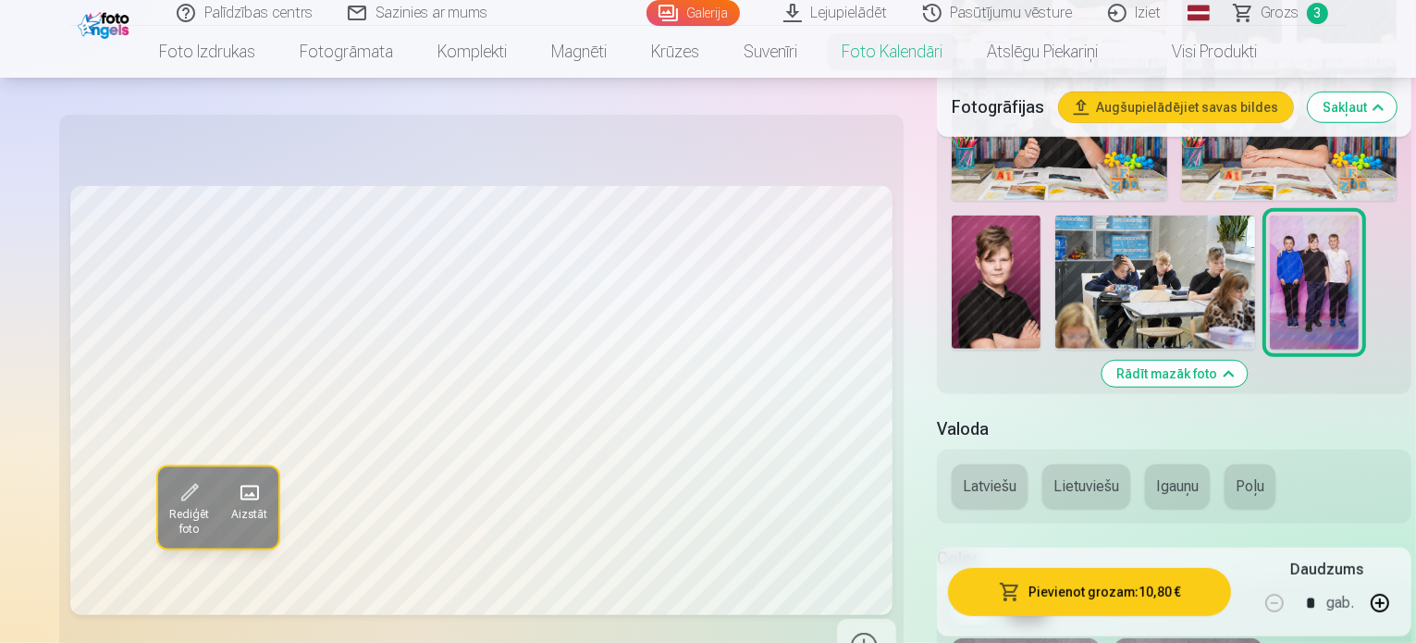
scroll to position [1124, 0]
click at [951, 464] on button "Latviešu" at bounding box center [989, 486] width 76 height 44
click at [1007, 594] on button at bounding box center [1027, 609] width 41 height 30
click at [951, 594] on button at bounding box center [971, 609] width 41 height 30
click at [987, 594] on div at bounding box center [1173, 609] width 445 height 30
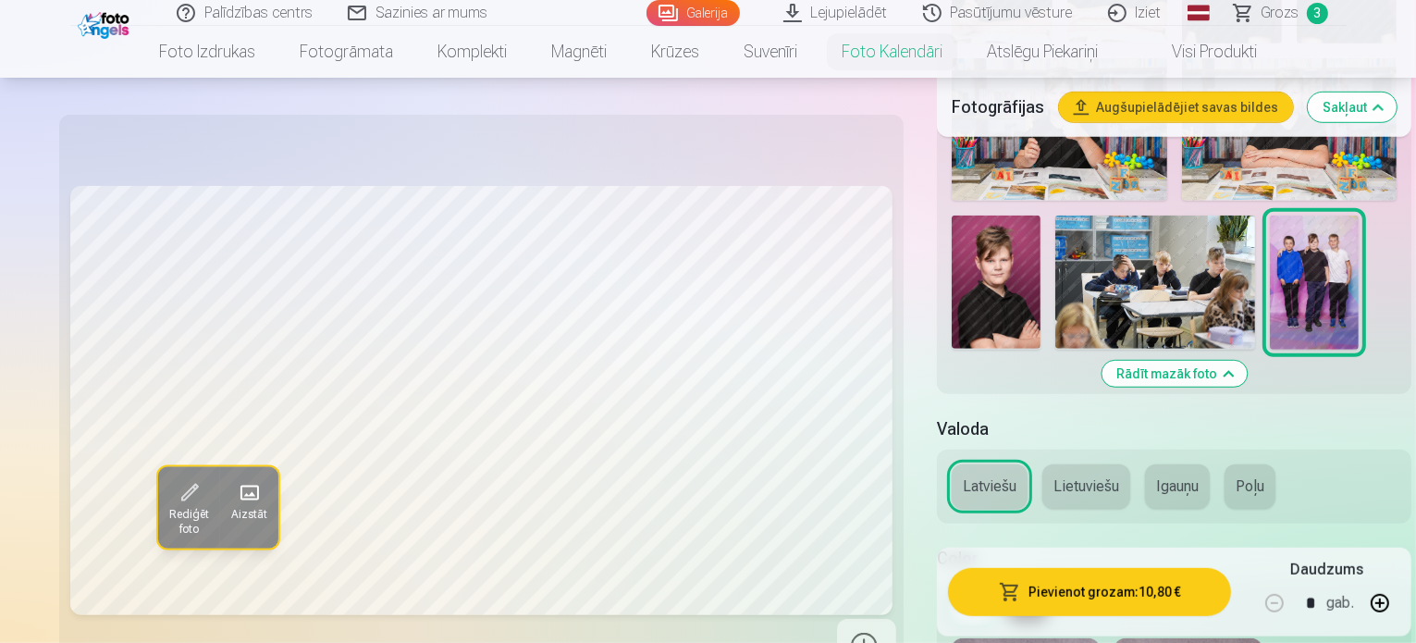
click at [1007, 594] on button at bounding box center [1027, 609] width 41 height 30
click at [951, 594] on button at bounding box center [971, 609] width 41 height 30
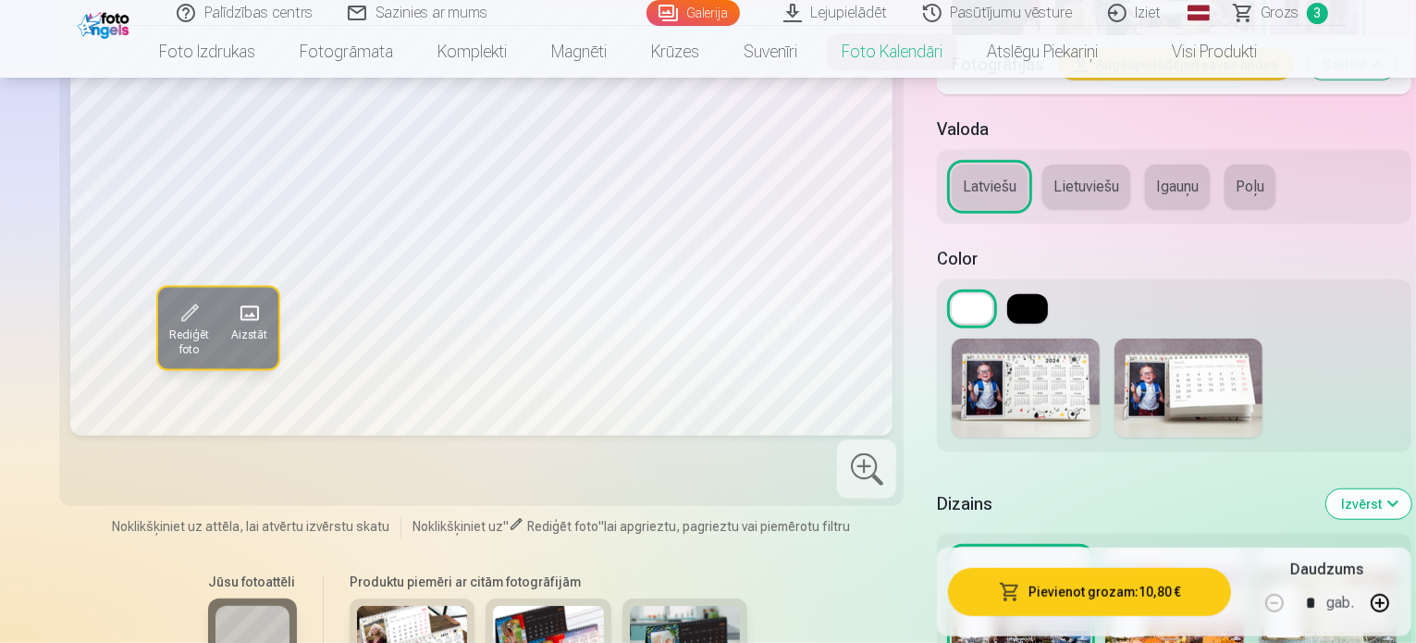
scroll to position [1453, 0]
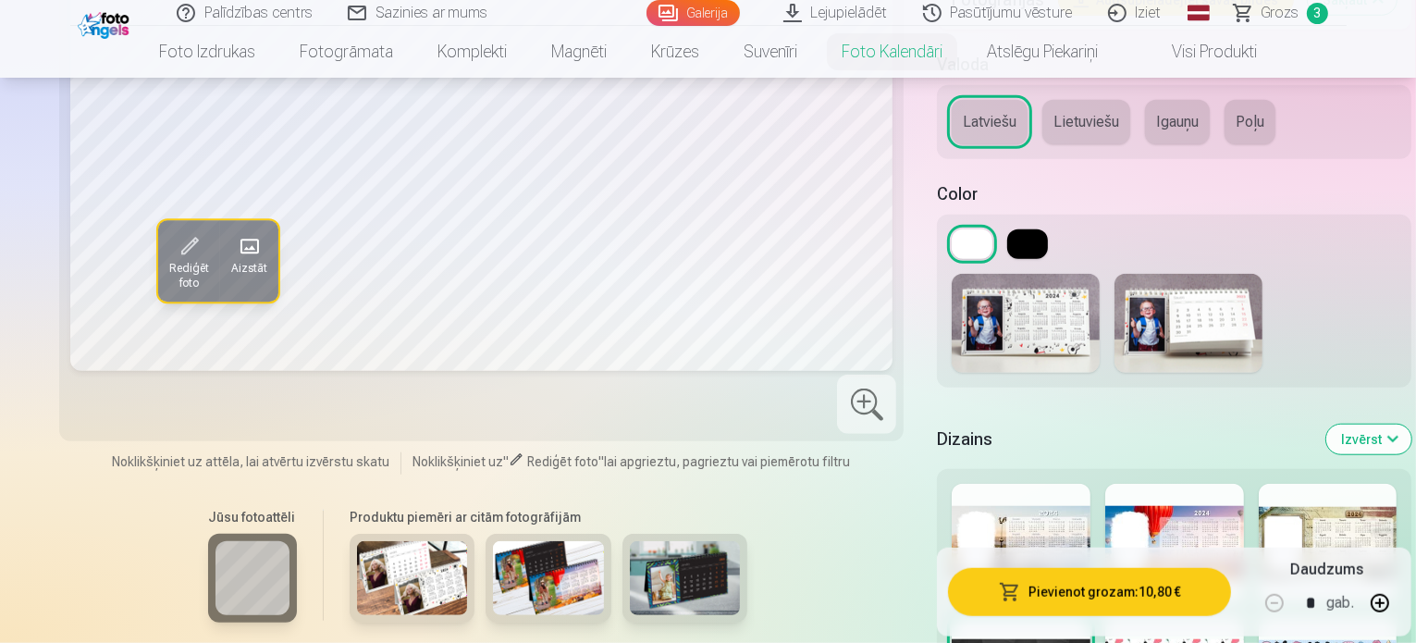
scroll to position [1483, 0]
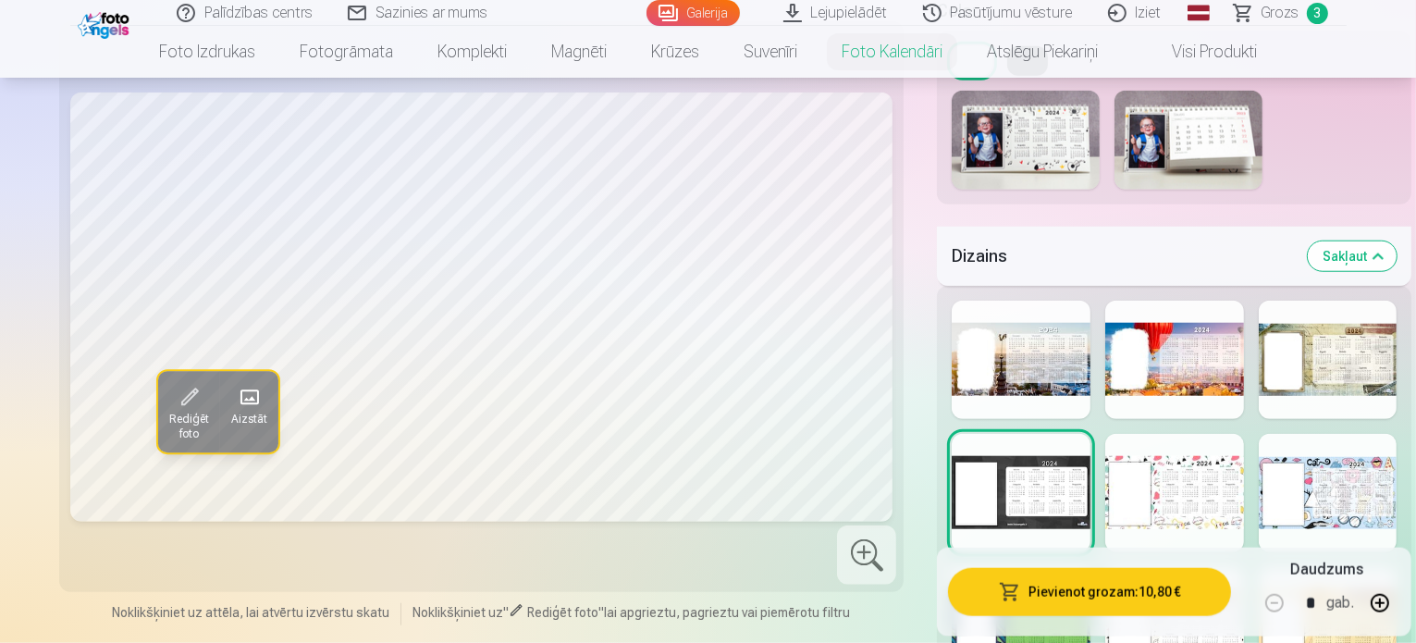
scroll to position [1667, 0]
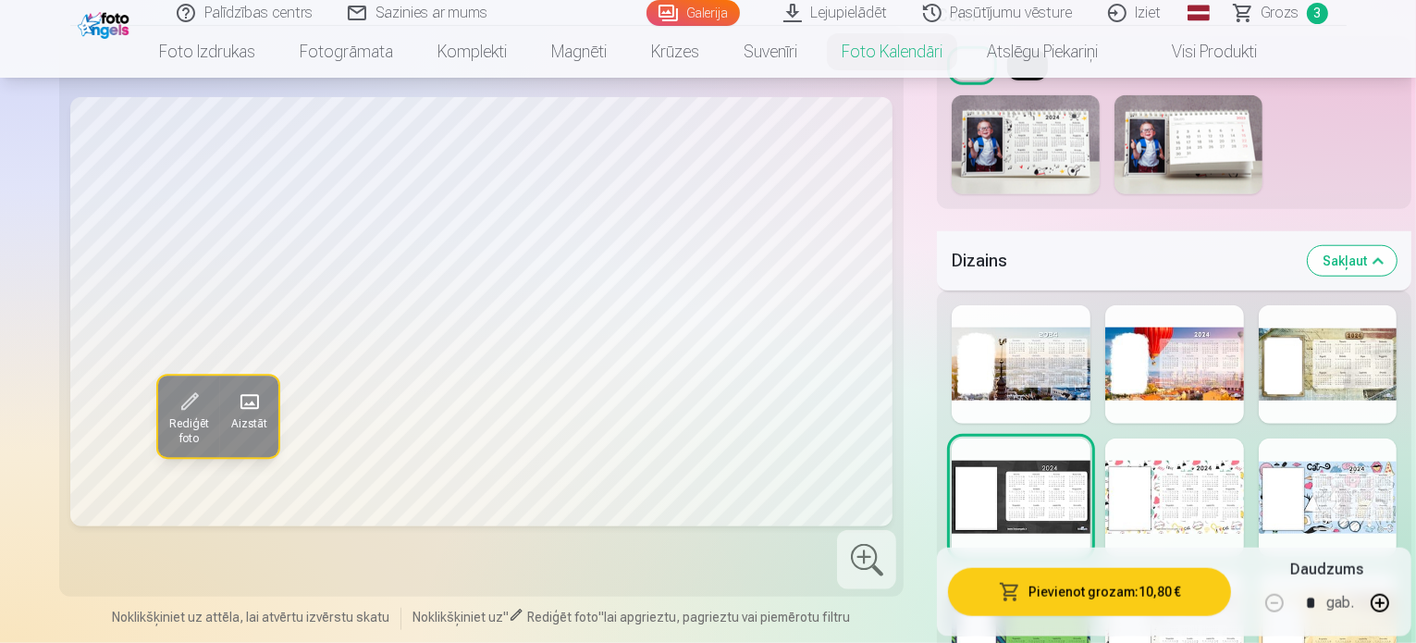
click at [1003, 571] on div at bounding box center [1020, 630] width 139 height 118
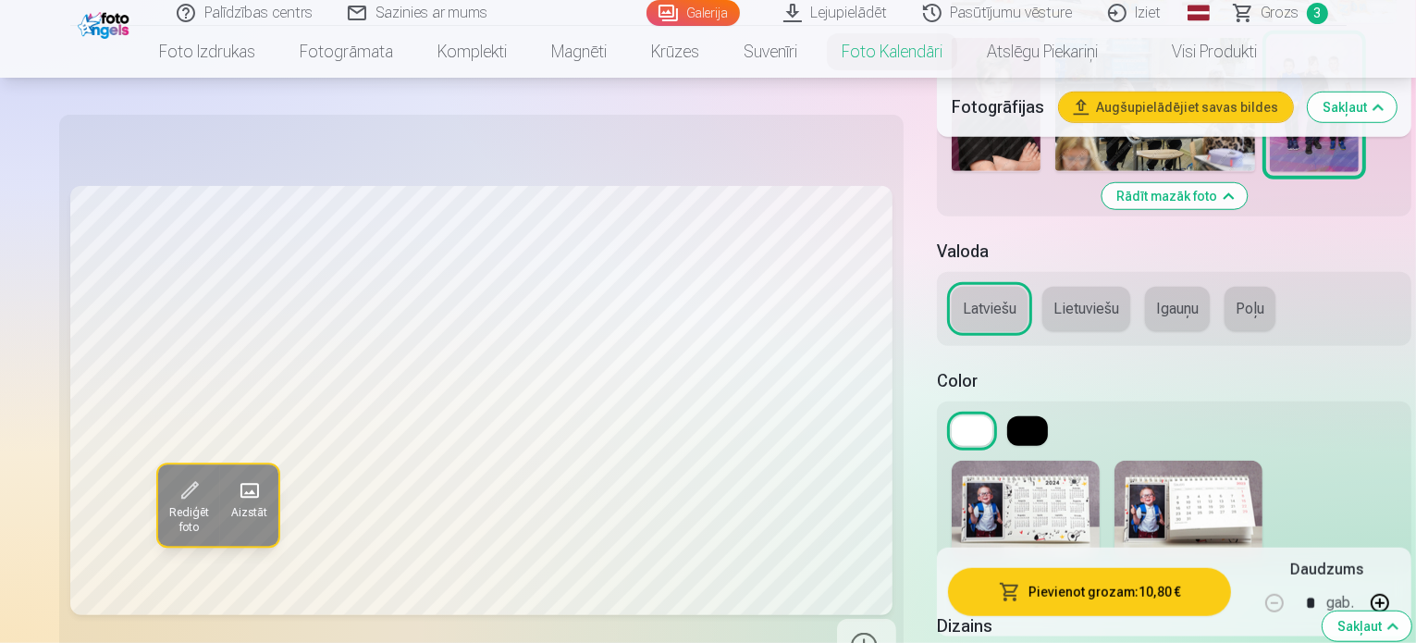
scroll to position [1309, 0]
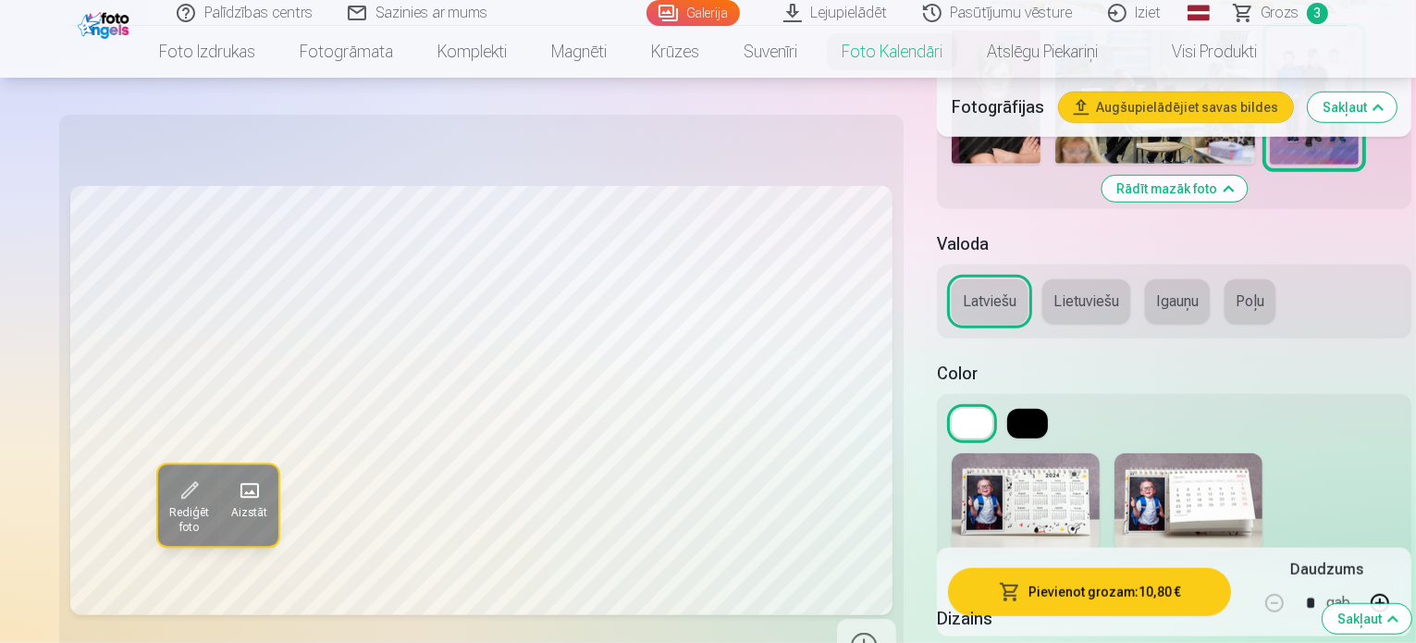
click at [1114, 453] on img at bounding box center [1188, 502] width 148 height 99
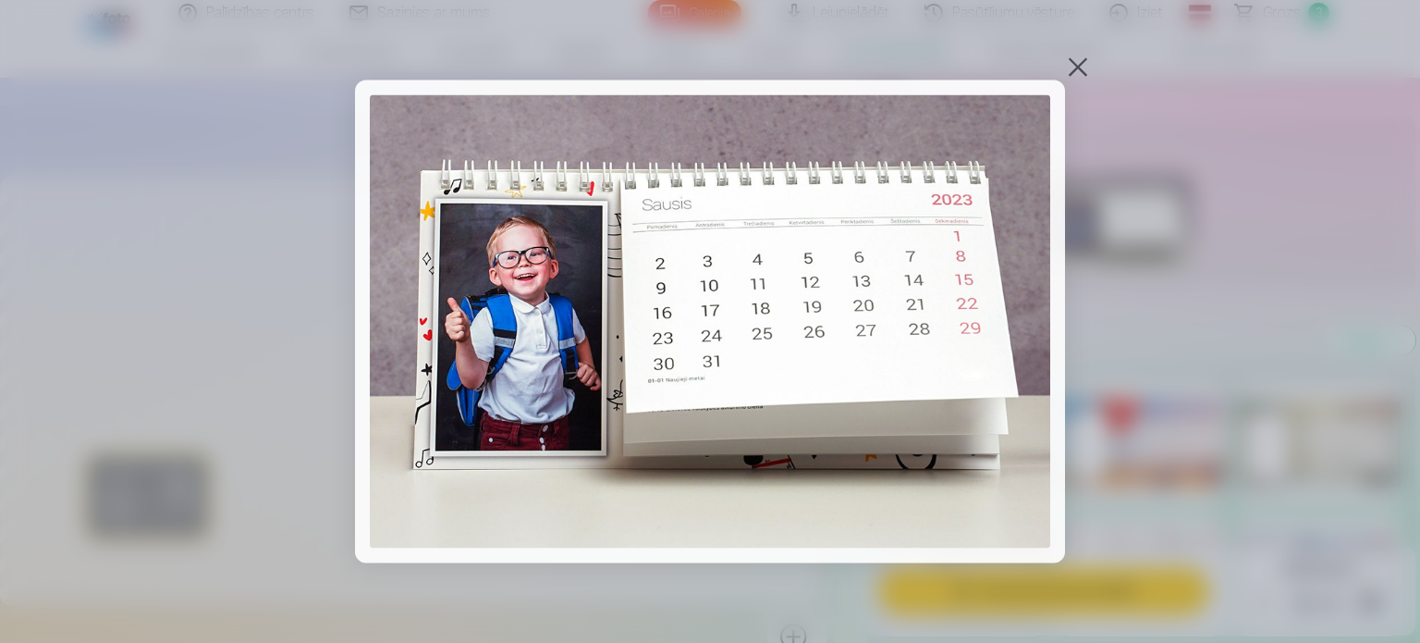
click at [1079, 62] on div at bounding box center [1078, 67] width 26 height 26
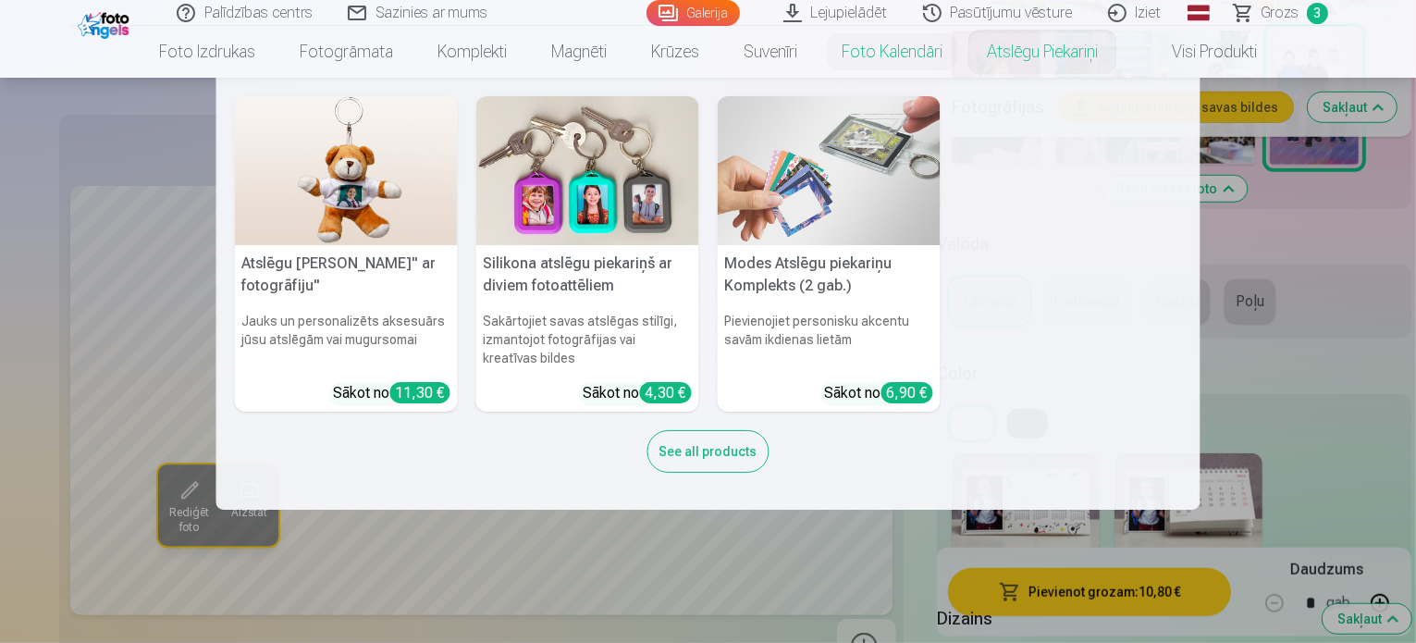
click at [1079, 62] on link "Atslēgu piekariņi" at bounding box center [1041, 52] width 155 height 52
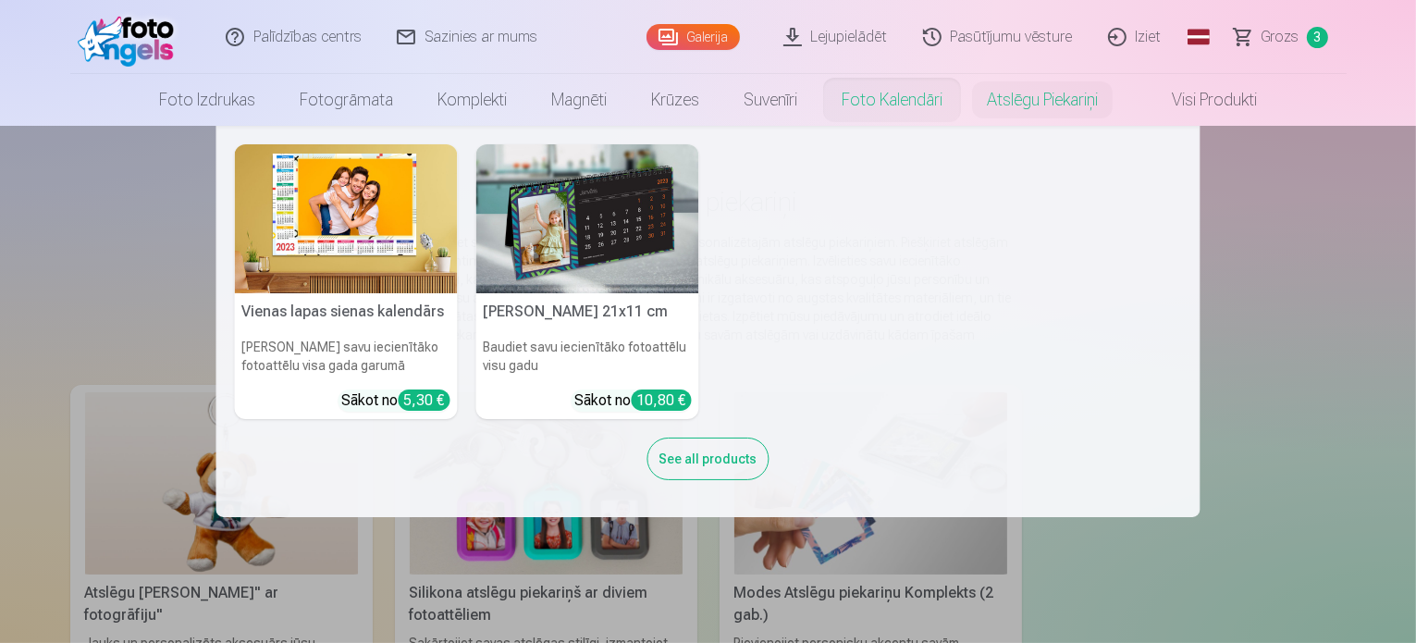
click at [870, 106] on link "Foto kalendāri" at bounding box center [891, 100] width 145 height 52
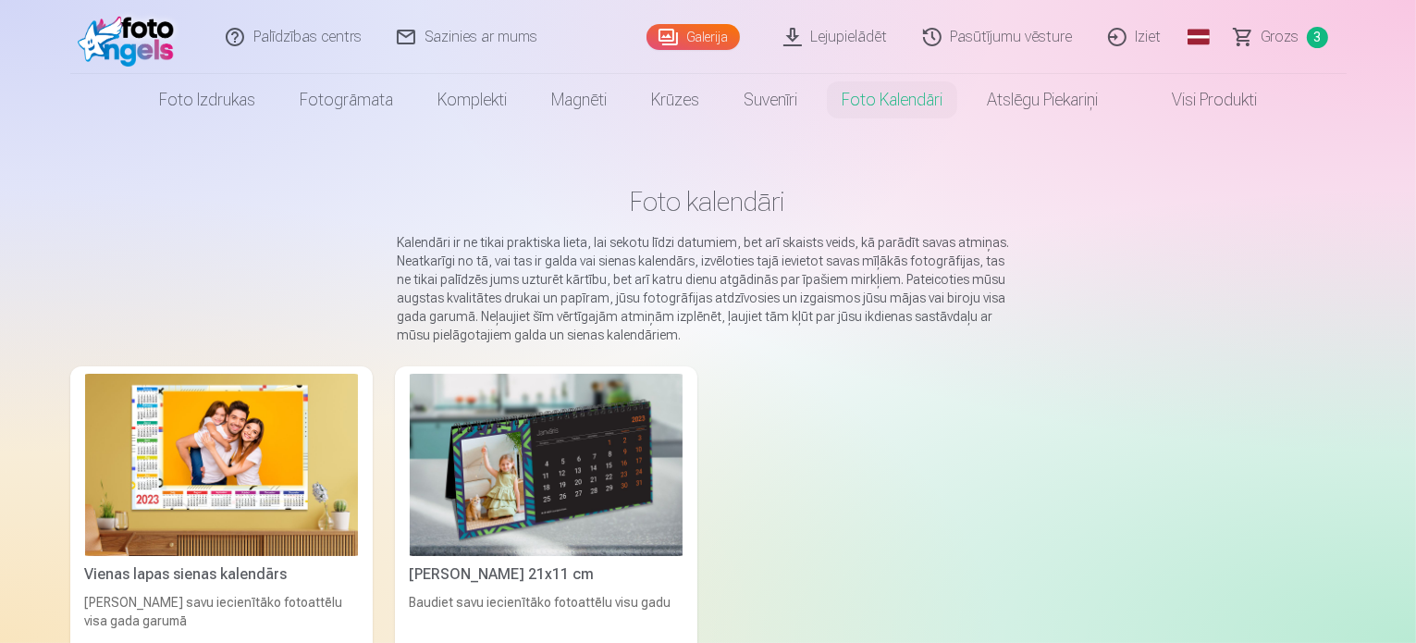
click at [689, 386] on div "Vienas lapas sienas [PERSON_NAME] savu iecienītāko fotoattēlu visa gada garumā …" at bounding box center [708, 523] width 1276 height 315
click at [618, 449] on img at bounding box center [546, 465] width 273 height 182
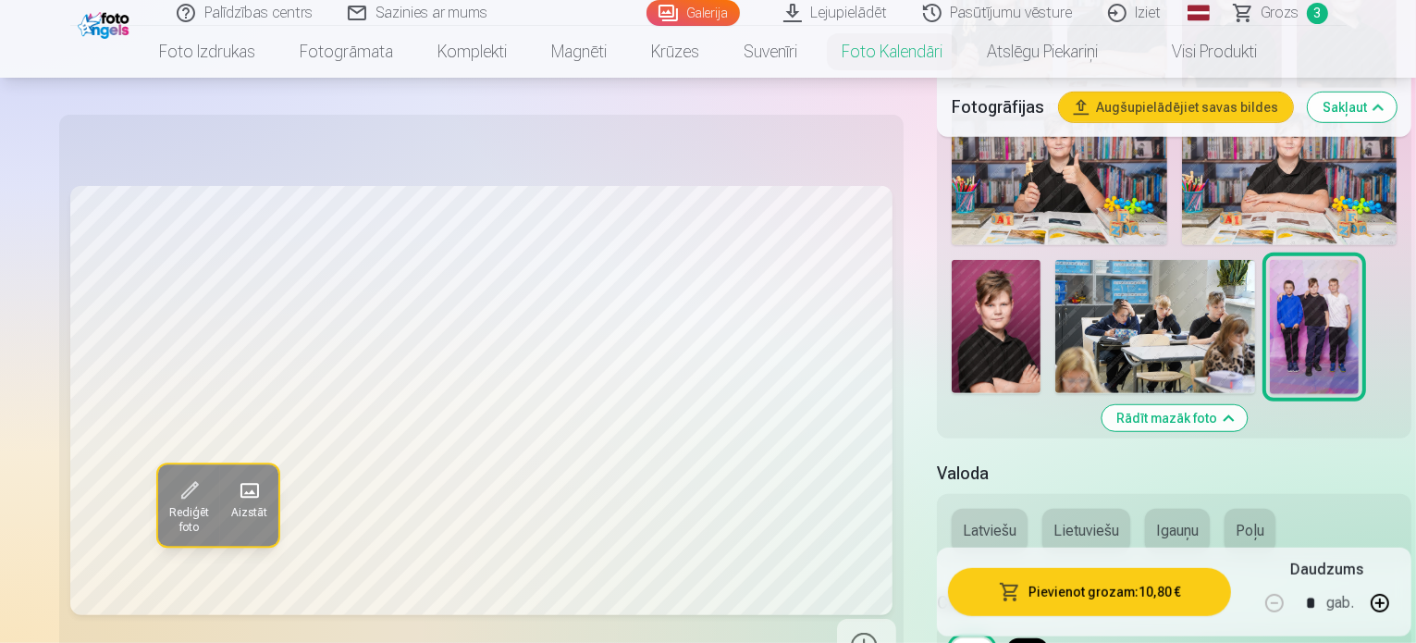
scroll to position [1065, 0]
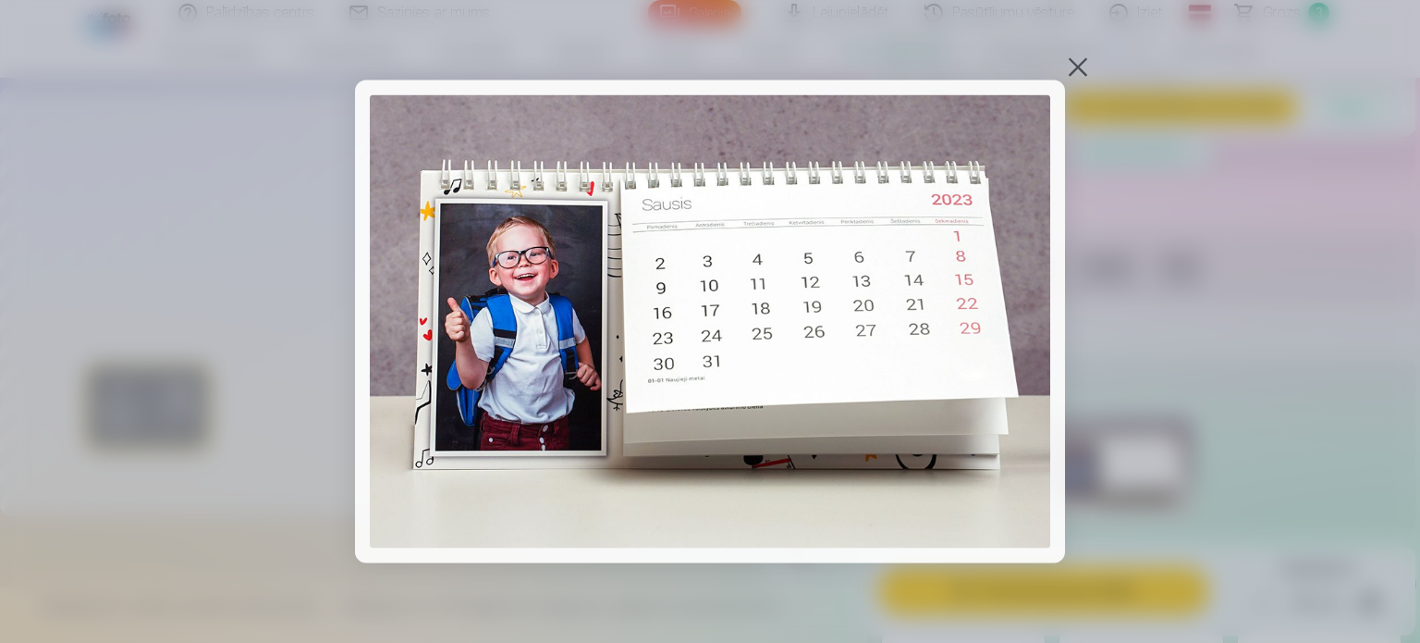
click at [966, 392] on img at bounding box center [710, 321] width 681 height 454
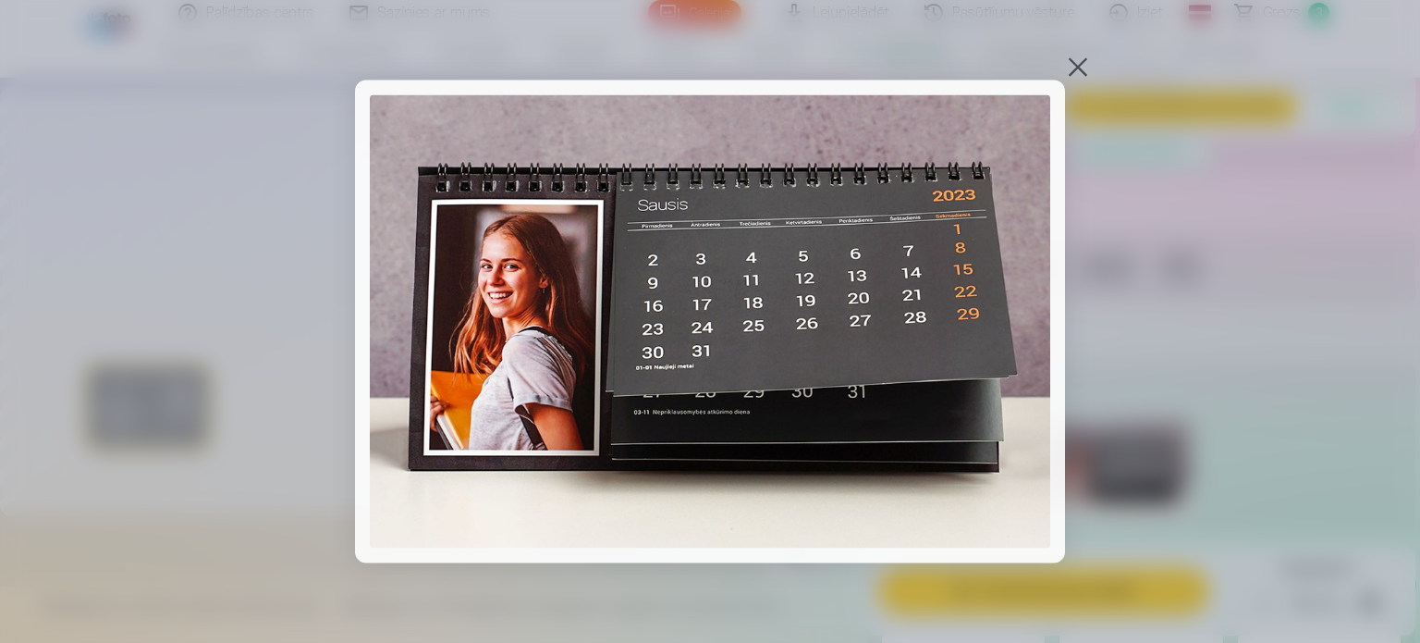
click at [1068, 51] on div at bounding box center [710, 321] width 1420 height 643
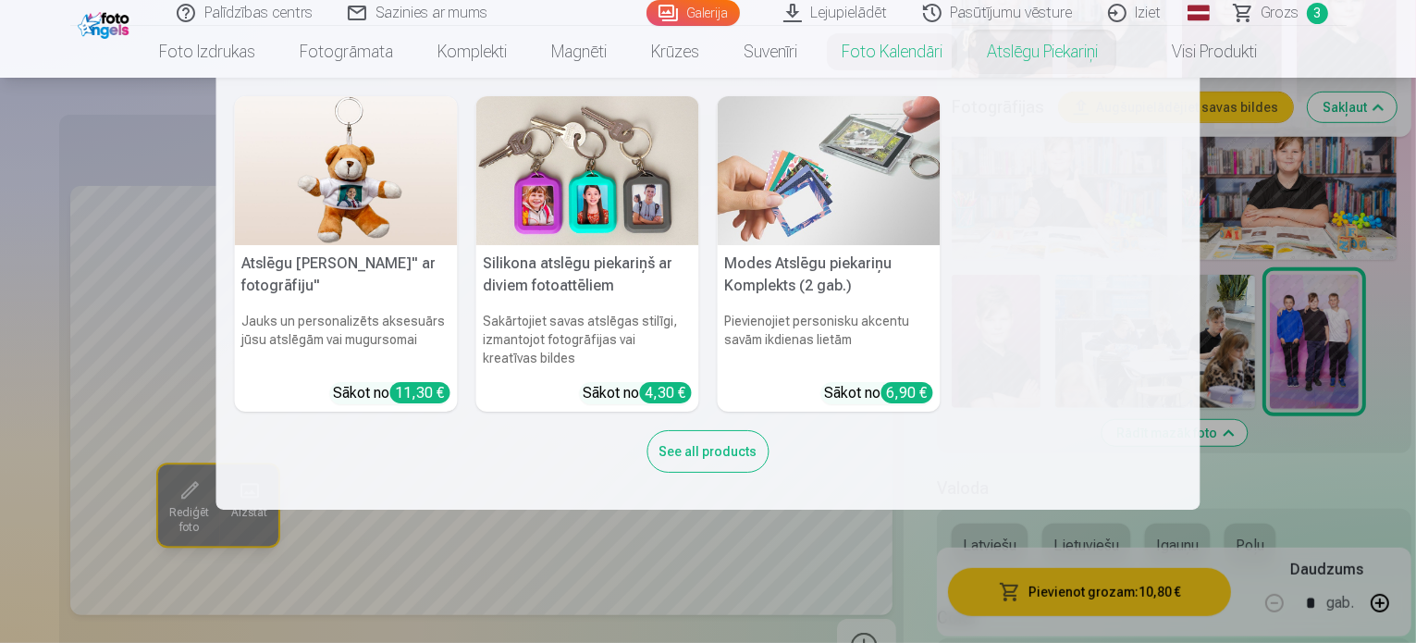
click at [1210, 310] on nav "Atslēgu piekariņš Lācītis" ar fotogrāfiju" Jauks un personalizēts aksesuārs jūs…" at bounding box center [708, 294] width 1416 height 432
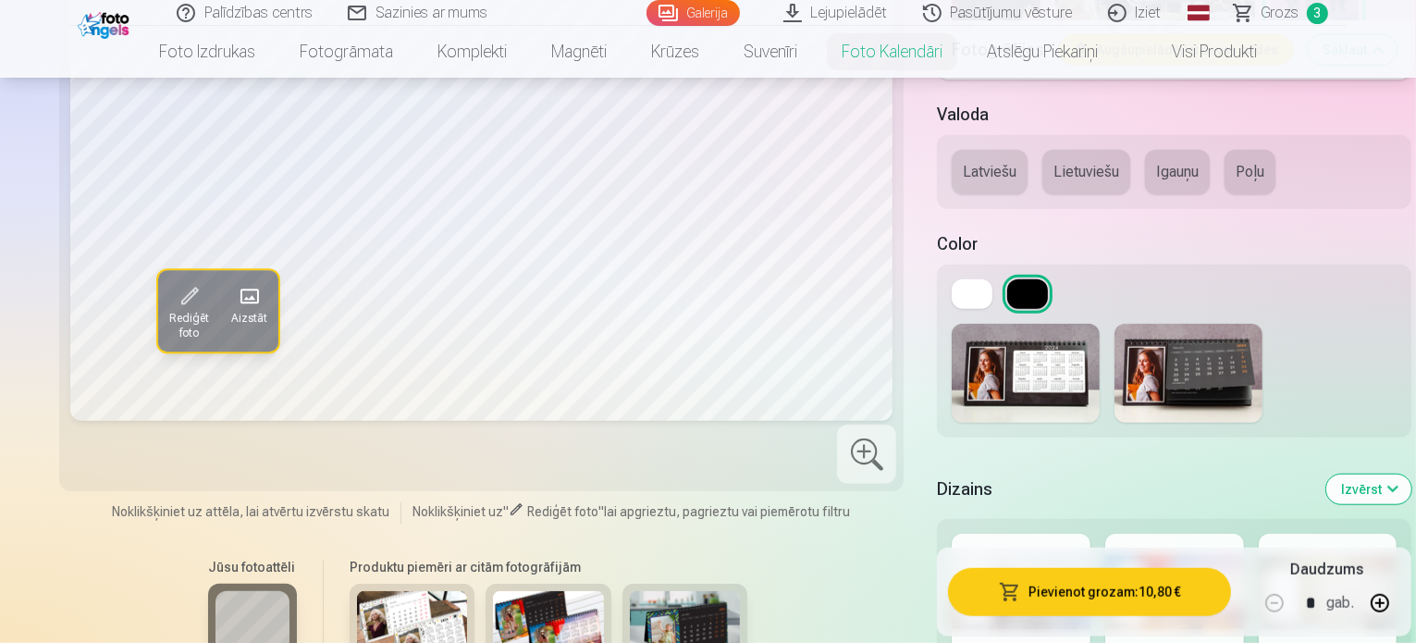
scroll to position [1430, 0]
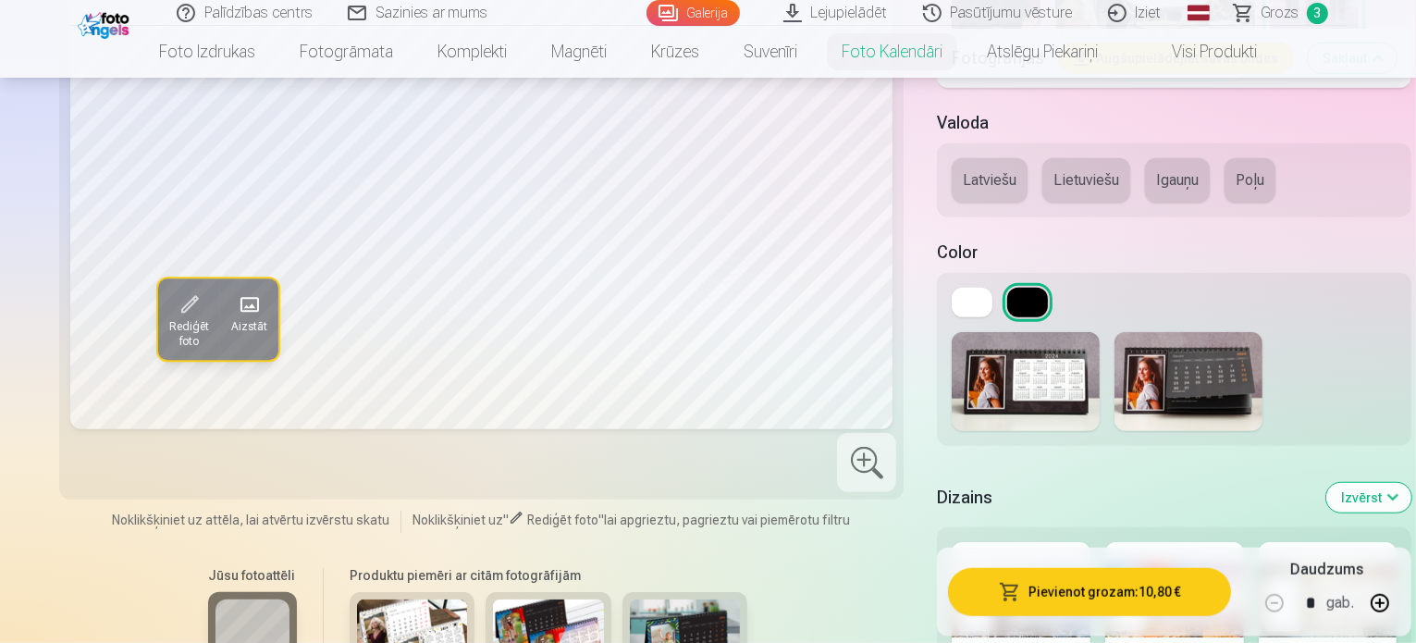
click at [630, 600] on img at bounding box center [685, 637] width 111 height 74
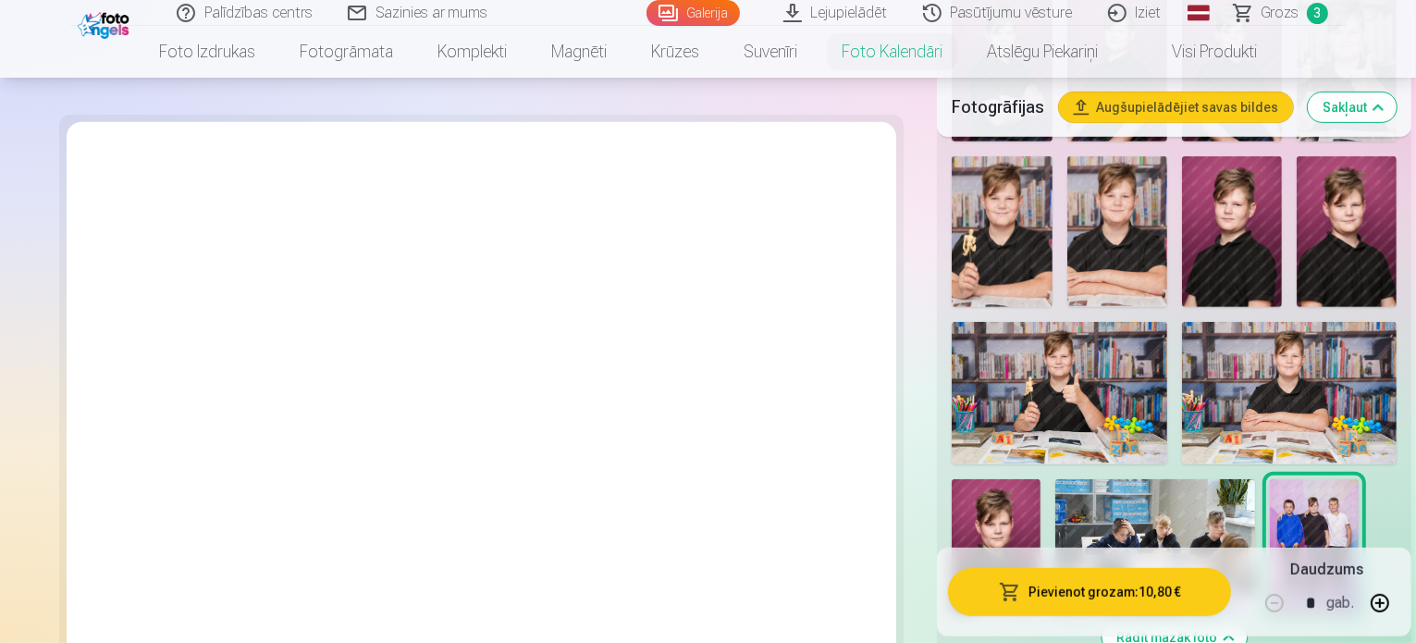
scroll to position [857, 0]
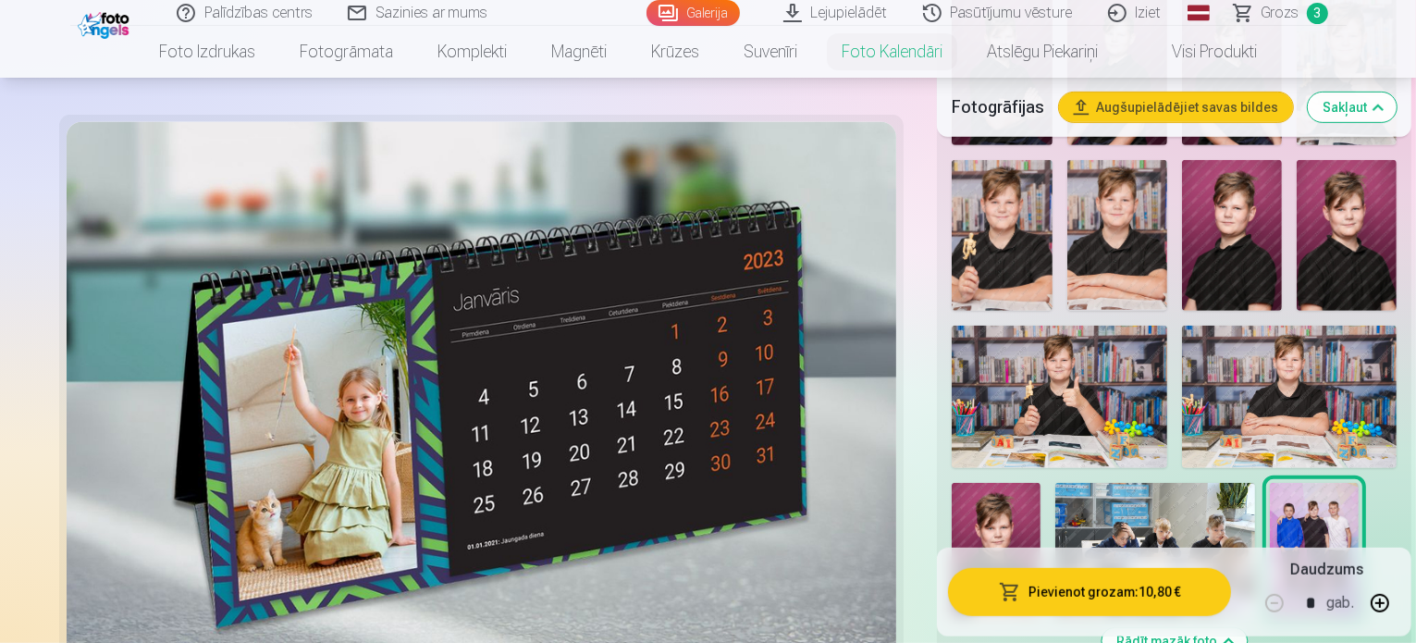
click at [1162, 628] on button "Rādīt mazāk foto" at bounding box center [1173, 641] width 145 height 26
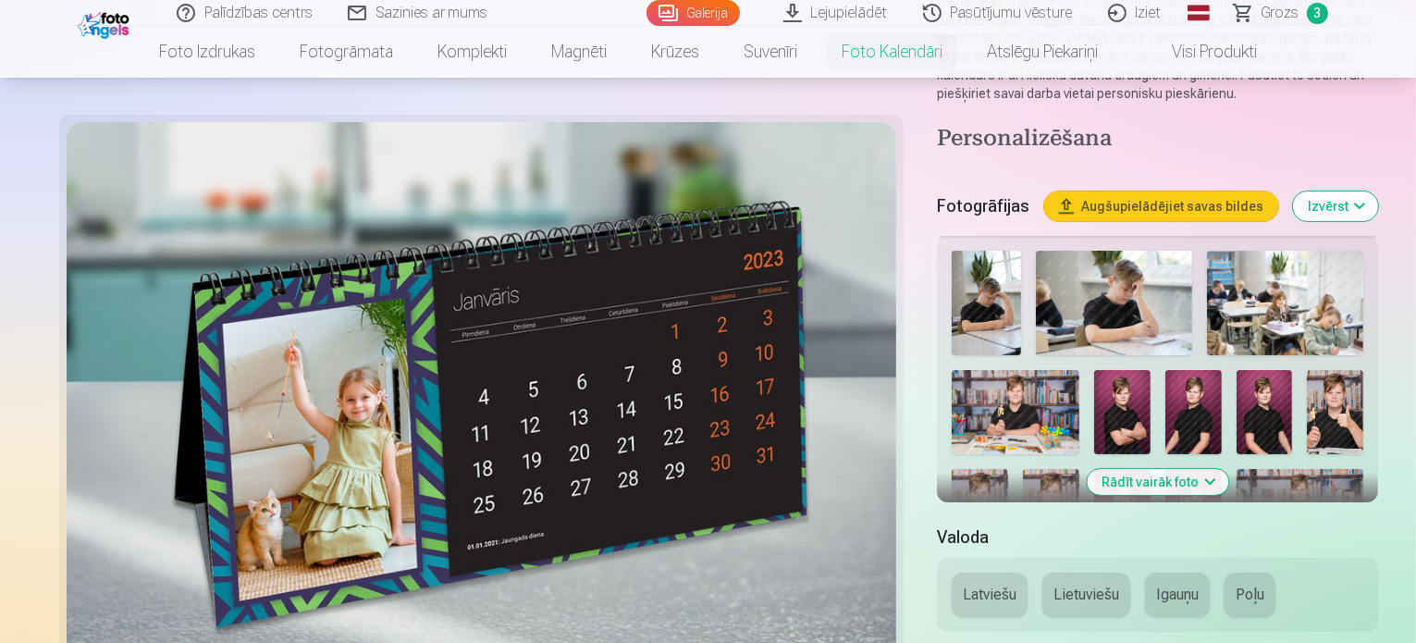
scroll to position [229, 0]
click at [1158, 470] on button "Rādīt vairāk foto" at bounding box center [1156, 483] width 141 height 26
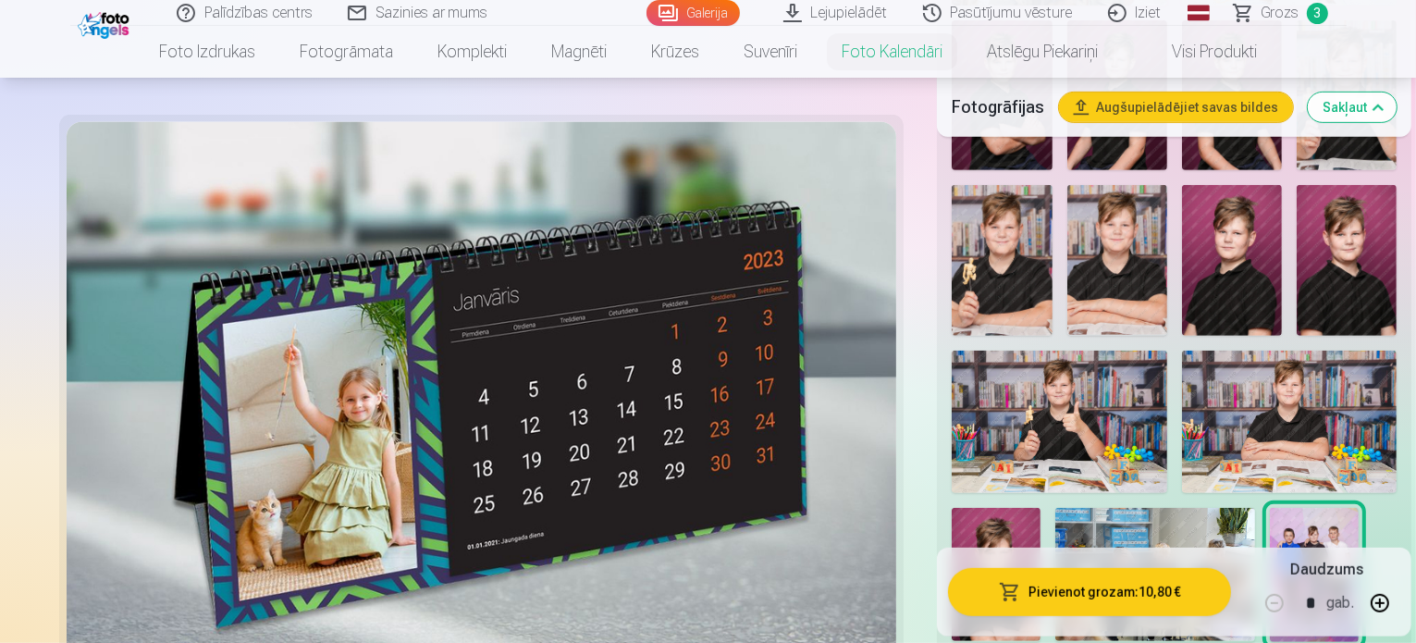
scroll to position [832, 0]
click at [1069, 508] on img at bounding box center [1155, 574] width 200 height 133
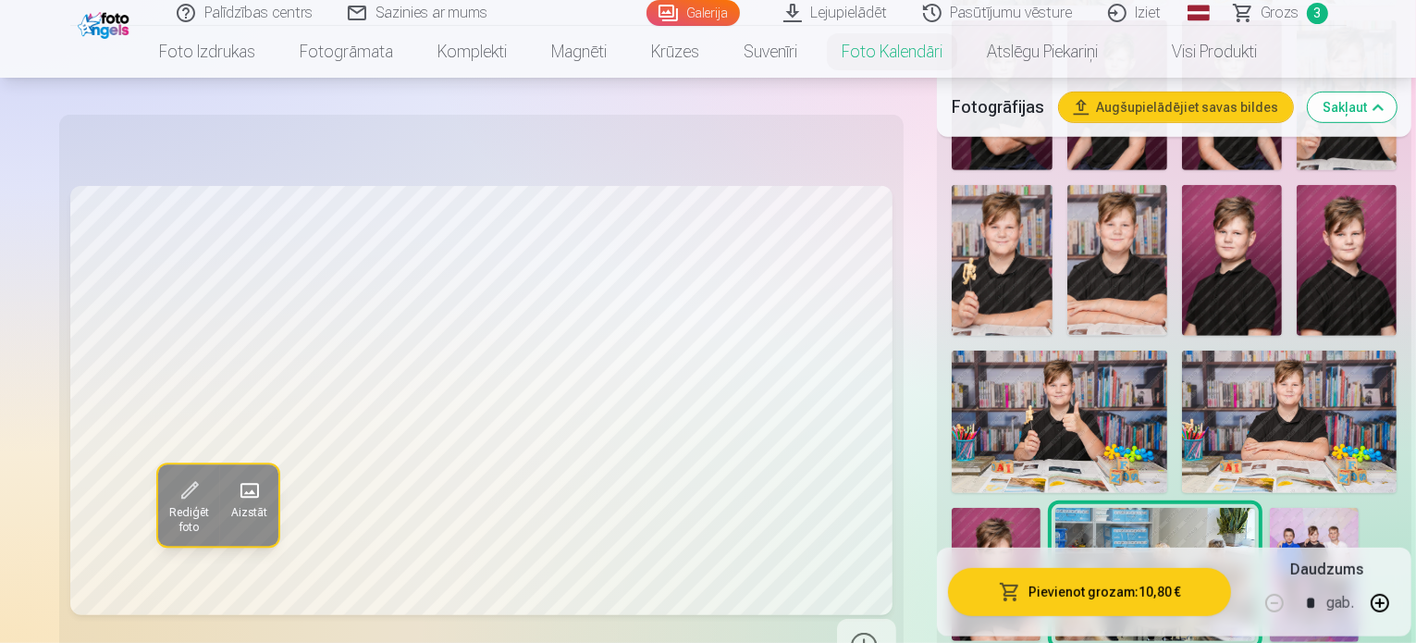
click at [1269, 508] on img at bounding box center [1313, 574] width 89 height 133
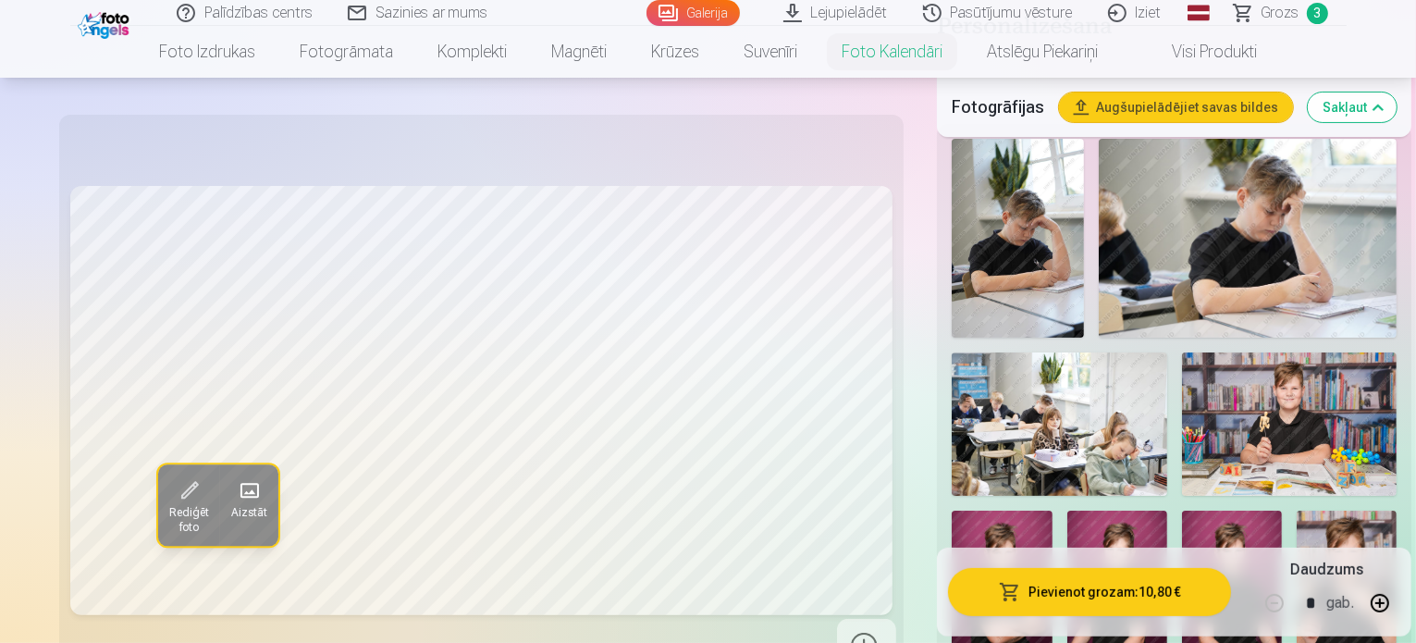
scroll to position [340, 0]
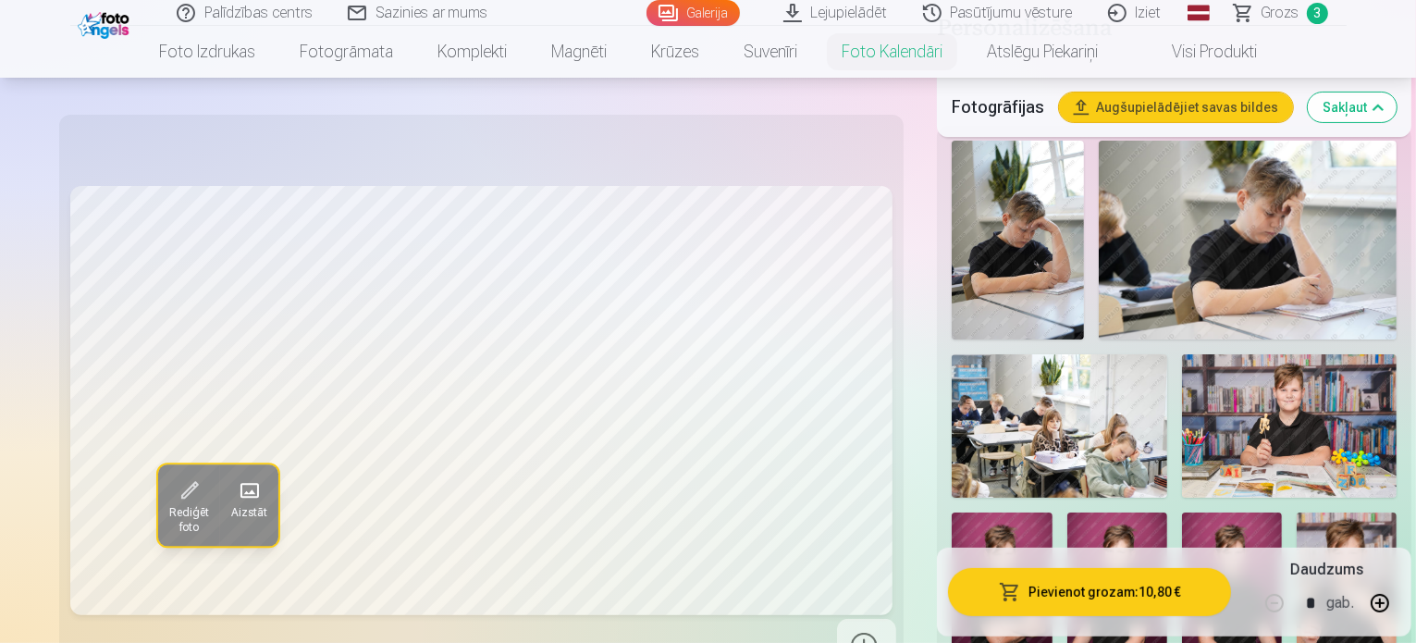
click at [1061, 576] on button "Pievienot grozam : 10,80 €" at bounding box center [1089, 591] width 283 height 48
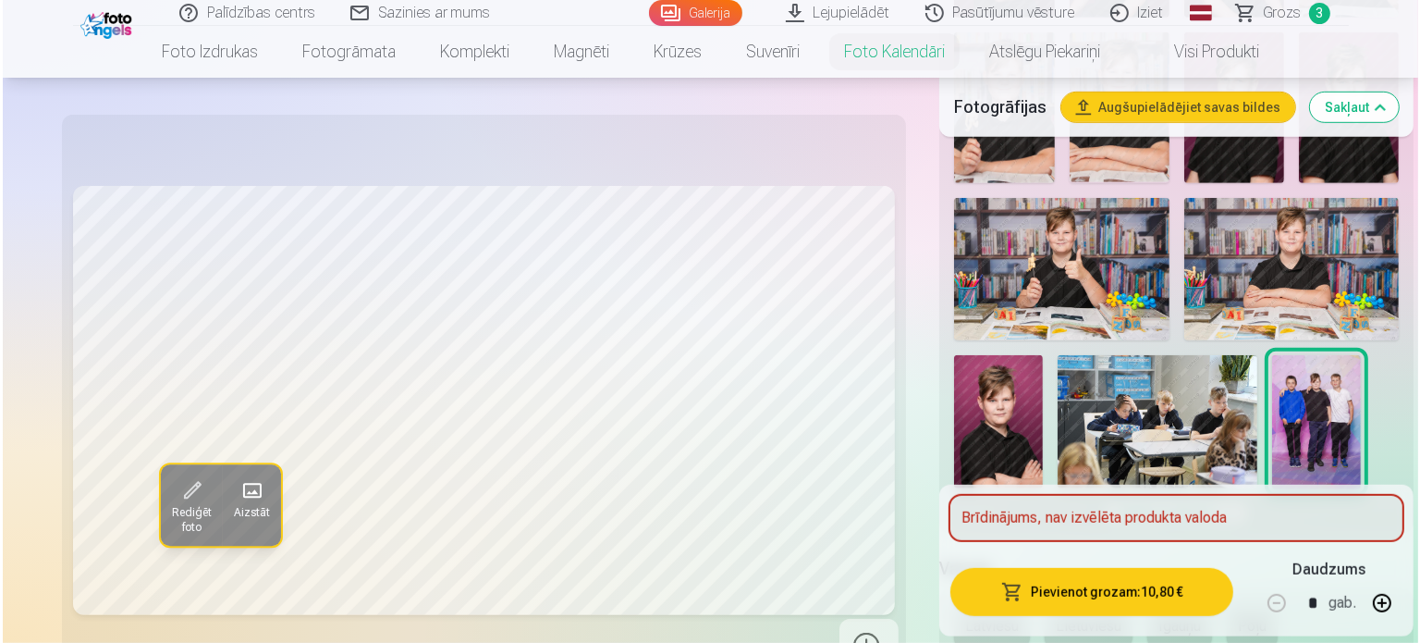
scroll to position [992, 0]
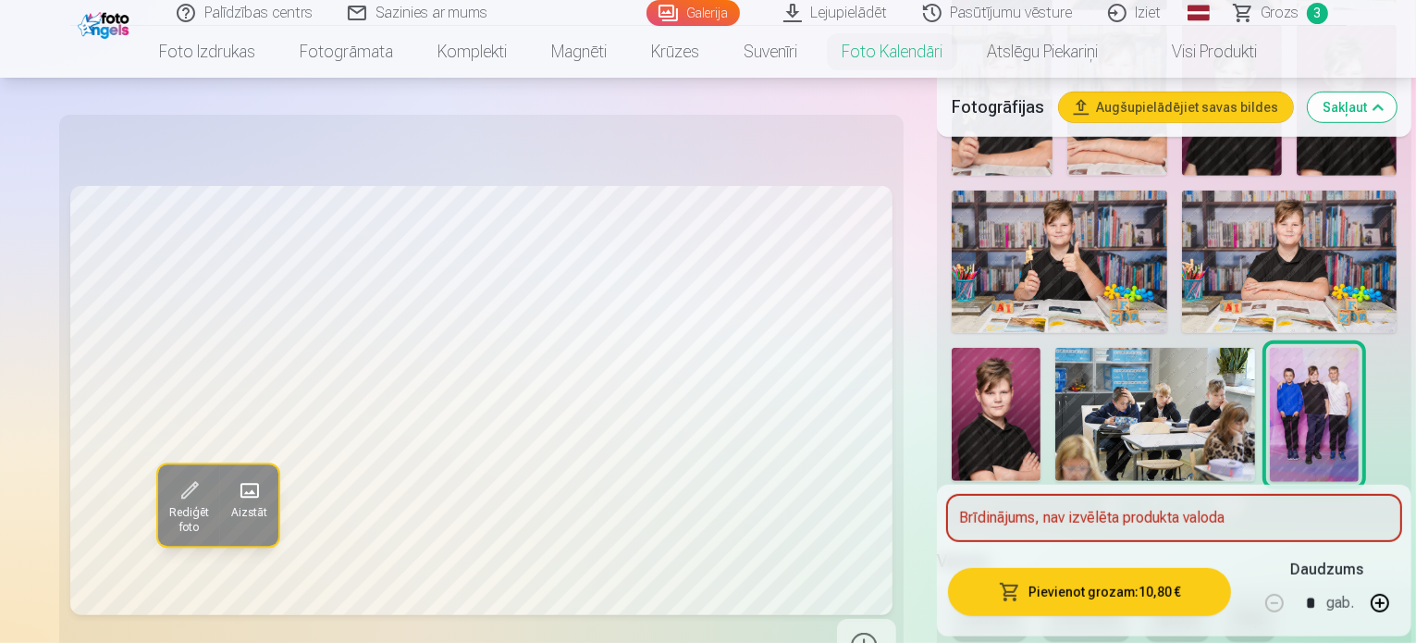
click at [951, 596] on button "Latviešu" at bounding box center [989, 618] width 76 height 44
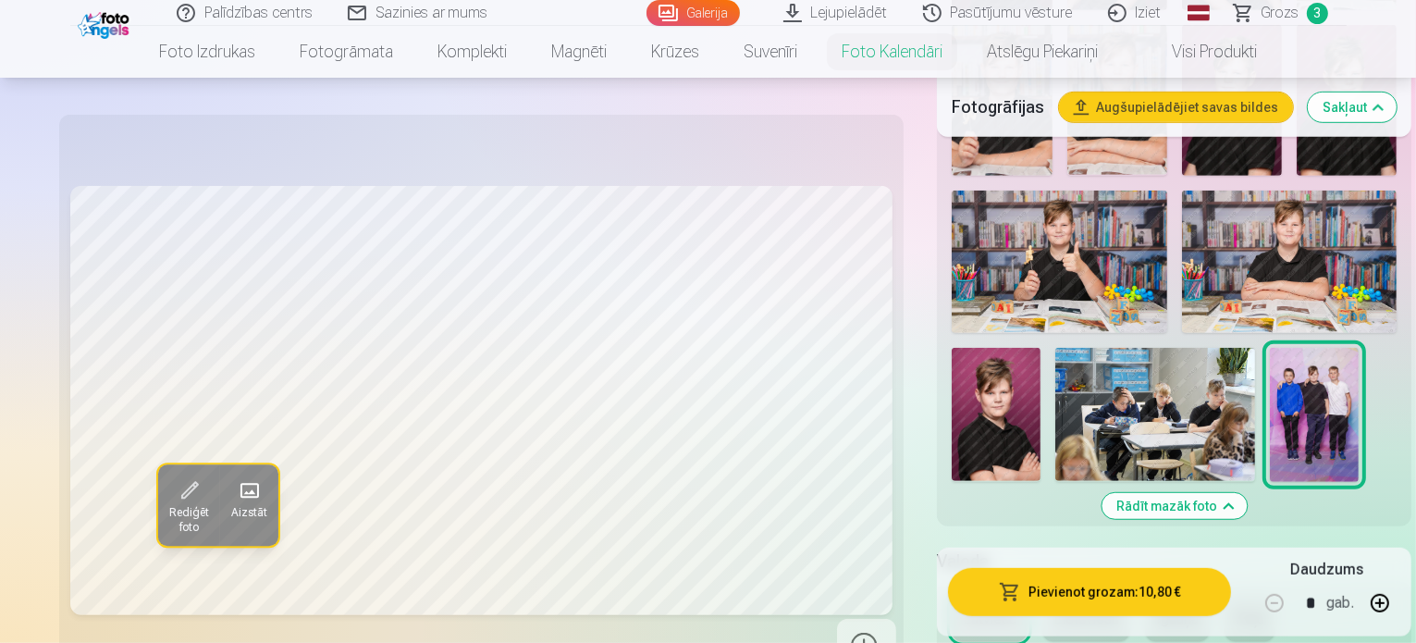
click at [1003, 579] on button "Pievienot grozam : 10,80 €" at bounding box center [1089, 591] width 283 height 48
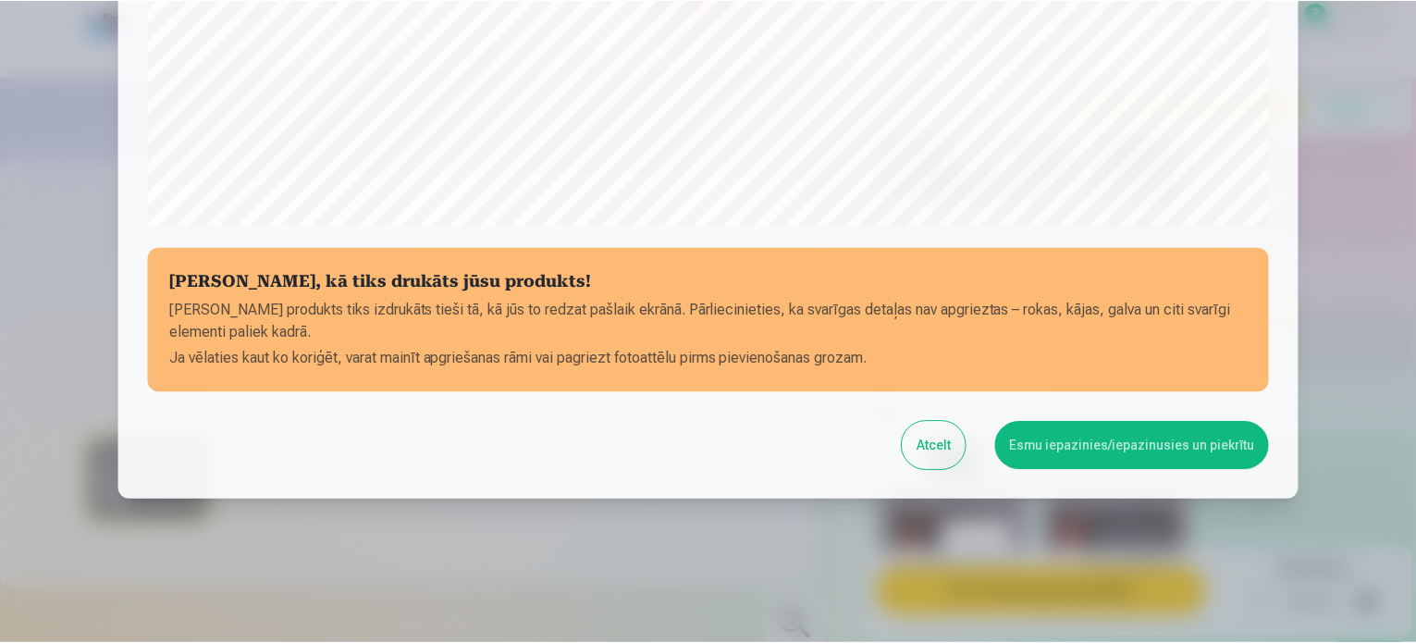
scroll to position [688, 0]
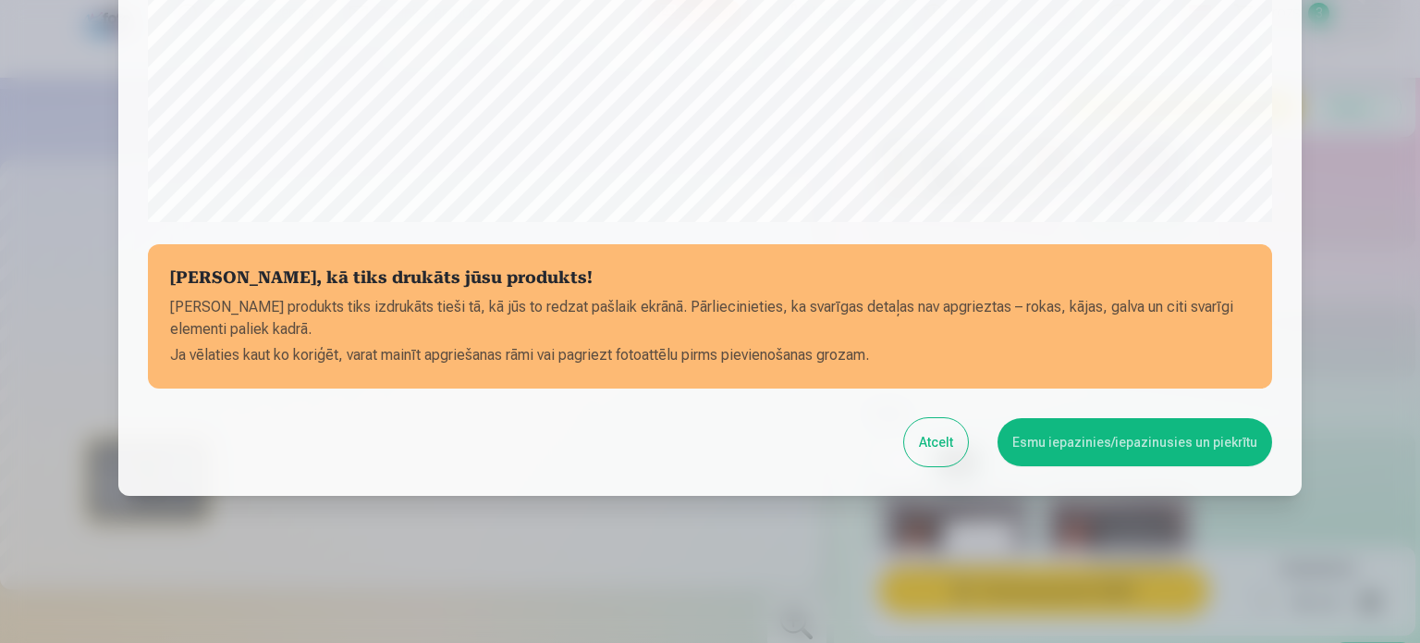
click at [1163, 437] on button "Esmu iepazinies/iepazinusies un piekrītu" at bounding box center [1135, 442] width 275 height 48
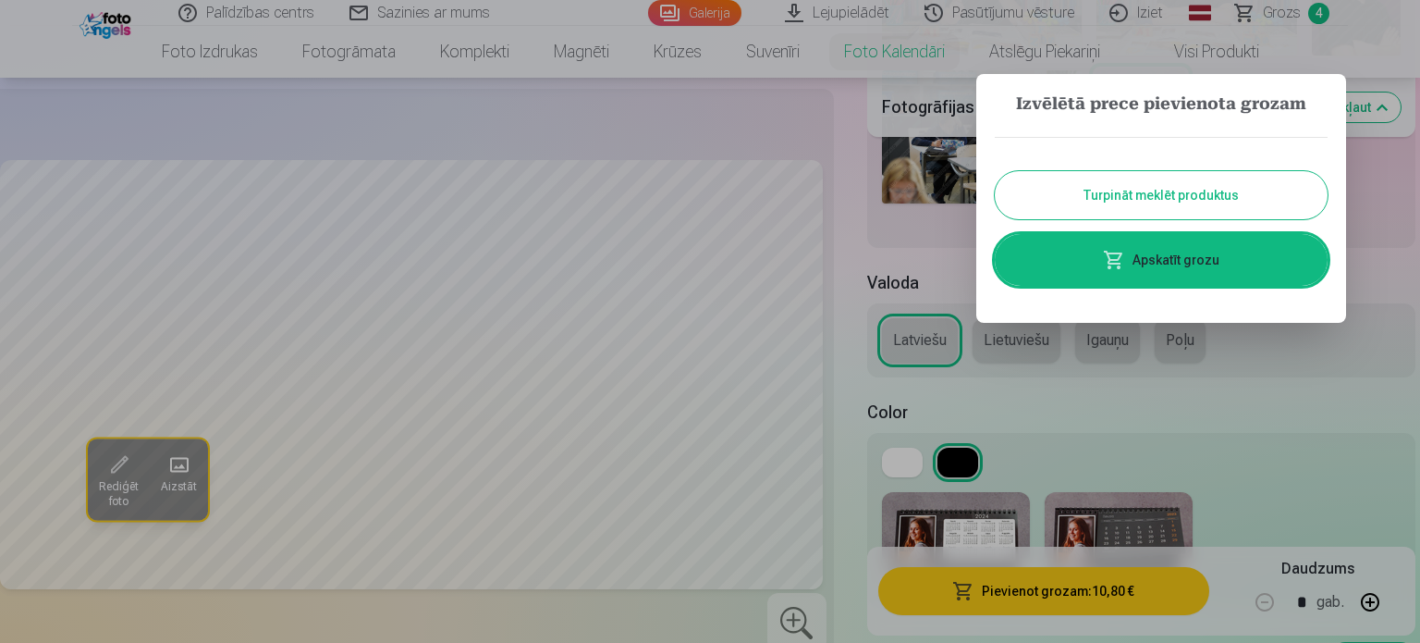
click at [1195, 262] on link "Apskatīt grozu" at bounding box center [1161, 260] width 333 height 52
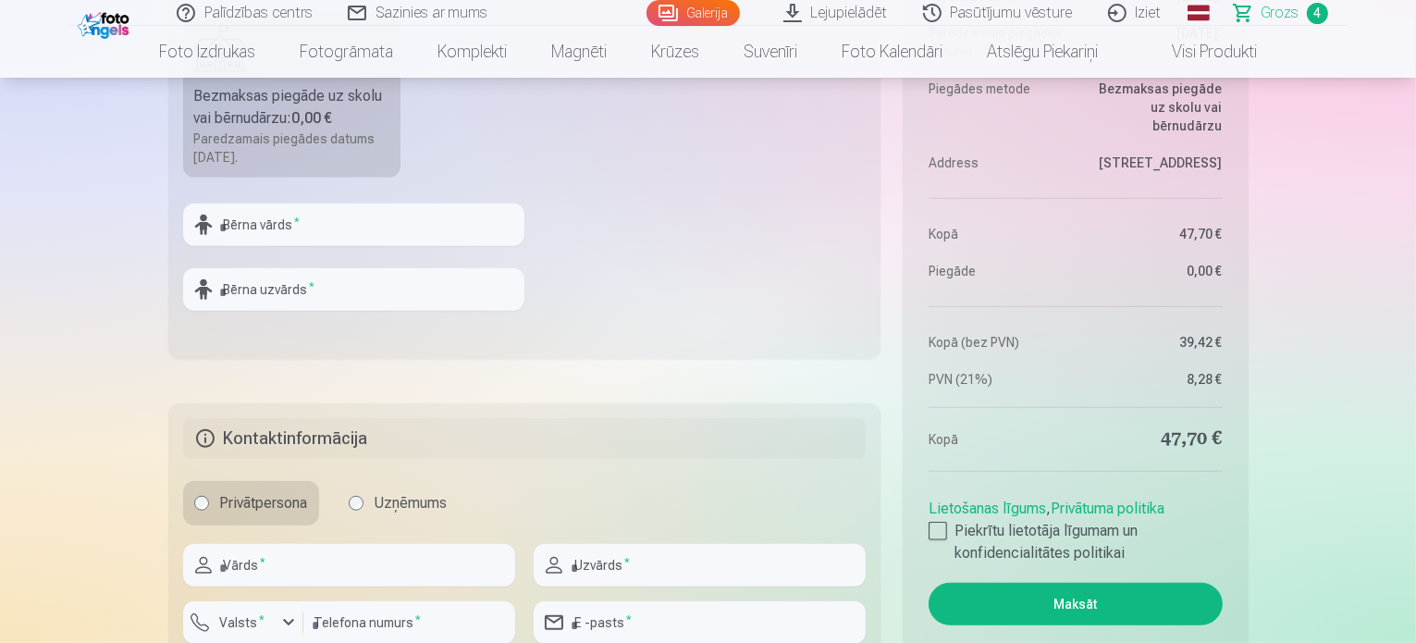
scroll to position [1304, 0]
click at [362, 202] on input "text" at bounding box center [353, 223] width 341 height 43
type input "*****"
click at [316, 288] on input "text" at bounding box center [353, 287] width 341 height 43
type input "*******"
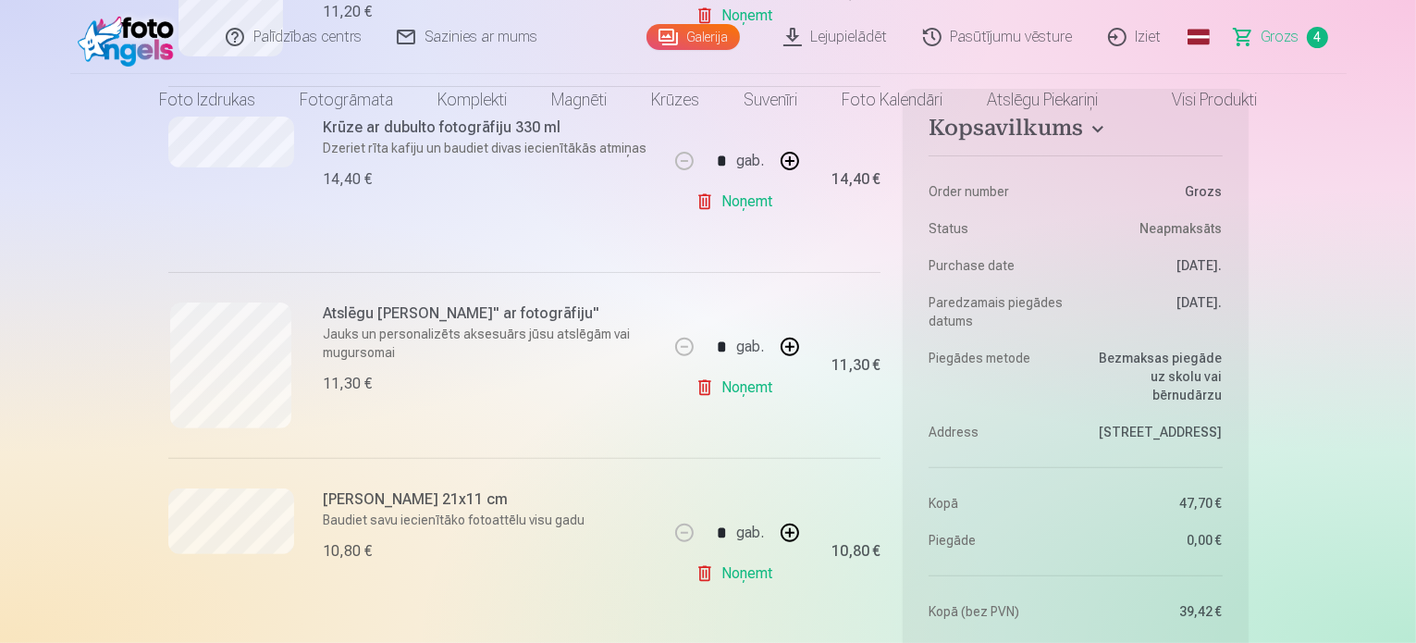
scroll to position [0, 0]
